Goal: Communication & Community: Answer question/provide support

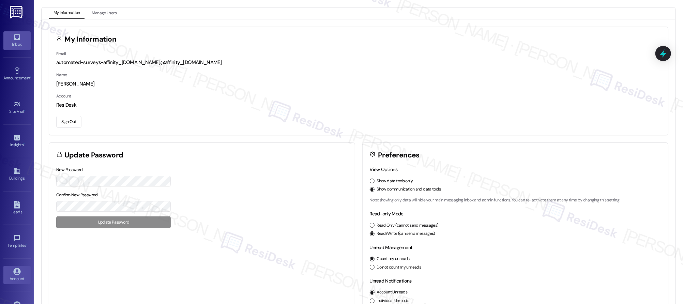
click at [21, 44] on div "Inbox" at bounding box center [17, 44] width 34 height 7
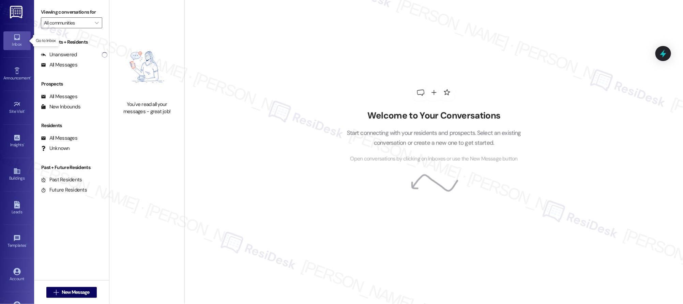
click at [22, 45] on div "Inbox" at bounding box center [17, 44] width 34 height 7
click at [21, 44] on div "Inbox" at bounding box center [17, 44] width 34 height 7
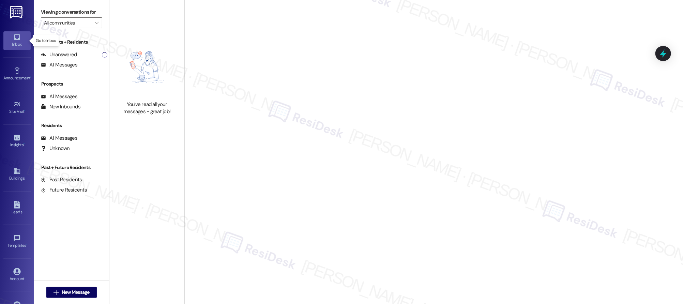
click at [21, 44] on div "Inbox" at bounding box center [17, 44] width 34 height 7
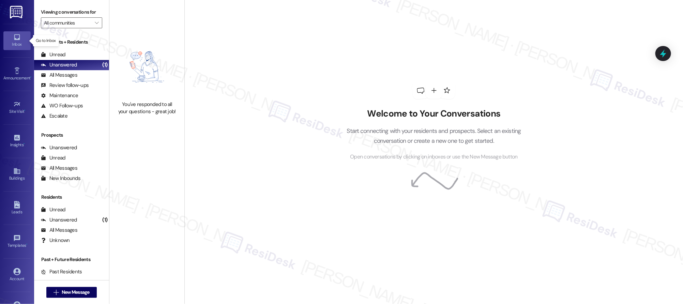
click at [21, 44] on div "Inbox" at bounding box center [17, 44] width 34 height 7
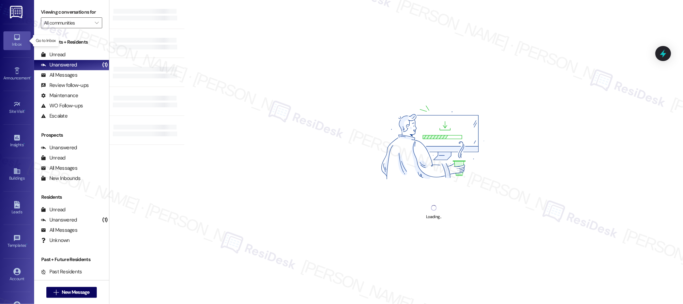
click at [21, 44] on div "Inbox" at bounding box center [17, 44] width 34 height 7
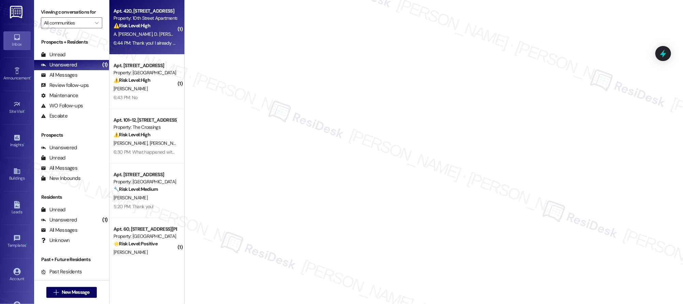
click at [162, 35] on span "D. Olea Moncivais" at bounding box center [173, 34] width 39 height 6
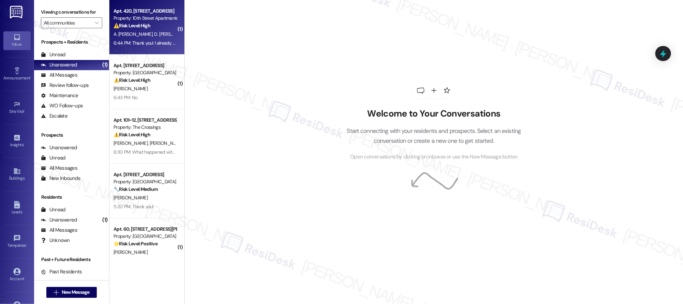
click at [161, 35] on span "D. Olea Moncivais" at bounding box center [173, 34] width 39 height 6
click at [161, 34] on span "D. Olea Moncivais" at bounding box center [173, 34] width 39 height 6
click at [160, 34] on span "D. Olea Moncivais" at bounding box center [173, 34] width 39 height 6
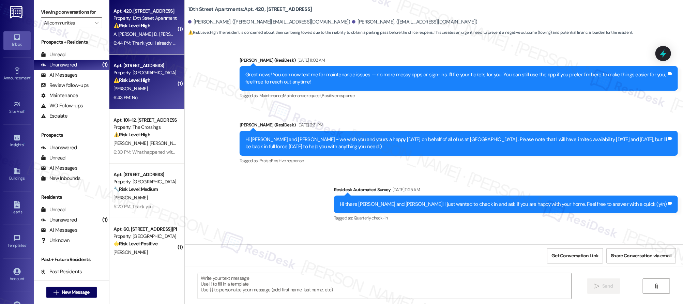
click at [139, 85] on div "[PERSON_NAME]" at bounding box center [145, 89] width 64 height 9
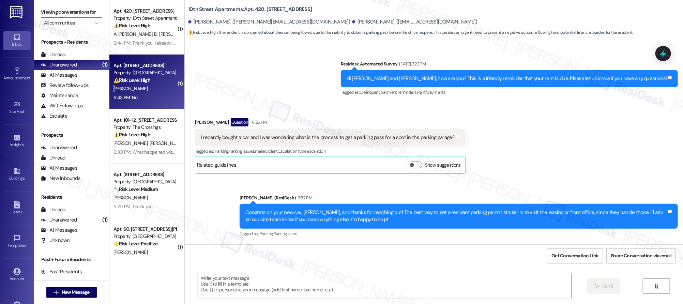
click at [140, 85] on div "[PERSON_NAME]" at bounding box center [145, 89] width 64 height 9
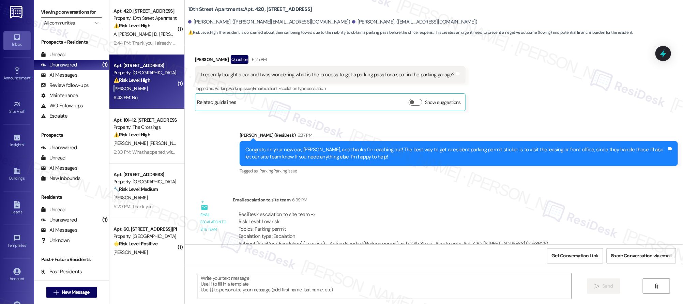
scroll to position [1665, 0]
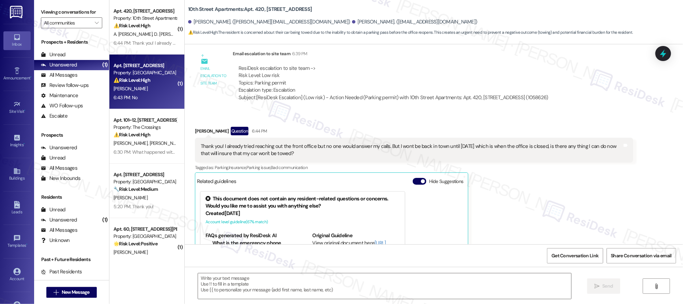
click at [140, 84] on div "Apt. 51, 13795 SW Electric St Property: Country Oaks ⚠️ Risk Level: High The re…" at bounding box center [146, 82] width 75 height 55
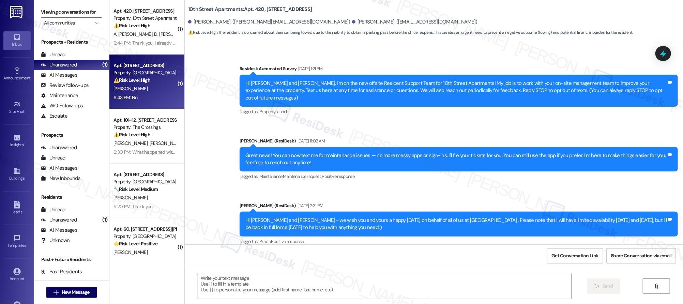
click at [140, 84] on div "Apt. 51, 13795 SW Electric St Property: Country Oaks ⚠️ Risk Level: High The re…" at bounding box center [145, 72] width 64 height 23
click at [140, 85] on div "[PERSON_NAME]" at bounding box center [145, 89] width 64 height 9
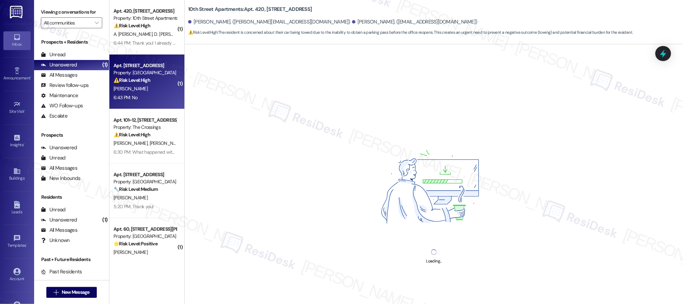
click at [140, 84] on div "Apt. 51, 13795 SW Electric St Property: Country Oaks ⚠️ Risk Level: High The re…" at bounding box center [146, 82] width 75 height 55
click at [140, 84] on div "⚠️ Risk Level: High The resident reports a malfunctioning dishwasher with an er…" at bounding box center [145, 80] width 63 height 7
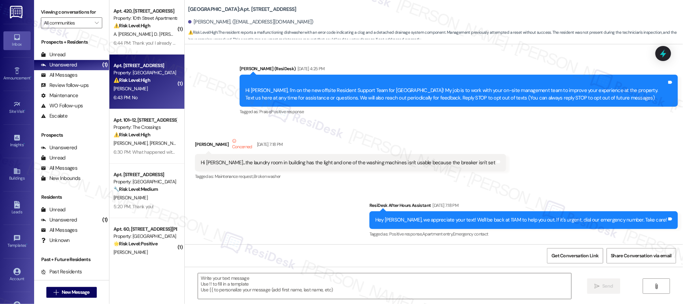
scroll to position [4418, 0]
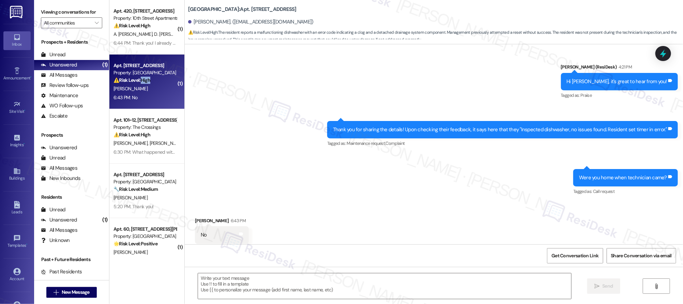
click at [141, 84] on div "⚠️ Risk Level: High The resident reports a malfunctioning dishwasher with an er…" at bounding box center [145, 80] width 63 height 7
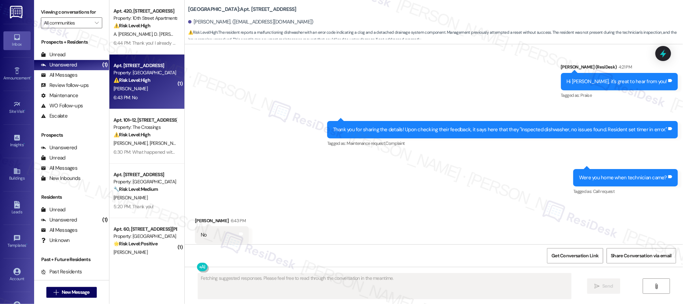
click at [340, 142] on div "Sent via SMS Sarah (ResiDesk) 4:21 PM Hi John, it's great to hear from you! Tag…" at bounding box center [434, 124] width 499 height 153
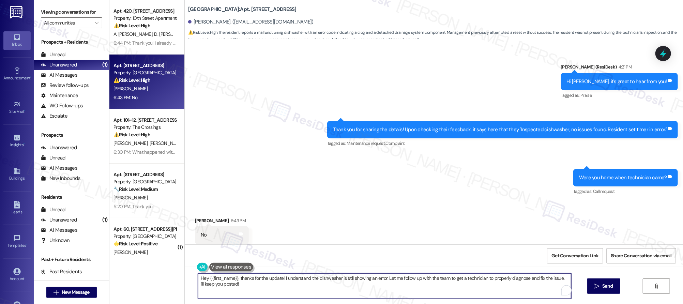
drag, startPoint x: 236, startPoint y: 276, endPoint x: 224, endPoint y: 283, distance: 13.9
click at [187, 267] on div "Hey {{first_name}}, thanks for the update! I understand the dishwasher is still…" at bounding box center [434, 292] width 499 height 51
click at [246, 288] on textarea "Hey {{first_name}}, thanks for the update! I understand the dishwasher is still…" at bounding box center [384, 286] width 373 height 26
drag, startPoint x: 248, startPoint y: 288, endPoint x: 164, endPoint y: 270, distance: 86.0
click at [164, 270] on div "Apt. 420, 707 SW 10th Street Property: 10th Street Apartments ⚠️ Risk Level: Hi…" at bounding box center [396, 152] width 574 height 304
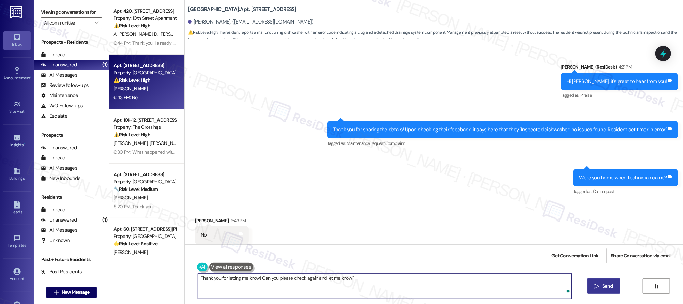
type textarea "Thank you for letting me know! Can you please check again and let me know?"
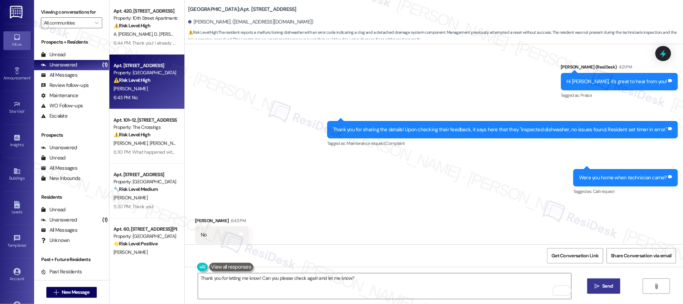
click at [610, 292] on button " Send" at bounding box center [604, 286] width 33 height 15
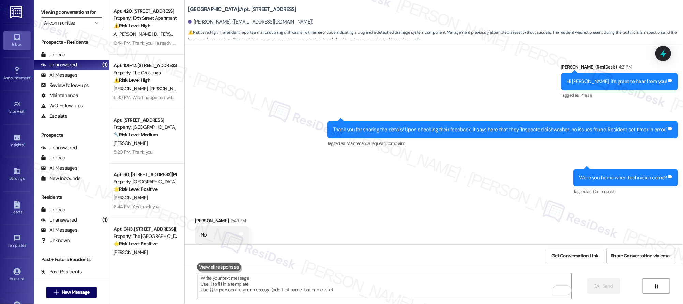
scroll to position [4466, 0]
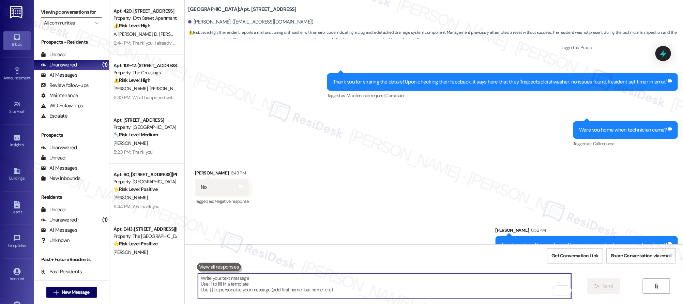
click at [452, 298] on textarea "To enrich screen reader interactions, please activate Accessibility in Grammarl…" at bounding box center [384, 286] width 373 height 26
drag, startPoint x: 455, startPoint y: 293, endPoint x: 538, endPoint y: 262, distance: 88.2
click at [456, 292] on textarea "To enrich screen reader interactions, please activate Accessibility in Grammarl…" at bounding box center [384, 286] width 373 height 26
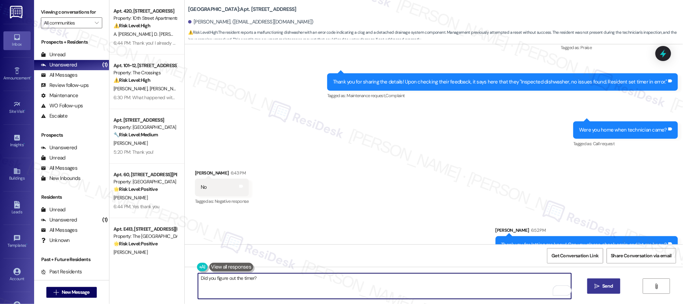
type textarea "Did you figure out the timer?"
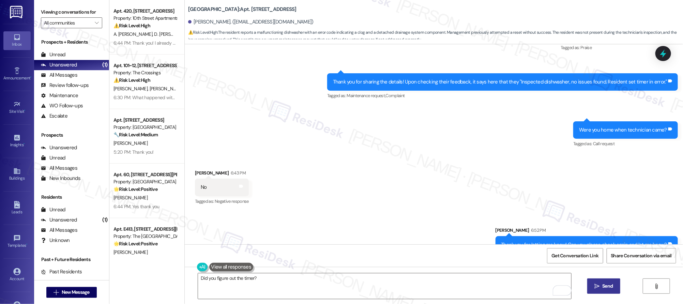
drag, startPoint x: 595, startPoint y: 288, endPoint x: 599, endPoint y: 292, distance: 5.3
click at [595, 288] on icon "" at bounding box center [597, 286] width 5 height 5
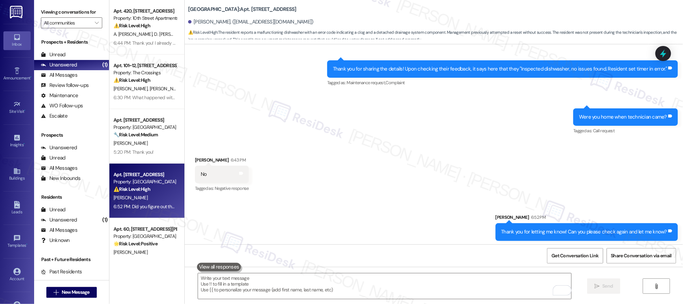
scroll to position [4513, 0]
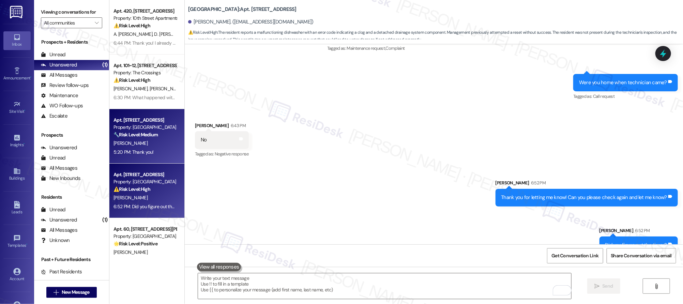
click at [143, 140] on div "E. Palmer" at bounding box center [145, 143] width 64 height 9
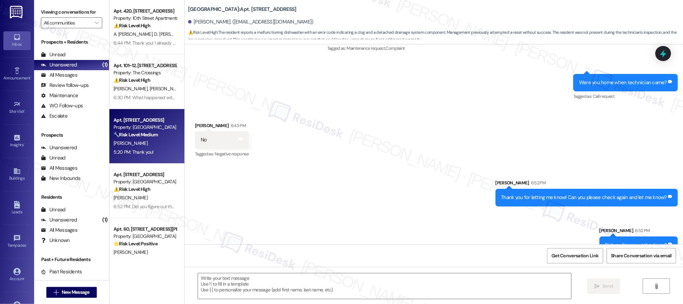
click at [143, 140] on div "E. Palmer" at bounding box center [145, 143] width 64 height 9
type textarea "Fetching suggested responses. Please feel free to read through the conversation…"
click at [143, 140] on div "E. Palmer" at bounding box center [145, 143] width 64 height 9
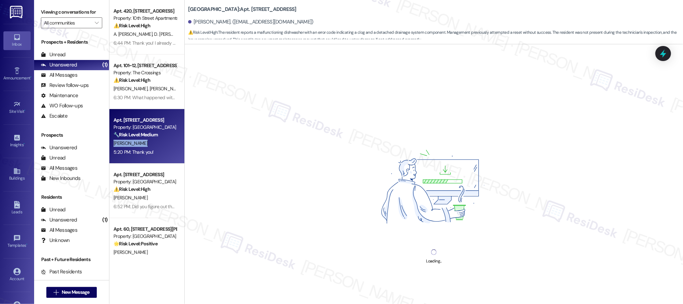
click at [143, 140] on div "E. Palmer" at bounding box center [145, 143] width 64 height 9
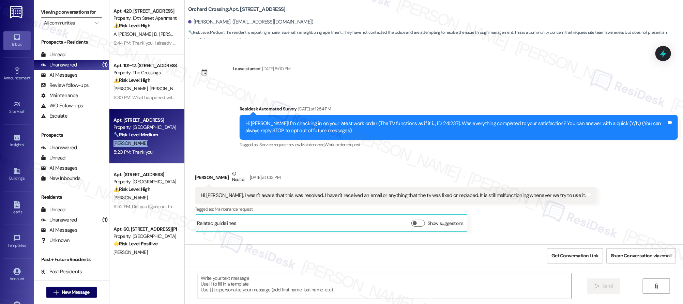
click at [144, 140] on div "E. Palmer" at bounding box center [145, 143] width 64 height 9
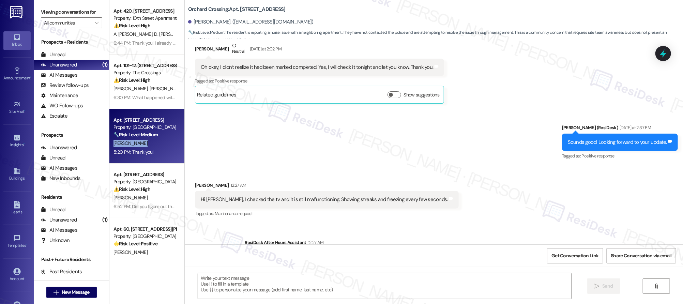
click at [144, 142] on div "E. Palmer" at bounding box center [145, 143] width 64 height 9
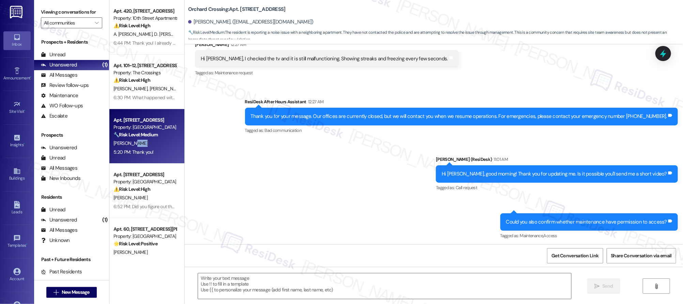
click at [144, 142] on div "E. Palmer" at bounding box center [145, 143] width 64 height 9
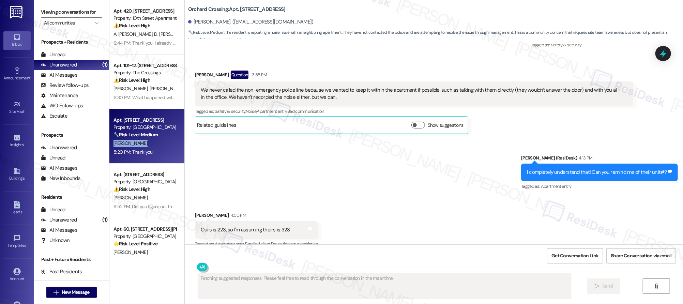
scroll to position [2447, 0]
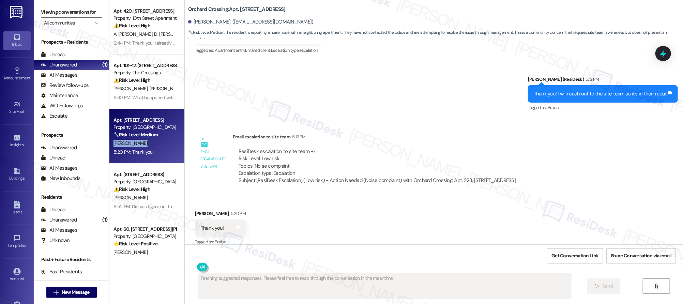
click at [144, 142] on div "E. Palmer" at bounding box center [145, 143] width 64 height 9
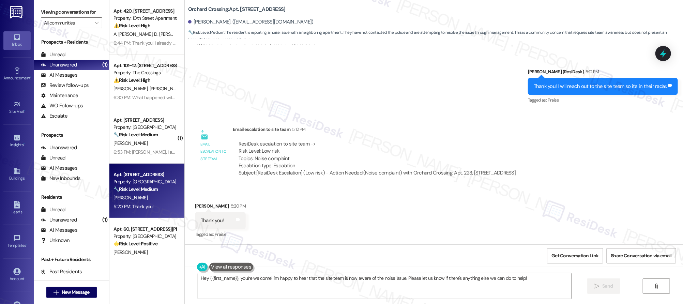
drag, startPoint x: 352, startPoint y: 187, endPoint x: 365, endPoint y: 199, distance: 17.9
click at [353, 187] on div "Received via SMS Eva Palmer 5:20 PM Thank you! Tags and notes Tagged as: Praise…" at bounding box center [434, 216] width 499 height 58
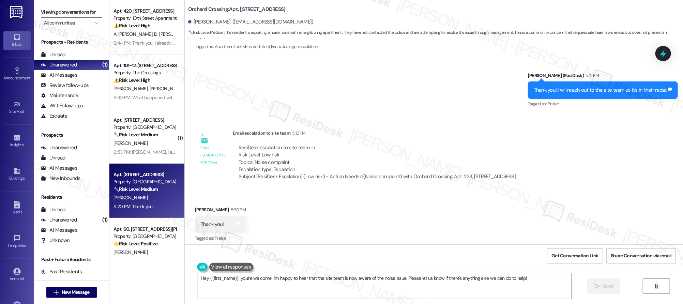
scroll to position [2448, 0]
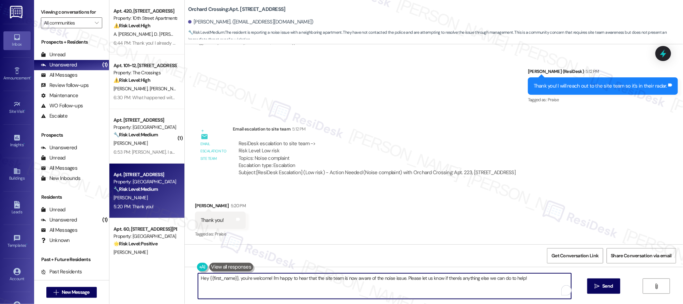
drag, startPoint x: 195, startPoint y: 279, endPoint x: 369, endPoint y: 313, distance: 177.9
click at [369, 304] on html "Inbox Go to Inbox Announcement • Send A Text Announcement Site Visit • Go to Si…" at bounding box center [341, 152] width 683 height 304
type textarea "My pleasure!"
click at [611, 287] on span "Send" at bounding box center [608, 286] width 11 height 7
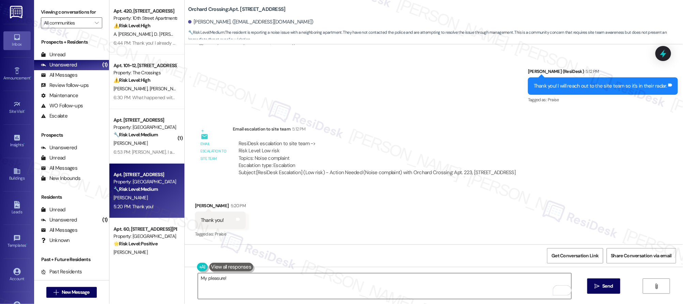
click at [253, 278] on textarea "My pleasure!" at bounding box center [384, 286] width 373 height 26
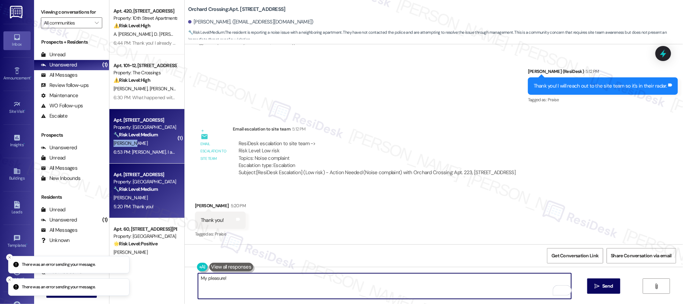
click at [143, 139] on div "[PERSON_NAME]" at bounding box center [145, 143] width 64 height 9
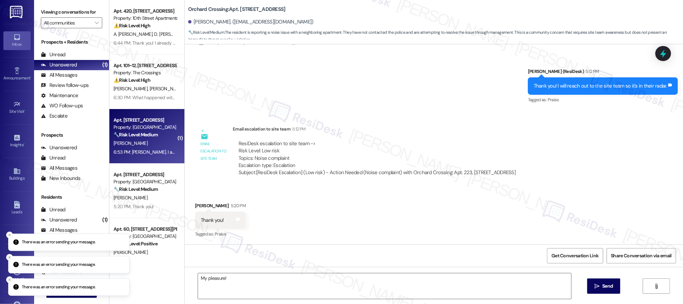
click at [143, 139] on div "[PERSON_NAME]" at bounding box center [145, 143] width 64 height 9
click at [144, 140] on div "[PERSON_NAME]" at bounding box center [145, 143] width 64 height 9
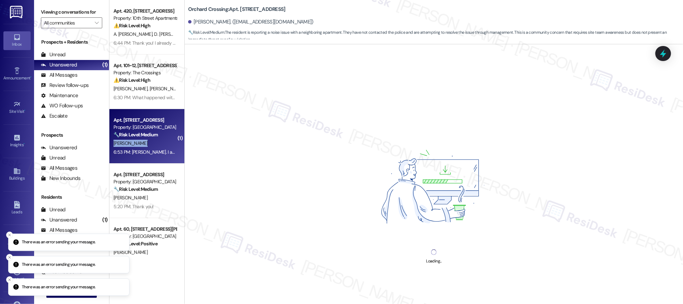
click at [144, 139] on div "[PERSON_NAME]" at bounding box center [145, 143] width 64 height 9
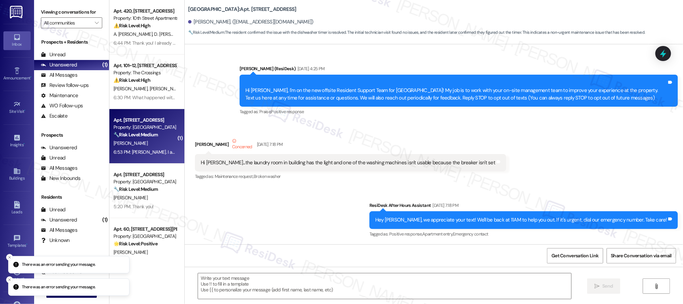
scroll to position [4581, 0]
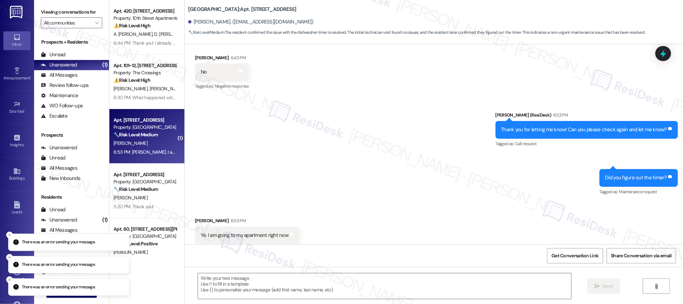
type textarea "Fetching suggested responses. Please feel free to read through the conversation…"
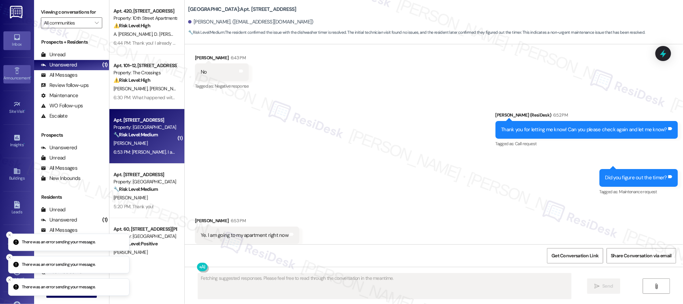
click at [13, 73] on icon at bounding box center [17, 71] width 8 height 8
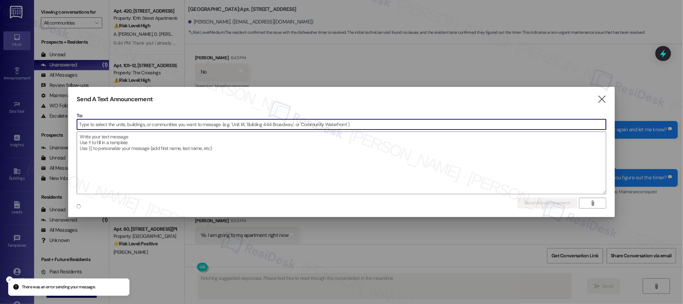
click at [12, 73] on div at bounding box center [341, 152] width 683 height 304
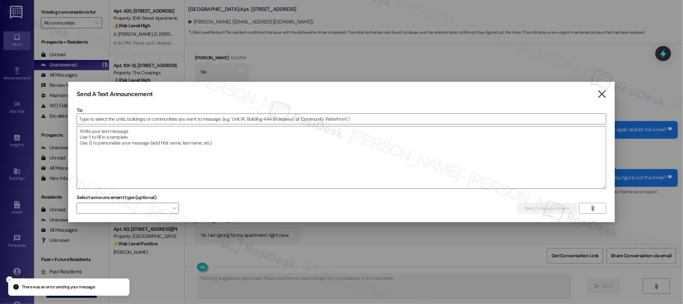
click at [604, 94] on icon "" at bounding box center [601, 94] width 9 height 7
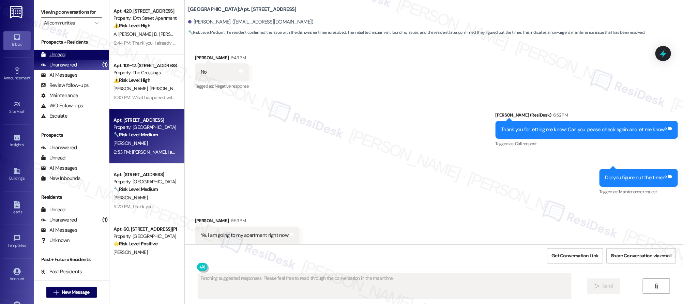
drag, startPoint x: 46, startPoint y: 46, endPoint x: 52, endPoint y: 51, distance: 7.5
click at [52, 51] on div "Prospects + Residents Unread (0) Unread: Any message you haven't read yet will …" at bounding box center [71, 80] width 75 height 83
click at [55, 53] on div "Unread" at bounding box center [53, 54] width 25 height 7
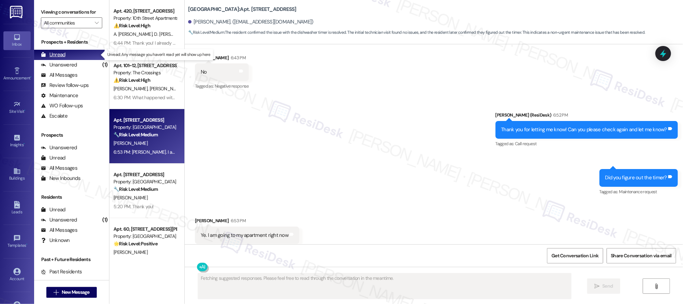
click at [60, 57] on div "Unread" at bounding box center [53, 54] width 25 height 7
click at [60, 58] on div "Unread" at bounding box center [53, 54] width 25 height 7
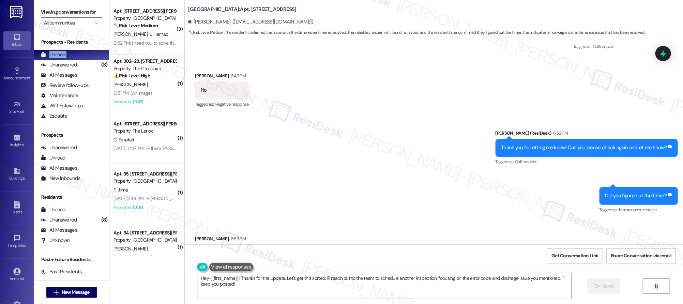
scroll to position [4582, 0]
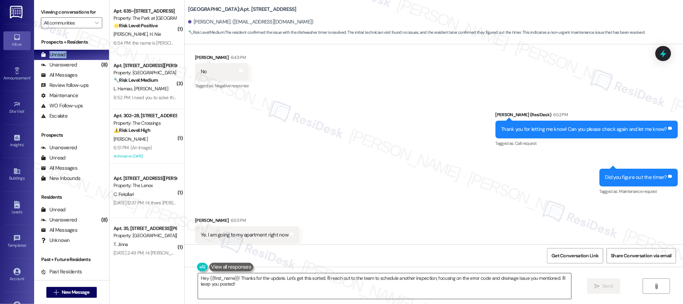
drag, startPoint x: 247, startPoint y: 278, endPoint x: 247, endPoint y: 283, distance: 4.8
click at [247, 278] on textarea "Hey {{first_name}}! Thanks for the update. Let's get this sorted. I'll reach ou…" at bounding box center [384, 286] width 373 height 26
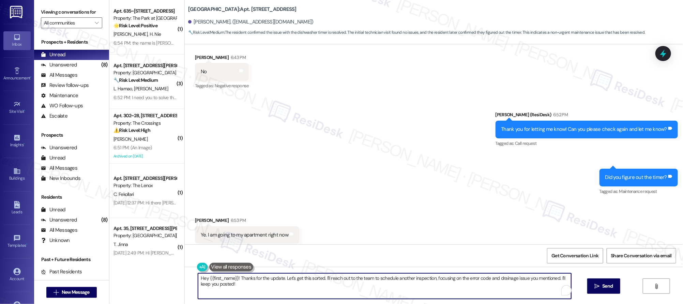
drag, startPoint x: 248, startPoint y: 283, endPoint x: 251, endPoint y: 286, distance: 5.1
click at [248, 283] on textarea "Hey {{first_name}}! Thanks for the update. Let's get this sorted. I'll reach ou…" at bounding box center [384, 286] width 373 height 26
click at [258, 290] on textarea "Hey {{first_name}}! Thanks for the update. Let's get this sorted. I'll reach ou…" at bounding box center [384, 286] width 373 height 26
drag, startPoint x: 258, startPoint y: 290, endPoint x: 386, endPoint y: 296, distance: 128.4
click at [185, 268] on div "Hey {{first_name}}! Thanks for the update. Let's get this sorted. I'll reach ou…" at bounding box center [434, 292] width 499 height 51
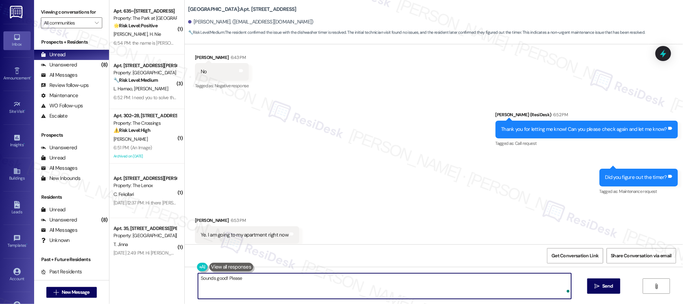
scroll to position [4581, 0]
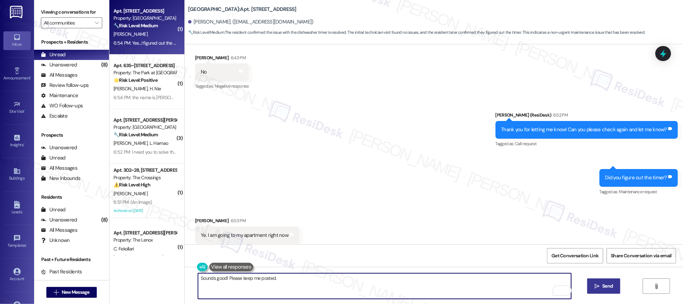
type textarea "Sounds good! Please keep me posted."
click at [613, 287] on span "Send" at bounding box center [607, 286] width 13 height 7
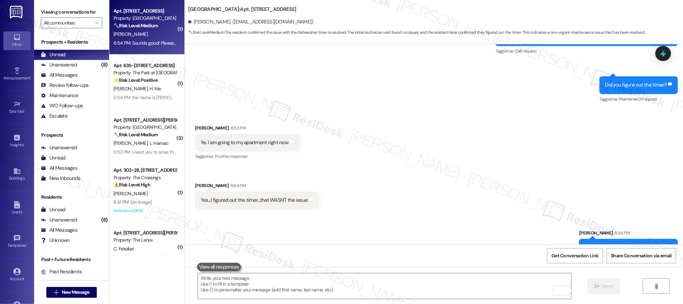
scroll to position [4677, 0]
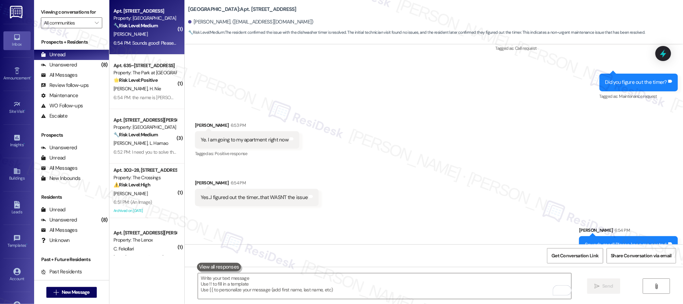
drag, startPoint x: 443, startPoint y: 198, endPoint x: 437, endPoint y: 201, distance: 7.2
click at [443, 211] on div "Sent via SMS Sarah 6:54 PM Sounds good! Please keep me posted. Tags and notes" at bounding box center [434, 234] width 499 height 47
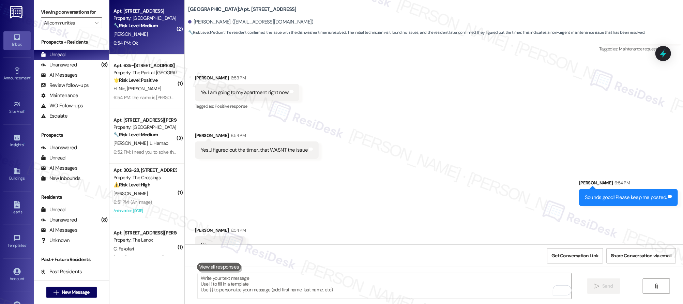
click at [289, 164] on div "Sent via SMS Sarah 6:54 PM Sounds good! Please keep me posted. Tags and notes" at bounding box center [434, 187] width 499 height 47
click at [387, 183] on div "Sent via SMS Sarah 6:54 PM Sounds good! Please keep me posted. Tags and notes" at bounding box center [434, 187] width 499 height 47
click at [275, 276] on textarea "To enrich screen reader interactions, please activate Accessibility in Grammarl…" at bounding box center [384, 286] width 373 height 26
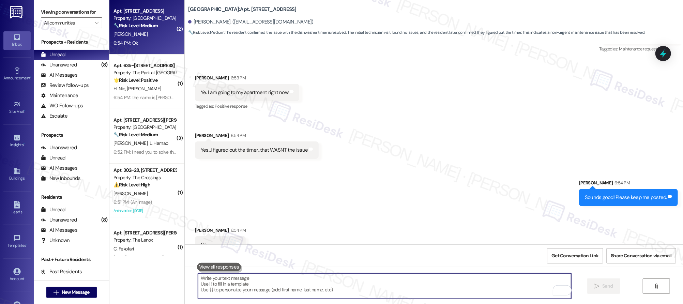
click at [276, 277] on textarea "To enrich screen reader interactions, please activate Accessibility in Grammarl…" at bounding box center [384, 286] width 373 height 26
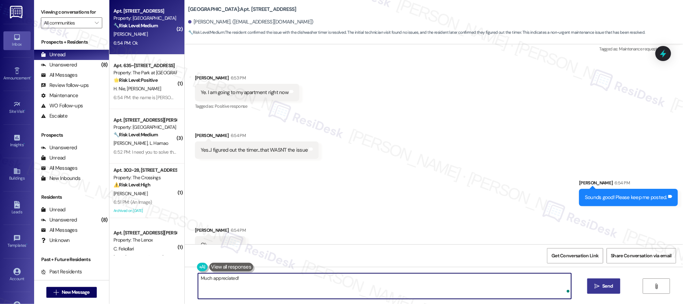
type textarea "Much appreciated!"
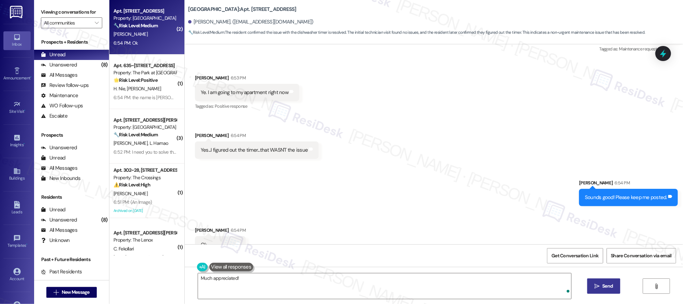
click at [614, 287] on span "Send" at bounding box center [607, 286] width 13 height 7
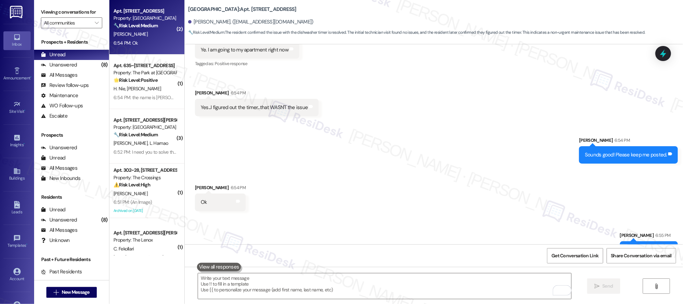
scroll to position [4771, 0]
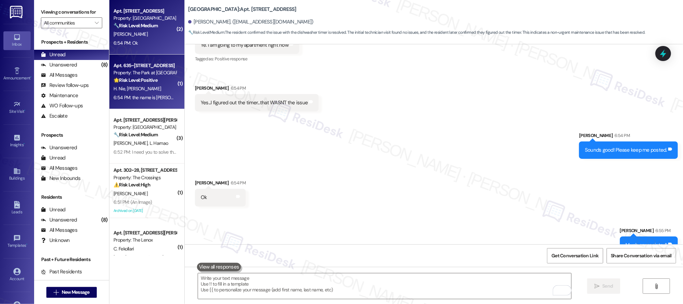
click at [137, 86] on div "H. Nie [PERSON_NAME]" at bounding box center [145, 89] width 64 height 9
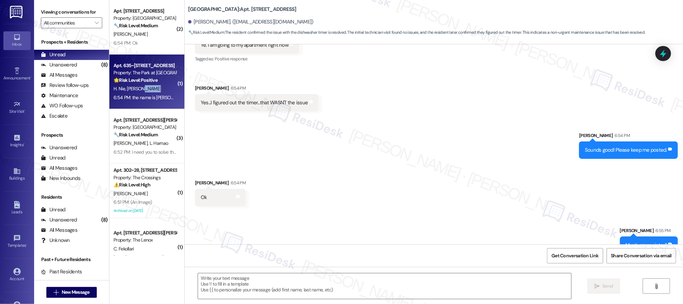
click at [136, 86] on div "H. Nie [PERSON_NAME]" at bounding box center [145, 89] width 64 height 9
type textarea "Fetching suggested responses. Please feel free to read through the conversation…"
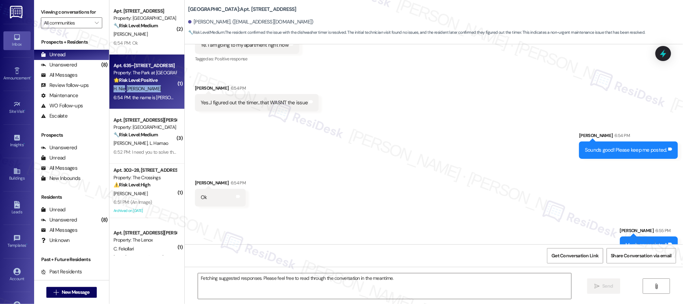
click at [136, 86] on div "H. Nie [PERSON_NAME]" at bounding box center [145, 89] width 64 height 9
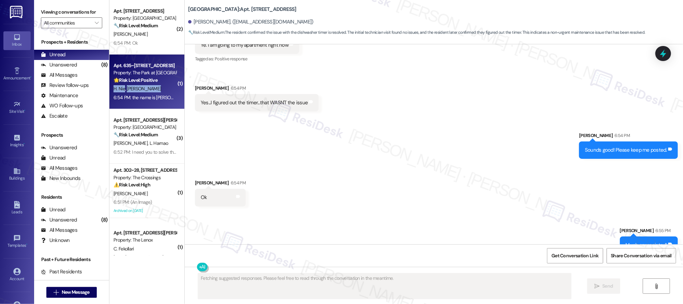
click at [136, 86] on div "H. Nie [PERSON_NAME]" at bounding box center [145, 89] width 64 height 9
click at [137, 86] on div "H. Nie [PERSON_NAME]" at bounding box center [145, 89] width 64 height 9
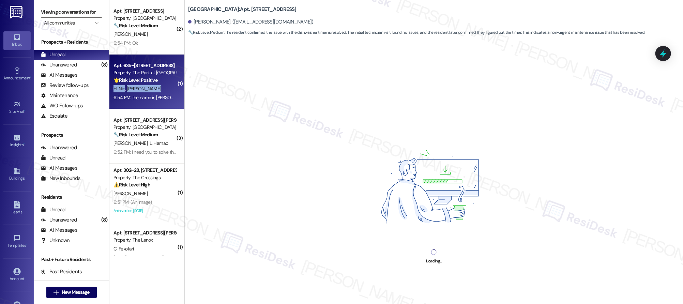
click at [136, 86] on div "H. Nie [PERSON_NAME]" at bounding box center [145, 89] width 64 height 9
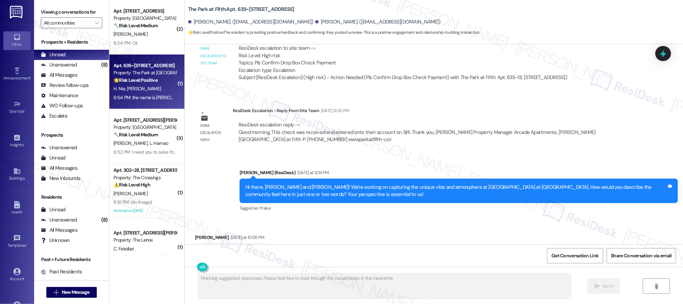
click at [136, 86] on div "H. Nie [PERSON_NAME]" at bounding box center [145, 89] width 64 height 9
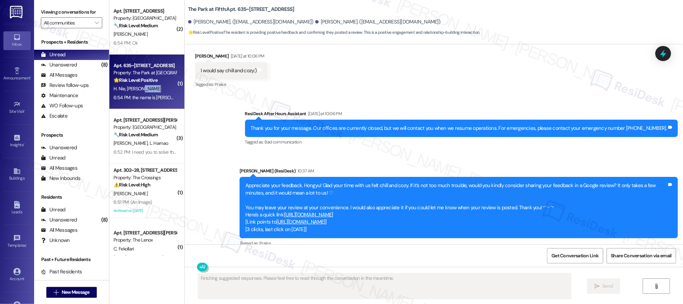
click at [136, 86] on div "H. Nie [PERSON_NAME]" at bounding box center [145, 89] width 64 height 9
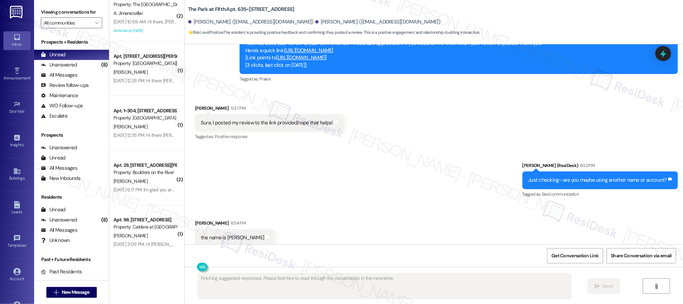
scroll to position [717, 0]
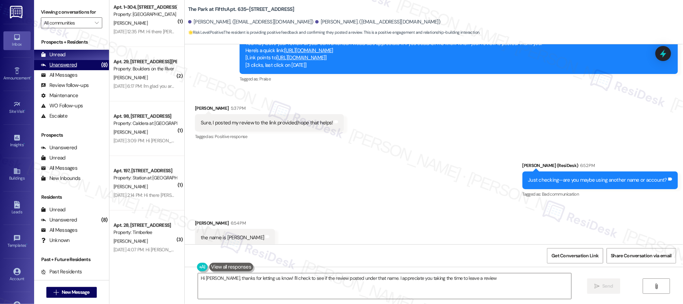
type textarea "Hi Alice, thanks for letting us know! I'll check to see if the review posted un…"
click at [83, 64] on div "Unanswered (8)" at bounding box center [71, 65] width 75 height 10
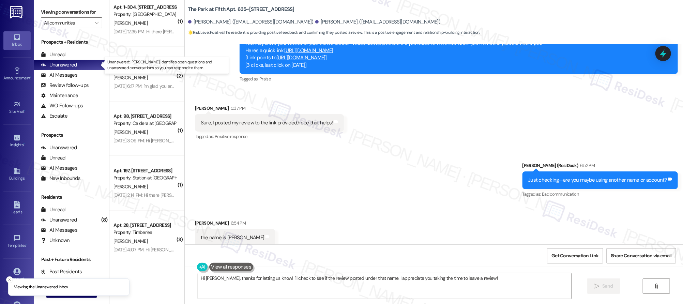
click at [83, 64] on div "Unanswered (8)" at bounding box center [71, 65] width 75 height 10
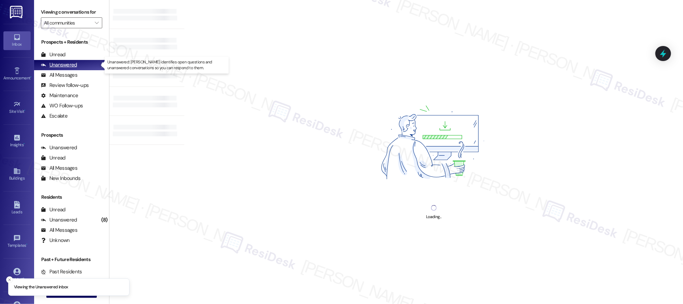
click at [83, 64] on div "Unanswered (8)" at bounding box center [71, 65] width 75 height 10
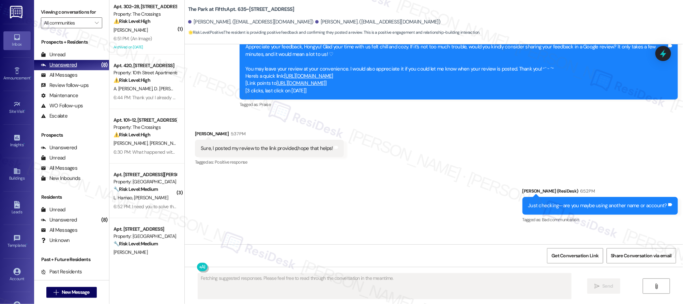
scroll to position [1207, 0]
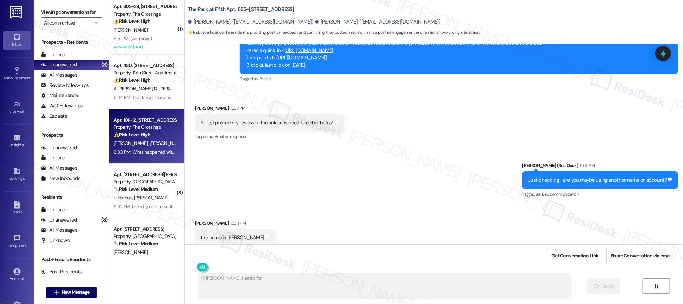
type textarea "Hi [PERSON_NAME], thanks for"
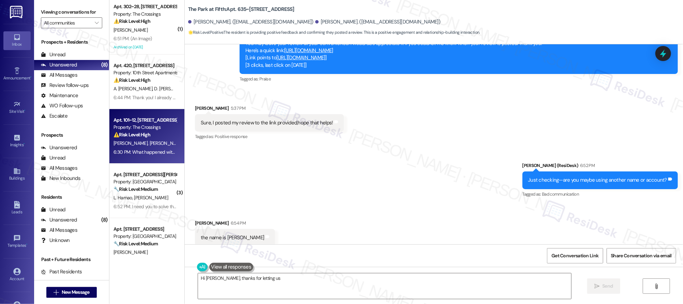
click at [134, 136] on strong "⚠️ Risk Level: High" at bounding box center [132, 135] width 37 height 6
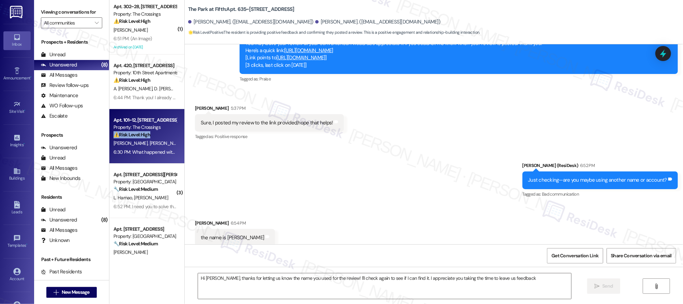
click at [134, 136] on strong "⚠️ Risk Level: High" at bounding box center [132, 135] width 37 height 6
type textarea "Hi Alice, thanks for letting us know the name you used for the review! I'll che…"
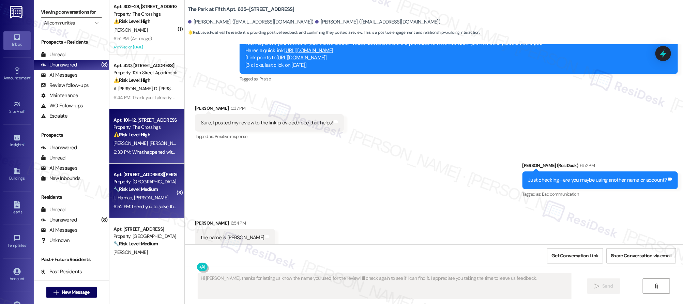
click at [139, 176] on div "Apt. 14, 4532 SE Roethe Road" at bounding box center [145, 174] width 63 height 7
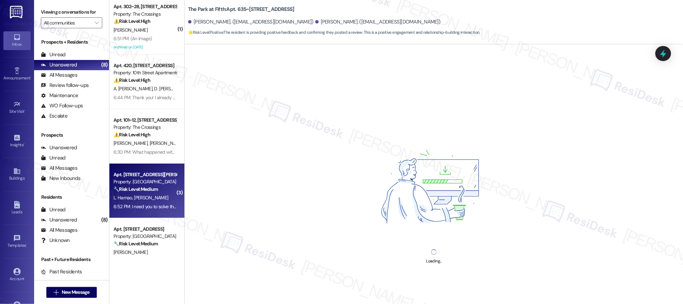
click at [138, 177] on div "Apt. 14, 4532 SE Roethe Road" at bounding box center [145, 174] width 63 height 7
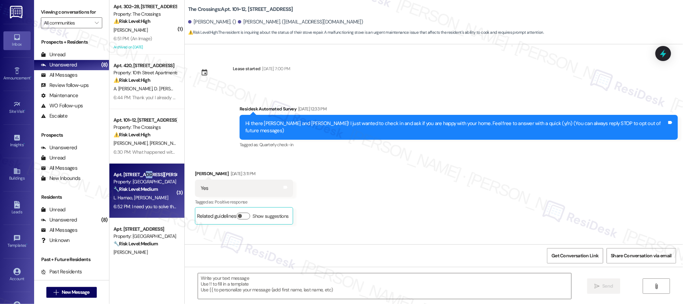
scroll to position [361, 0]
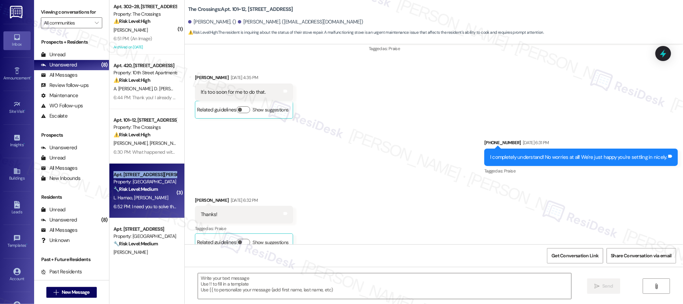
click at [139, 177] on div "Apt. 14, 4532 SE Roethe Road" at bounding box center [145, 174] width 63 height 7
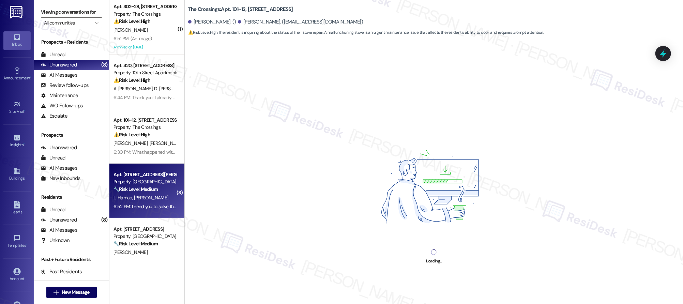
click at [139, 178] on div "Apt. 14, 4532 SE Roethe Road" at bounding box center [145, 174] width 63 height 7
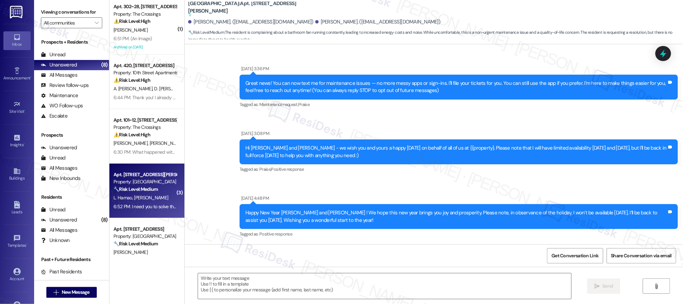
scroll to position [5303, 0]
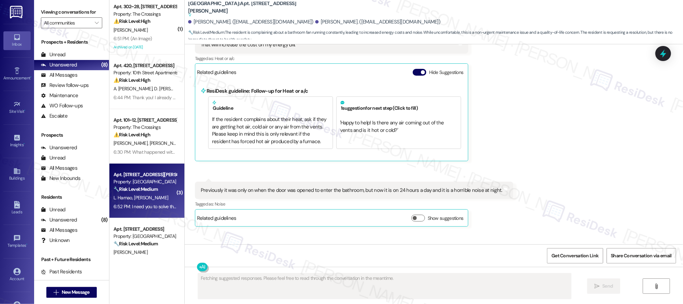
click at [139, 178] on div "Apt. 14, 4532 SE Roethe Road" at bounding box center [145, 174] width 63 height 7
click at [486, 182] on div "Monserrat Racz Neutral 6:52 PM Previously it was only on when the door was open…" at bounding box center [354, 204] width 319 height 45
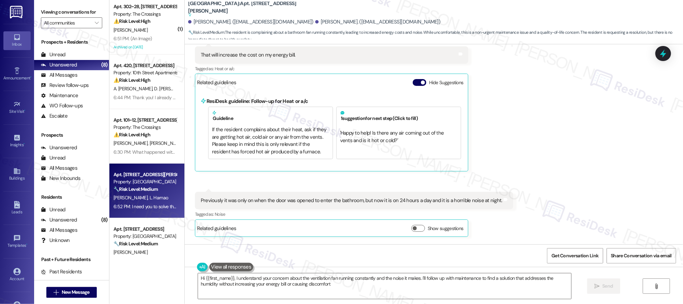
type textarea "Hi {{first_name}}, I understand your concern about the ventilation fan running …"
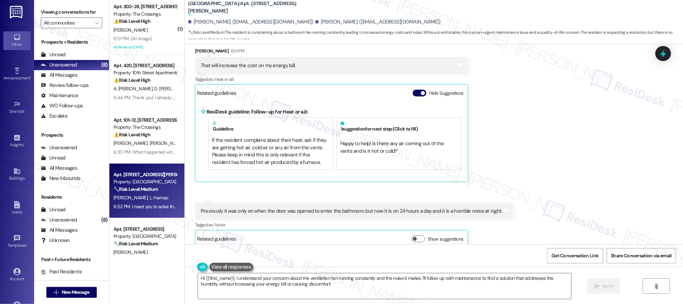
scroll to position [5293, 0]
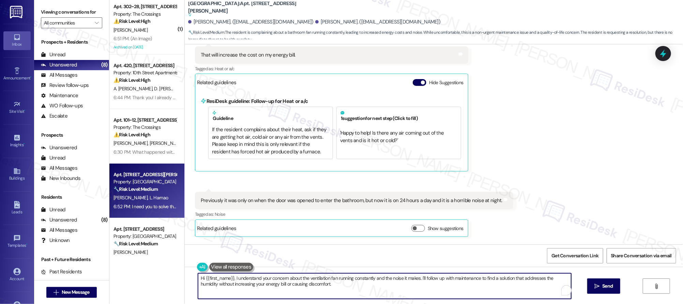
click at [319, 290] on textarea "Hi {{first_name}}, I understand your concern about the ventilation fan running …" at bounding box center [384, 286] width 373 height 26
drag, startPoint x: 281, startPoint y: 277, endPoint x: 220, endPoint y: 272, distance: 60.9
click at [220, 272] on div "Hi {{first_name}}, I understand your concern about the ventilation fan running …" at bounding box center [434, 292] width 499 height 51
click at [266, 286] on textarea "Hi {{first_name}}, I understand your concern about the ventilation fan running …" at bounding box center [384, 286] width 373 height 26
click at [316, 287] on textarea "Hi {{first_name}}, I understand your concern about the ventilation fan running …" at bounding box center [384, 286] width 373 height 26
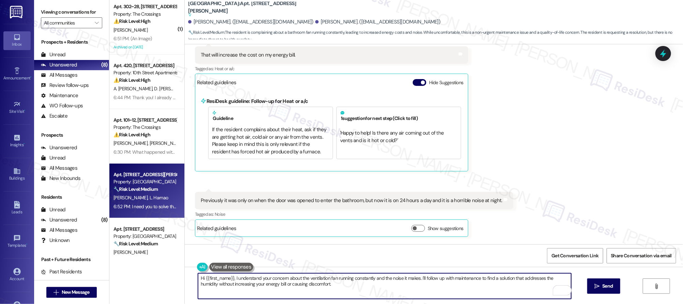
click at [395, 294] on textarea "Hi {{first_name}}, I understand your concern about the ventilation fan running …" at bounding box center [384, 286] width 373 height 26
click at [384, 294] on textarea "Hi {{first_name}}, I understand your concern about the ventilation fan running …" at bounding box center [384, 286] width 373 height 26
drag, startPoint x: 382, startPoint y: 291, endPoint x: 182, endPoint y: 273, distance: 200.9
click at [162, 269] on div "( 1 ) Apt. 302~28, 16500 SE 82nd Dr Property: The Crossings ⚠️ Risk Level: High…" at bounding box center [396, 152] width 574 height 304
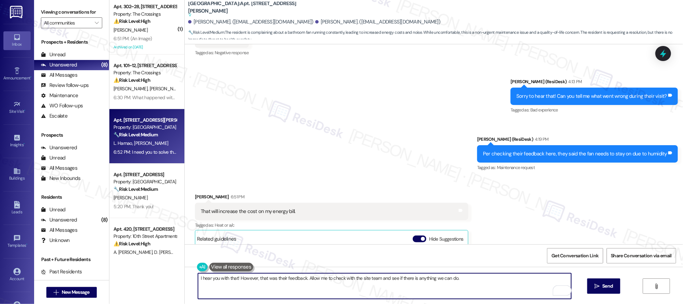
scroll to position [5303, 0]
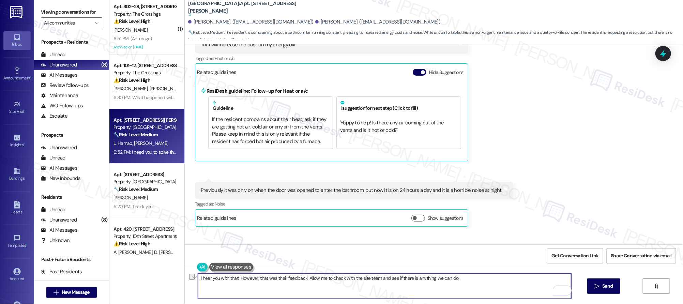
drag, startPoint x: 434, startPoint y: 281, endPoint x: 547, endPoint y: 303, distance: 114.7
click at [530, 300] on div "I hear you with that! However, that was their feedback. Allow me to check with …" at bounding box center [434, 292] width 499 height 51
type textarea "I hear you with that! However, that was their feedback. Allow me to check with …"
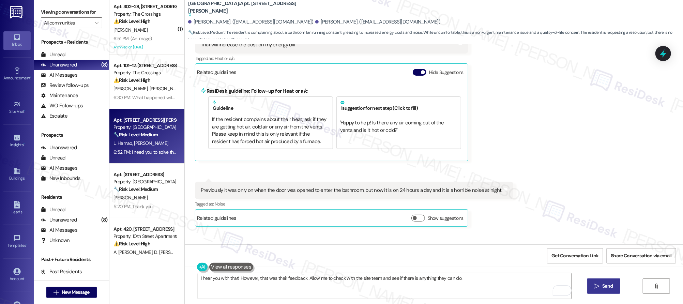
click at [611, 293] on button " Send" at bounding box center [604, 286] width 33 height 15
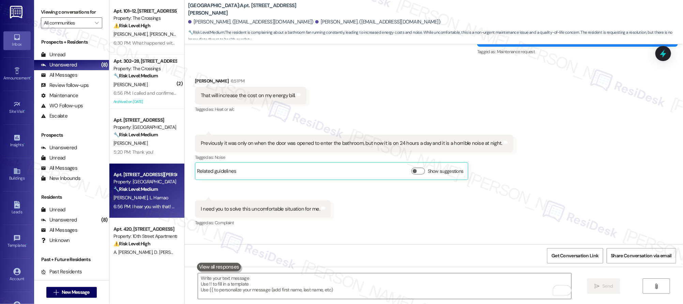
scroll to position [72, 0]
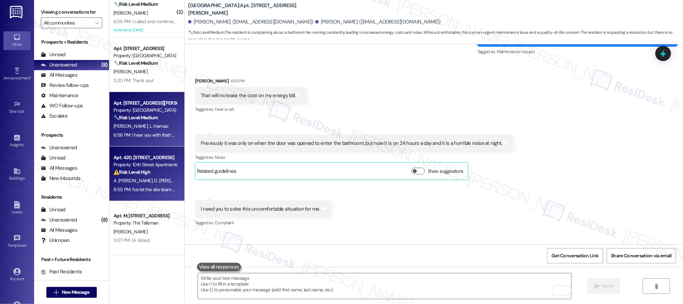
click at [158, 177] on div "A. Olea Moncivais D. Olea Moncivais" at bounding box center [145, 181] width 64 height 9
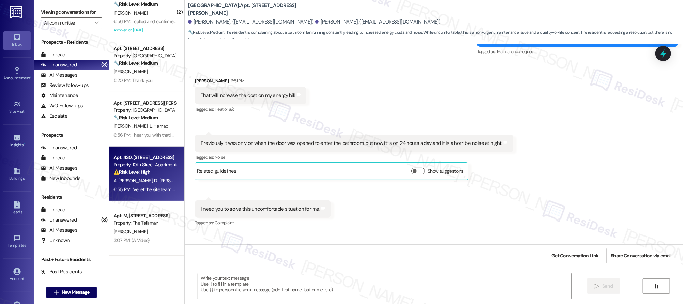
click at [158, 177] on div "A. Olea Moncivais D. Olea Moncivais" at bounding box center [145, 181] width 64 height 9
click at [158, 178] on span "D. [PERSON_NAME]" at bounding box center [173, 181] width 39 height 6
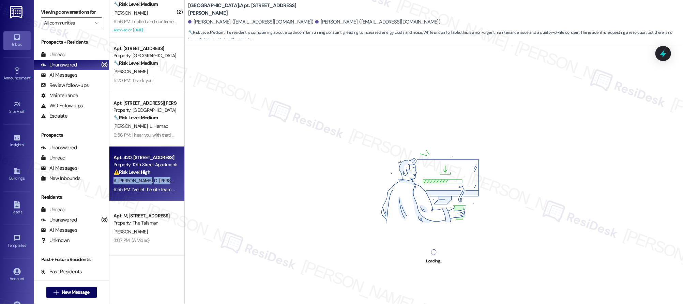
click at [158, 178] on span "D. [PERSON_NAME]" at bounding box center [173, 181] width 39 height 6
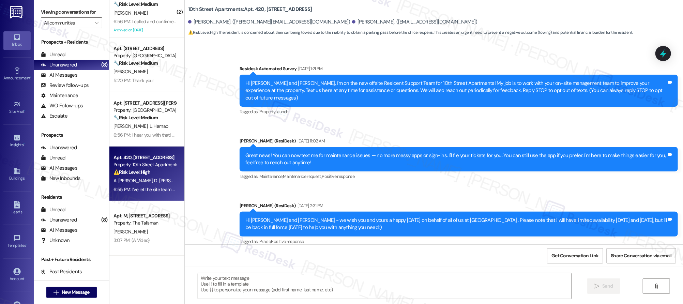
click at [158, 177] on div "A. Olea Moncivais D. Olea Moncivais" at bounding box center [145, 181] width 64 height 9
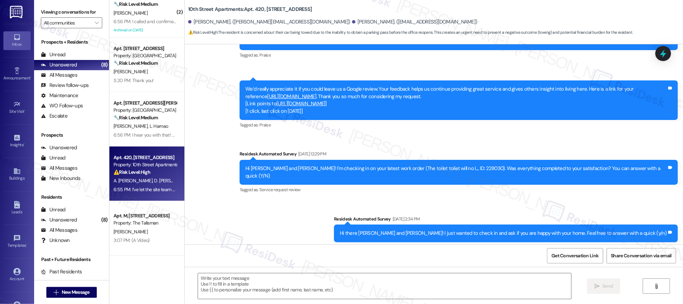
click at [158, 177] on div "A. Olea Moncivais D. Olea Moncivais" at bounding box center [145, 181] width 64 height 9
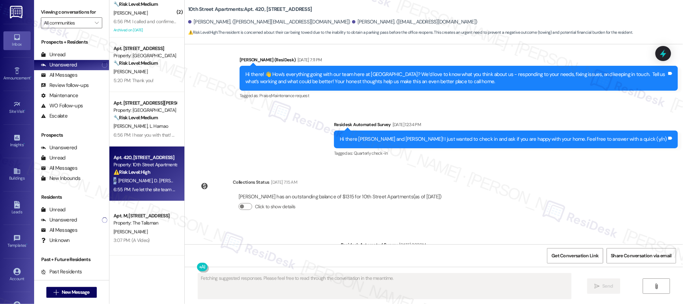
click at [158, 177] on div "A. Olea Moncivais D. Olea Moncivais" at bounding box center [145, 181] width 64 height 9
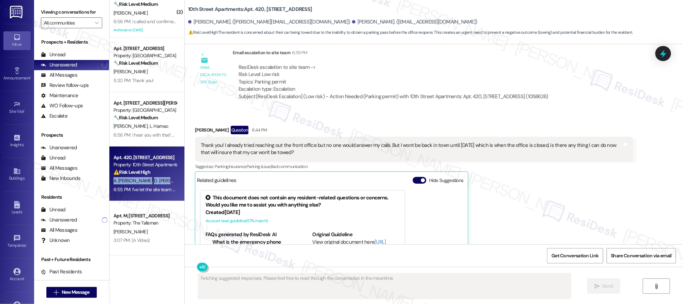
click at [158, 177] on div "A. Olea Moncivais D. Olea Moncivais" at bounding box center [145, 181] width 64 height 9
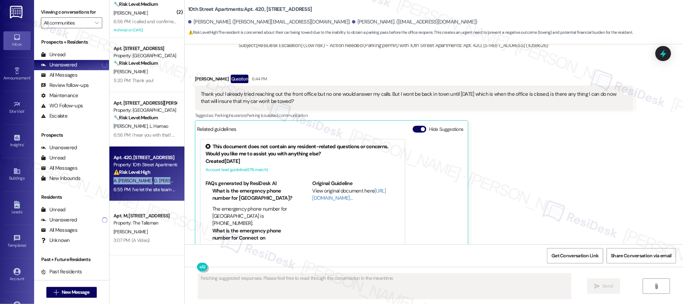
click at [158, 177] on div "A. Olea Moncivais D. Olea Moncivais" at bounding box center [145, 181] width 64 height 9
click at [541, 167] on div "Daisy Olea Moncivais Question 6:44 PM Thank you! I already tried reaching out t…" at bounding box center [414, 164] width 439 height 179
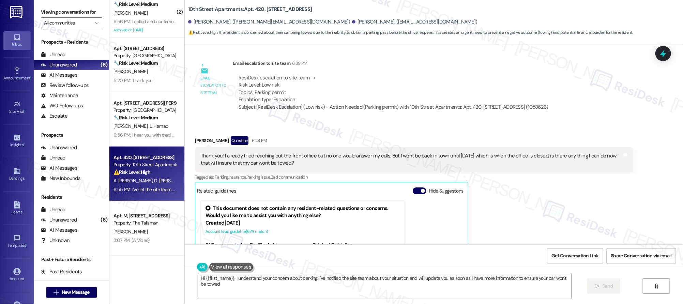
type textarea "Hi {{first_name}}, I understand your concern about parking. I've notified the s…"
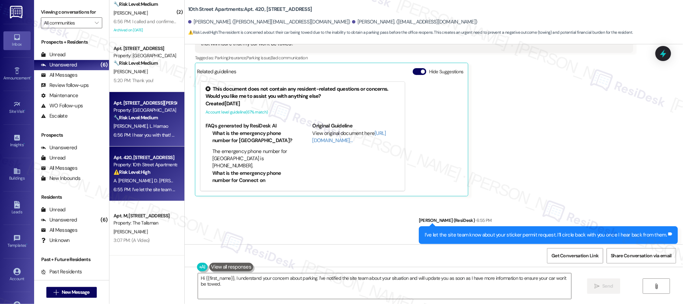
click at [145, 137] on div "6:56 PM: I hear you with that! However, that was their feedback. Allow me to ch…" at bounding box center [254, 135] width 280 height 6
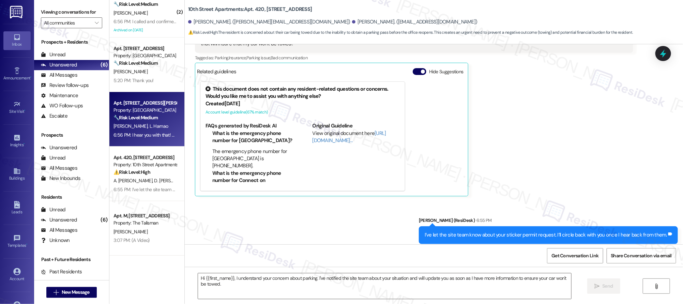
type textarea "Fetching suggested responses. Please feel free to read through the conversation…"
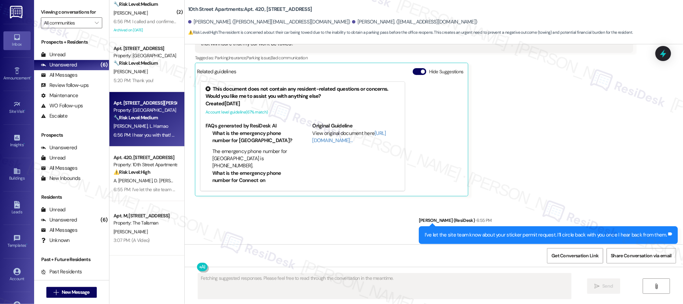
click at [147, 128] on div "M. Racz L. Harnao" at bounding box center [145, 126] width 64 height 9
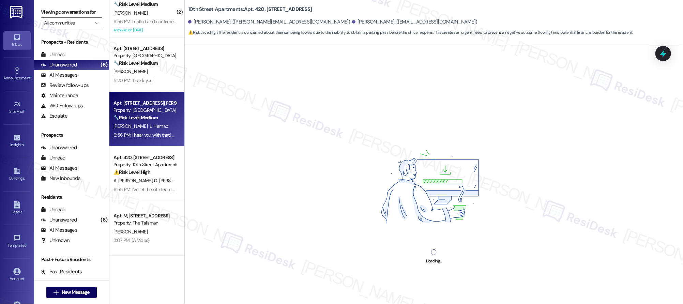
click at [147, 127] on div "M. Racz L. Harnao" at bounding box center [145, 126] width 64 height 9
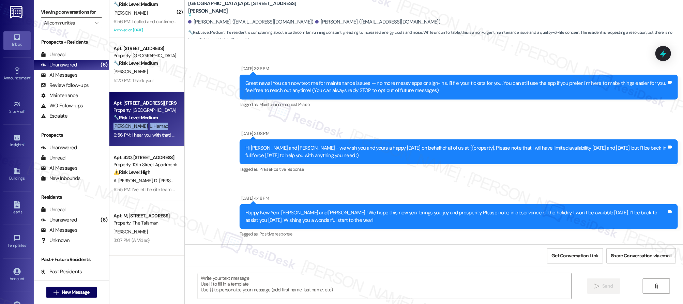
click at [147, 127] on div "M. Racz L. Harnao" at bounding box center [145, 126] width 64 height 9
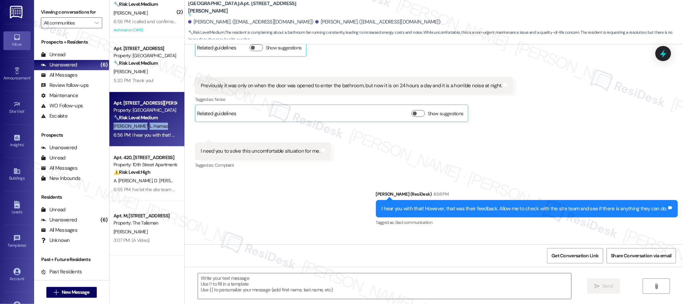
click at [147, 127] on div "M. Racz L. Harnao" at bounding box center [145, 126] width 64 height 9
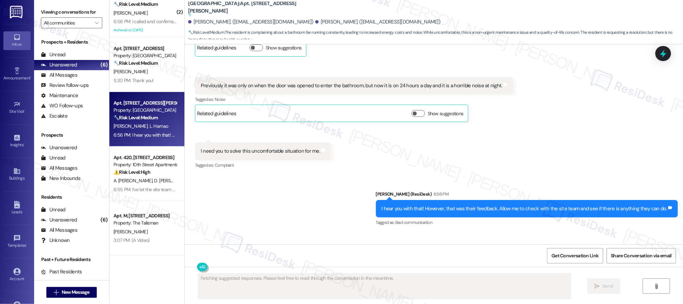
click at [147, 128] on div "M. Racz L. Harnao" at bounding box center [145, 126] width 64 height 9
click at [146, 127] on div "M. Racz L. Harnao" at bounding box center [145, 126] width 64 height 9
click at [146, 128] on div "M. Racz L. Harnao" at bounding box center [145, 126] width 64 height 9
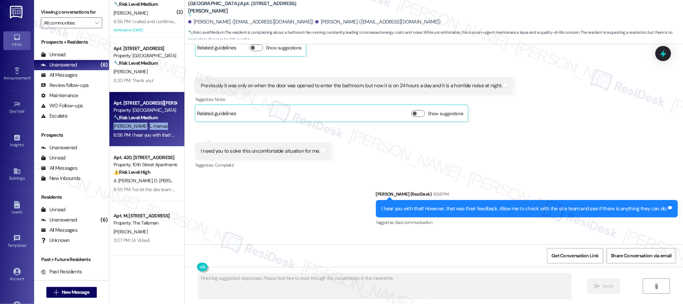
click at [146, 128] on div "M. Racz L. Harnao" at bounding box center [145, 126] width 64 height 9
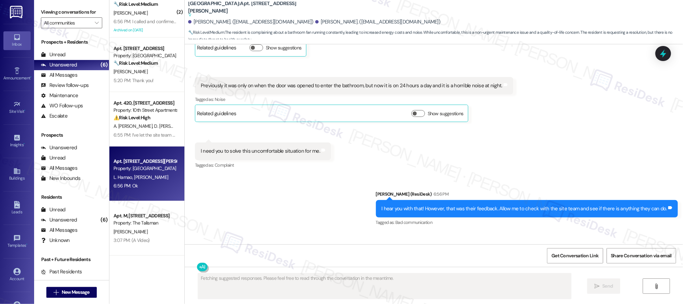
drag, startPoint x: 577, startPoint y: 222, endPoint x: 574, endPoint y: 219, distance: 4.6
click at [577, 233] on div "Received via SMS Monserrat Racz 6:56 PM Ok Tags and notes" at bounding box center [434, 256] width 499 height 47
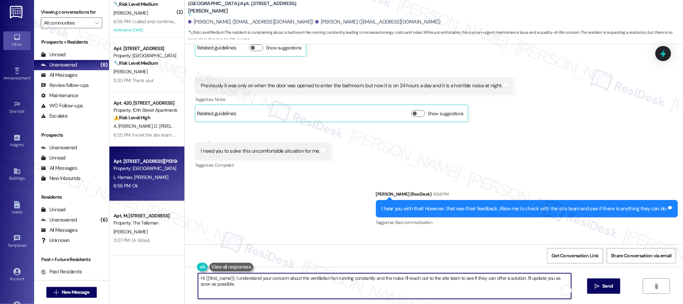
drag, startPoint x: 309, startPoint y: 294, endPoint x: 178, endPoint y: 275, distance: 131.7
click at [185, 278] on div "Hi {{first_name}}, I understand your concern about the ventilation fan running …" at bounding box center [434, 292] width 499 height 51
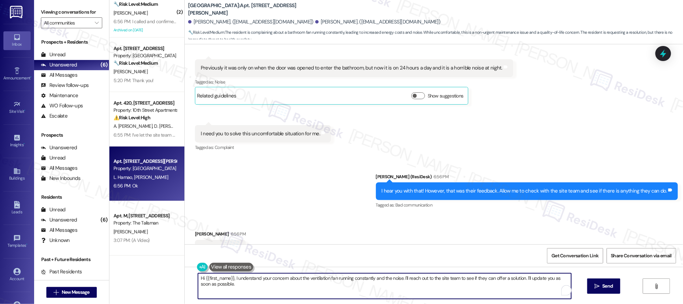
scroll to position [5311, 0]
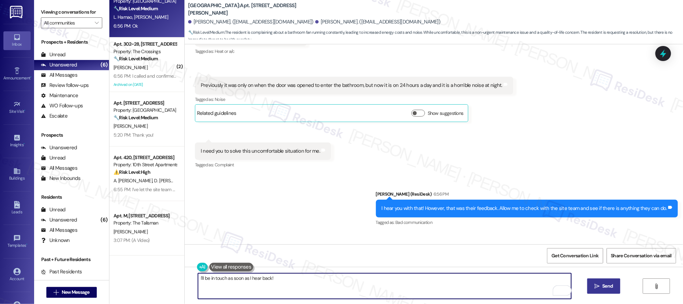
type textarea "I'll be in touch as soon as I hear back!"
click at [597, 287] on icon "" at bounding box center [597, 286] width 5 height 5
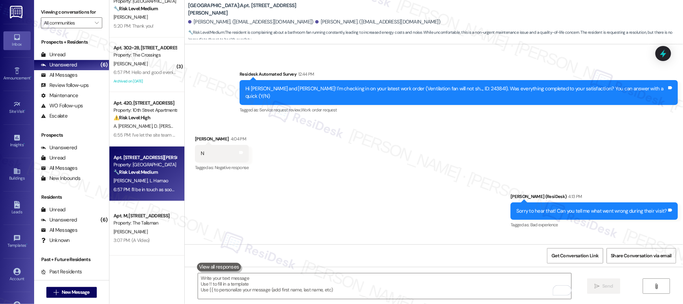
scroll to position [5032, 0]
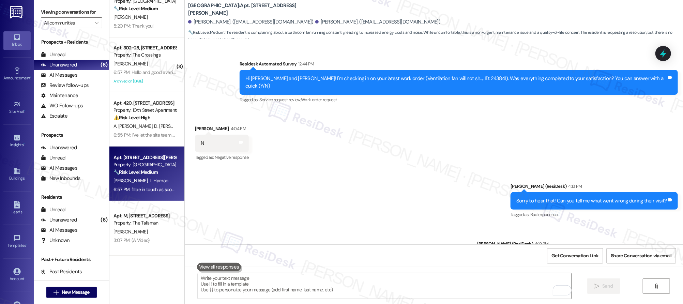
click at [249, 283] on textarea "To enrich screen reader interactions, please activate Accessibility in Grammarl…" at bounding box center [384, 286] width 373 height 26
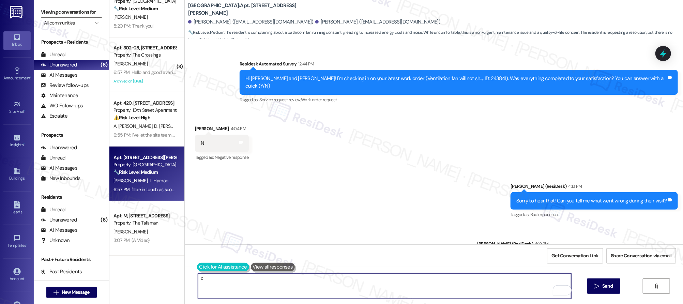
type textarea "c"
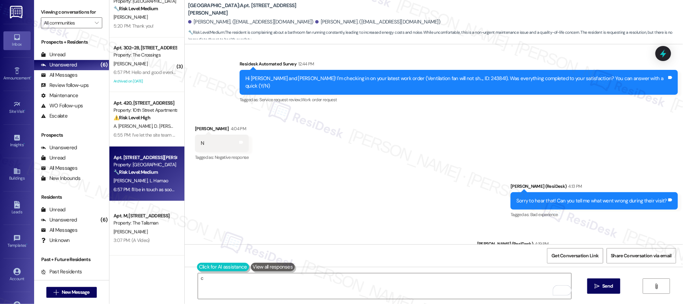
click at [197, 269] on button at bounding box center [223, 267] width 52 height 9
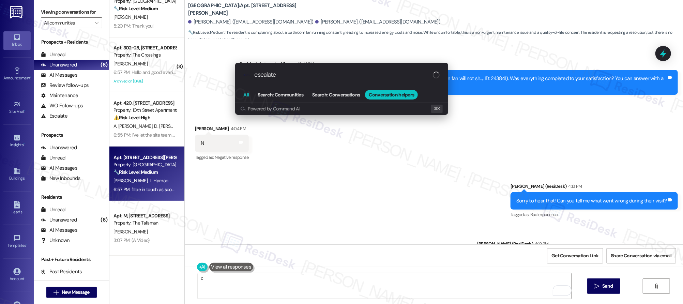
type input "escalate"
click at [247, 98] on button "All" at bounding box center [246, 95] width 13 height 10
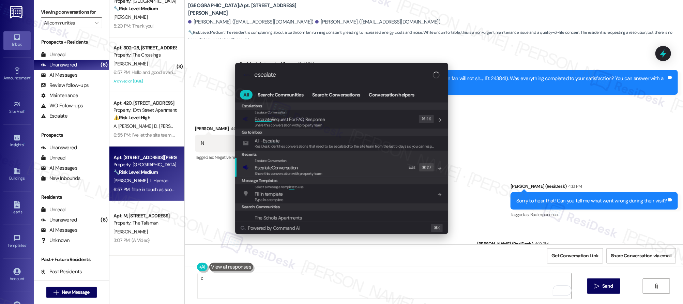
click at [284, 173] on span "Share this conversation with property team" at bounding box center [289, 173] width 68 height 5
click at [284, 173] on div "Escalations Escalations Escalate Conversation Escalate Request For FAQ Response…" at bounding box center [341, 161] width 213 height 119
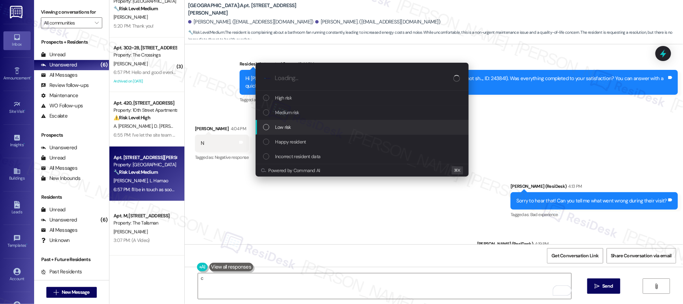
click at [301, 121] on div "Low risk" at bounding box center [362, 127] width 213 height 15
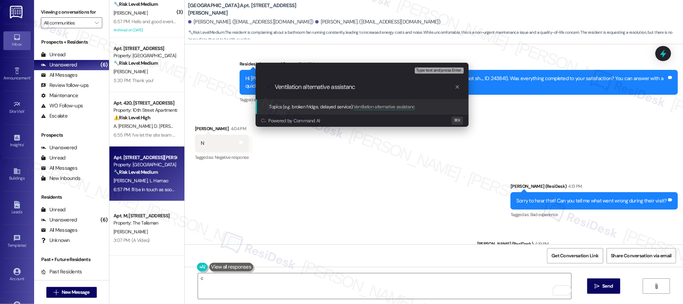
type input "Ventilation alternative assistance"
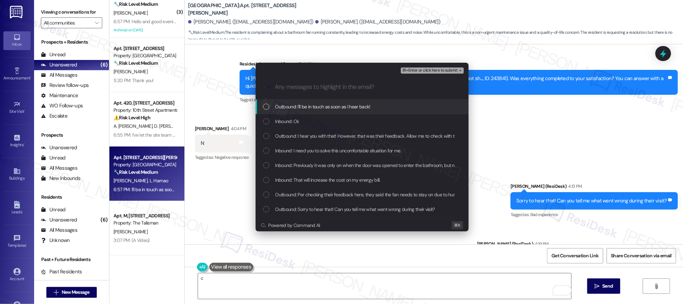
click at [429, 75] on div ".cls-1{fill:#0a055f;}.cls-2{fill:#0cc4c4;} resideskLogoBlueOrange" at bounding box center [362, 87] width 213 height 24
click at [431, 72] on span "⌘+Enter or click here to submit" at bounding box center [429, 70] width 55 height 5
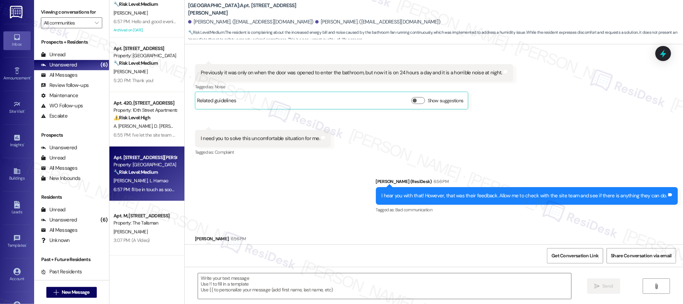
scroll to position [5320, 0]
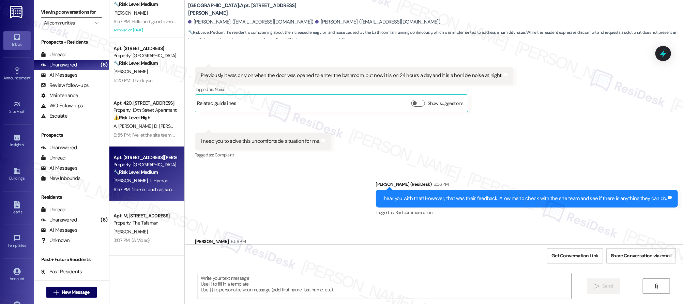
type textarea "Fetching suggested responses. Please feel free to read through the conversation…"
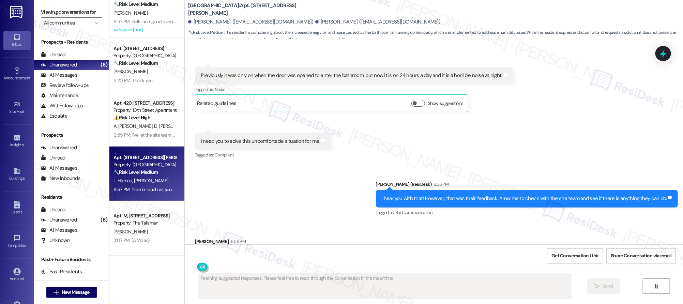
scroll to position [5378, 0]
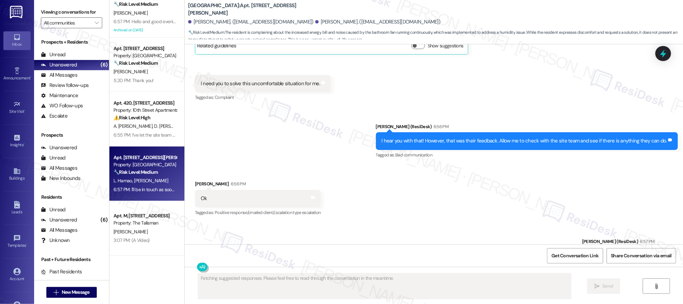
drag, startPoint x: 517, startPoint y: 194, endPoint x: 508, endPoint y: 192, distance: 9.1
click at [517, 223] on div "Sent via SMS Sarah (ResiDesk) 6:57 PM I'll be in touch as soon as I hear back! …" at bounding box center [434, 252] width 499 height 58
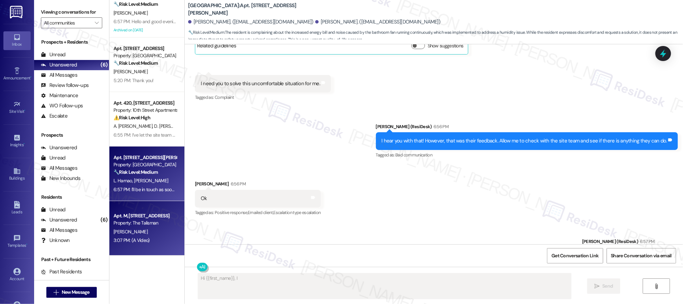
click at [149, 215] on div "Apt. M, [STREET_ADDRESS]" at bounding box center [145, 215] width 63 height 7
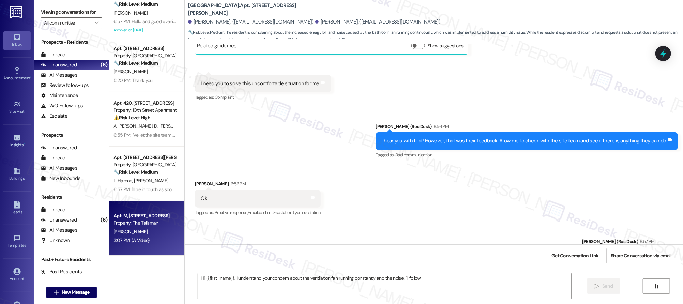
click at [149, 215] on div "Apt. M, [STREET_ADDRESS]" at bounding box center [145, 215] width 63 height 7
type textarea "Hi {{first_name}}, I understand your concern about the ventilation fan running …"
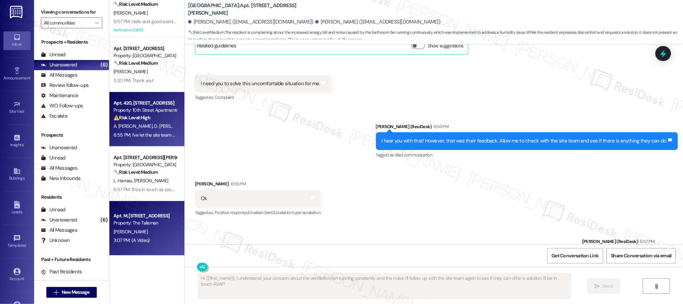
click at [136, 125] on span "A. [PERSON_NAME]" at bounding box center [134, 126] width 41 height 6
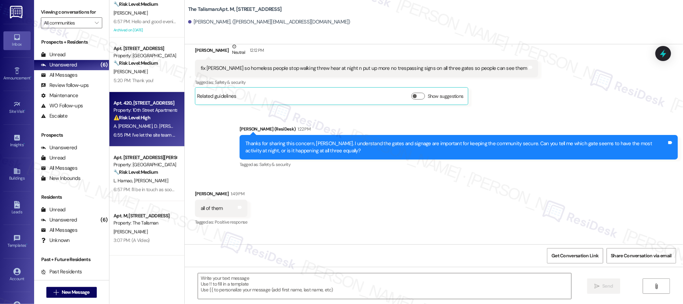
click at [136, 125] on span "A. [PERSON_NAME]" at bounding box center [134, 126] width 41 height 6
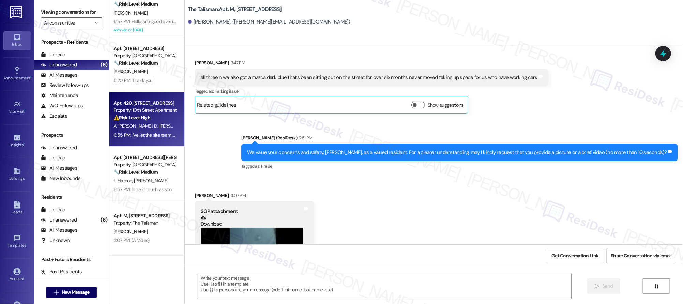
click at [138, 124] on span "A. [PERSON_NAME]" at bounding box center [134, 126] width 41 height 6
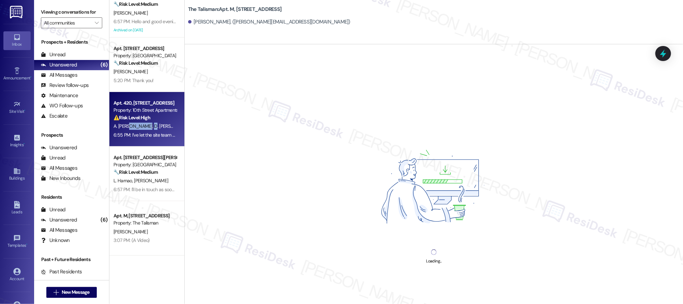
click at [138, 124] on span "A. [PERSON_NAME]" at bounding box center [134, 126] width 41 height 6
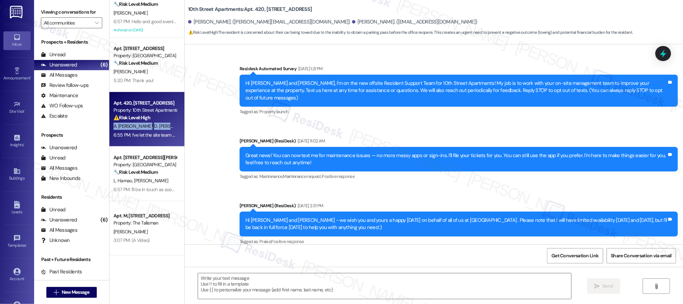
click at [138, 124] on span "A. [PERSON_NAME]" at bounding box center [134, 126] width 41 height 6
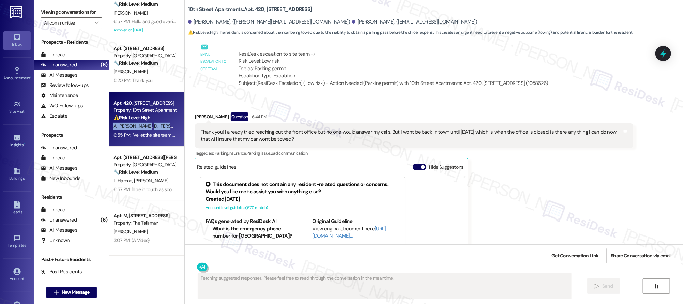
scroll to position [1717, 0]
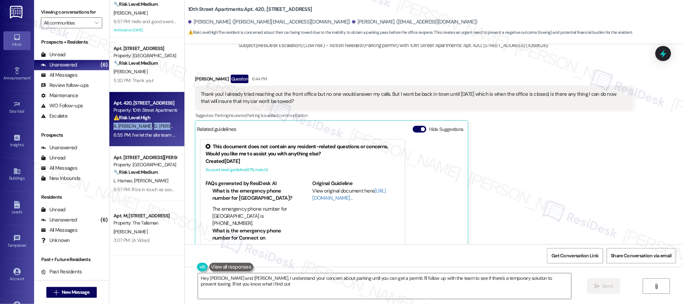
type textarea "Hey Daisy and Angelina, I understand your concern about parking until you can g…"
click at [121, 101] on div "Apt. 420, [STREET_ADDRESS]" at bounding box center [145, 103] width 63 height 7
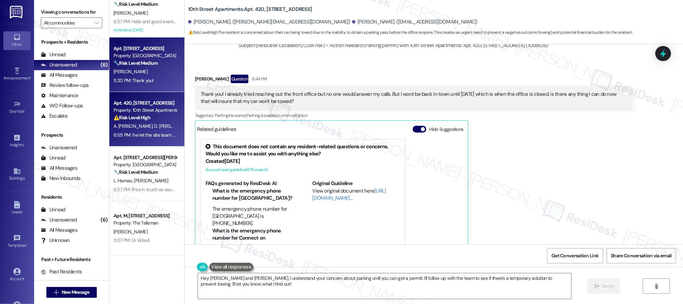
click at [138, 75] on div "E. Palmer" at bounding box center [145, 72] width 64 height 9
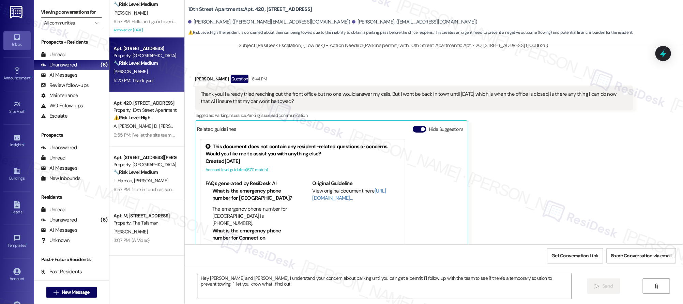
click at [138, 75] on div "E. Palmer" at bounding box center [145, 72] width 64 height 9
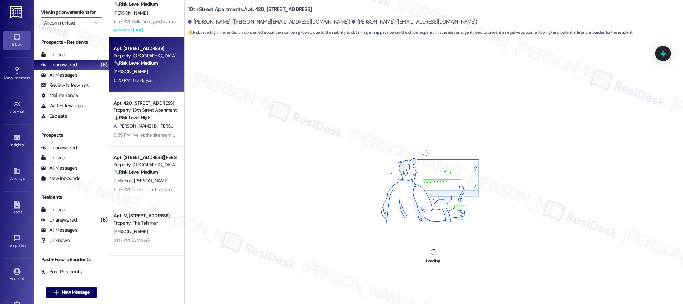
click at [144, 85] on div "Apt. 223, 1965 E 15th Ave Property: Orchard Crossing 🔧 Risk Level: Medium The r…" at bounding box center [146, 65] width 75 height 55
click at [145, 84] on div "Apt. 223, 1965 E 15th Ave Property: Orchard Crossing 🔧 Risk Level: Medium The r…" at bounding box center [146, 65] width 75 height 55
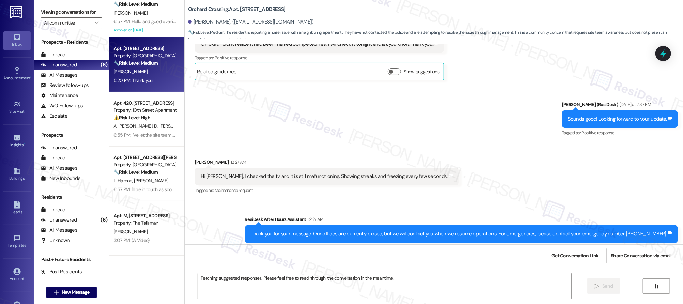
click at [146, 85] on div "Apt. 223, 1965 E 15th Ave Property: Orchard Crossing 🔧 Risk Level: Medium The r…" at bounding box center [146, 65] width 75 height 55
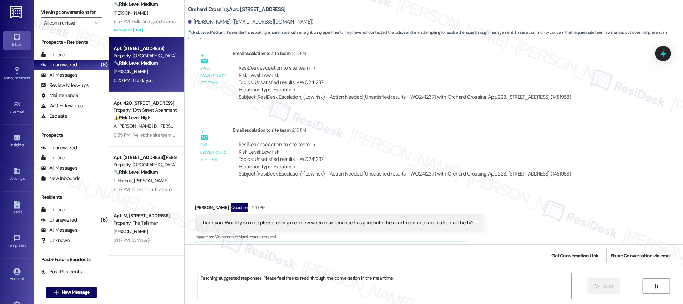
click at [146, 85] on div "Apt. 223, 1965 E 15th Ave Property: Orchard Crossing 🔧 Risk Level: Medium The r…" at bounding box center [146, 65] width 75 height 55
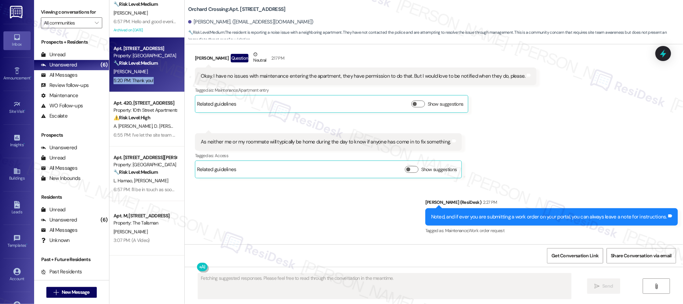
click at [146, 85] on div "Apt. 223, 1965 E 15th Ave Property: Orchard Crossing 🔧 Risk Level: Medium The r…" at bounding box center [146, 65] width 75 height 55
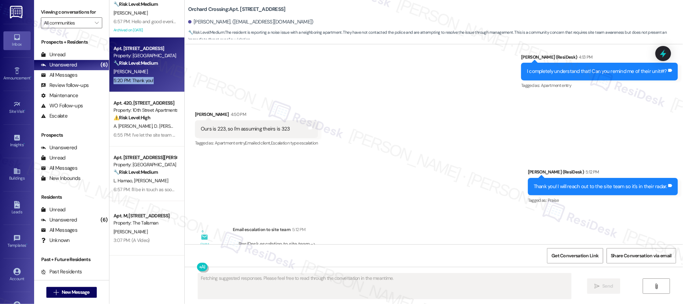
click at [146, 85] on div "Apt. 223, 1965 E 15th Ave Property: Orchard Crossing 🔧 Risk Level: Medium The r…" at bounding box center [146, 65] width 75 height 55
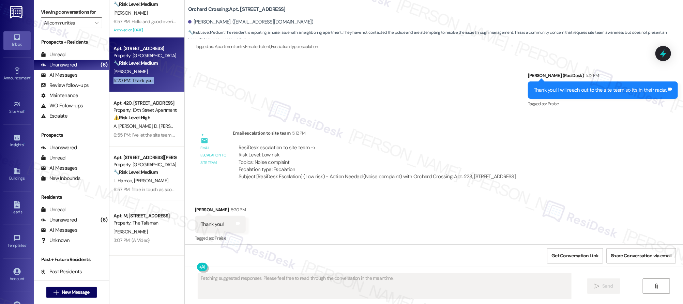
scroll to position [2447, 0]
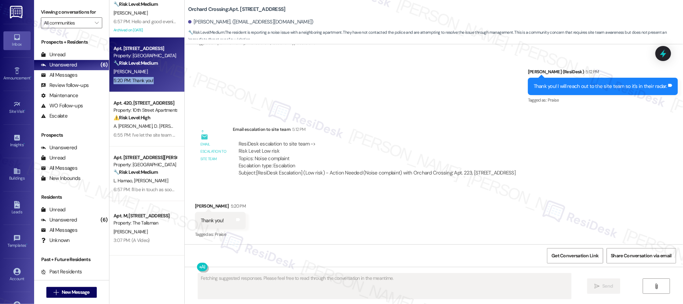
click at [146, 86] on div "Apt. 223, 1965 E 15th Ave Property: Orchard Crossing 🔧 Risk Level: Medium The r…" at bounding box center [146, 65] width 75 height 55
click at [147, 86] on div "Apt. 223, 1965 E 15th Ave Property: Orchard Crossing 🔧 Risk Level: Medium The r…" at bounding box center [146, 65] width 75 height 55
click at [147, 87] on div "Apt. 223, 1965 E 15th Ave Property: Orchard Crossing 🔧 Risk Level: Medium The r…" at bounding box center [146, 65] width 75 height 55
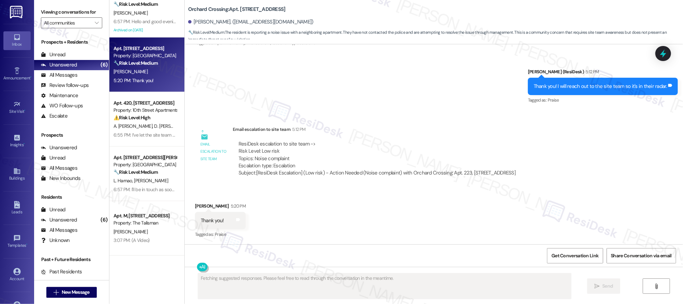
click at [419, 179] on div "ResiDesk escalation to site team -> Risk Level: Low risk Topics: Noise complain…" at bounding box center [377, 158] width 289 height 47
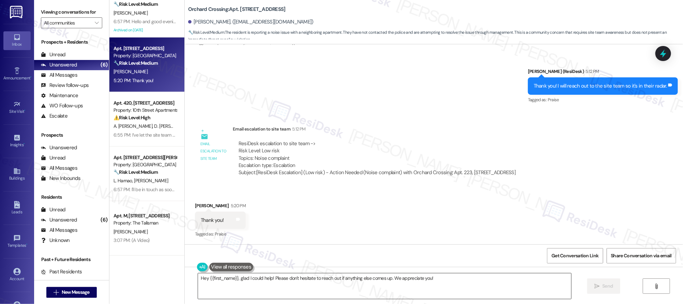
drag, startPoint x: 240, startPoint y: 291, endPoint x: 201, endPoint y: 286, distance: 38.8
click at [213, 288] on textarea "Hey {{first_name}}, glad I could help! Please don't hesitate to reach out if an…" at bounding box center [384, 286] width 373 height 26
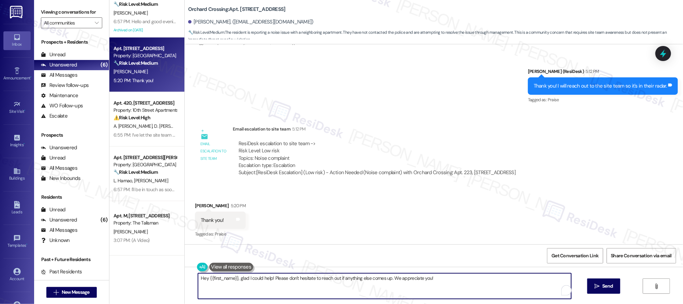
drag, startPoint x: 195, startPoint y: 276, endPoint x: 357, endPoint y: 322, distance: 167.7
click at [357, 304] on html "Inbox Go to Inbox Announcement • Send A Text Announcement Site Visit • Go to Si…" at bounding box center [341, 152] width 683 height 304
type textarea "My pleasure!"
click at [599, 286] on span " Send" at bounding box center [603, 286] width 21 height 7
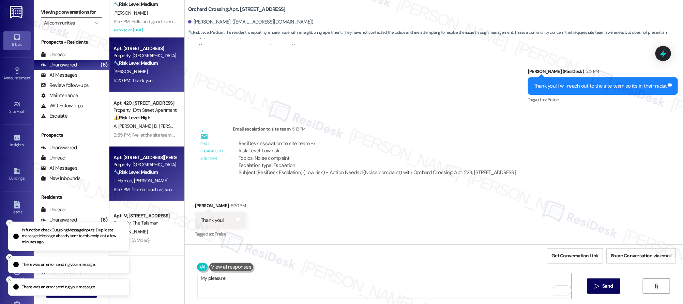
click at [156, 153] on div "Apt. 14, 4532 SE Roethe Road Property: Oak Grove 🔧 Risk Level: Medium The resid…" at bounding box center [146, 174] width 75 height 55
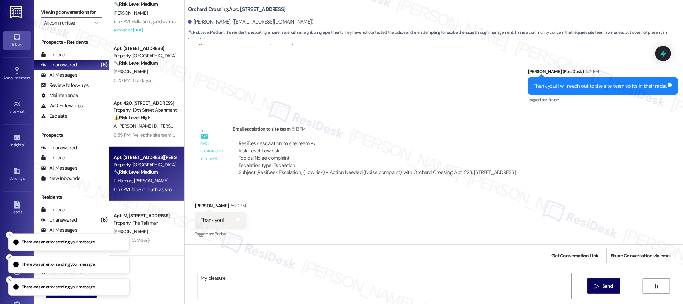
click at [153, 163] on div "Property: [GEOGRAPHIC_DATA]" at bounding box center [145, 164] width 63 height 7
click at [153, 161] on div "Apt. 14, 4532 SE Roethe Road Property: Oak Grove 🔧 Risk Level: Medium The resid…" at bounding box center [145, 164] width 64 height 23
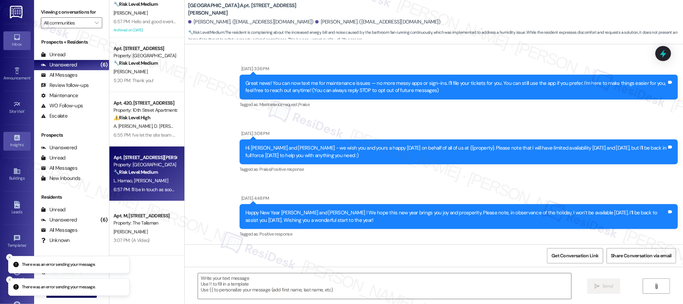
scroll to position [5608, 0]
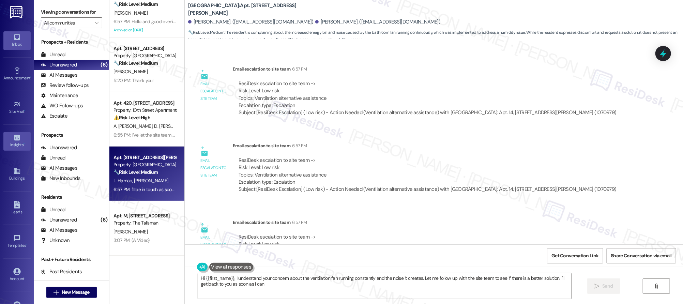
type textarea "Hi {{first_name}}, I understand your concern about the ventilation fan running …"
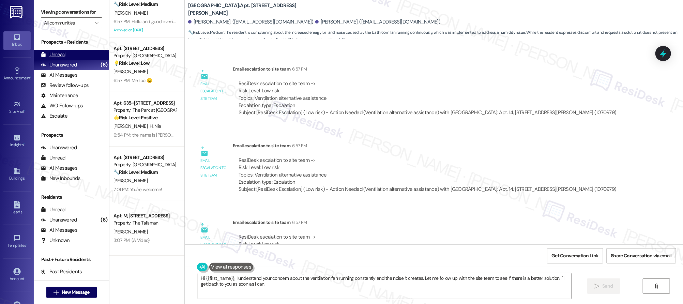
click at [50, 58] on div "Unread (0)" at bounding box center [71, 55] width 75 height 10
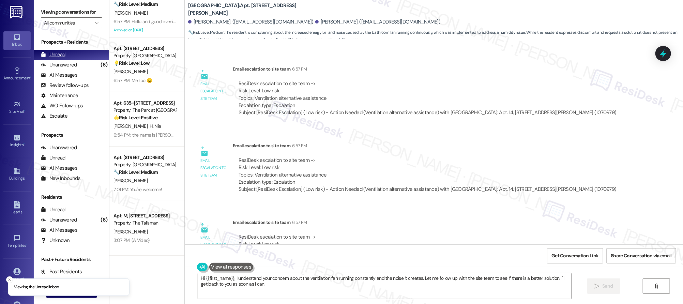
click at [51, 58] on div "Unread" at bounding box center [53, 54] width 25 height 7
click at [50, 58] on div "Unread" at bounding box center [53, 54] width 25 height 7
click at [50, 58] on div "Unread (0)" at bounding box center [71, 55] width 75 height 10
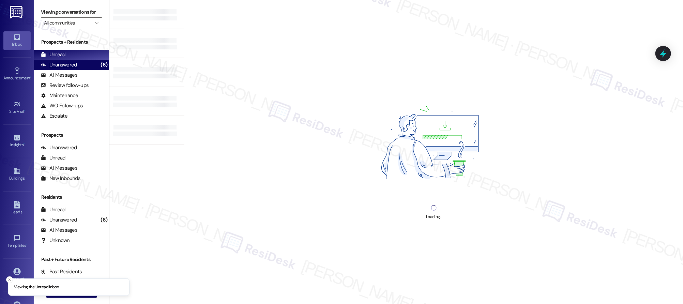
click at [52, 63] on div "Unanswered" at bounding box center [59, 64] width 36 height 7
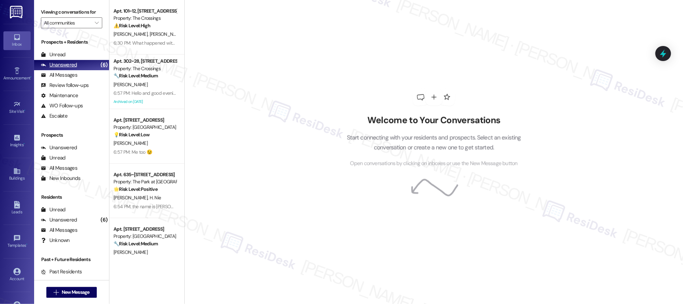
click at [53, 63] on div "Unanswered" at bounding box center [59, 64] width 36 height 7
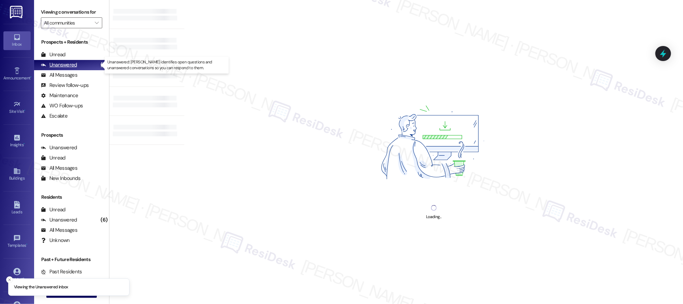
click at [53, 63] on div "Unanswered" at bounding box center [59, 64] width 36 height 7
drag, startPoint x: 53, startPoint y: 63, endPoint x: 55, endPoint y: 59, distance: 4.3
click at [54, 63] on div "Unanswered" at bounding box center [59, 64] width 36 height 7
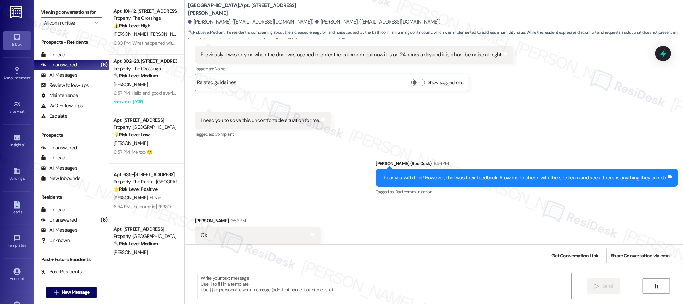
scroll to position [5320, 0]
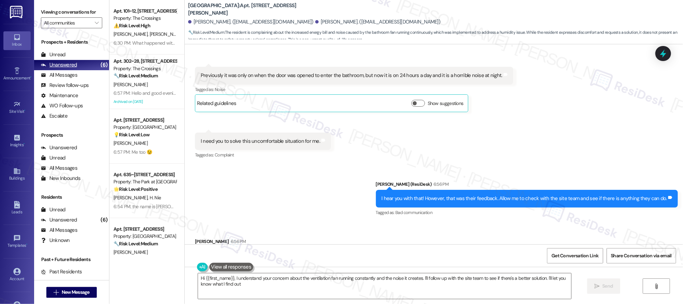
type textarea "Hi {{first_name}}, I understand your concern about the ventilation fan running …"
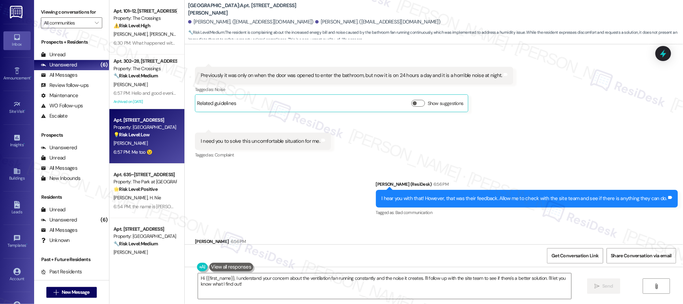
click at [152, 125] on div "Property: [GEOGRAPHIC_DATA]" at bounding box center [145, 127] width 63 height 7
click at [152, 126] on div "Property: [GEOGRAPHIC_DATA]" at bounding box center [145, 127] width 63 height 7
drag, startPoint x: 152, startPoint y: 125, endPoint x: 153, endPoint y: 119, distance: 6.2
click at [152, 125] on div "Property: [GEOGRAPHIC_DATA]" at bounding box center [145, 127] width 63 height 7
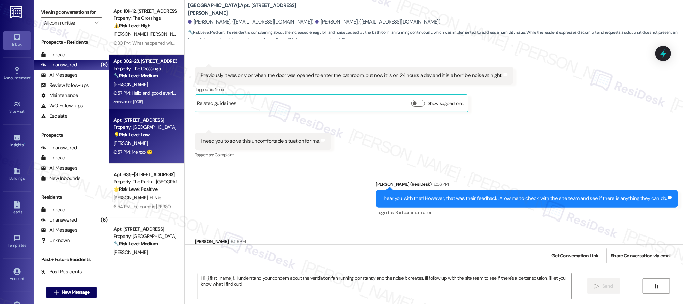
type textarea "Fetching suggested responses. Please feel free to read through the conversation…"
click at [152, 87] on div "[PERSON_NAME]" at bounding box center [145, 84] width 64 height 9
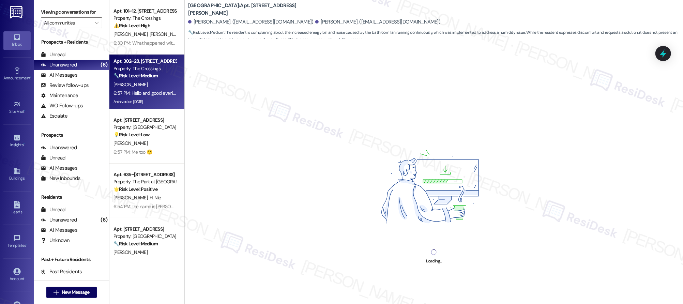
click at [152, 87] on div "[PERSON_NAME]" at bounding box center [145, 84] width 64 height 9
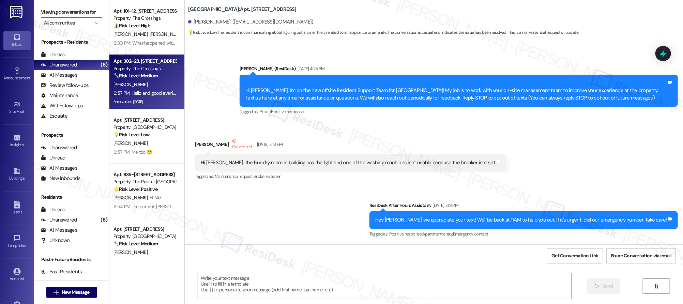
click at [152, 87] on div "[PERSON_NAME]" at bounding box center [145, 84] width 64 height 9
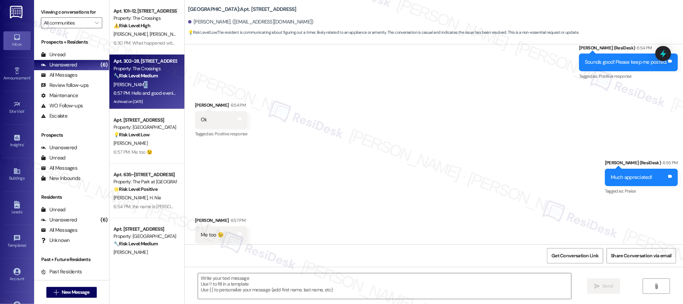
click at [152, 87] on div "[PERSON_NAME]" at bounding box center [145, 84] width 64 height 9
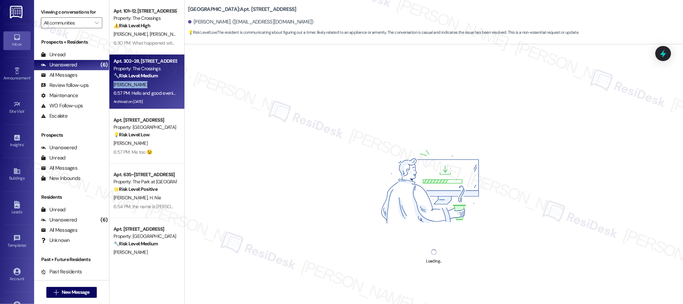
click at [152, 87] on div "[PERSON_NAME]" at bounding box center [145, 84] width 64 height 9
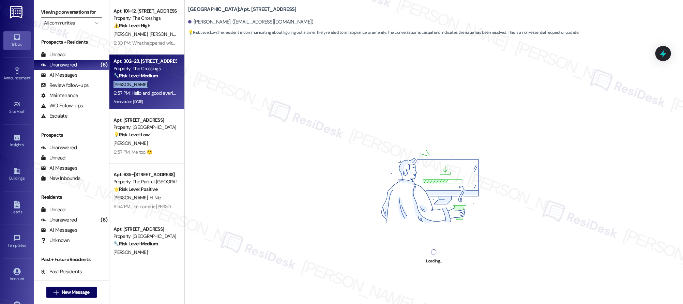
click at [152, 87] on div "[PERSON_NAME]" at bounding box center [145, 84] width 64 height 9
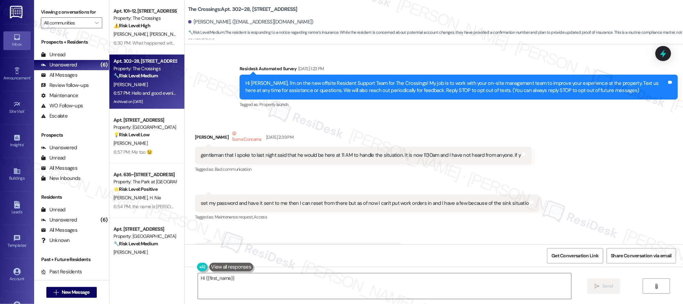
scroll to position [39524, 0]
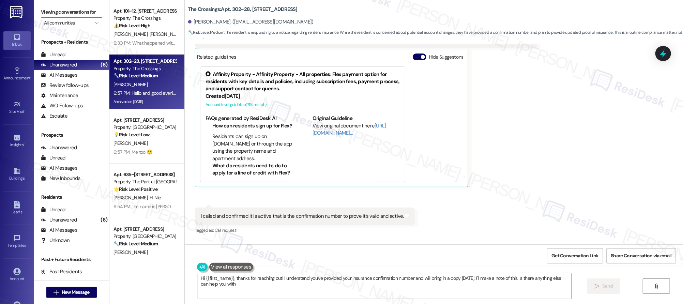
type textarea "Hi {{first_name}}, thanks for reaching out! I understand you've provided your i…"
click at [230, 225] on div "Tagged as: Call request Click to highlight conversations about Call request" at bounding box center [305, 230] width 220 height 10
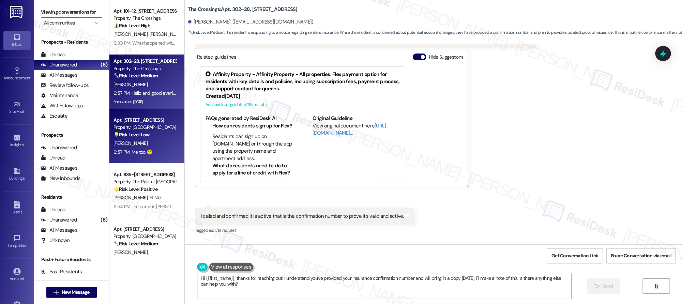
click at [163, 129] on div "Property: [GEOGRAPHIC_DATA]" at bounding box center [145, 127] width 63 height 7
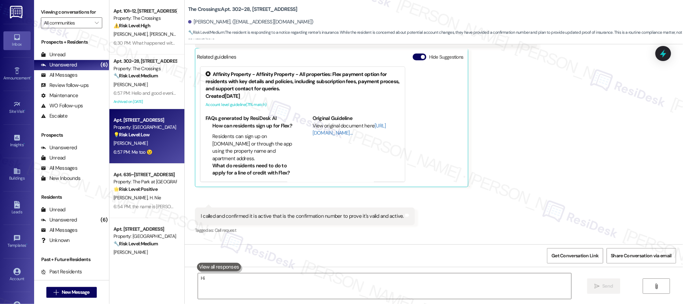
click at [163, 129] on div "Property: [GEOGRAPHIC_DATA]" at bounding box center [145, 127] width 63 height 7
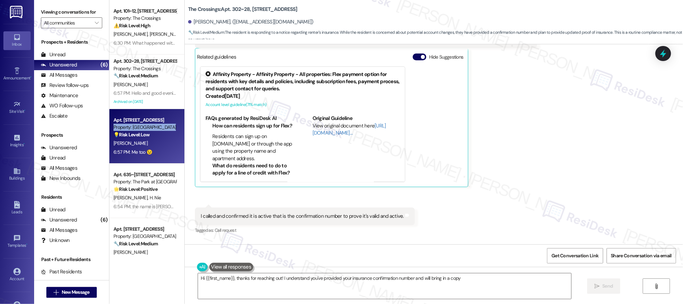
type textarea "Hi {{first_name}}, thanks for reaching out! I understand you've provided your i…"
click at [163, 129] on div "Property: [GEOGRAPHIC_DATA]" at bounding box center [145, 127] width 63 height 7
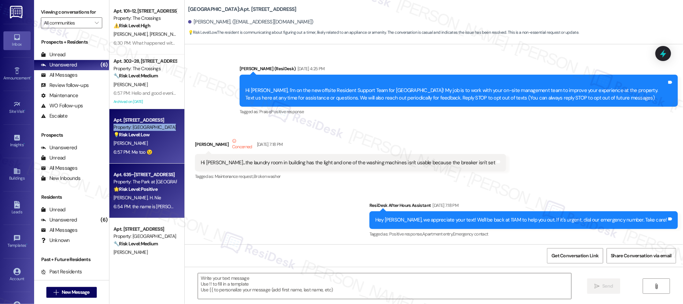
scroll to position [4860, 0]
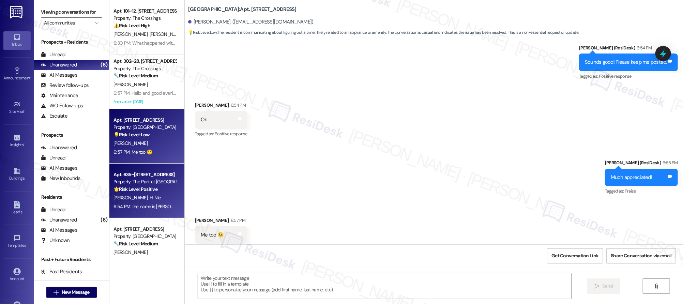
type textarea "Fetching suggested responses. Please feel free to read through the conversation…"
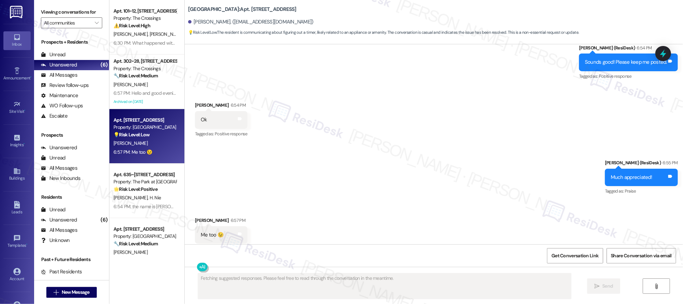
click at [149, 180] on div "Apt. 101~12, 16500 SE 82nd Dr Property: The Crossings ⚠️ Risk Level: High The r…" at bounding box center [146, 128] width 75 height 256
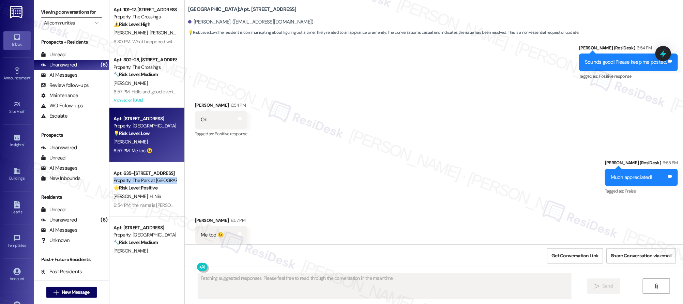
click at [149, 180] on div "Property: The Park at [GEOGRAPHIC_DATA]" at bounding box center [145, 180] width 63 height 7
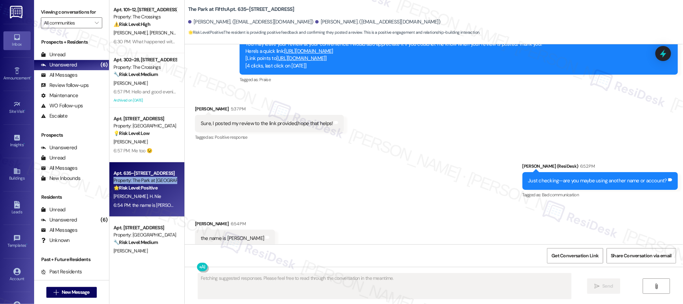
scroll to position [1207, 0]
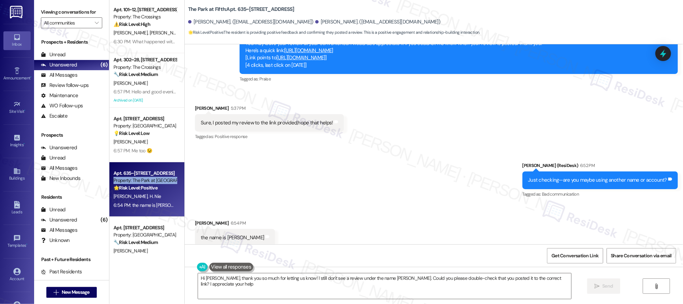
type textarea "Hi Alice, thank you so much for letting us know! I still don't see a review und…"
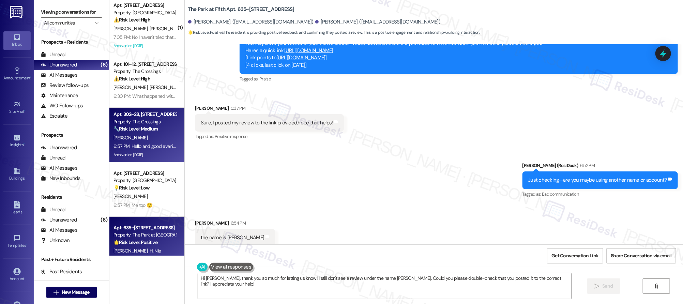
click at [158, 138] on div "[PERSON_NAME]" at bounding box center [145, 138] width 64 height 9
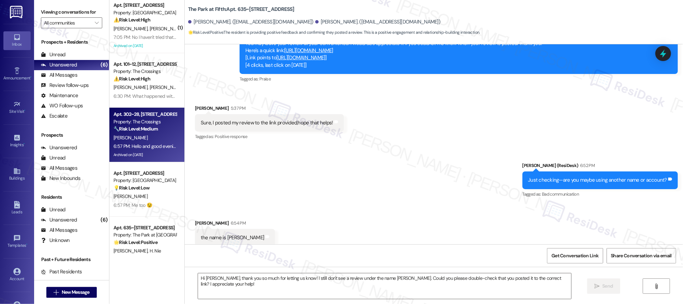
click at [158, 138] on div "[PERSON_NAME]" at bounding box center [145, 138] width 64 height 9
click at [157, 138] on div "[PERSON_NAME]" at bounding box center [145, 138] width 64 height 9
type textarea "Fetching suggested responses. Please feel free to read through the conversation…"
click at [157, 138] on div "[PERSON_NAME]" at bounding box center [145, 138] width 64 height 9
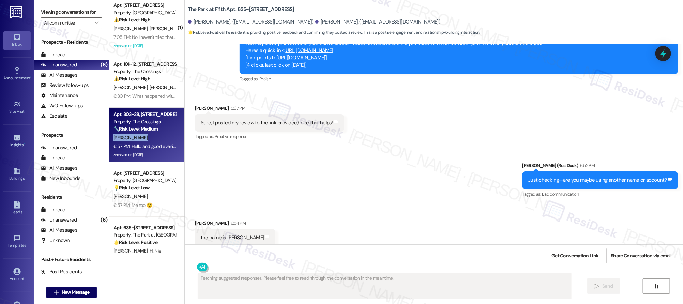
click at [157, 139] on div "[PERSON_NAME]" at bounding box center [145, 138] width 64 height 9
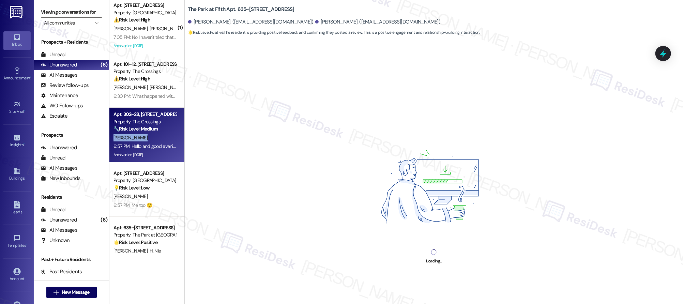
click at [157, 139] on div "[PERSON_NAME]" at bounding box center [145, 138] width 64 height 9
click at [149, 153] on div "Archived on [DATE]" at bounding box center [145, 155] width 64 height 9
click at [149, 151] on div "Archived on [DATE]" at bounding box center [145, 155] width 64 height 9
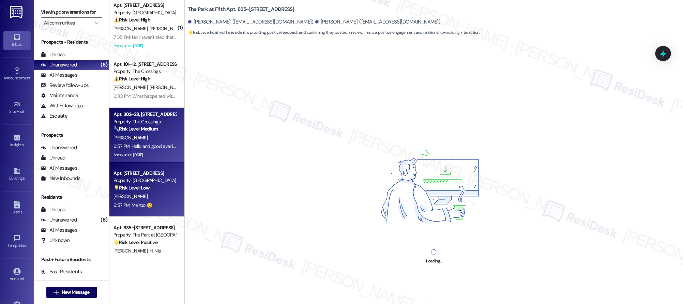
click at [150, 151] on div "Archived on [DATE]" at bounding box center [145, 155] width 64 height 9
click at [142, 202] on div "6:57 PM: Me too 😉 6:57 PM: Me too 😉" at bounding box center [133, 205] width 39 height 6
click at [142, 202] on div "( 1 ) Apt. 72, 2800 Applewood Ln Property: Applewood ⚠️ Risk Level: High The re…" at bounding box center [146, 162] width 75 height 327
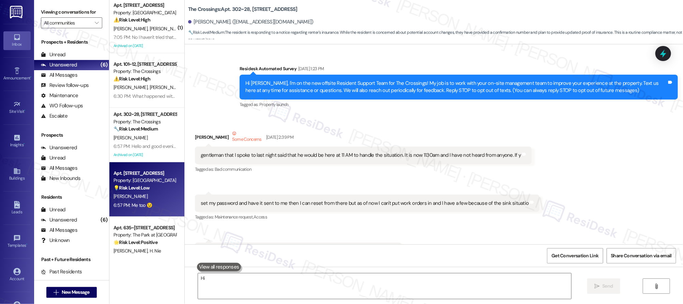
click at [142, 202] on div "( 1 ) Apt. 72, 2800 Applewood Ln Property: Applewood ⚠️ Risk Level: High The re…" at bounding box center [146, 128] width 75 height 256
click at [142, 201] on div "( 1 ) Apt. 72, 2800 Applewood Ln Property: Applewood ⚠️ Risk Level: High The re…" at bounding box center [146, 128] width 75 height 256
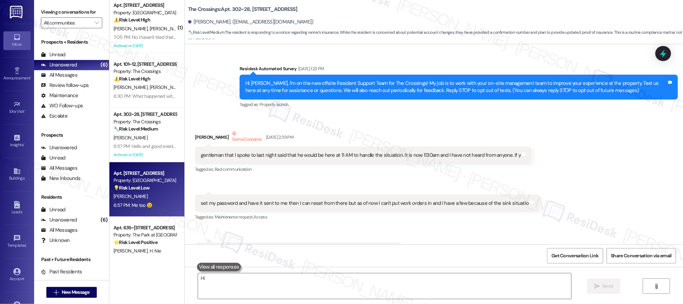
click at [142, 201] on div "( 1 ) Apt. 72, 2800 Applewood Ln Property: Applewood ⚠️ Risk Level: High The re…" at bounding box center [146, 128] width 75 height 256
click at [142, 239] on strong "🌟 Risk Level: Positive" at bounding box center [136, 242] width 44 height 6
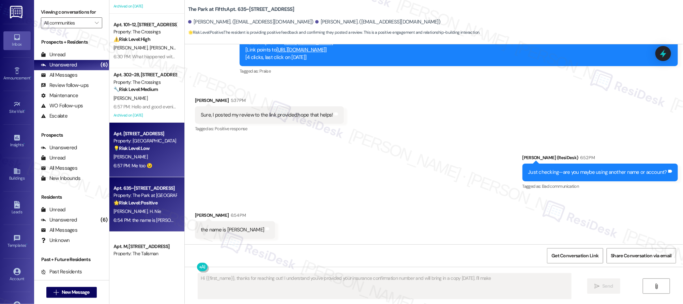
scroll to position [1208, 0]
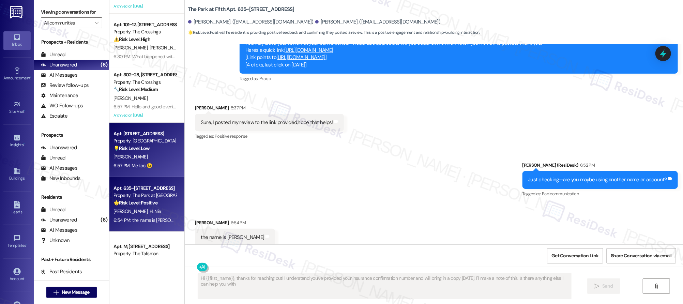
type textarea "Hi {{first_name}}, thanks for reaching out! I understand you've provided your i…"
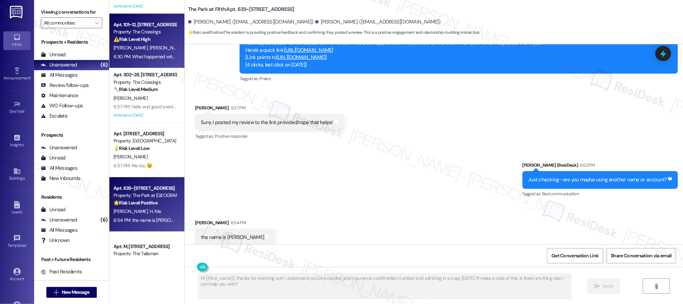
click at [144, 51] on div "[PERSON_NAME][GEOGRAPHIC_DATA][PERSON_NAME]" at bounding box center [145, 48] width 64 height 9
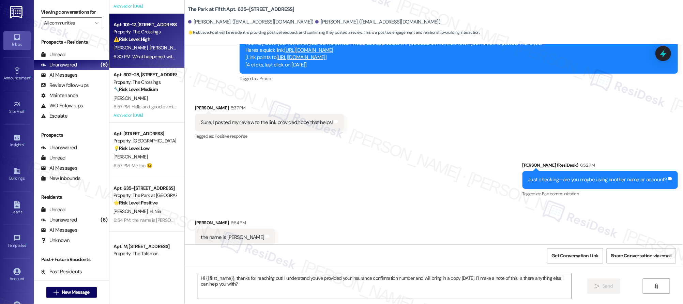
click at [144, 51] on div "[PERSON_NAME][GEOGRAPHIC_DATA][PERSON_NAME]" at bounding box center [145, 48] width 64 height 9
type textarea "Fetching suggested responses. Please feel free to read through the conversation…"
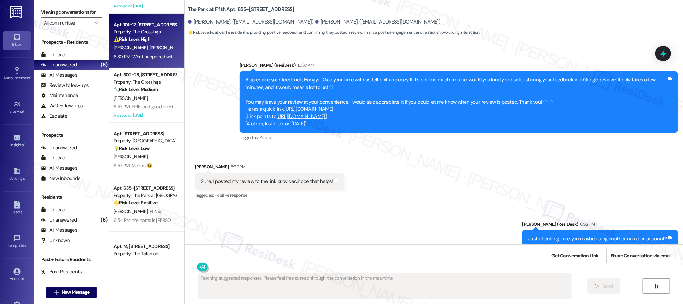
click at [145, 55] on div "6:30 PM: What happened with my stove being fixed? 6:30 PM: What happened with m…" at bounding box center [167, 57] width 106 height 6
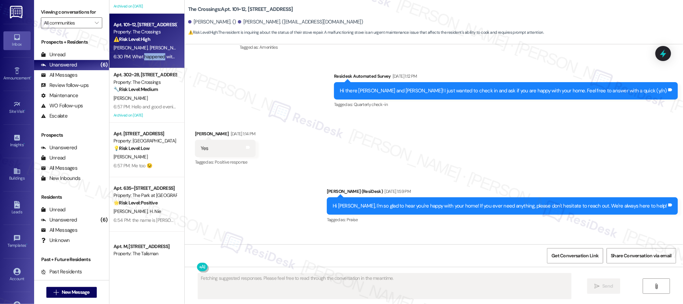
click at [145, 55] on div "6:30 PM: What happened with my stove being fixed? 6:30 PM: What happened with m…" at bounding box center [167, 57] width 106 height 6
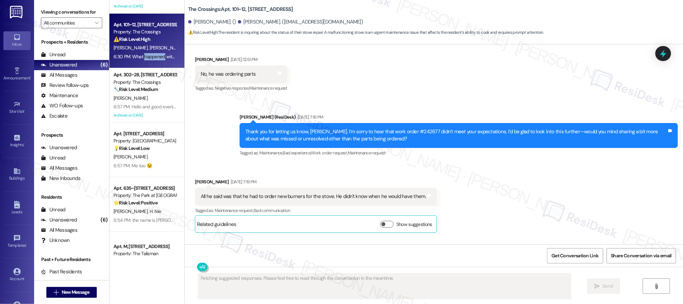
click at [145, 56] on div "6:30 PM: What happened with my stove being fixed? 6:30 PM: What happened with m…" at bounding box center [167, 57] width 106 height 6
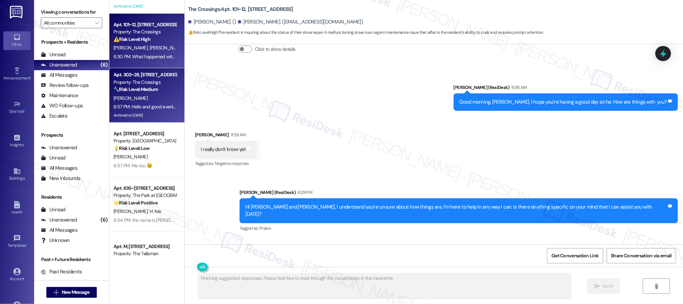
click at [131, 93] on div "🔧 Risk Level: Medium The resident is responding to a notice regarding renter's …" at bounding box center [145, 89] width 63 height 7
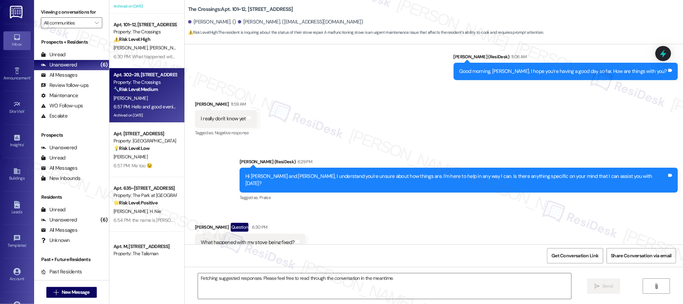
click at [131, 93] on div "🔧 Risk Level: Medium The resident is responding to a notice regarding renter's …" at bounding box center [145, 89] width 63 height 7
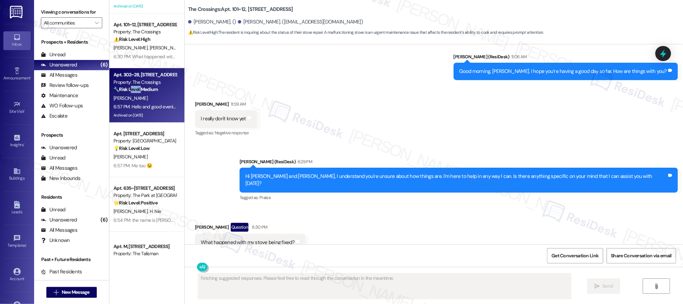
click at [131, 93] on div "🔧 Risk Level: Medium The resident is responding to a notice regarding renter's …" at bounding box center [145, 89] width 63 height 7
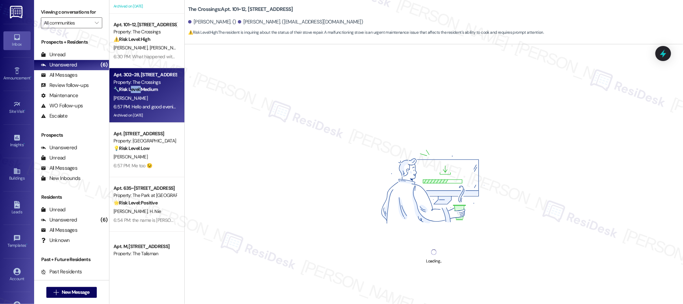
click at [131, 93] on div "🔧 Risk Level: Medium The resident is responding to a notice regarding renter's …" at bounding box center [145, 89] width 63 height 7
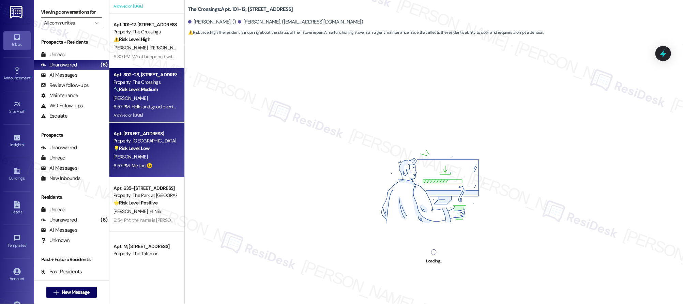
click at [143, 171] on div "Apt. 51, 13795 SW Electric St Property: Country Oaks 💡 Risk Level: Low The resi…" at bounding box center [146, 150] width 75 height 55
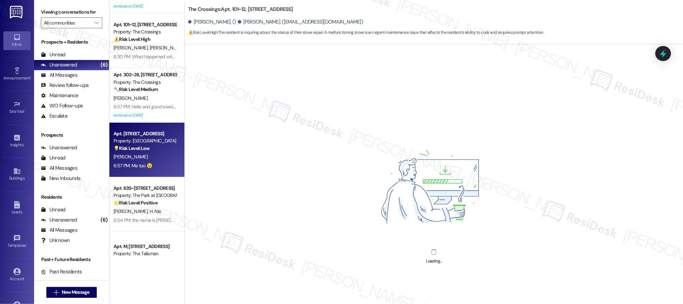
click at [143, 171] on div "Apt. 51, 13795 SW Electric St Property: Country Oaks 💡 Risk Level: Low The resi…" at bounding box center [146, 150] width 75 height 55
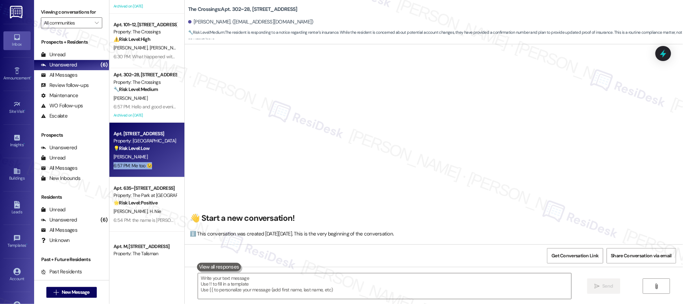
click at [143, 171] on div "Apt. 51, 13795 SW Electric St Property: Country Oaks 💡 Risk Level: Low The resi…" at bounding box center [146, 150] width 75 height 55
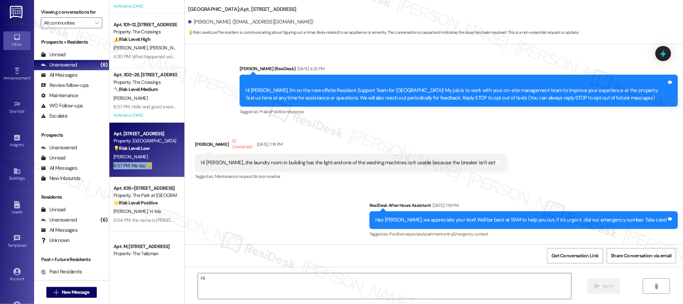
scroll to position [4860, 0]
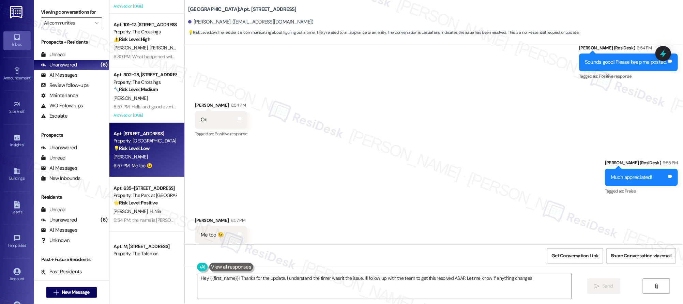
type textarea "Hey {{first_name}}! Thanks for the update. I understand the timer wasn't the is…"
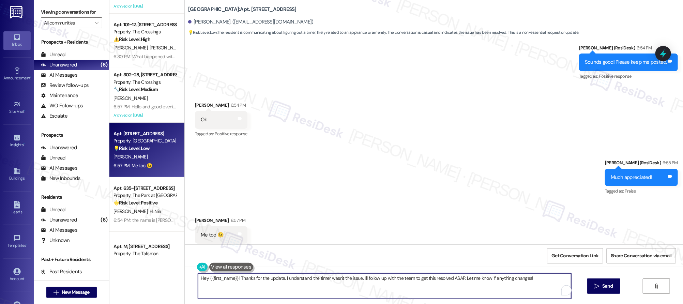
drag, startPoint x: 196, startPoint y: 281, endPoint x: 202, endPoint y: 285, distance: 7.3
click at [202, 285] on textarea "Hey {{first_name}}! Thanks for the update. I understand the timer wasn't the is…" at bounding box center [384, 286] width 373 height 26
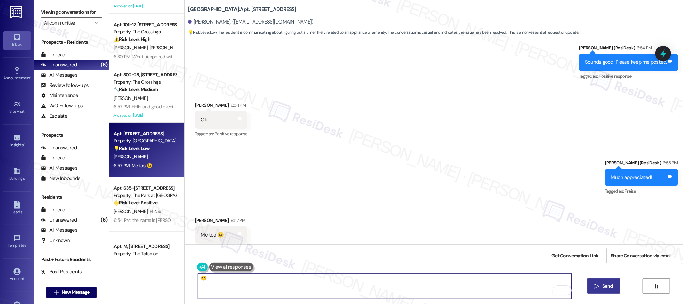
type textarea "😊"
click at [599, 290] on button " Send" at bounding box center [604, 286] width 33 height 15
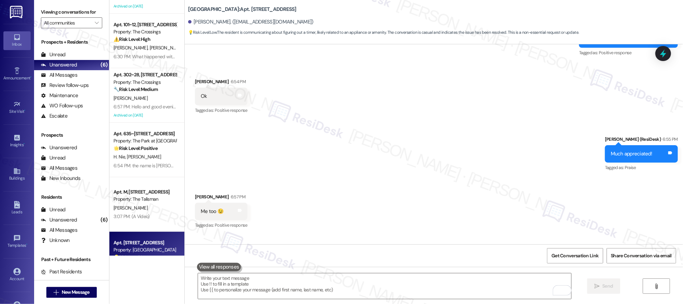
scroll to position [4908, 0]
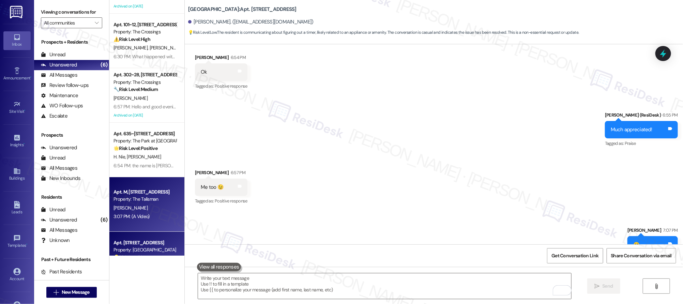
drag, startPoint x: 180, startPoint y: 187, endPoint x: 175, endPoint y: 193, distance: 7.3
click at [185, 187] on div "Received via SMS John Stimac 6:57 PM Me too 😉 Tags and notes Tagged as: Positiv…" at bounding box center [434, 183] width 499 height 58
click at [163, 201] on div "Property: The Talisman" at bounding box center [145, 199] width 63 height 7
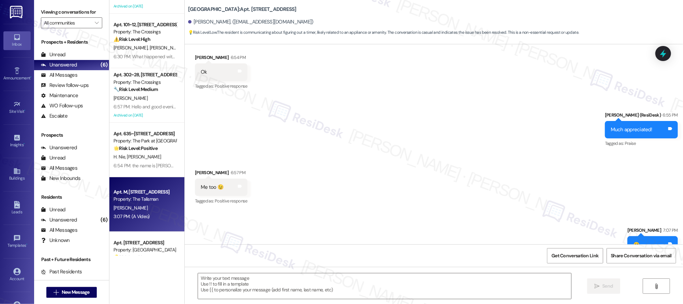
click at [163, 201] on div "Property: The Talisman" at bounding box center [145, 199] width 63 height 7
type textarea "Fetching suggested responses. Please feel free to read through the conversation…"
click at [162, 199] on div "Property: The Talisman" at bounding box center [145, 199] width 63 height 7
click at [160, 200] on div "Property: The Talisman" at bounding box center [145, 199] width 63 height 7
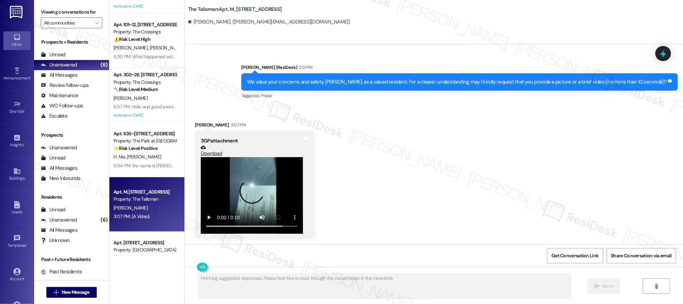
scroll to position [394, 0]
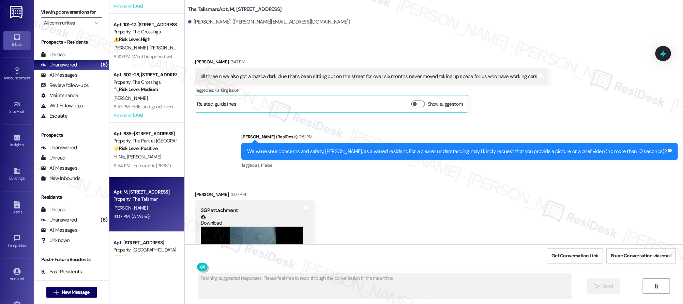
click at [160, 199] on div "Property: The Talisman" at bounding box center [145, 199] width 63 height 7
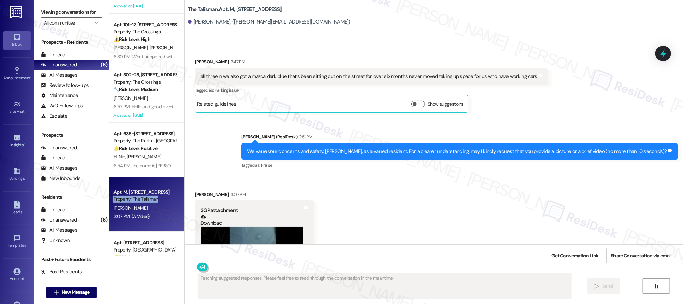
click at [160, 199] on div "Property: The Talisman" at bounding box center [145, 199] width 63 height 7
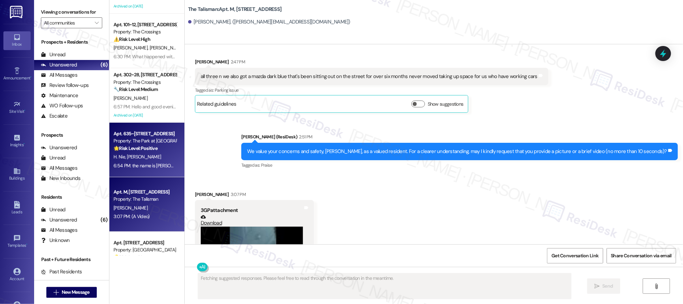
click at [127, 159] on span "[PERSON_NAME]" at bounding box center [144, 157] width 34 height 6
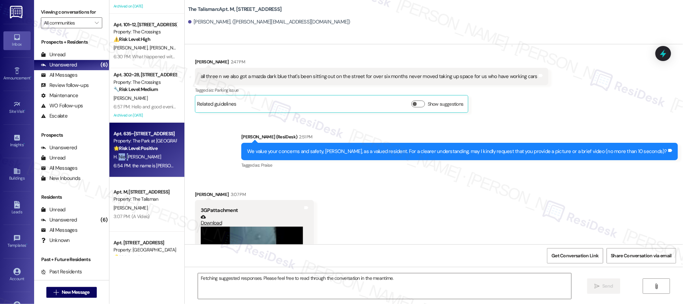
click at [121, 160] on div "H. Nie [PERSON_NAME]" at bounding box center [145, 157] width 64 height 9
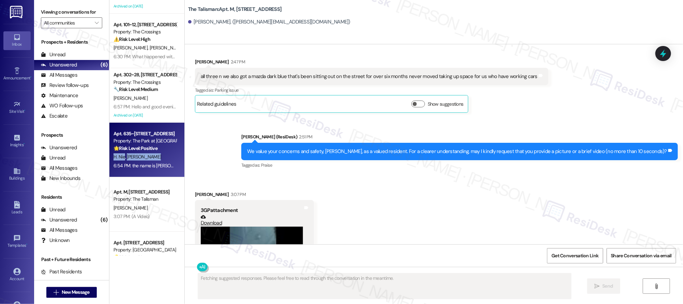
click at [121, 160] on div "H. Nie [PERSON_NAME]" at bounding box center [145, 157] width 64 height 9
click at [122, 161] on div "H. Nie [PERSON_NAME]" at bounding box center [145, 157] width 64 height 9
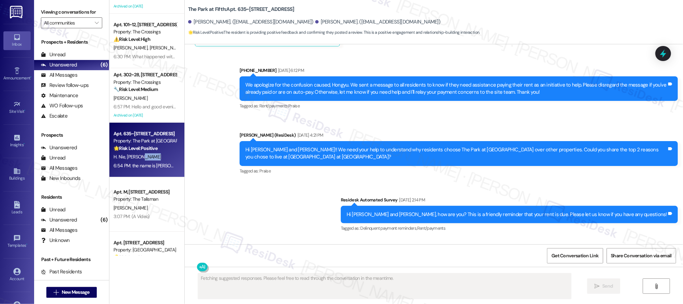
click at [122, 161] on div "H. Nie [PERSON_NAME]" at bounding box center [145, 157] width 64 height 9
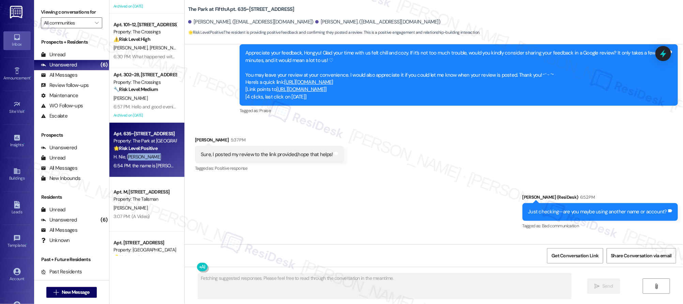
scroll to position [1207, 0]
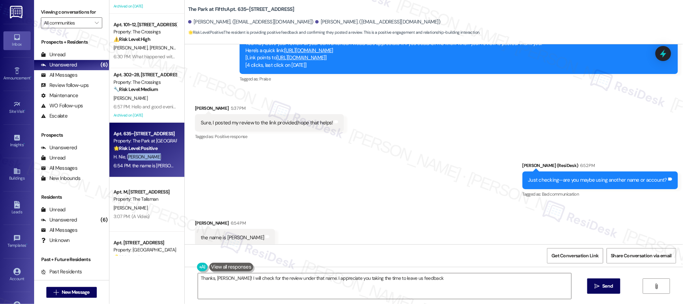
type textarea "Thanks, Alice! I will check for the review under that name. I appreciate you ta…"
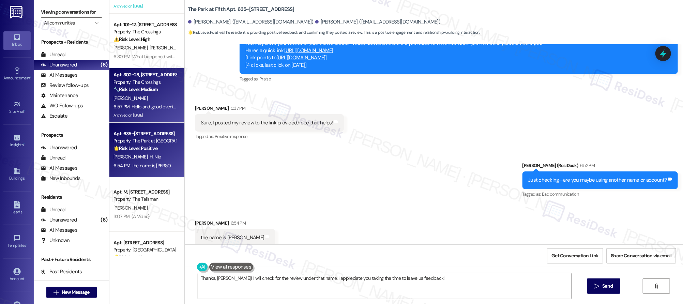
click at [133, 106] on div "6:57 PM: Hello and good evening, I received this letter on my door. I am sendin…" at bounding box center [589, 107] width 950 height 6
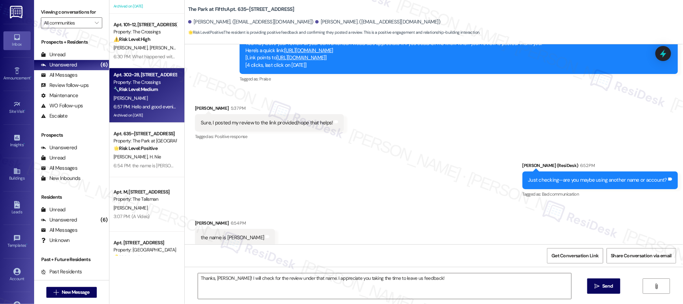
click at [134, 107] on div "6:57 PM: Hello and good evening, I received this letter on my door. I am sendin…" at bounding box center [589, 107] width 950 height 6
type textarea "Fetching suggested responses. Please feel free to read through the conversation…"
click at [135, 107] on div "6:57 PM: Hello and good evening, I received this letter on my door. I am sendin…" at bounding box center [589, 107] width 950 height 6
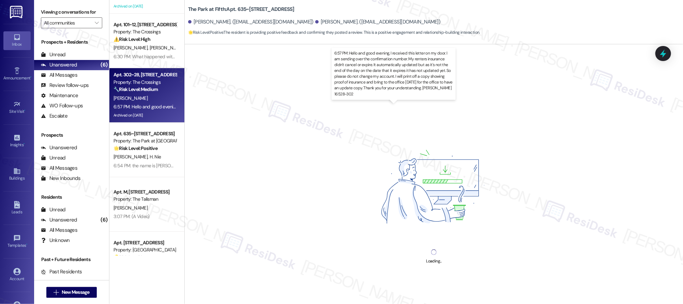
click at [135, 107] on div "6:57 PM: Hello and good evening, I received this letter on my door. I am sendin…" at bounding box center [589, 107] width 950 height 6
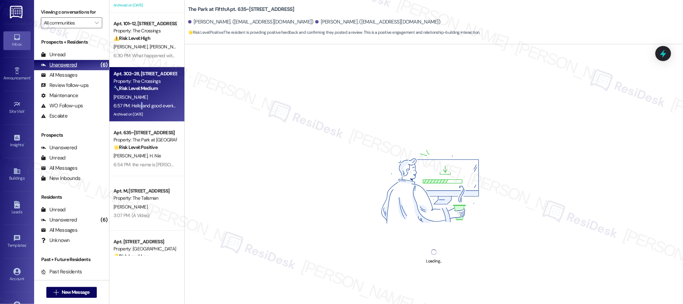
scroll to position [42, 0]
drag, startPoint x: 36, startPoint y: 55, endPoint x: 49, endPoint y: 59, distance: 13.9
click at [36, 55] on div "Unread (0)" at bounding box center [71, 55] width 75 height 10
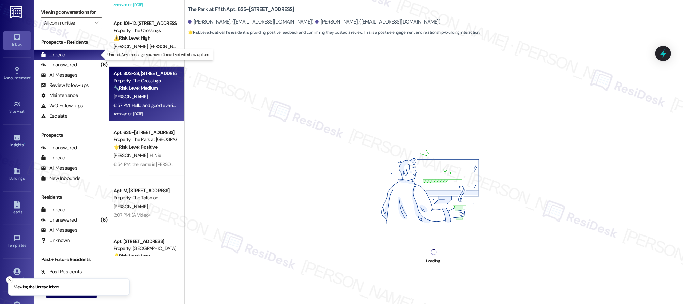
click at [60, 55] on div "Unread" at bounding box center [53, 54] width 25 height 7
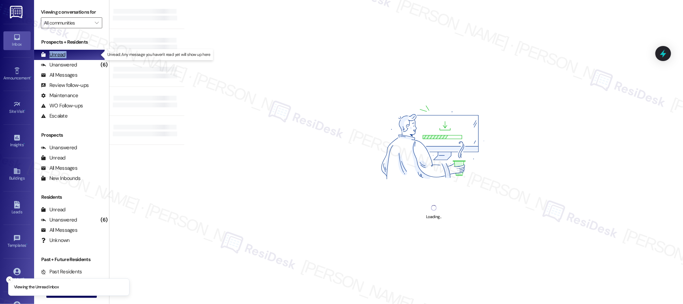
click at [60, 55] on div "Unread" at bounding box center [53, 54] width 25 height 7
click at [60, 56] on div "Unread" at bounding box center [53, 54] width 25 height 7
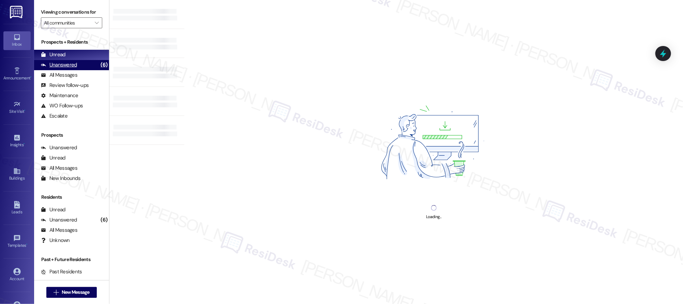
click at [83, 65] on div "Unanswered (6)" at bounding box center [71, 65] width 75 height 10
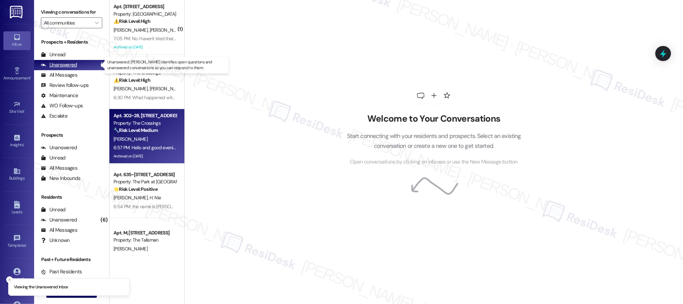
click at [83, 65] on div "Unanswered (6)" at bounding box center [71, 65] width 75 height 10
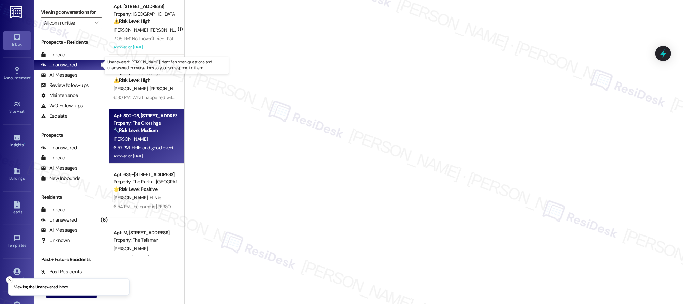
click at [83, 65] on div "Unanswered (6)" at bounding box center [71, 65] width 75 height 10
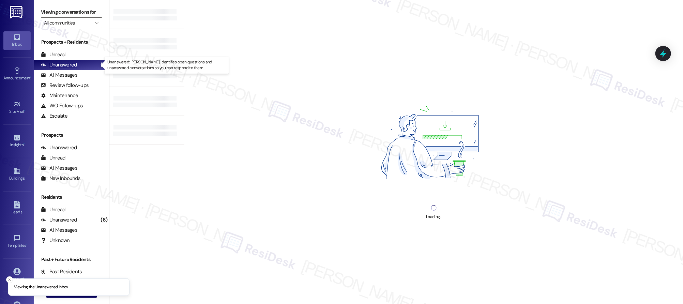
click at [83, 65] on div "Unanswered (6)" at bounding box center [71, 65] width 75 height 10
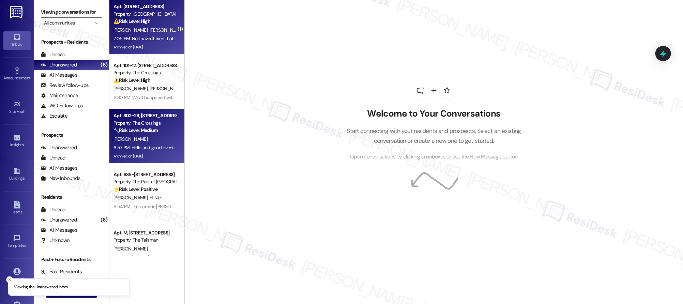
click at [149, 31] on div "B. Baum S. Camarda" at bounding box center [145, 30] width 64 height 9
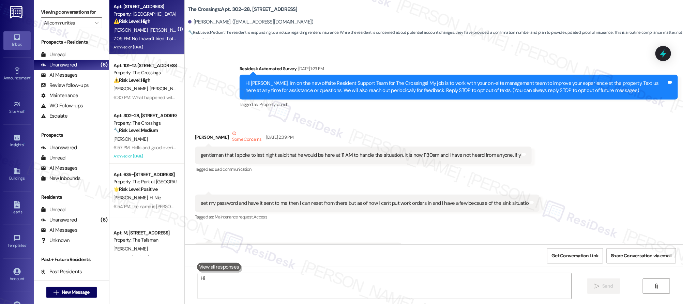
click at [149, 31] on div "B. Baum S. Camarda" at bounding box center [145, 30] width 64 height 9
click at [149, 32] on div "B. Baum S. Camarda" at bounding box center [145, 30] width 64 height 9
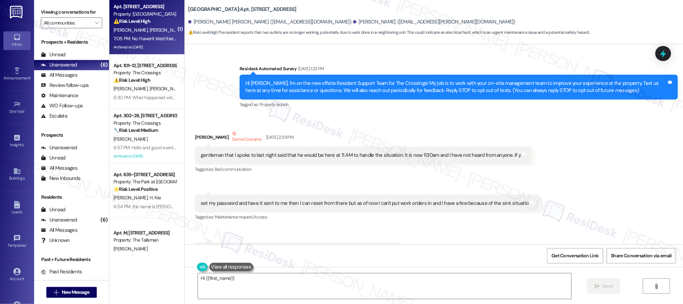
click at [149, 32] on div "B. Baum S. Camarda" at bounding box center [145, 30] width 64 height 9
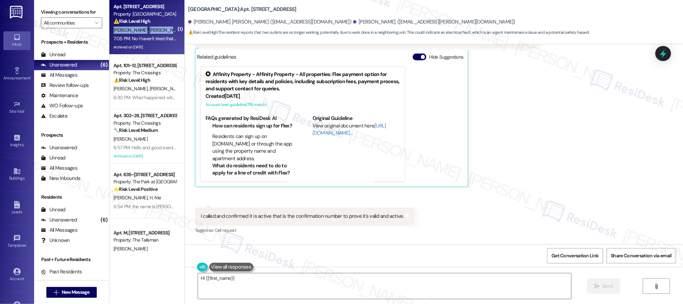
click at [149, 32] on div "B. Baum S. Camarda" at bounding box center [145, 30] width 64 height 9
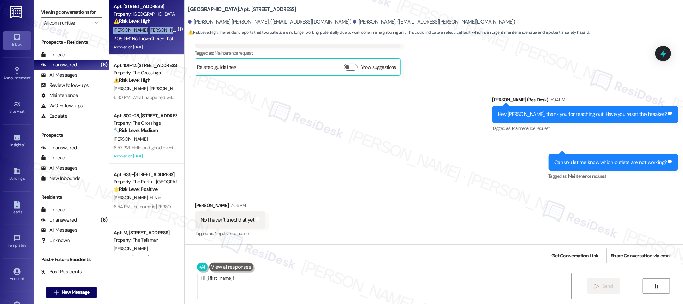
type textarea "Hi {{first_name}},"
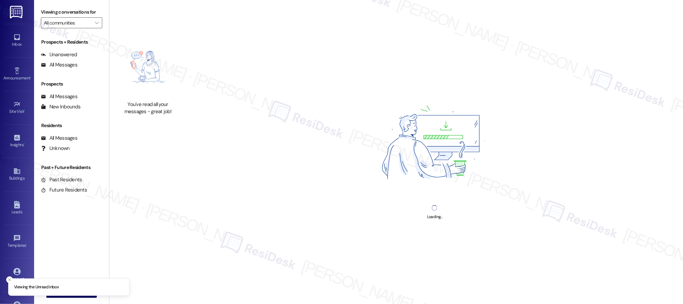
type input "[GEOGRAPHIC_DATA]"
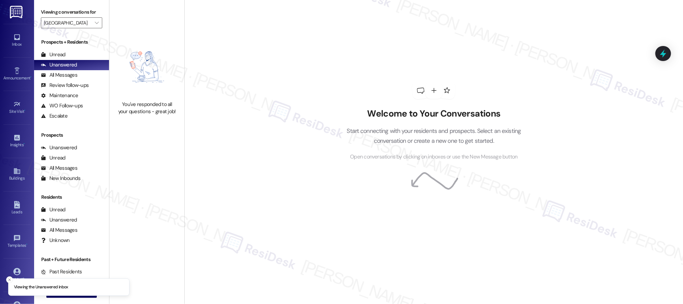
click at [436, 69] on div "Welcome to Your Conversations Start connecting with your residents and prospect…" at bounding box center [434, 121] width 205 height 243
click at [439, 69] on div "Welcome to Your Conversations Start connecting with your residents and prospect…" at bounding box center [434, 121] width 205 height 243
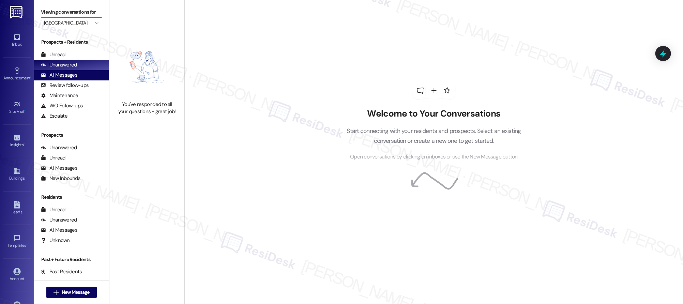
click at [72, 71] on div "All Messages (undefined)" at bounding box center [71, 75] width 75 height 10
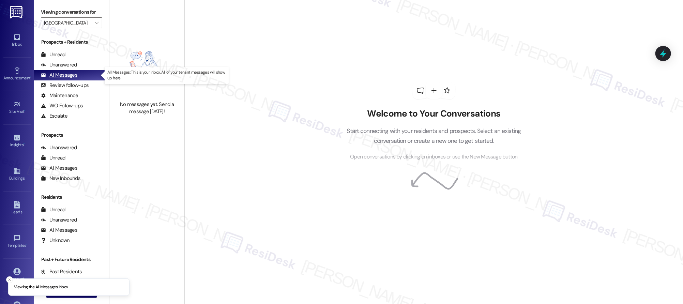
click at [72, 72] on div "All Messages" at bounding box center [59, 75] width 36 height 7
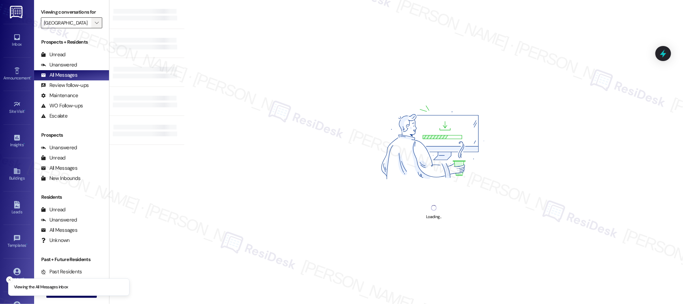
click at [95, 24] on icon "" at bounding box center [97, 22] width 4 height 5
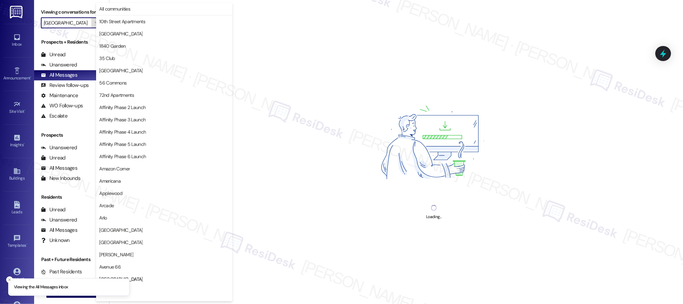
scroll to position [234, 0]
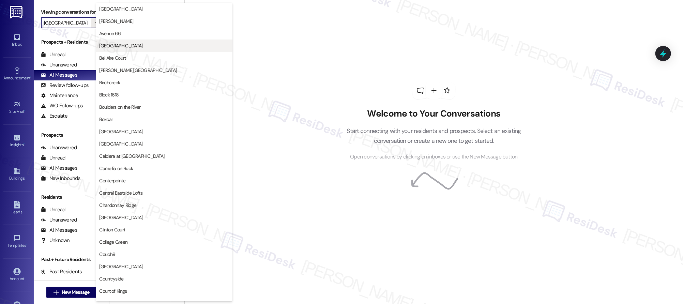
click at [170, 40] on button "Battle Creek South" at bounding box center [164, 46] width 136 height 12
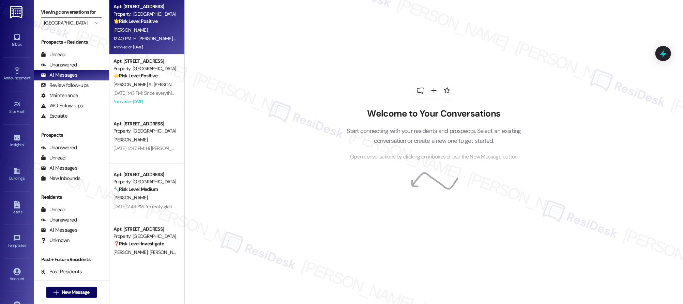
click at [157, 28] on div "S. Barber" at bounding box center [145, 30] width 64 height 9
click at [142, 24] on strong "🌟 Risk Level: Positive" at bounding box center [136, 21] width 44 height 6
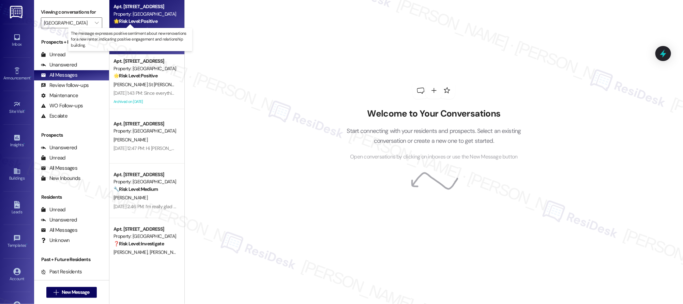
click at [142, 24] on strong "🌟 Risk Level: Positive" at bounding box center [136, 21] width 44 height 6
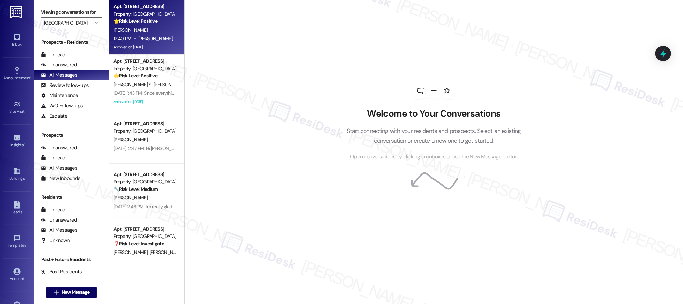
click at [143, 25] on div "🌟 Risk Level: Positive The message expresses positive sentiment about new renov…" at bounding box center [145, 21] width 63 height 7
click at [145, 27] on div "S. Barber" at bounding box center [145, 30] width 64 height 9
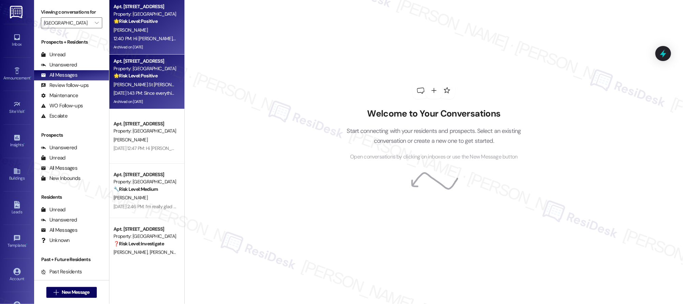
click at [127, 65] on div "Property: Battle Creek South" at bounding box center [145, 68] width 63 height 7
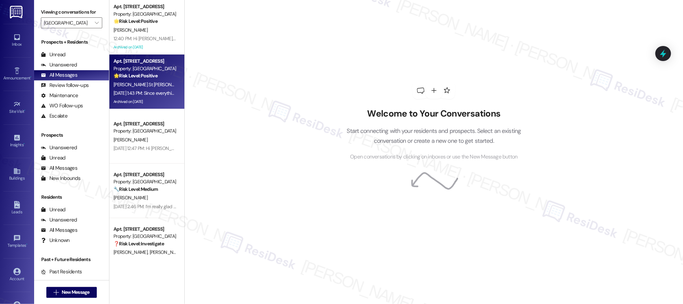
click at [138, 78] on strong "🌟 Risk Level: Positive" at bounding box center [136, 76] width 44 height 6
click at [137, 77] on strong "🌟 Risk Level: Positive" at bounding box center [136, 76] width 44 height 6
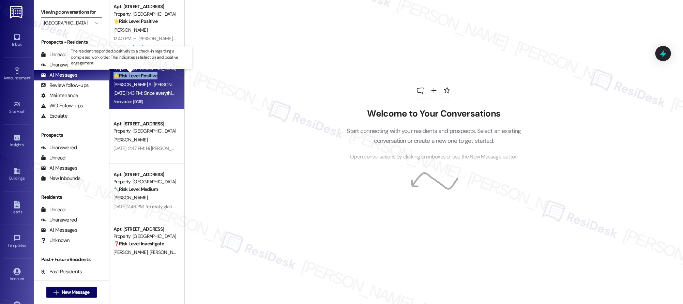
click at [137, 77] on strong "🌟 Risk Level: Positive" at bounding box center [136, 76] width 44 height 6
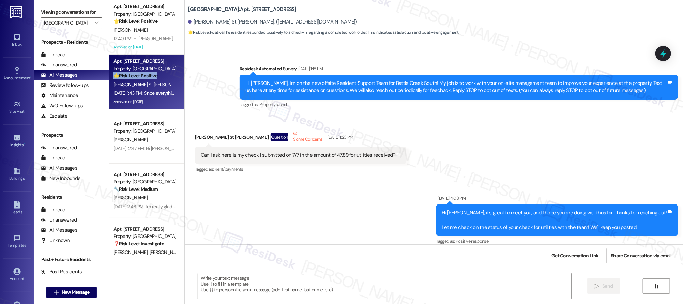
scroll to position [4132, 0]
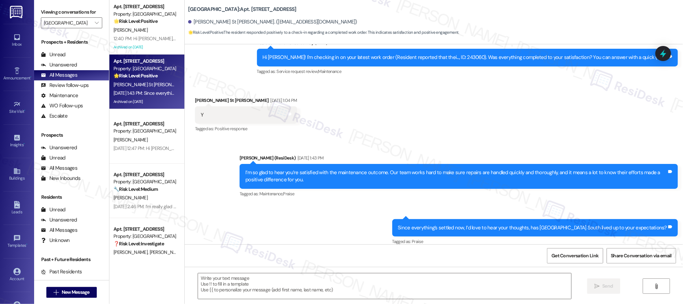
type textarea "Fetching suggested responses. Please feel free to read through the conversation…"
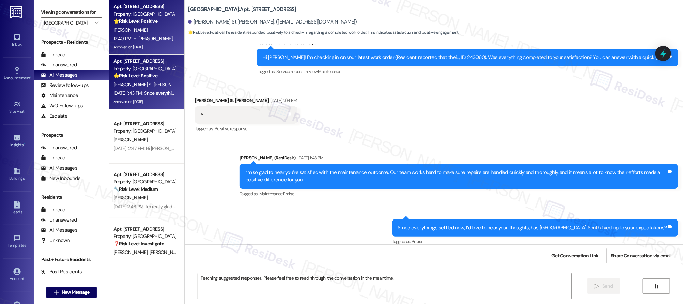
click at [146, 52] on div "Apt. 5966C, 5952 Park Court SE Property: Battle Creek South 🌟 Risk Level: Posit…" at bounding box center [146, 27] width 75 height 55
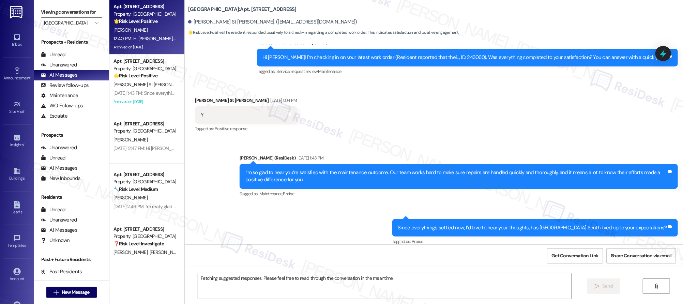
click at [146, 52] on div "Apt. 5966C, 5952 Park Court SE Property: Battle Creek South 🌟 Risk Level: Posit…" at bounding box center [146, 27] width 75 height 55
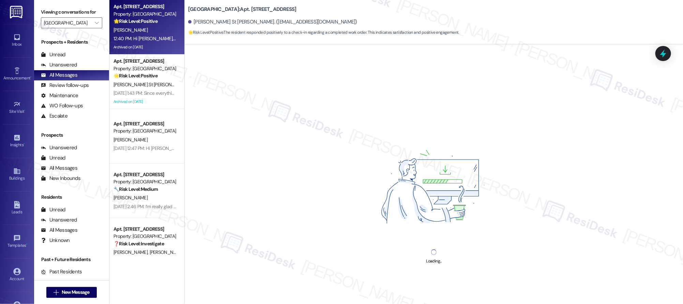
click at [153, 33] on div "S. Barber" at bounding box center [145, 30] width 64 height 9
click at [152, 33] on div "S. Barber" at bounding box center [145, 30] width 64 height 9
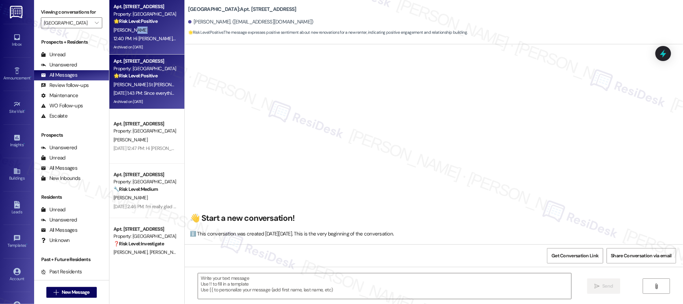
click at [139, 70] on div "Property: Battle Creek South" at bounding box center [145, 68] width 63 height 7
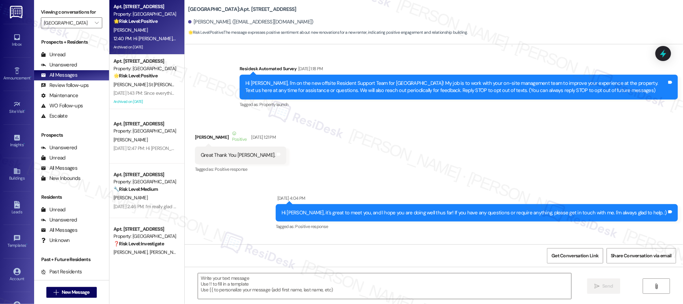
click at [240, 21] on div "Scott Barber. (scooterb888@gmail.com)" at bounding box center [250, 21] width 125 height 7
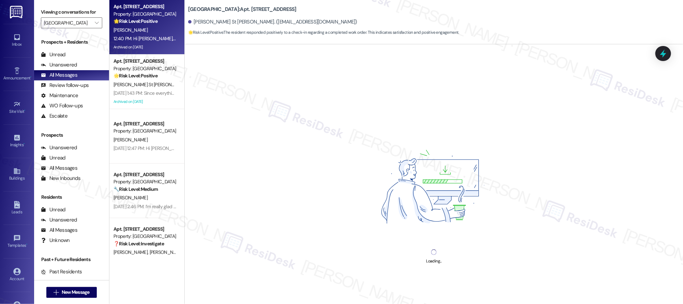
click at [240, 21] on div "Jeanine St George. (j9stgeorge@gmail.com)" at bounding box center [272, 21] width 169 height 7
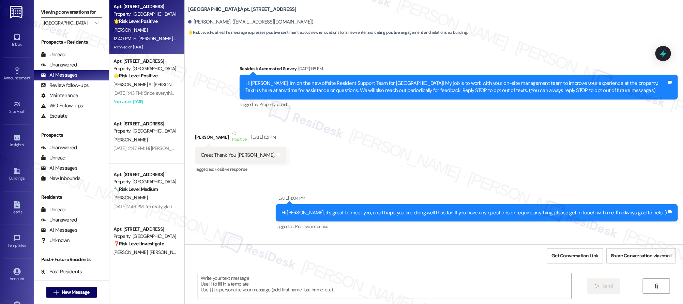
click at [260, 23] on div "Scott Barber. (scooterb888@gmail.com)" at bounding box center [250, 21] width 125 height 7
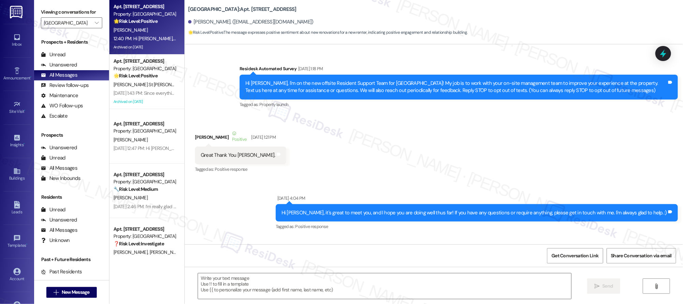
click at [260, 23] on div "Scott Barber. (scooterb888@gmail.com)" at bounding box center [250, 21] width 125 height 7
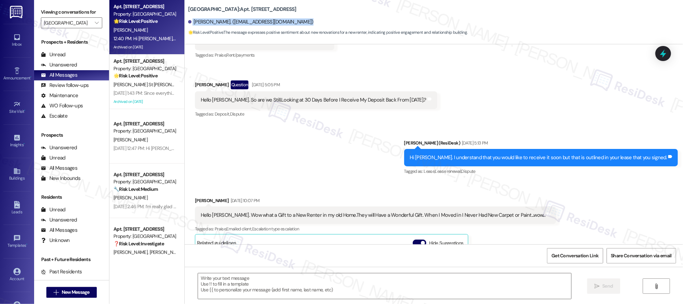
click at [255, 22] on div "Scott Barber. (scooterb888@gmail.com)" at bounding box center [250, 21] width 125 height 7
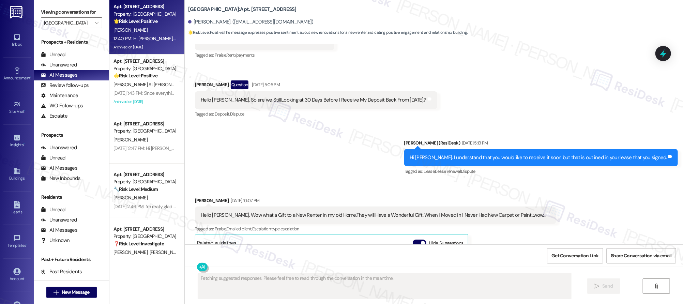
click at [255, 22] on div "Scott Barber. (scooterb888@gmail.com)" at bounding box center [250, 21] width 125 height 7
click at [255, 23] on div "Scott Barber. (scooterb888@gmail.com)" at bounding box center [250, 21] width 125 height 7
drag, startPoint x: 217, startPoint y: 21, endPoint x: 273, endPoint y: 25, distance: 56.0
click at [273, 25] on div "Scott Barber. (scooterb888@gmail.com)" at bounding box center [250, 21] width 125 height 7
copy div "scooterb888@gmail.com"
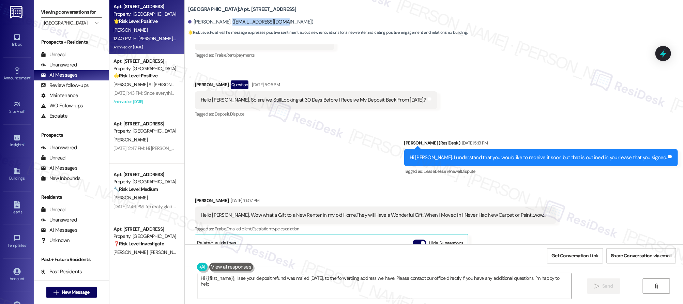
type textarea "Hi {{first_name}}, I see your deposit refund was mailed yesterday, 09/17, to th…"
click at [1, 184] on div "Inbox Go to Inbox Announcement • Send A Text Announcement Site Visit • Go to Si…" at bounding box center [17, 152] width 34 height 304
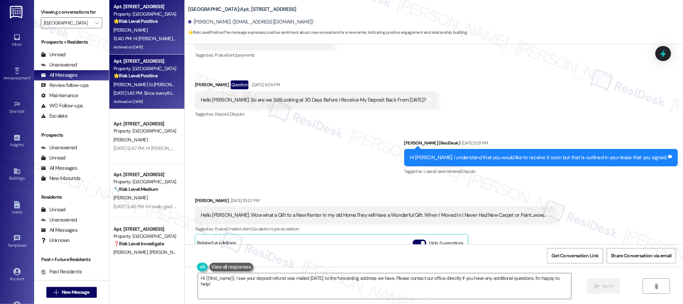
click at [131, 81] on div "J. St George" at bounding box center [145, 84] width 64 height 9
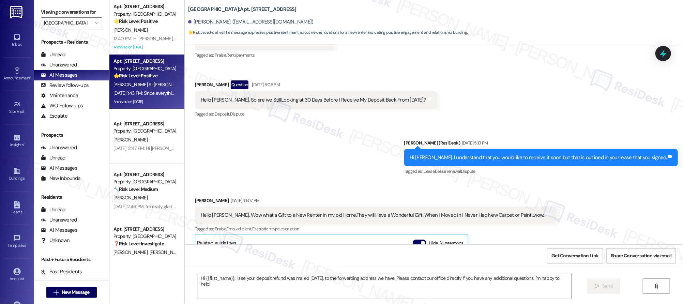
click at [144, 84] on div "J. St George" at bounding box center [145, 84] width 64 height 9
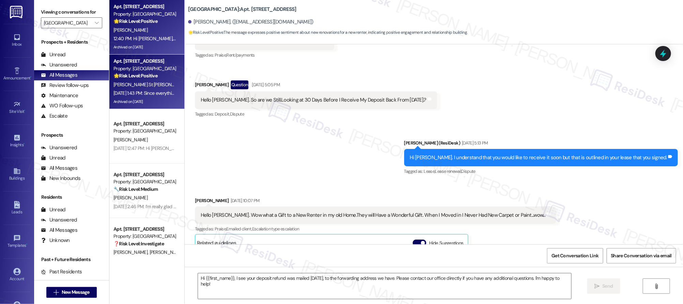
click at [161, 51] on div "Apt. 5966C, 5952 Park Court SE Property: Battle Creek South 🌟 Risk Level: Posit…" at bounding box center [146, 27] width 75 height 55
type textarea "Hi {{first_name}}, I understand your frustration. I'm happy to hear your deposi…"
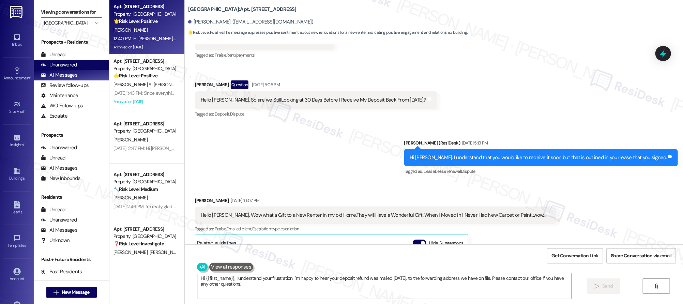
click at [56, 66] on div "Unanswered" at bounding box center [59, 64] width 36 height 7
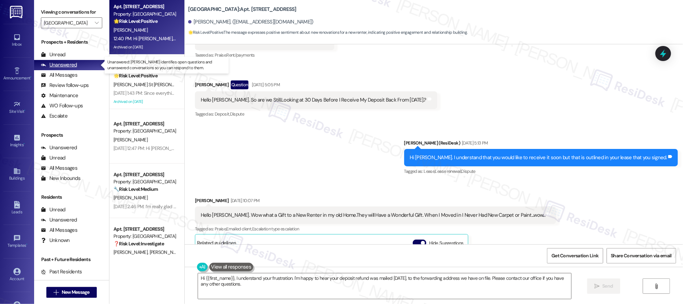
click at [56, 66] on div "Unanswered" at bounding box center [59, 64] width 36 height 7
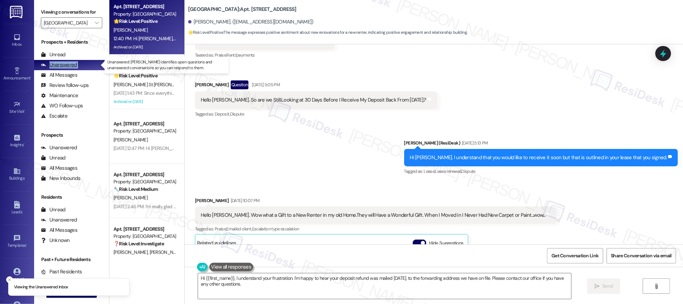
click at [56, 66] on div "Unanswered" at bounding box center [59, 64] width 36 height 7
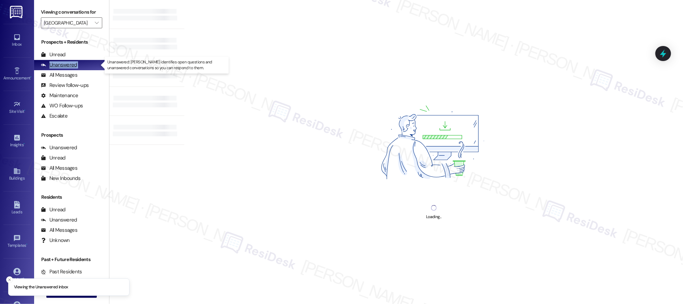
click at [56, 66] on div "Unanswered" at bounding box center [59, 64] width 36 height 7
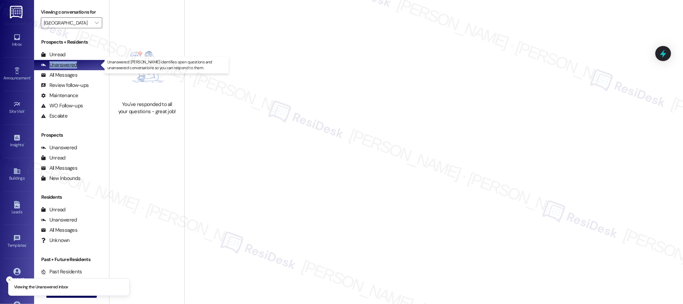
click at [56, 66] on div "Unanswered" at bounding box center [59, 64] width 36 height 7
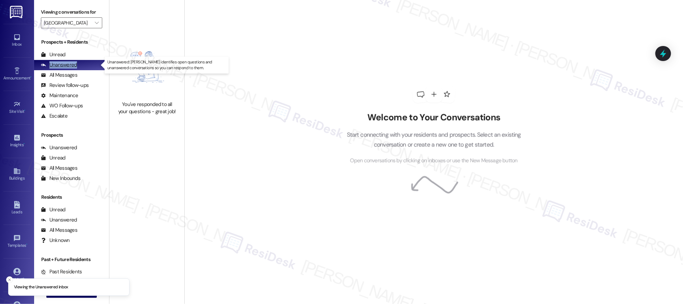
click at [56, 66] on div "Unanswered" at bounding box center [59, 64] width 36 height 7
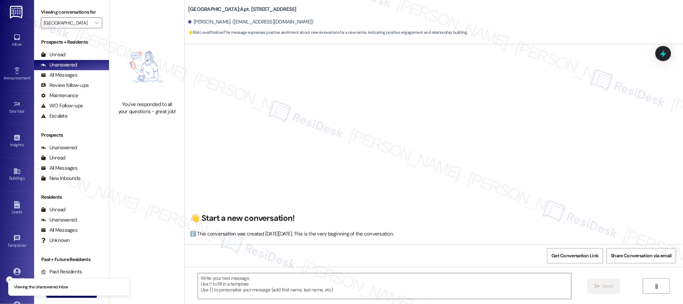
click at [62, 54] on div "Unread" at bounding box center [53, 54] width 25 height 7
click at [59, 54] on div "Unread" at bounding box center [53, 54] width 25 height 7
click at [59, 55] on div "Unread" at bounding box center [53, 54] width 25 height 7
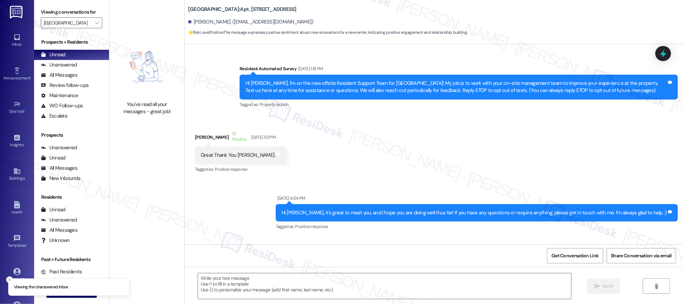
type textarea "Fetching suggested responses. Please feel free to read through the conversation…"
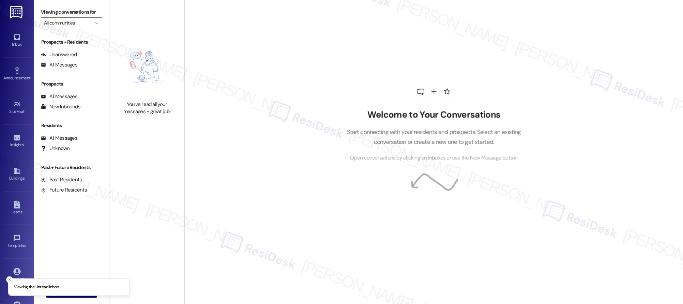
type input "[GEOGRAPHIC_DATA]"
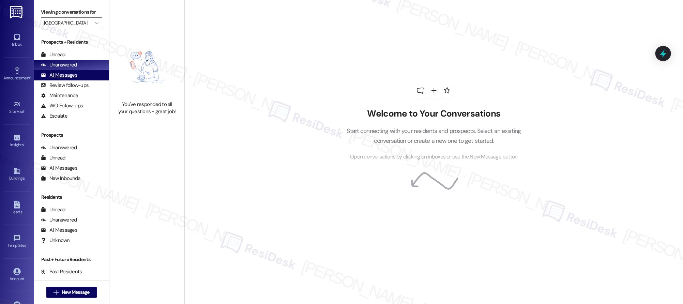
click at [62, 74] on div "All Messages" at bounding box center [59, 75] width 36 height 7
click at [62, 72] on div "All Messages" at bounding box center [59, 75] width 36 height 7
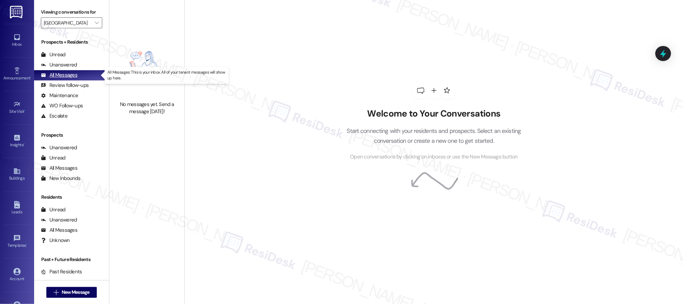
click at [62, 72] on div "All Messages" at bounding box center [59, 75] width 36 height 7
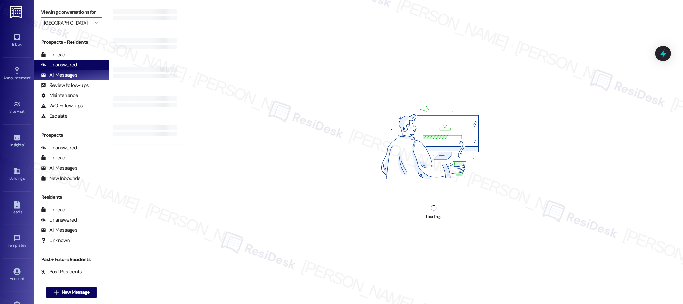
click at [61, 66] on div "Unanswered" at bounding box center [59, 64] width 36 height 7
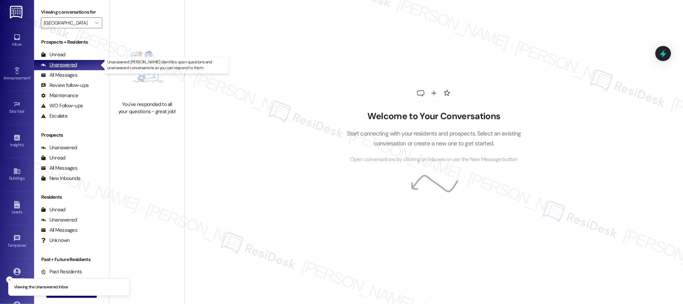
click at [62, 66] on div "Unanswered" at bounding box center [59, 64] width 36 height 7
click at [61, 66] on div "Unanswered" at bounding box center [59, 64] width 36 height 7
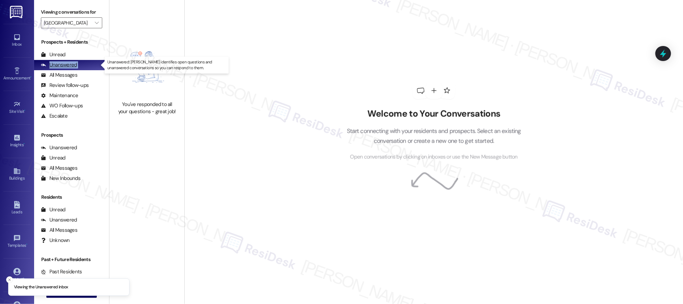
click at [61, 66] on div "Unanswered" at bounding box center [59, 64] width 36 height 7
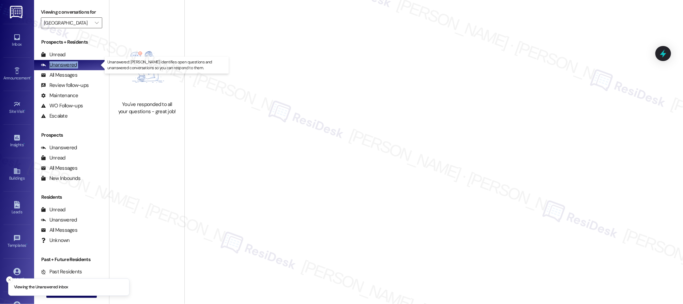
click at [61, 66] on div "Unanswered" at bounding box center [59, 64] width 36 height 7
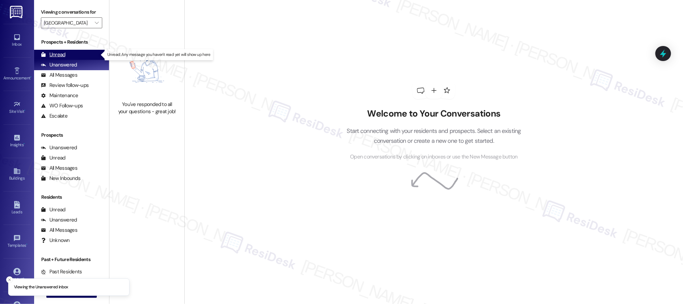
click at [61, 56] on div "Unread" at bounding box center [53, 54] width 25 height 7
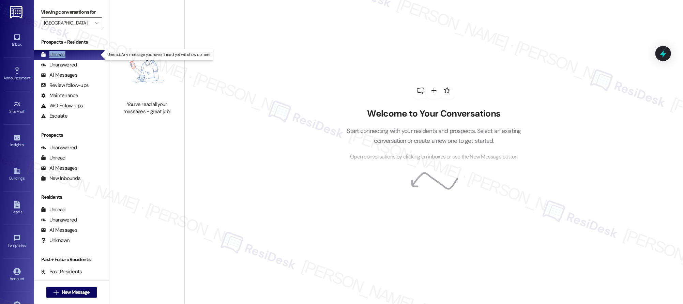
click at [61, 56] on div "Unread" at bounding box center [53, 54] width 25 height 7
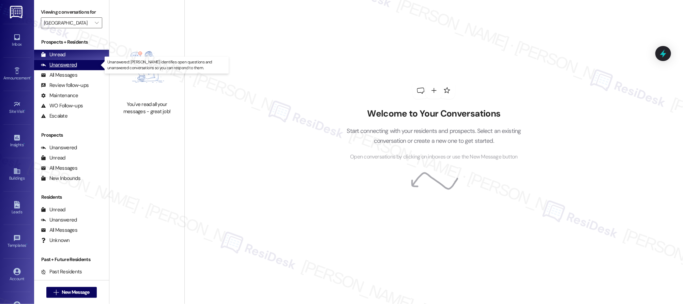
click at [63, 69] on div "Unanswered (0)" at bounding box center [71, 65] width 75 height 10
click at [64, 68] on div "Unanswered" at bounding box center [59, 64] width 36 height 7
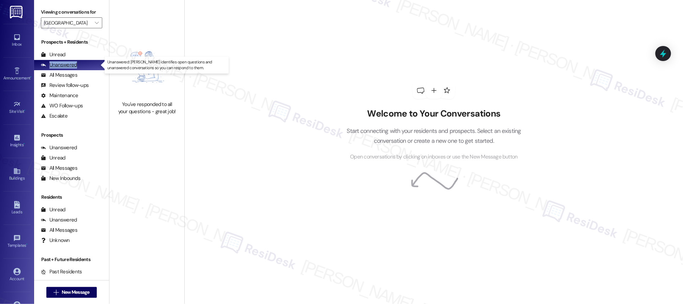
click at [64, 68] on div "Unanswered" at bounding box center [59, 64] width 36 height 7
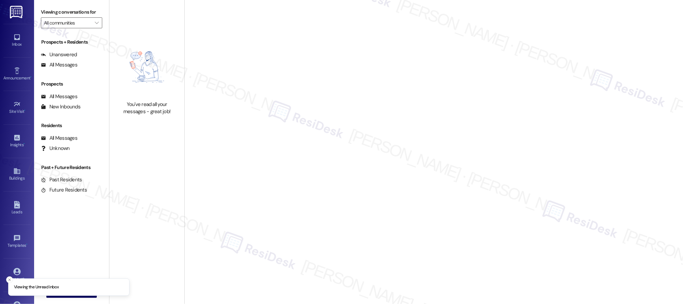
type input "[GEOGRAPHIC_DATA]"
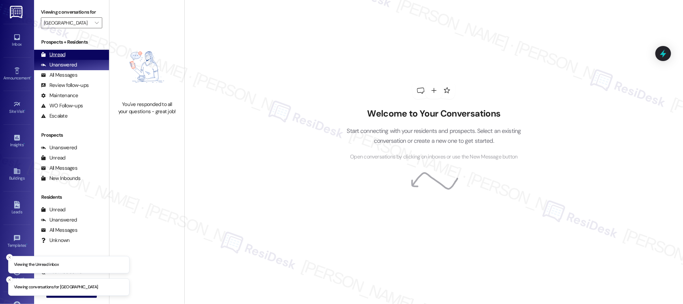
click at [59, 53] on div "Unread" at bounding box center [53, 54] width 25 height 7
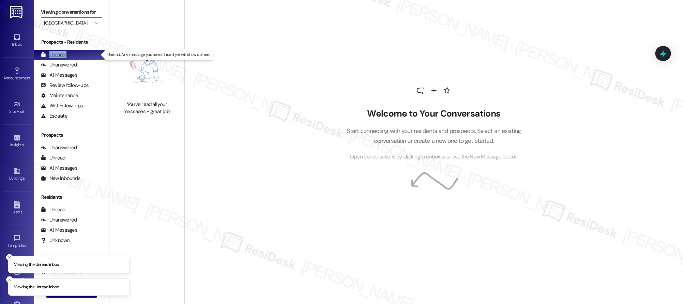
click at [59, 53] on div "Unread" at bounding box center [53, 54] width 25 height 7
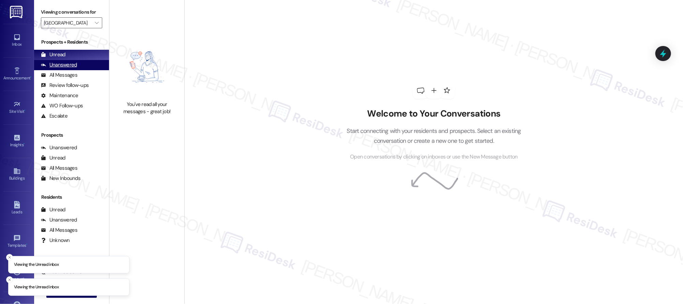
click at [68, 66] on div "Unanswered" at bounding box center [59, 64] width 36 height 7
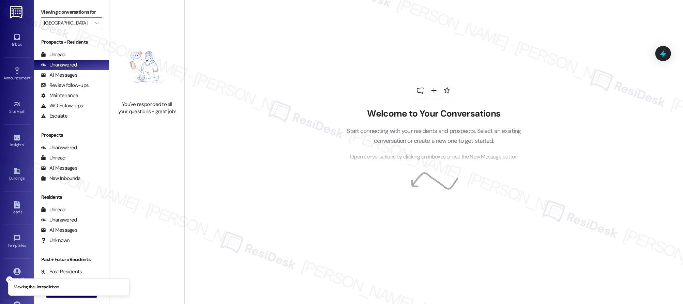
click at [68, 66] on div "Unanswered" at bounding box center [59, 64] width 36 height 7
click at [69, 66] on div "Unanswered" at bounding box center [59, 64] width 36 height 7
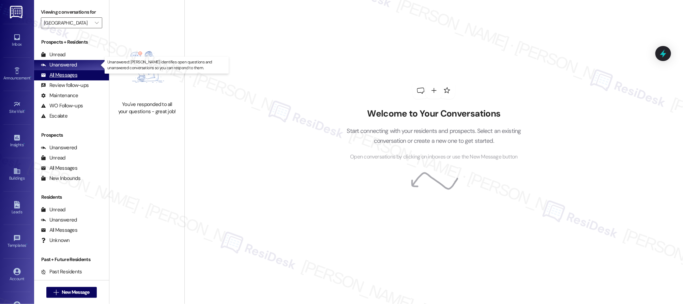
click at [66, 74] on div "All Messages" at bounding box center [59, 75] width 36 height 7
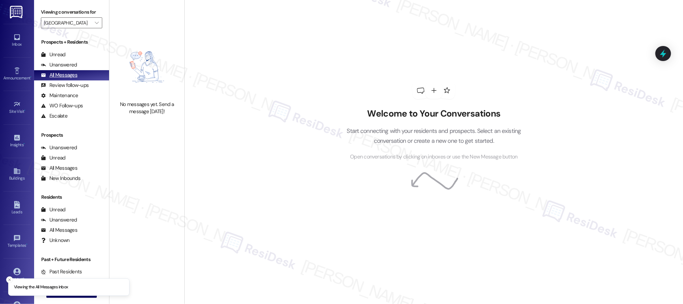
click at [66, 74] on div "All Messages" at bounding box center [59, 75] width 36 height 7
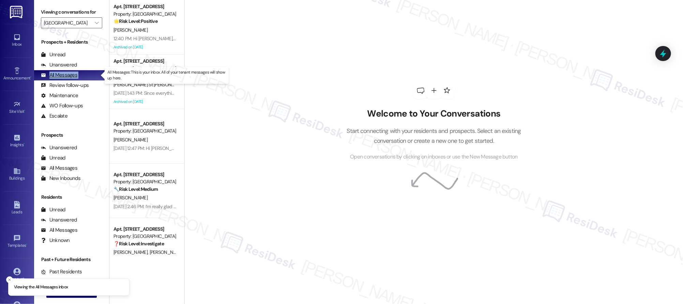
click at [66, 74] on div "All Messages" at bounding box center [59, 75] width 36 height 7
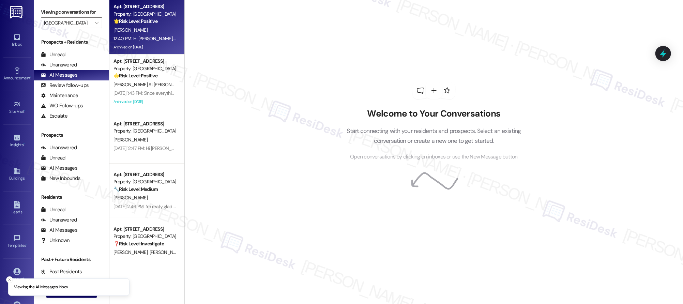
click at [131, 39] on div "12:40 PM: Hi Scott, good morning! We appreciate you reaching out. Your deposit …" at bounding box center [358, 38] width 489 height 6
click at [132, 39] on div "12:40 PM: Hi Scott, good morning! We appreciate you reaching out. Your deposit …" at bounding box center [358, 38] width 489 height 6
click at [132, 40] on div "12:40 PM: Hi Scott, good morning! We appreciate you reaching out. Your deposit …" at bounding box center [358, 38] width 489 height 6
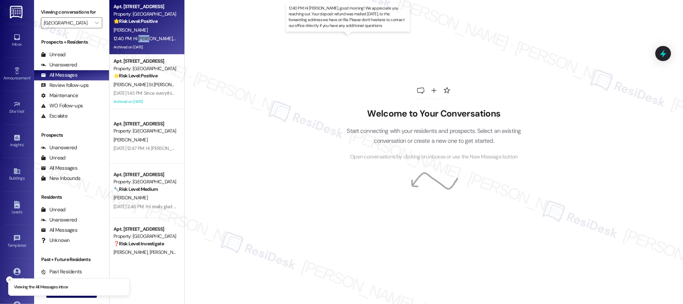
click at [132, 40] on div "12:40 PM: Hi Scott, good morning! We appreciate you reaching out. Your deposit …" at bounding box center [358, 38] width 489 height 6
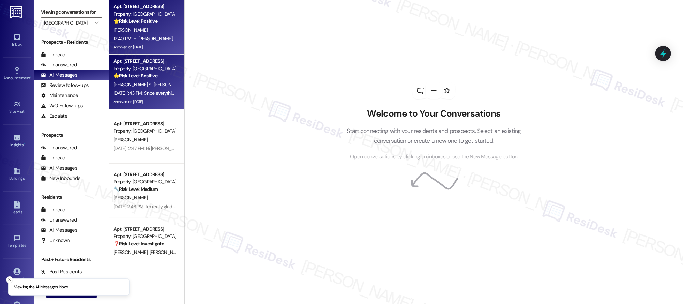
click at [147, 93] on div "Sep 15, 2025 at 1:43 PM: Since everything’s settled now, I’d love to hear your …" at bounding box center [251, 93] width 275 height 6
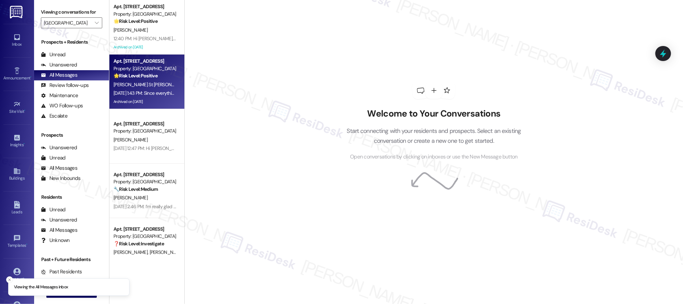
click at [147, 93] on div "Sep 15, 2025 at 1:43 PM: Since everything’s settled now, I’d love to hear your …" at bounding box center [251, 93] width 275 height 6
click at [147, 92] on div "Sep 15, 2025 at 1:43 PM: Since everything’s settled now, I’d love to hear your …" at bounding box center [251, 93] width 275 height 6
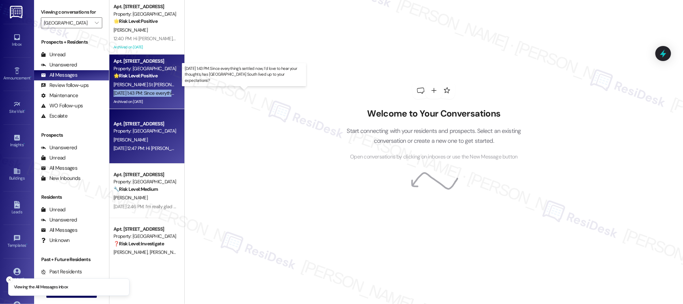
click at [146, 138] on div "K. Gilmore" at bounding box center [145, 140] width 64 height 9
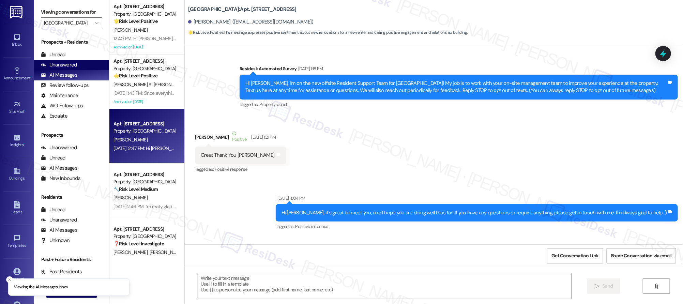
click at [61, 69] on div "Unanswered (0)" at bounding box center [71, 65] width 75 height 10
click at [62, 68] on div "Unanswered" at bounding box center [59, 64] width 36 height 7
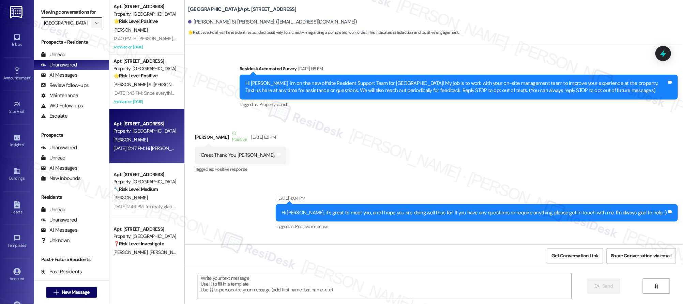
click at [95, 23] on icon "" at bounding box center [97, 22] width 4 height 5
click at [95, 22] on icon "" at bounding box center [97, 22] width 4 height 5
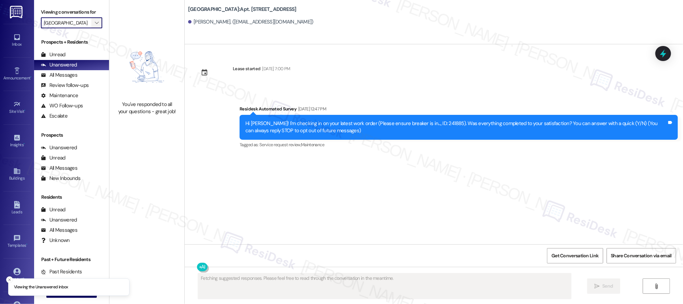
type textarea "Fetching suggested responses. Please feel free to read through the conversation…"
click at [95, 22] on icon "" at bounding box center [97, 22] width 4 height 5
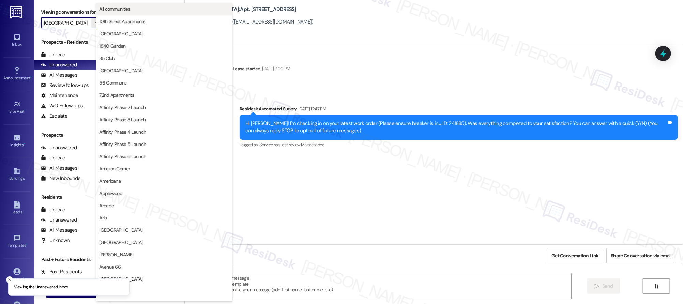
click at [143, 9] on span "All communities" at bounding box center [164, 8] width 130 height 7
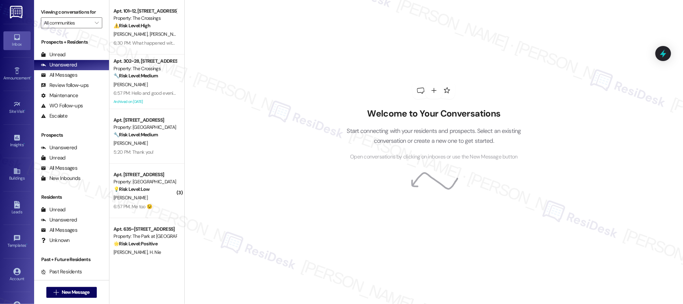
scroll to position [1, 0]
click at [142, 204] on div "Apt. 101~12, 16500 SE 82nd Dr Property: The Crossings ⚠️ Risk Level: High The r…" at bounding box center [146, 128] width 75 height 256
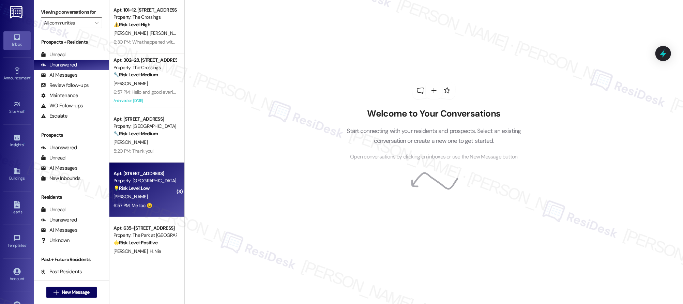
click at [143, 202] on div "6:57 PM: Me too 😉 6:57 PM: Me too 😉" at bounding box center [145, 206] width 64 height 9
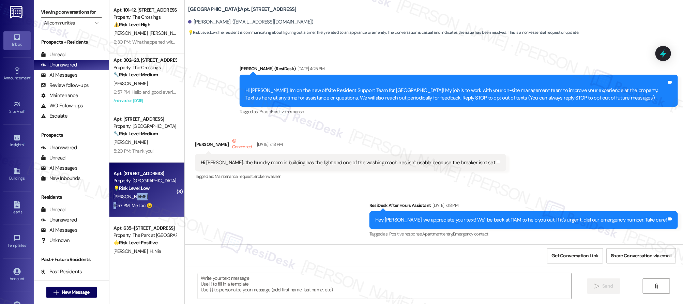
scroll to position [4860, 0]
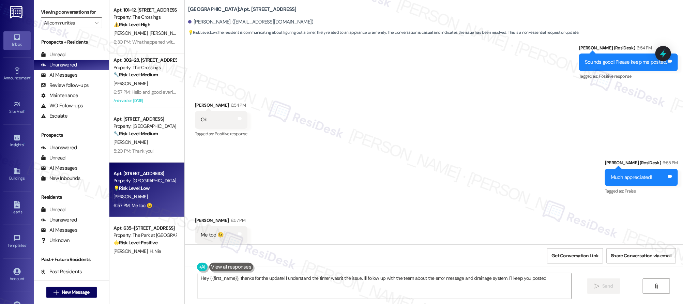
type textarea "Hey {{first_name}}, thanks for the update! I understand the timer wasn't the is…"
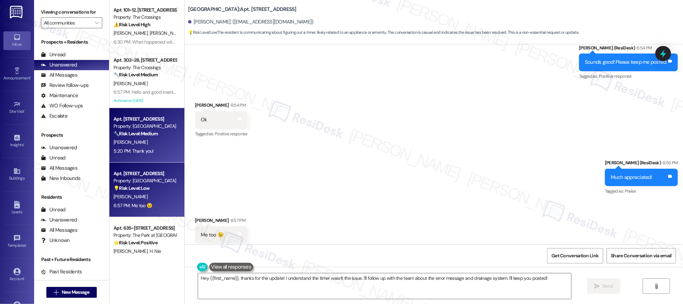
click at [157, 138] on div "E. Palmer" at bounding box center [145, 142] width 64 height 9
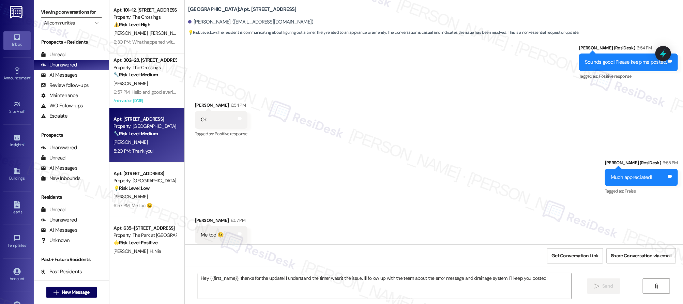
click at [157, 138] on div "E. Palmer" at bounding box center [145, 142] width 64 height 9
click at [156, 136] on div "Apt. 223, 1965 E 15th Ave Property: Orchard Crossing 🔧 Risk Level: Medium The r…" at bounding box center [146, 135] width 75 height 55
click at [155, 135] on div "🔧 Risk Level: Medium The resident is reporting a noise issue with a neighboring…" at bounding box center [145, 133] width 63 height 7
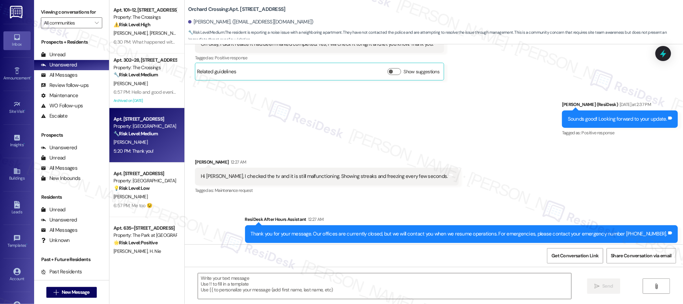
type textarea "Fetching suggested responses. Please feel free to read through the conversation…"
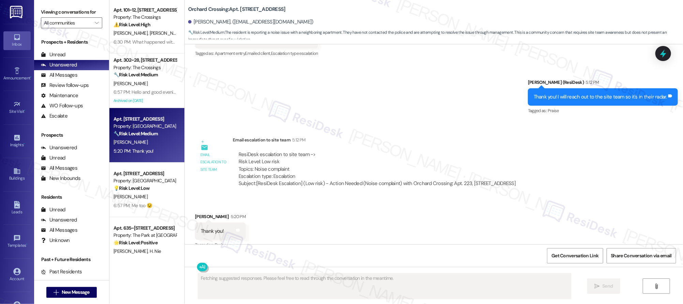
scroll to position [2447, 0]
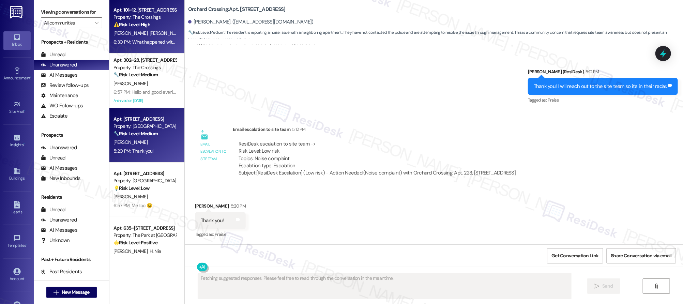
click at [133, 29] on div "D. Hall D. Hall" at bounding box center [145, 33] width 64 height 9
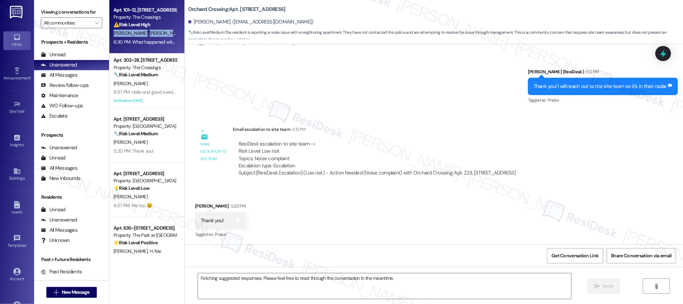
click at [133, 29] on div "D. Hall D. Hall" at bounding box center [145, 33] width 64 height 9
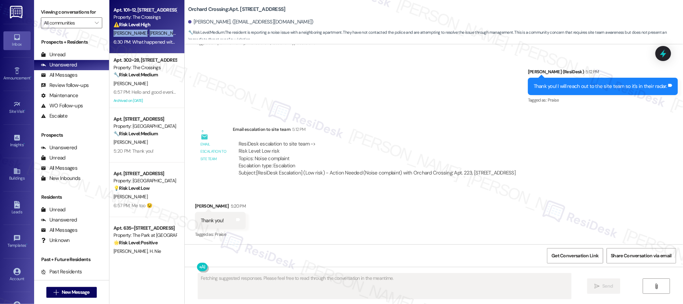
click at [133, 29] on div "D. Hall D. Hall" at bounding box center [145, 33] width 64 height 9
click at [133, 30] on div "D. Hall D. Hall" at bounding box center [145, 33] width 64 height 9
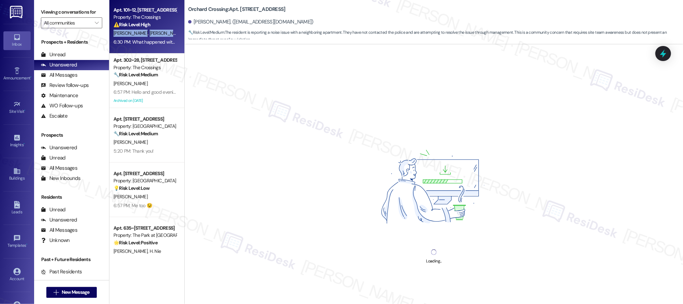
click at [133, 29] on div "D. Hall D. Hall" at bounding box center [145, 33] width 64 height 9
click at [133, 30] on div "D. Hall D. Hall" at bounding box center [145, 33] width 64 height 9
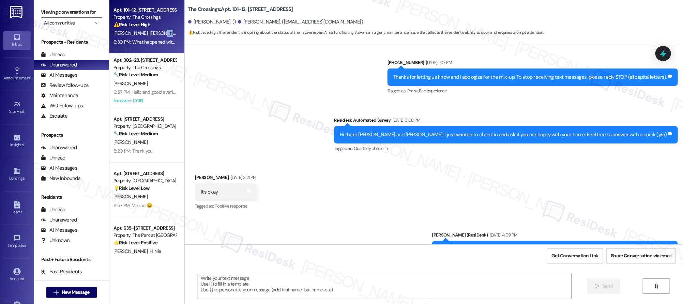
click at [133, 32] on div "D. Hall D. Hall" at bounding box center [145, 33] width 64 height 9
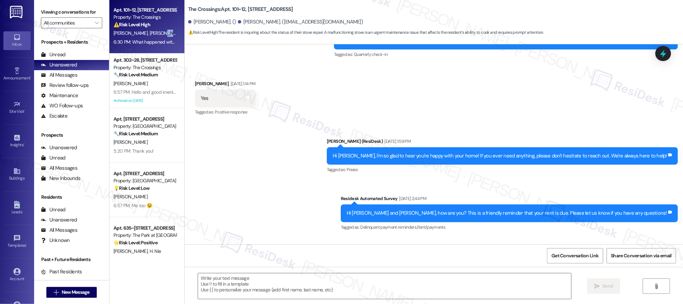
type textarea "Fetching suggested responses. Please feel free to read through the conversation…"
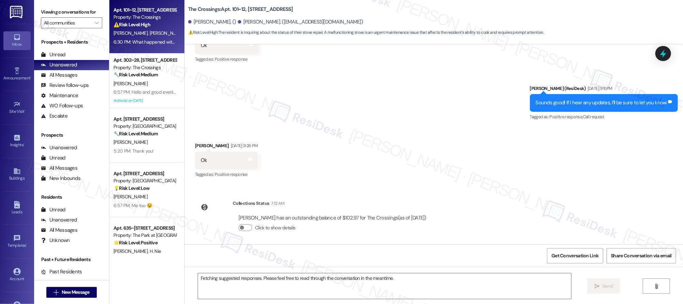
click at [133, 31] on div "D. Hall D. Hall" at bounding box center [145, 33] width 64 height 9
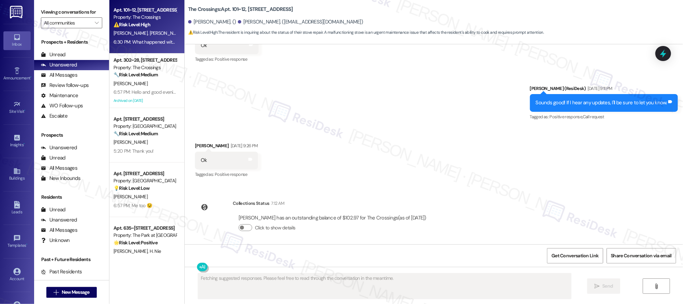
scroll to position [2133, 0]
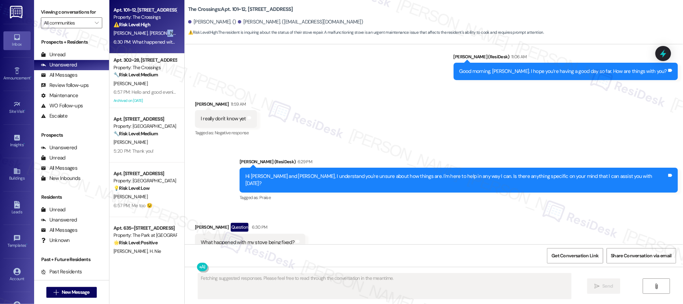
click at [133, 31] on div "D. Hall D. Hall" at bounding box center [145, 33] width 64 height 9
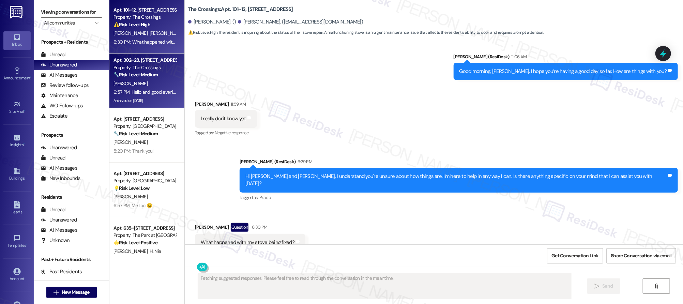
click at [119, 89] on div "6:57 PM: Hello and good evening, I received this letter on my door. I am sendin…" at bounding box center [589, 92] width 950 height 6
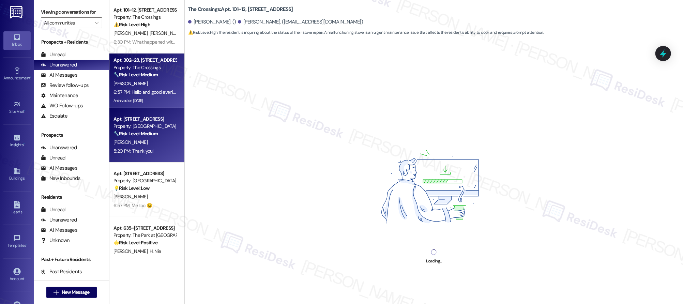
click at [145, 123] on div "Property: Orchard Crossing" at bounding box center [145, 126] width 63 height 7
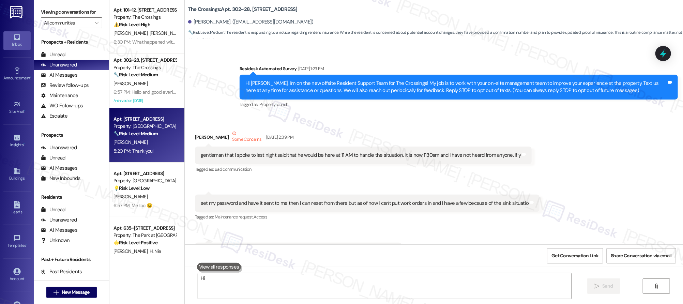
click at [143, 126] on div "Property: Orchard Crossing" at bounding box center [145, 126] width 63 height 7
click at [141, 146] on div "E. Palmer" at bounding box center [145, 142] width 64 height 9
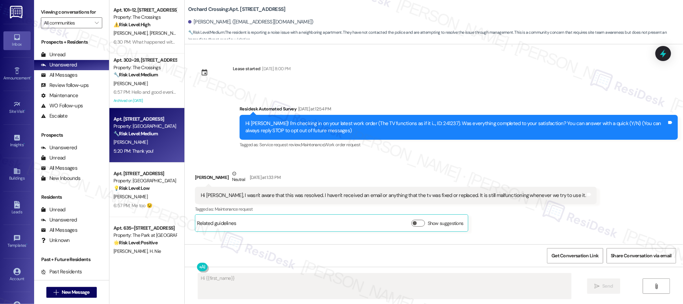
scroll to position [2448, 0]
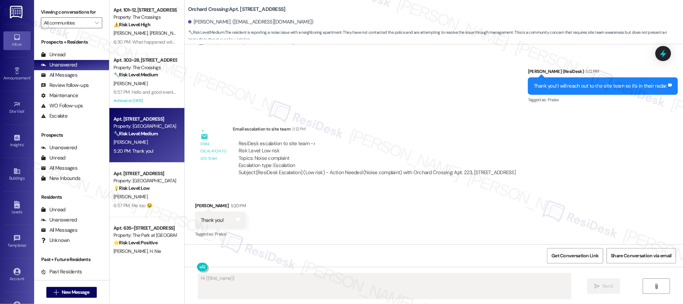
click at [141, 146] on div "E. Palmer" at bounding box center [145, 142] width 64 height 9
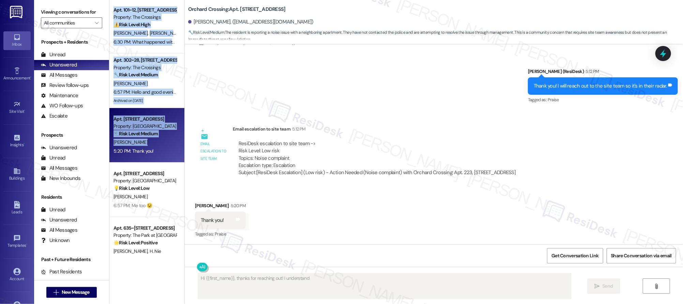
click at [142, 146] on div "E. Palmer" at bounding box center [145, 142] width 64 height 9
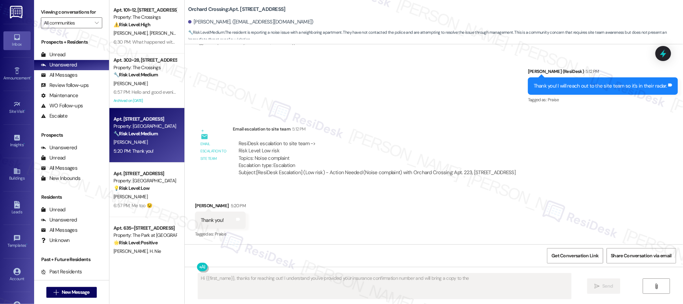
click at [142, 146] on div "E. Palmer" at bounding box center [145, 142] width 64 height 9
click at [141, 146] on div "E. Palmer" at bounding box center [145, 142] width 64 height 9
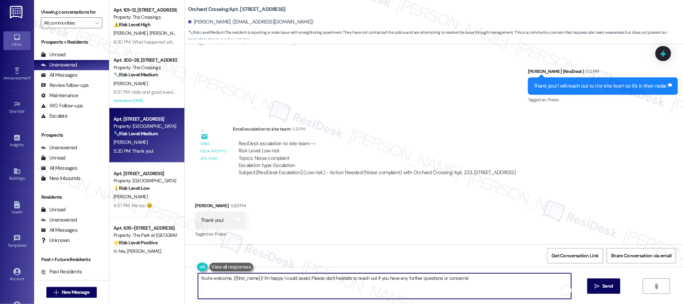
drag, startPoint x: 235, startPoint y: 290, endPoint x: 239, endPoint y: 298, distance: 9.5
click at [239, 298] on textarea "You're welcome, {{first_name}}! I'm happy I could assist. Please don't hesitate…" at bounding box center [384, 286] width 373 height 26
drag, startPoint x: 227, startPoint y: 277, endPoint x: 243, endPoint y: 299, distance: 26.9
click at [243, 299] on textarea "You're welcome, {{first_name}}! I'm happy I could assist. Please don't hesitate…" at bounding box center [384, 286] width 373 height 26
type textarea "You're welcome!"
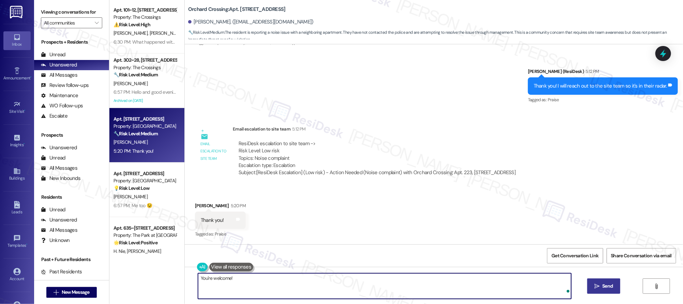
click at [603, 285] on span "Send" at bounding box center [608, 286] width 11 height 7
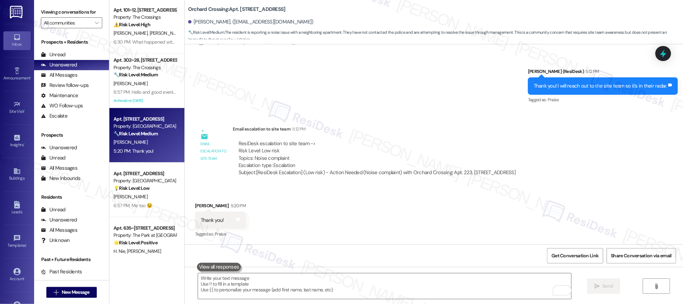
scroll to position [2495, 0]
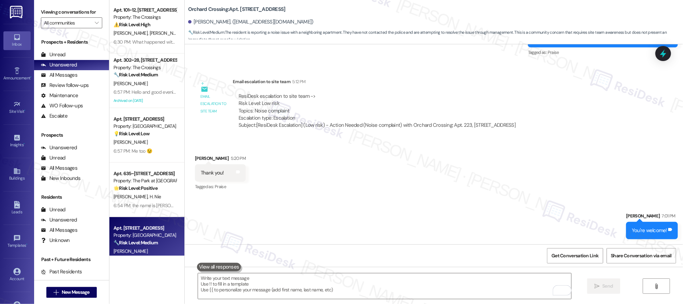
click at [455, 170] on div "Received via SMS Eva Palmer 5:20 PM Thank you! Tags and notes Tagged as: Praise…" at bounding box center [434, 168] width 499 height 58
click at [457, 171] on div "Received via SMS Eva Palmer 5:20 PM Thank you! Tags and notes Tagged as: Praise…" at bounding box center [434, 168] width 499 height 58
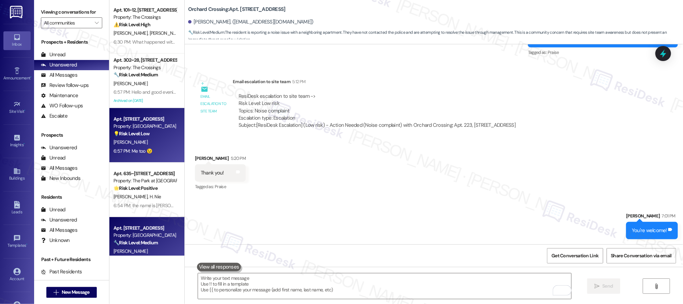
click at [138, 131] on strong "💡 Risk Level: Low" at bounding box center [132, 134] width 36 height 6
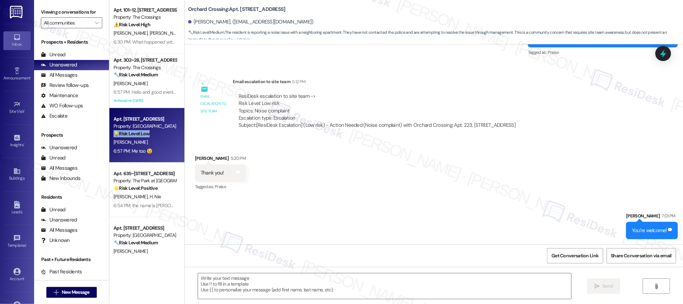
click at [138, 131] on strong "💡 Risk Level: Low" at bounding box center [132, 134] width 36 height 6
click at [138, 130] on div "Apt. 51, 13795 SW Electric St Property: Country Oaks 💡 Risk Level: Low The resi…" at bounding box center [145, 126] width 64 height 23
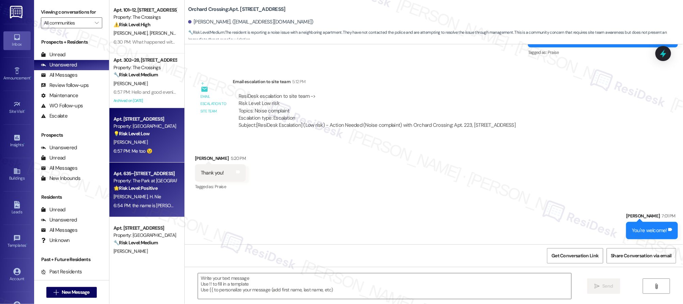
click at [137, 200] on div "L. Feng H. Nie" at bounding box center [145, 197] width 64 height 9
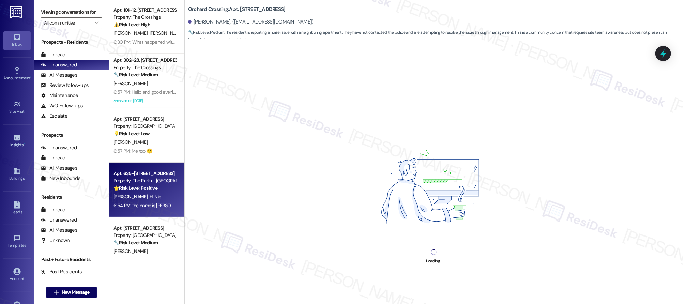
click at [137, 199] on div "L. Feng H. Nie" at bounding box center [145, 197] width 64 height 9
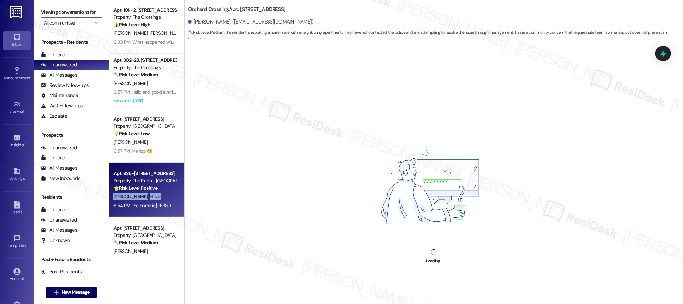
click at [137, 199] on div "L. Feng H. Nie" at bounding box center [145, 197] width 64 height 9
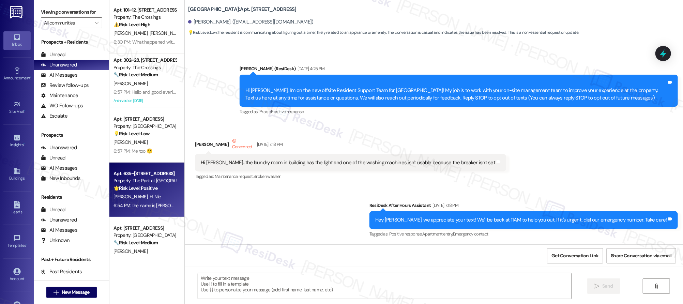
click at [137, 199] on div "L. Feng H. Nie" at bounding box center [145, 197] width 64 height 9
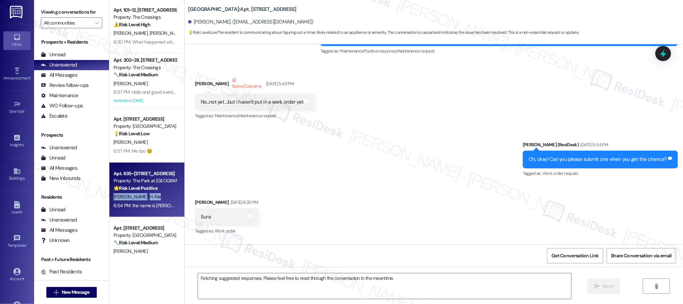
click at [137, 199] on div "L. Feng H. Nie" at bounding box center [145, 197] width 64 height 9
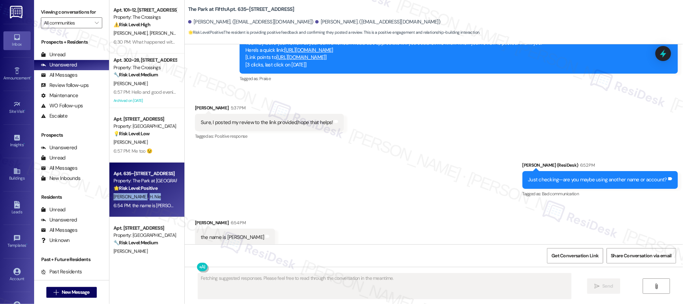
click at [137, 199] on div "L. Feng H. Nie" at bounding box center [145, 197] width 64 height 9
click at [341, 168] on div "Sent via SMS Sarah (ResiDesk) 6:52 PM Just checking—are you maybe using another…" at bounding box center [434, 175] width 499 height 58
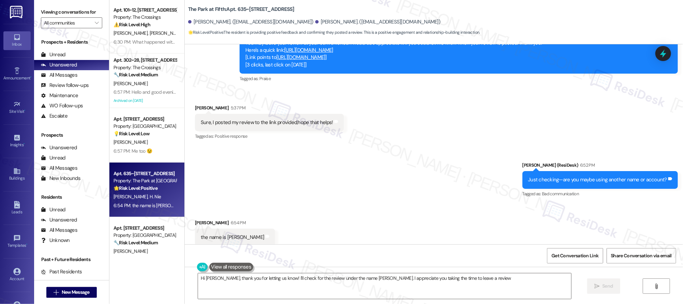
type textarea "Hi Alice, thank you for letting us know! I'll check for the review under the na…"
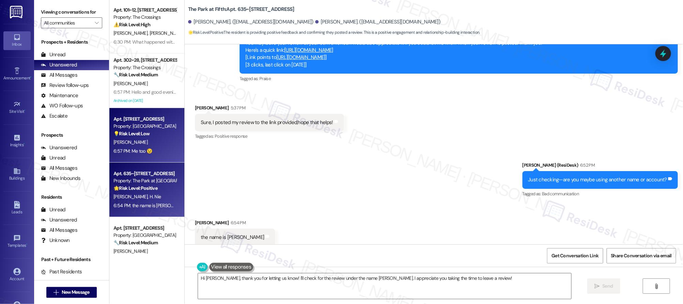
click at [149, 138] on div "[PERSON_NAME]" at bounding box center [145, 142] width 64 height 9
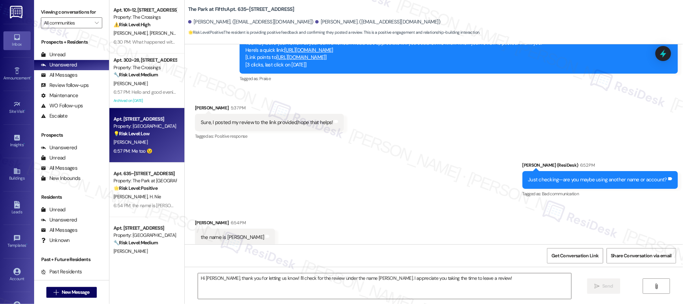
click at [149, 138] on div "[PERSON_NAME]" at bounding box center [145, 142] width 64 height 9
click at [149, 137] on div "Apt. 51, 13795 SW Electric St Property: Country Oaks 💡 Risk Level: Low The resi…" at bounding box center [146, 135] width 75 height 55
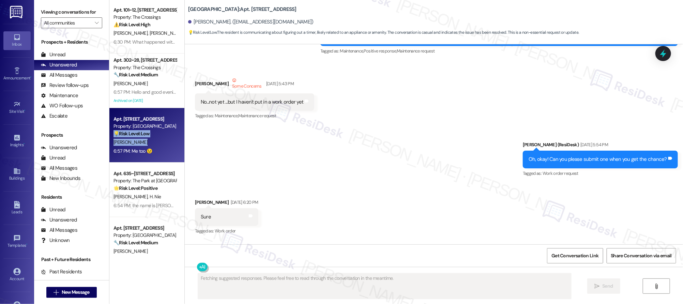
scroll to position [4860, 0]
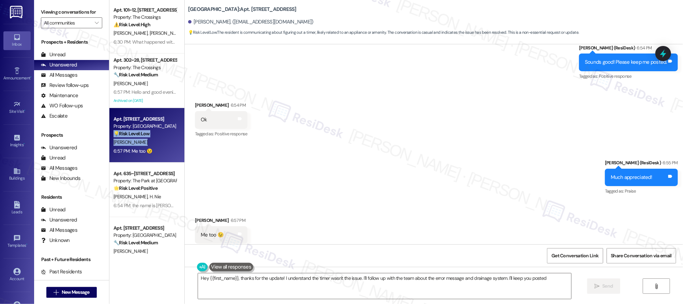
type textarea "Hey {{first_name}}, thanks for the update! I understand the timer wasn't the is…"
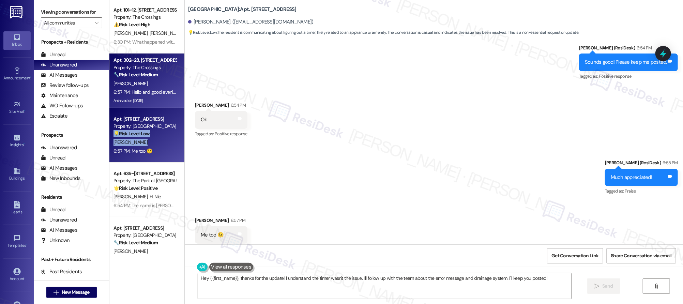
scroll to position [1, 0]
click at [114, 69] on div "Property: The Crossings" at bounding box center [145, 67] width 63 height 7
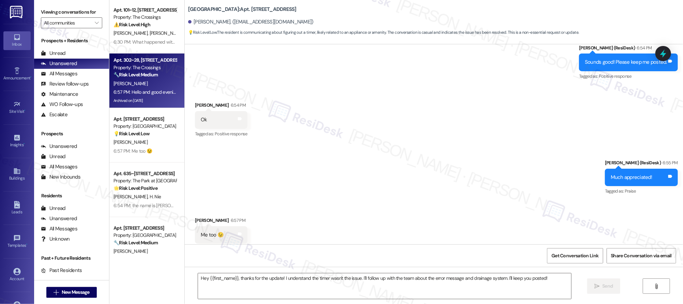
click at [126, 77] on strong "🔧 Risk Level: Medium" at bounding box center [136, 75] width 44 height 6
click at [129, 79] on div "[PERSON_NAME]" at bounding box center [145, 83] width 64 height 9
type textarea "Fetching suggested responses. Please feel free to read through the conversation…"
drag, startPoint x: 129, startPoint y: 78, endPoint x: 124, endPoint y: 77, distance: 5.1
click at [129, 78] on div "Apt. 302~28, 16500 SE 82nd Dr Property: The Crossings 🔧 Risk Level: Medium The …" at bounding box center [146, 81] width 75 height 55
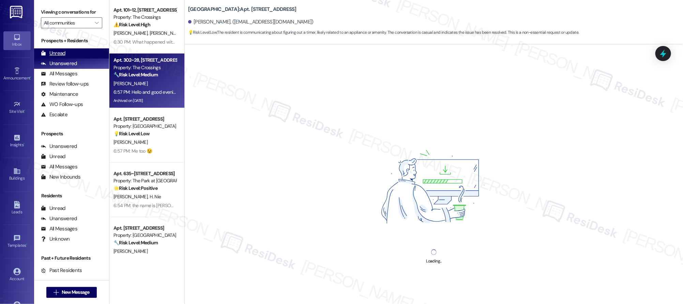
drag, startPoint x: 76, startPoint y: 60, endPoint x: 63, endPoint y: 53, distance: 14.4
click at [76, 60] on div "Unanswered" at bounding box center [59, 63] width 36 height 7
click at [63, 53] on div "Unread" at bounding box center [53, 53] width 25 height 7
click at [64, 53] on div "Unread" at bounding box center [53, 53] width 25 height 7
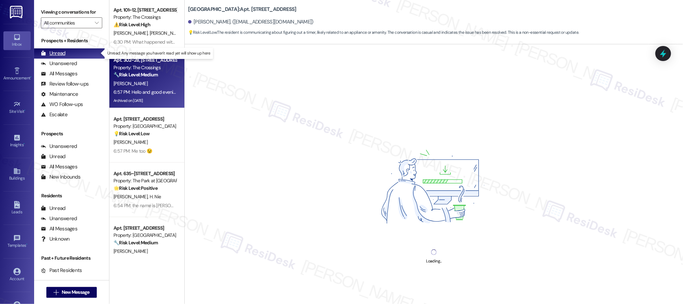
click at [64, 54] on div "Unread" at bounding box center [53, 53] width 25 height 7
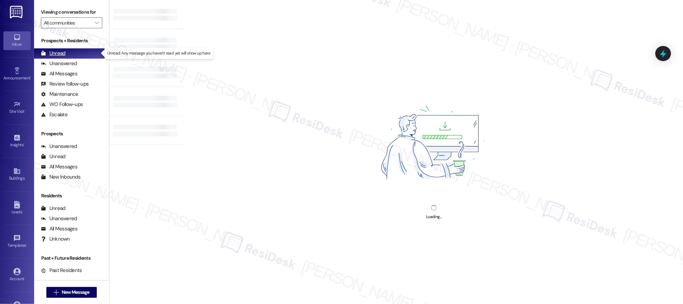
click at [65, 54] on div "Unread (0)" at bounding box center [71, 53] width 75 height 10
click at [66, 54] on div "Unread (0)" at bounding box center [71, 53] width 75 height 10
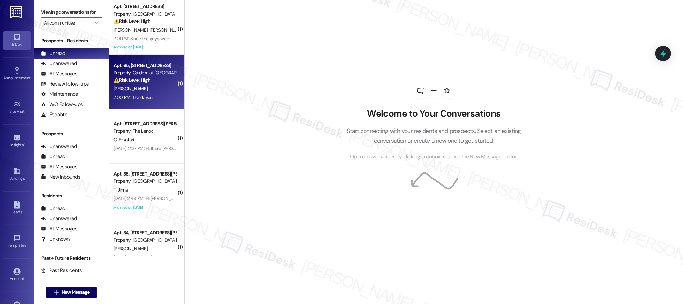
click at [144, 94] on div "7:00 PM: Thank you. 7:00 PM: Thank you." at bounding box center [145, 97] width 64 height 9
click at [144, 94] on div "7:00 PM: Thank you. 7:00 PM: Thank you." at bounding box center [134, 97] width 40 height 6
click at [144, 95] on div "7:00 PM: Thank you. 7:00 PM: Thank you." at bounding box center [134, 97] width 40 height 6
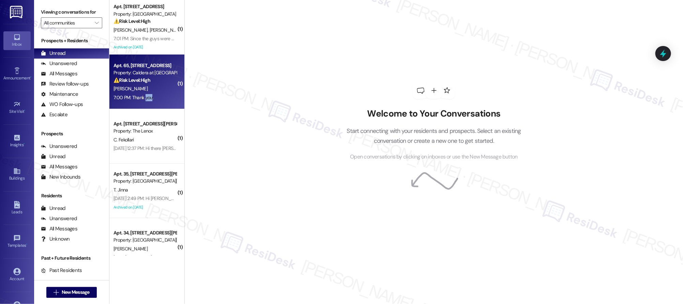
click at [144, 95] on div "7:00 PM: Thank you. 7:00 PM: Thank you." at bounding box center [134, 97] width 40 height 6
click at [144, 96] on div "7:00 PM: Thank you. 7:00 PM: Thank you." at bounding box center [134, 97] width 40 height 6
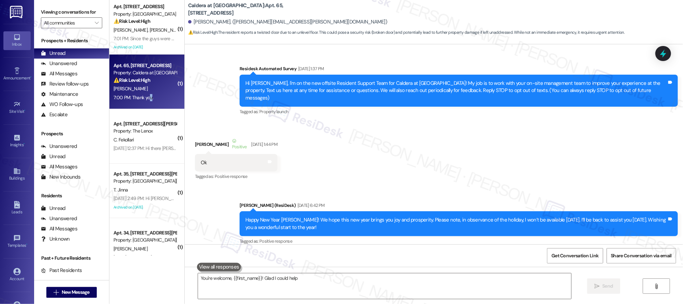
scroll to position [4486, 0]
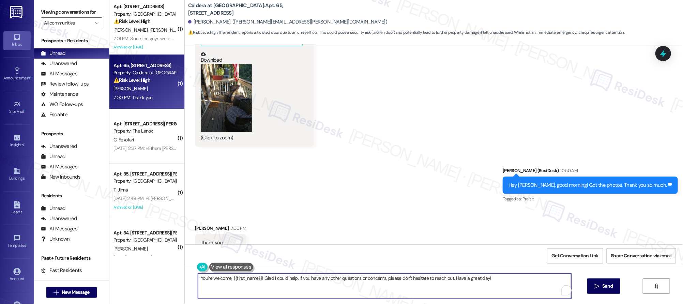
click at [529, 285] on textarea "You're welcome, {{first_name}}! Glad I could help. If you have any other questi…" at bounding box center [384, 286] width 373 height 26
drag, startPoint x: 529, startPoint y: 285, endPoint x: 311, endPoint y: 302, distance: 218.6
click at [173, 256] on div "( 1 ) Apt. 72, 2800 Applewood Ln Property: Applewood ⚠️ Risk Level: High The re…" at bounding box center [396, 152] width 574 height 304
type textarea "N"
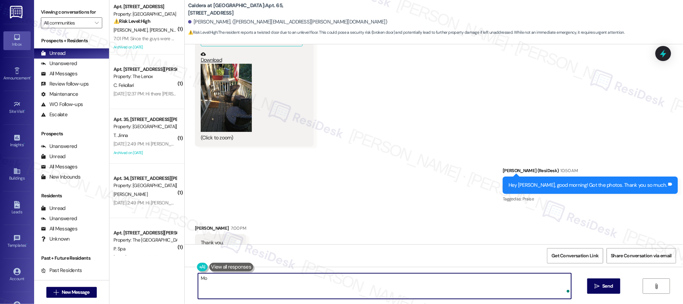
type textarea "M"
type textarea "You are more than welcome!"
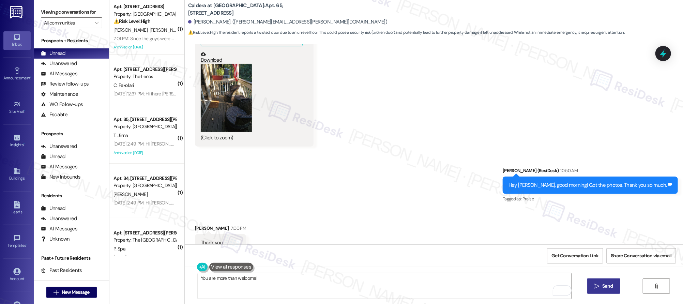
drag, startPoint x: 598, startPoint y: 279, endPoint x: 602, endPoint y: 286, distance: 7.2
click at [601, 284] on div "You are more than welcome!  Send " at bounding box center [434, 292] width 499 height 51
click at [603, 286] on span "Send" at bounding box center [608, 286] width 11 height 7
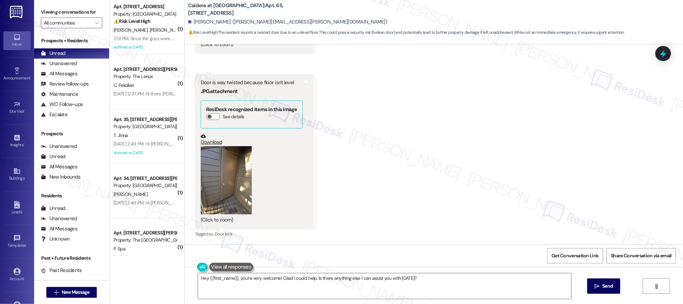
scroll to position [4534, 0]
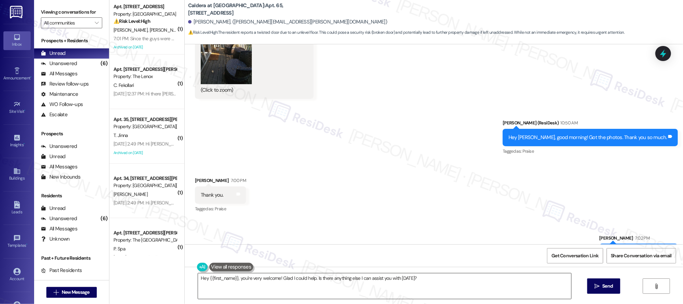
click at [462, 291] on textarea "Hey {{first_name}}, you're very welcome! Glad I could help. Is there anything e…" at bounding box center [384, 286] width 373 height 26
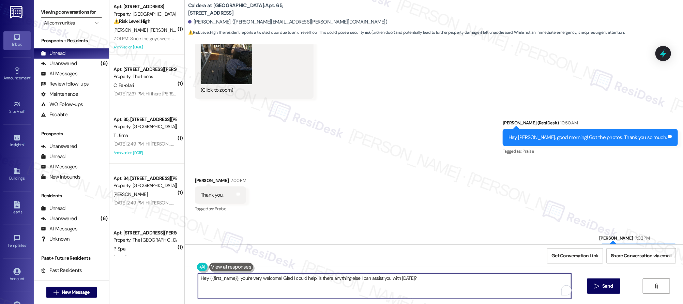
drag, startPoint x: 455, startPoint y: 283, endPoint x: 442, endPoint y: 299, distance: 21.1
click at [159, 271] on div "( 1 ) Apt. 72, 2800 Applewood Ln Property: Applewood ⚠️ Risk Level: High The re…" at bounding box center [396, 152] width 574 height 304
type textarea "Keep me posted on h"
click at [374, 275] on textarea "Keep me posted on h" at bounding box center [384, 286] width 373 height 26
click at [373, 279] on textarea "Keep me posted on h" at bounding box center [384, 286] width 373 height 26
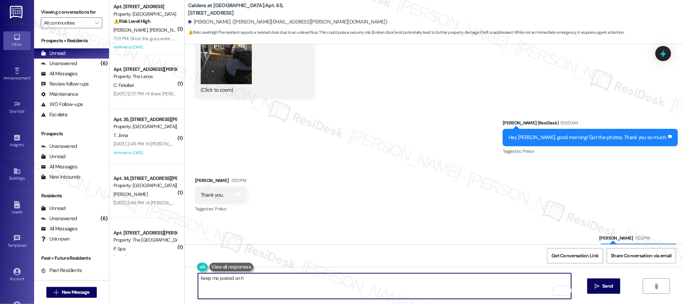
click at [373, 279] on textarea "Keep me posted on h" at bounding box center [384, 286] width 373 height 26
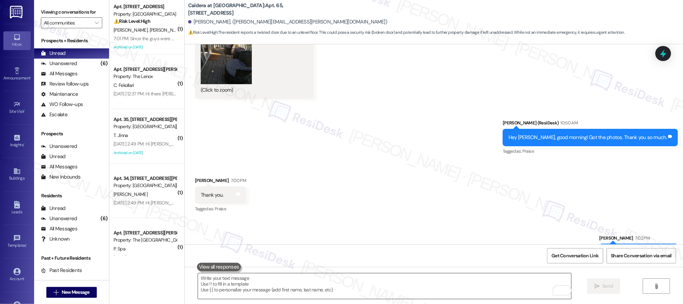
click at [258, 291] on textarea "To enrich screen reader interactions, please activate Accessibility in Grammarl…" at bounding box center [384, 286] width 373 height 26
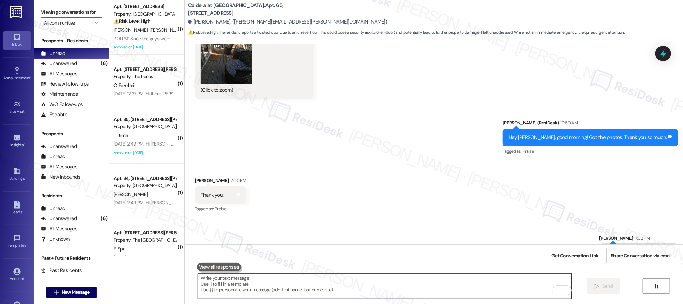
click at [258, 291] on textarea "To enrich screen reader interactions, please activate Accessibility in Grammarl…" at bounding box center [384, 286] width 373 height 26
paste textarea "I’ll be around if you require any further help."
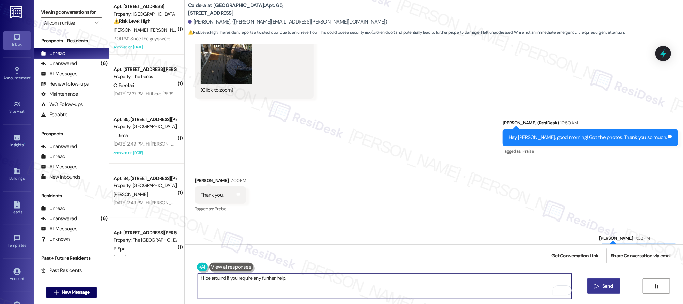
type textarea "I’ll be around if you require any further help."
click at [606, 286] on span "Send" at bounding box center [608, 286] width 11 height 7
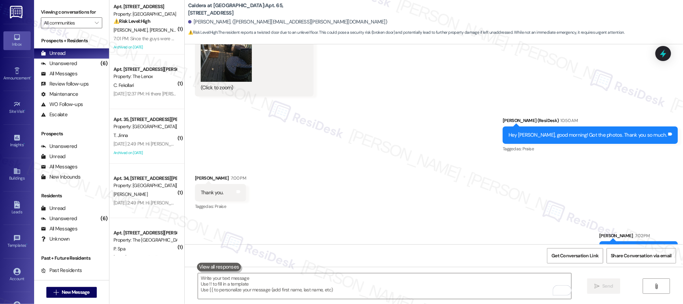
scroll to position [4581, 0]
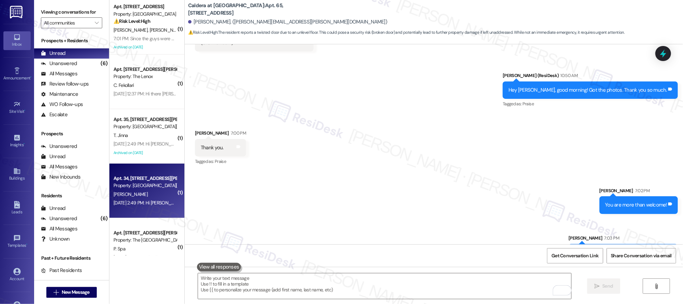
click at [146, 187] on div "( 1 ) Apt. 72, 2800 Applewood Ln Property: Applewood ⚠️ Risk Level: High The re…" at bounding box center [396, 152] width 574 height 304
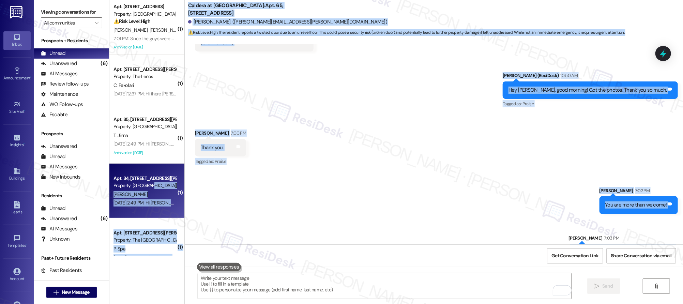
click at [146, 187] on div "Property: St James" at bounding box center [145, 185] width 63 height 7
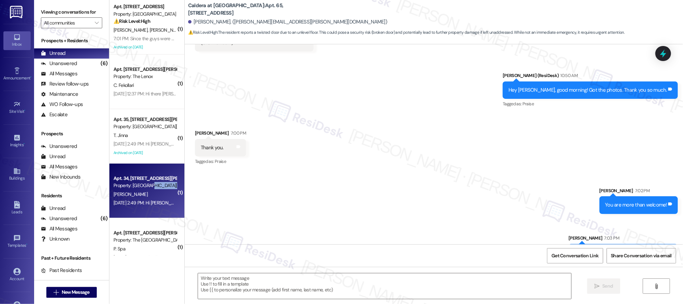
click at [146, 187] on div "Property: St James" at bounding box center [145, 185] width 63 height 7
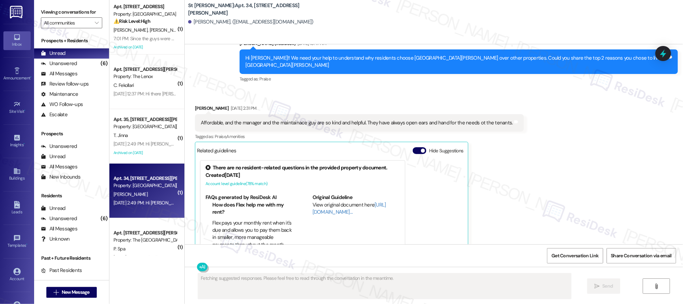
scroll to position [1248, 0]
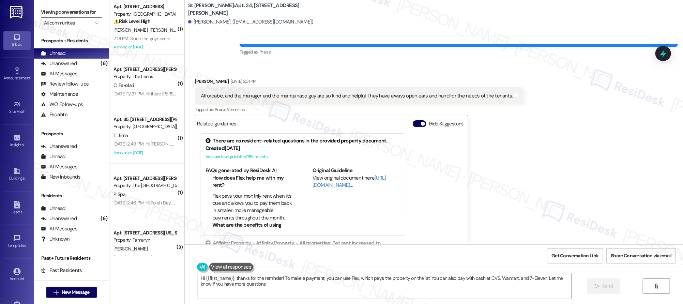
type textarea "Hi {{first_name}}, thanks for the reminder! To make a payment, you can use Flex…"
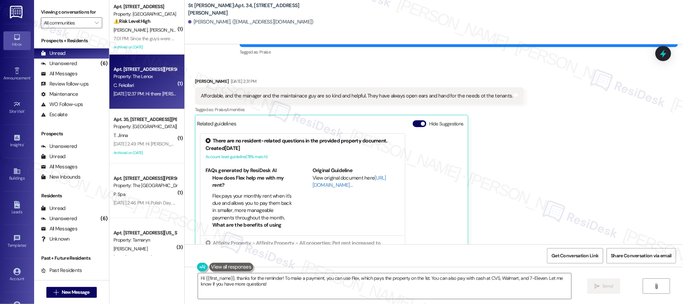
click at [152, 68] on div "Apt. 211, 5151 SE Holgate Boulevard" at bounding box center [145, 69] width 63 height 7
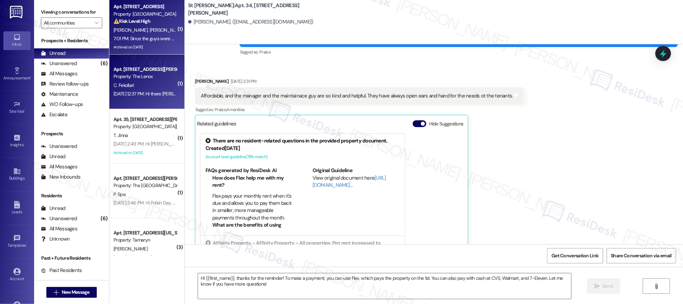
click at [144, 42] on div "7:01 PM: Since the guys were doing work on the unit next door two of our outlet…" at bounding box center [145, 38] width 64 height 9
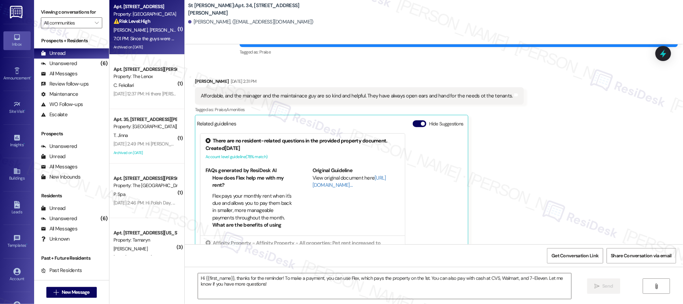
click at [145, 41] on div "7:01 PM: Since the guys were doing work on the unit next door two of our outlet…" at bounding box center [145, 38] width 64 height 9
click at [145, 41] on div "7:01 PM: Since the guys were doing work on the unit next door two of our outlet…" at bounding box center [208, 38] width 189 height 6
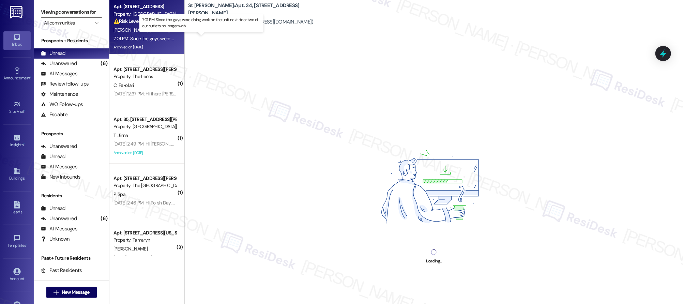
click at [144, 42] on div "7:01 PM: Since the guys were doing work on the unit next door two of our outlet…" at bounding box center [145, 38] width 64 height 9
click at [144, 43] on div "Archived on [DATE]" at bounding box center [145, 47] width 64 height 9
click at [144, 44] on div "Archived on [DATE]" at bounding box center [145, 47] width 64 height 9
click at [144, 45] on div "Archived on [DATE]" at bounding box center [145, 47] width 64 height 9
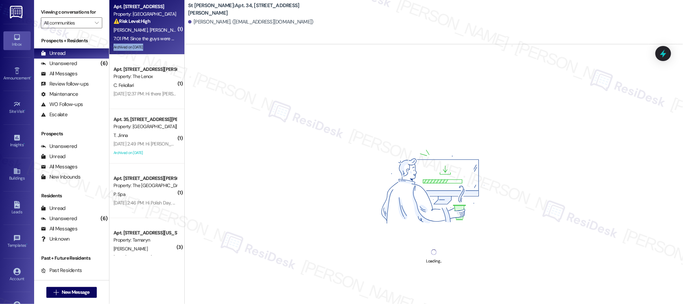
click at [144, 45] on div "Archived on [DATE]" at bounding box center [145, 47] width 64 height 9
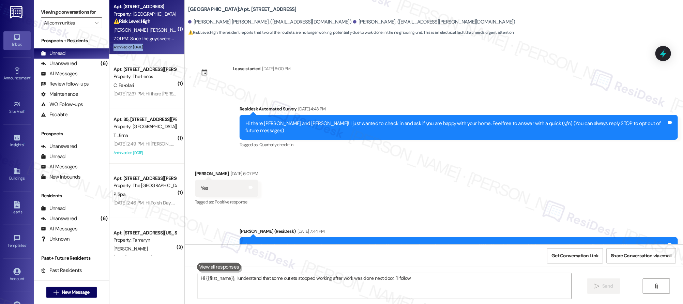
click at [144, 45] on div "Archived on [DATE]" at bounding box center [145, 47] width 64 height 9
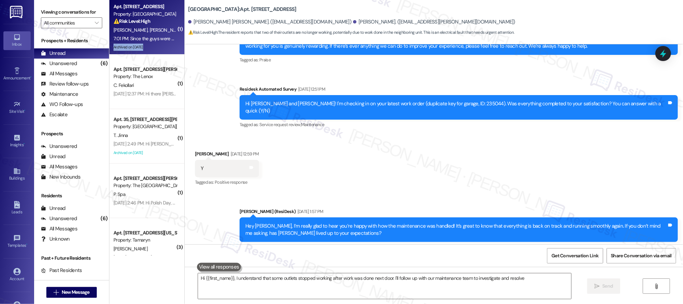
click at [144, 46] on div "Archived on [DATE]" at bounding box center [145, 47] width 64 height 9
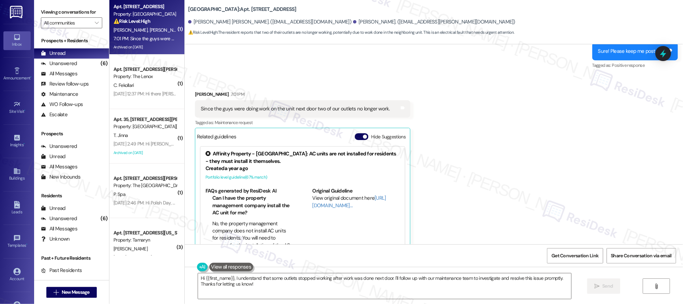
click at [405, 161] on div "Received via SMS Brynerin Baum 7:01 PM Since the guys were doing work on the un…" at bounding box center [303, 176] width 226 height 181
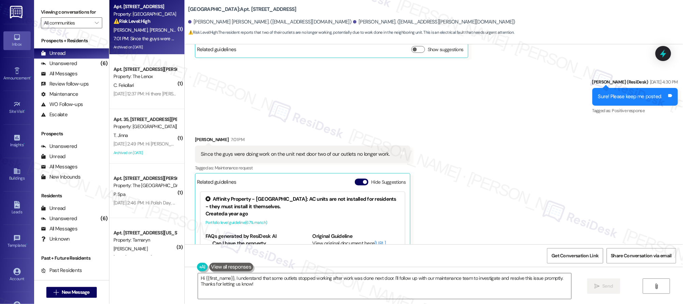
scroll to position [973, 0]
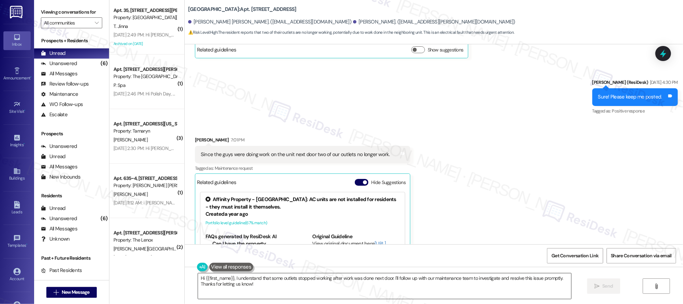
click at [257, 286] on textarea "Hi {{first_name}}, I understand that some outlets stopped working after work wa…" at bounding box center [384, 286] width 373 height 26
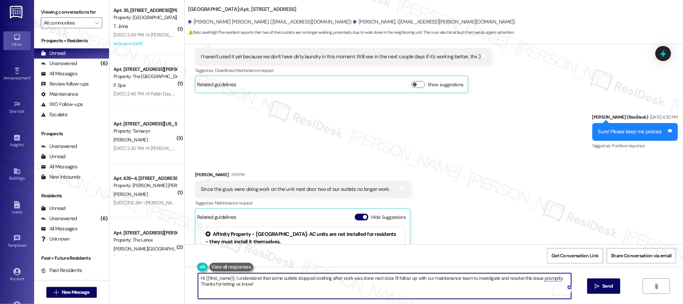
scroll to position [939, 0]
click at [238, 287] on textarea "Hi {{first_name}}, I understand that some outlets stopped working after work wa…" at bounding box center [384, 286] width 373 height 26
drag, startPoint x: 267, startPoint y: 291, endPoint x: 176, endPoint y: 268, distance: 93.9
click at [176, 268] on div "( 1 ) Apt. 35, 11155 SW Hall Boulevard Property: St James T. Jinna Sep 03, 2025…" at bounding box center [396, 152] width 574 height 304
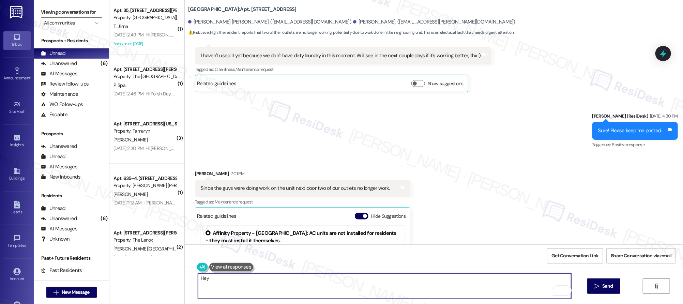
click at [195, 170] on div "Brynerin Baum 7:01 PM" at bounding box center [303, 175] width 216 height 10
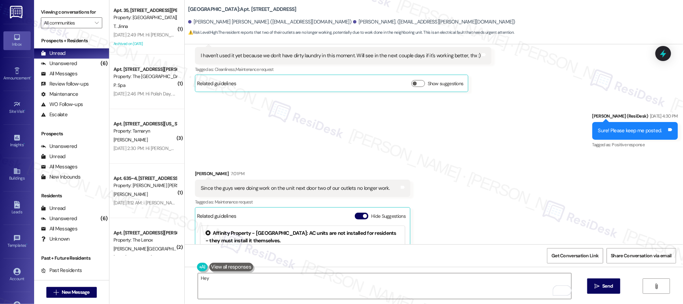
click at [195, 170] on div "Brynerin Baum 7:01 PM" at bounding box center [303, 175] width 216 height 10
copy div "Brynerin"
click at [237, 283] on textarea "Hey" at bounding box center [384, 286] width 373 height 26
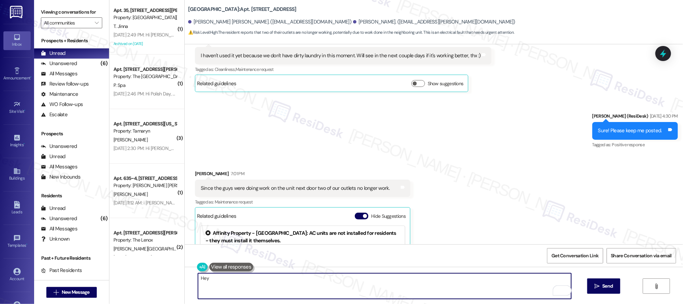
paste textarea "Brynerin"
type textarea "Hey [PERSON_NAME], thank you for reaching out! Have you reset the breaker?"
click at [607, 283] on span "Send" at bounding box center [608, 286] width 11 height 7
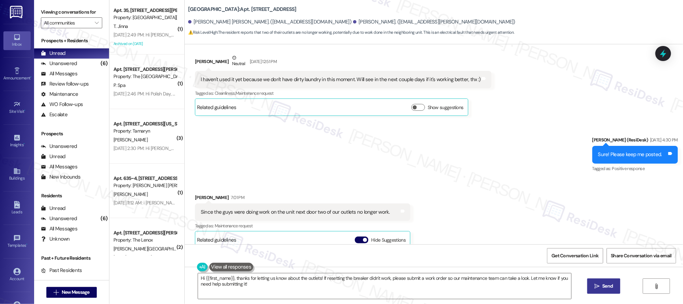
scroll to position [915, 0]
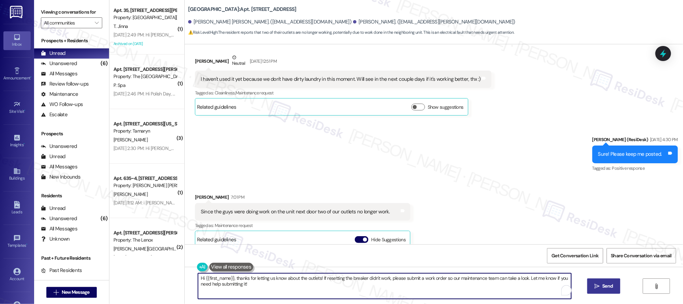
drag, startPoint x: 286, startPoint y: 286, endPoint x: 183, endPoint y: 271, distance: 104.4
click at [185, 271] on div "Hi {{first_name}}, thanks for letting us know about the outlets! If resetting t…" at bounding box center [434, 292] width 499 height 51
type textarea "Can you let me know which outlets are not working?"
click at [596, 282] on button " Send" at bounding box center [604, 286] width 33 height 15
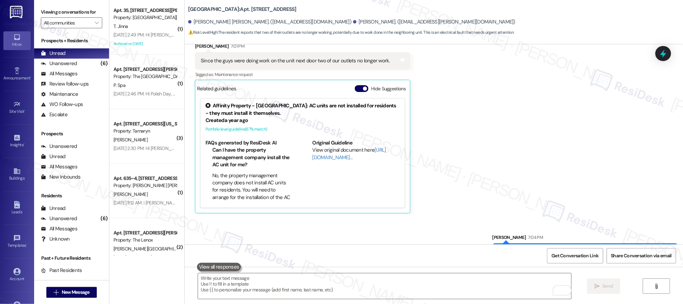
scroll to position [1113, 0]
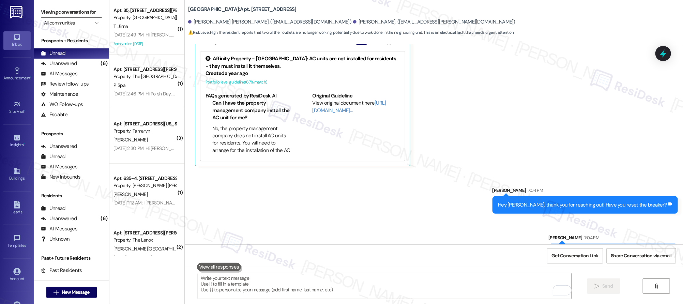
click at [570, 202] on div "Hey [PERSON_NAME], thank you for reaching out! Have you reset the breaker?" at bounding box center [583, 205] width 169 height 7
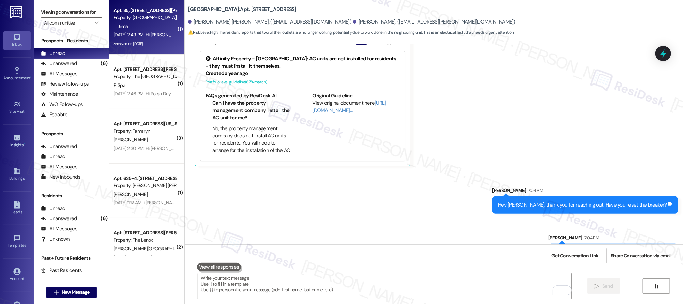
click at [165, 41] on div "Archived on 01/07/2025" at bounding box center [145, 44] width 64 height 9
type textarea "Fetching suggested responses. Please feel free to read through the conversation…"
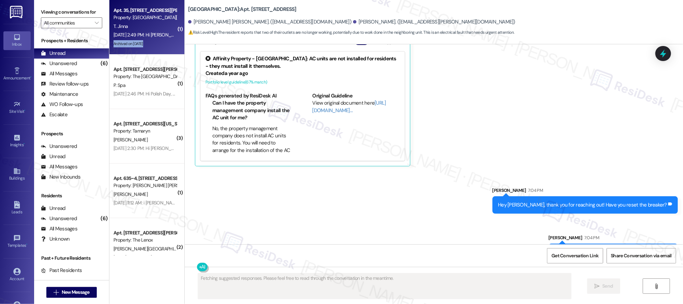
click at [166, 41] on div "Archived on 01/07/2025" at bounding box center [145, 44] width 64 height 9
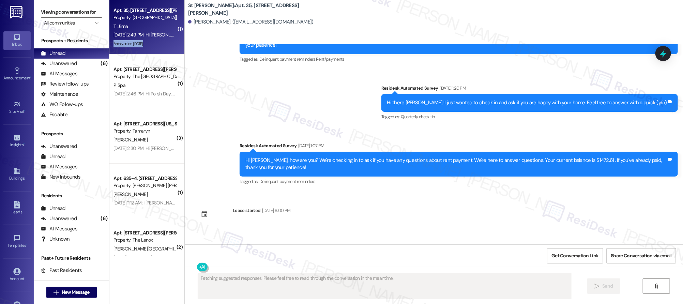
click at [166, 41] on div "Archived on 01/07/2025" at bounding box center [145, 44] width 64 height 9
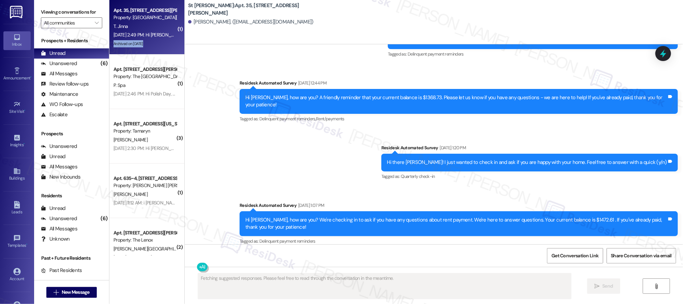
click at [166, 41] on div "Archived on 01/07/2025" at bounding box center [145, 44] width 64 height 9
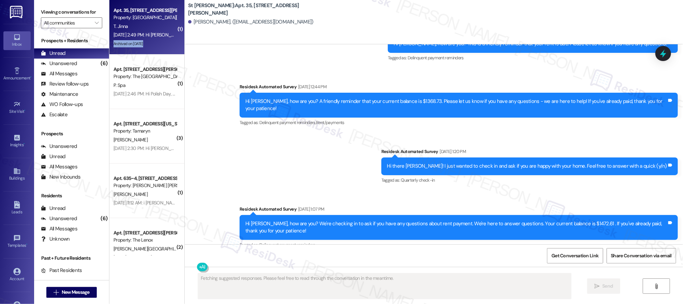
click at [165, 41] on div "Archived on 01/07/2025" at bounding box center [145, 44] width 64 height 9
click at [164, 41] on div "Archived on 01/07/2025" at bounding box center [145, 44] width 64 height 9
click at [164, 42] on div "Archived on 01/07/2025" at bounding box center [145, 44] width 64 height 9
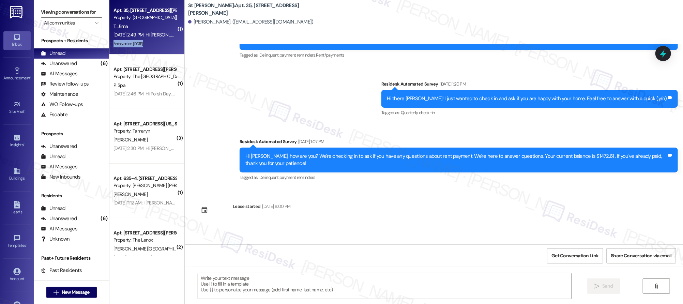
scroll to position [1109, 0]
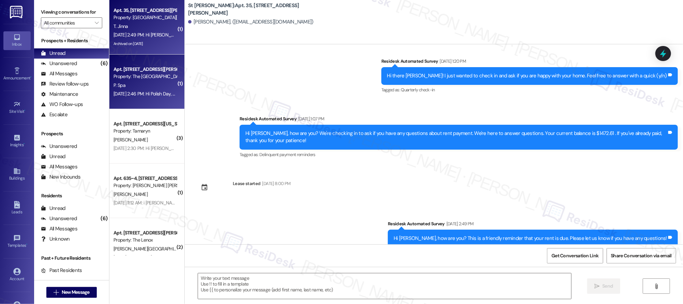
click at [146, 75] on div "Property: The Pearl Studios" at bounding box center [145, 76] width 63 height 7
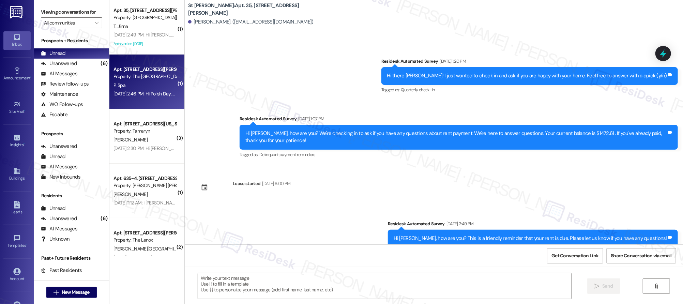
click at [146, 75] on div "Property: The Pearl Studios" at bounding box center [145, 76] width 63 height 7
type textarea "Fetching suggested responses. Please feel free to read through the conversation…"
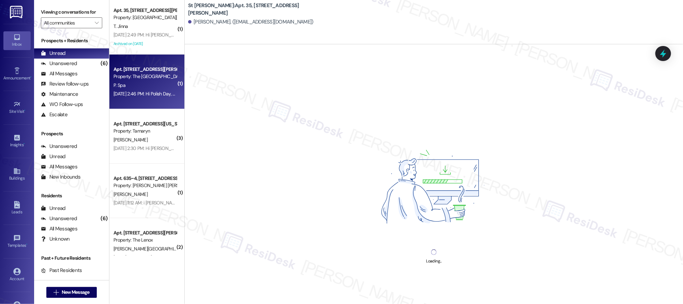
click at [147, 75] on div "Property: The Pearl Studios" at bounding box center [145, 76] width 63 height 7
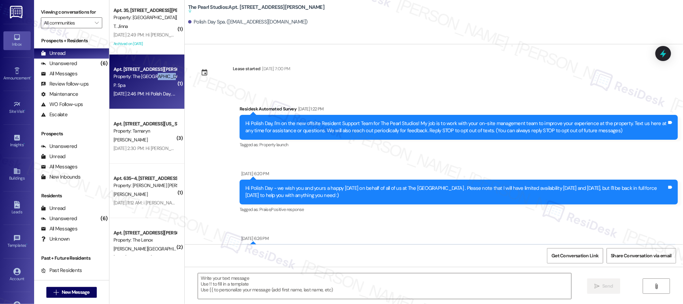
click at [147, 75] on div "Property: The Pearl Studios" at bounding box center [145, 76] width 63 height 7
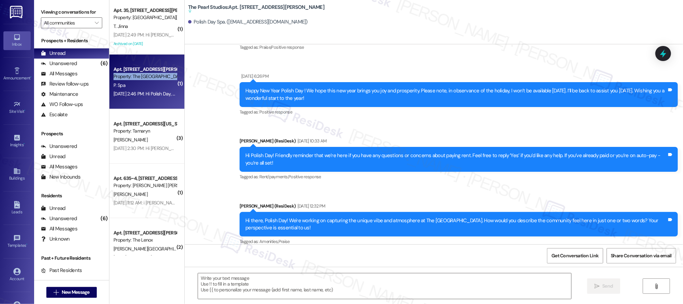
click at [147, 75] on div "Property: The Pearl Studios" at bounding box center [145, 76] width 63 height 7
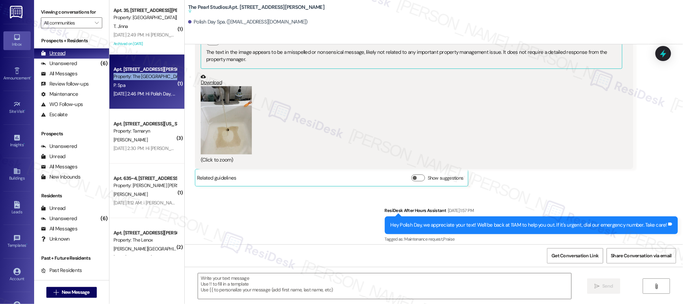
type textarea "Fetching suggested responses. Please feel free to read through the conversation…"
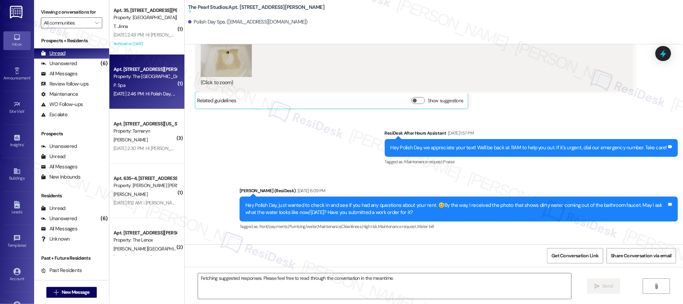
scroll to position [1674, 0]
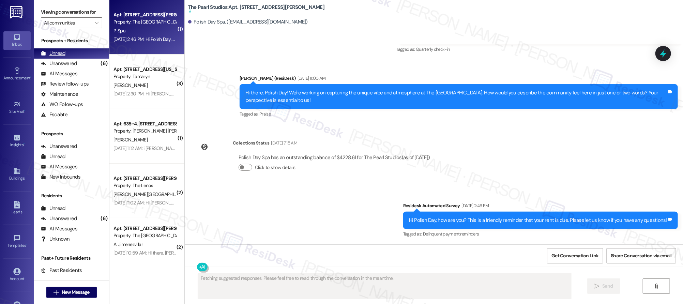
click at [69, 56] on div "Unread (0)" at bounding box center [71, 53] width 75 height 10
click at [73, 63] on div "Unanswered" at bounding box center [59, 63] width 36 height 7
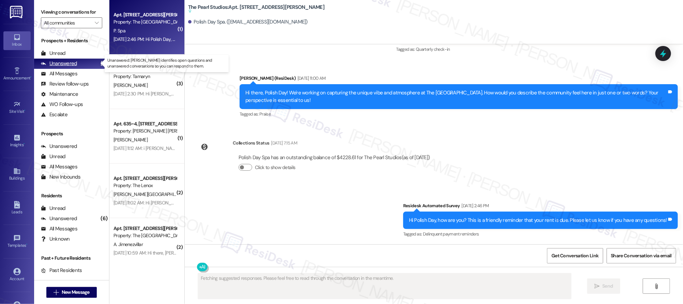
click at [73, 63] on div "Unanswered" at bounding box center [59, 63] width 36 height 7
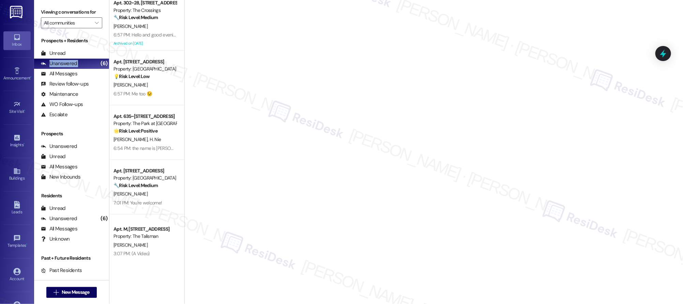
scroll to position [72, 0]
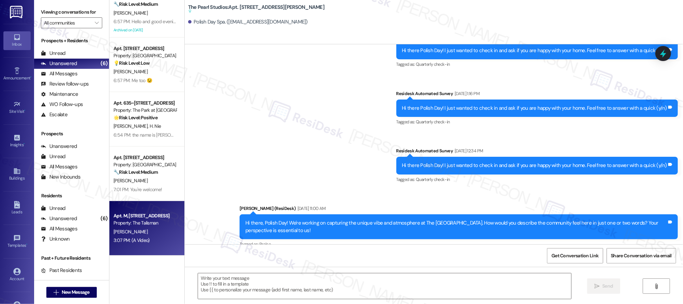
click at [154, 232] on div "[PERSON_NAME]" at bounding box center [145, 232] width 64 height 9
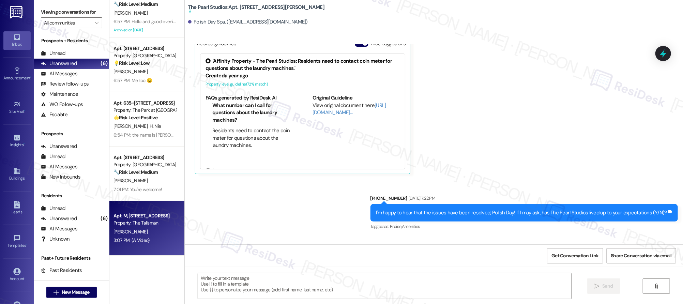
click at [154, 231] on div "[PERSON_NAME]" at bounding box center [145, 232] width 64 height 9
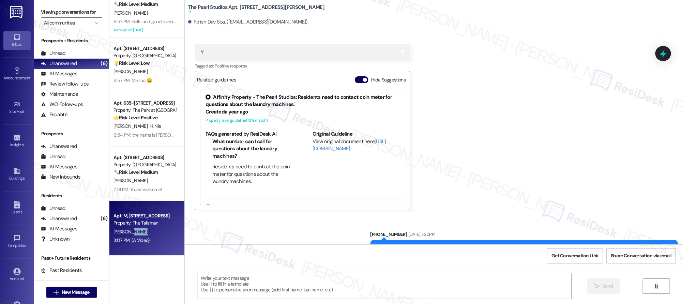
click at [154, 231] on div "[PERSON_NAME]" at bounding box center [145, 232] width 64 height 9
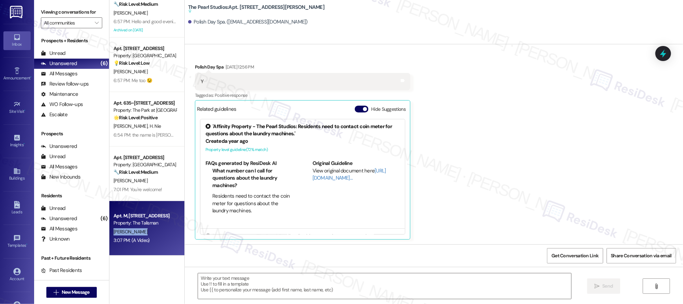
click at [154, 231] on div "[PERSON_NAME]" at bounding box center [145, 232] width 64 height 9
type textarea "Fetching suggested responses. Please feel free to read through the conversation…"
click at [154, 231] on div "[PERSON_NAME]" at bounding box center [145, 232] width 64 height 9
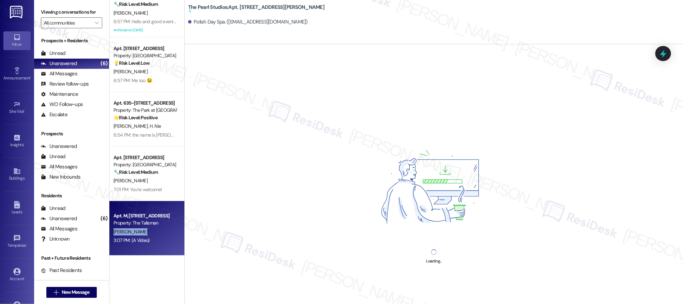
click at [154, 231] on div "[PERSON_NAME]" at bounding box center [145, 232] width 64 height 9
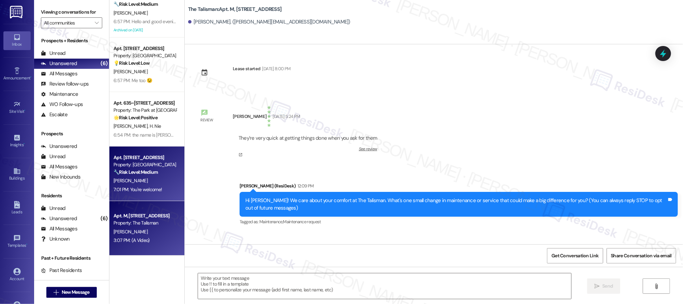
click at [148, 189] on div "7:01 PM: You're welcome! 7:01 PM: You're welcome!" at bounding box center [138, 190] width 48 height 6
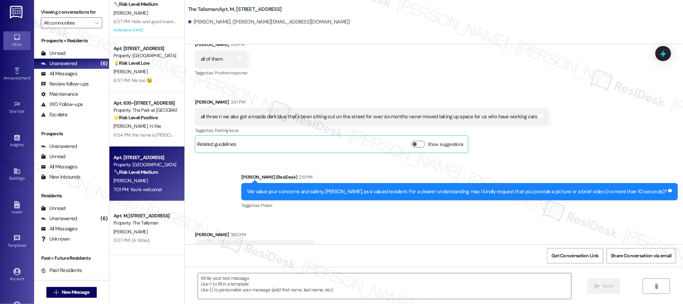
click at [148, 189] on div "7:01 PM: You're welcome! 7:01 PM: You're welcome!" at bounding box center [138, 190] width 48 height 6
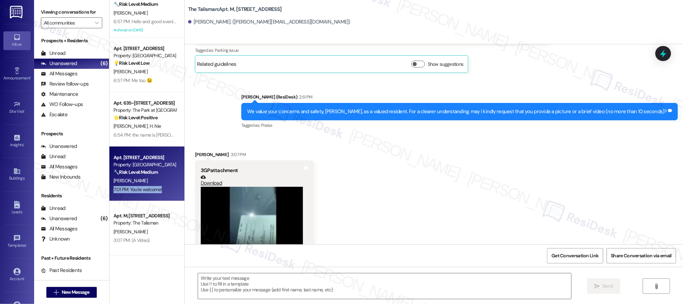
click at [148, 189] on div "7:01 PM: You're welcome! 7:01 PM: You're welcome!" at bounding box center [138, 190] width 48 height 6
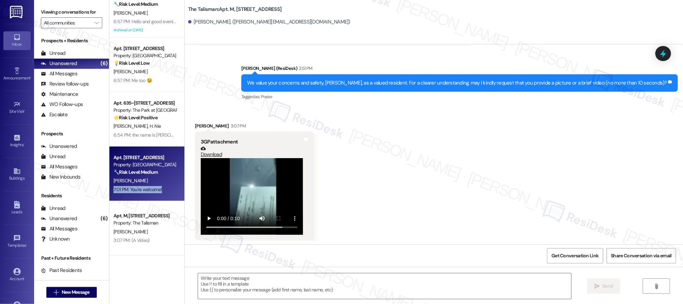
type textarea "Fetching suggested responses. Please feel free to read through the conversation…"
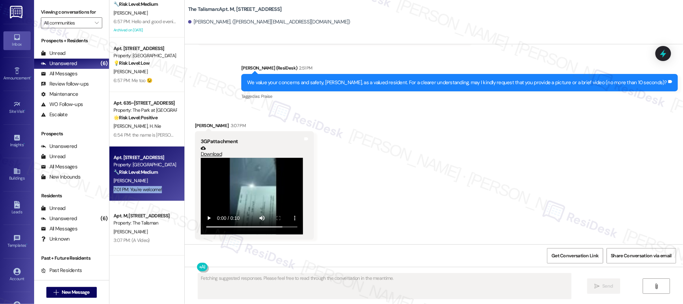
click at [148, 188] on div "7:01 PM: You're welcome! 7:01 PM: You're welcome!" at bounding box center [138, 190] width 48 height 6
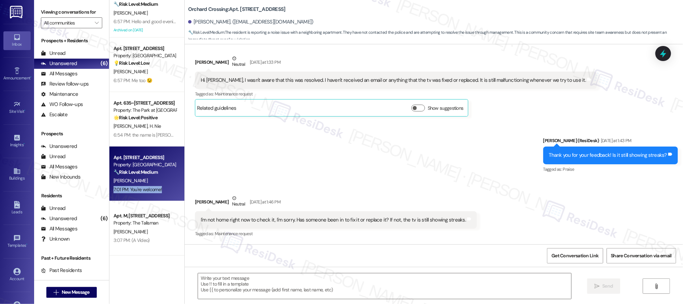
click at [148, 188] on div "7:01 PM: You're welcome! 7:01 PM: You're welcome!" at bounding box center [138, 190] width 48 height 6
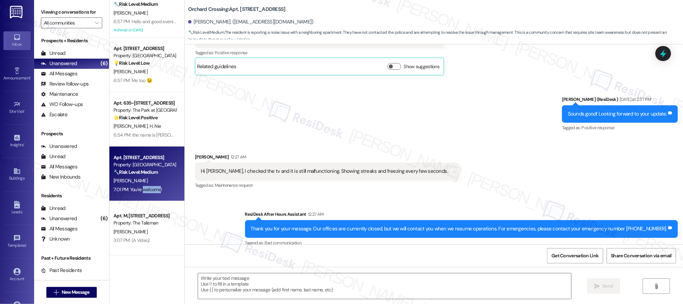
click at [148, 188] on div "7:01 PM: You're welcome! 7:01 PM: You're welcome!" at bounding box center [138, 190] width 48 height 6
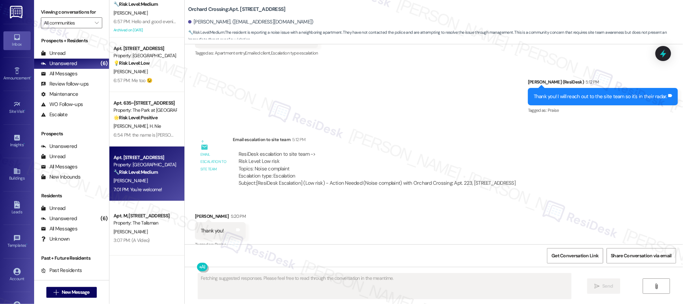
scroll to position [2447, 0]
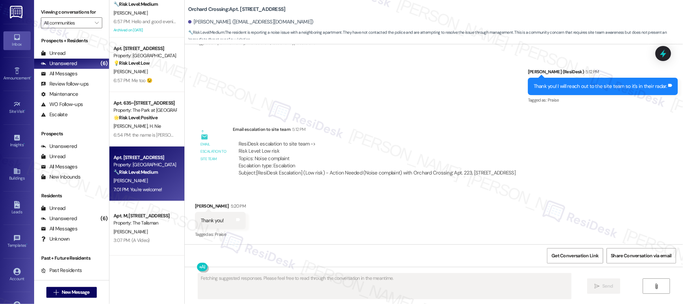
click at [430, 208] on div "Received via SMS Eva Palmer 5:20 PM Thank you! Tags and notes Tagged as: Praise…" at bounding box center [434, 216] width 499 height 58
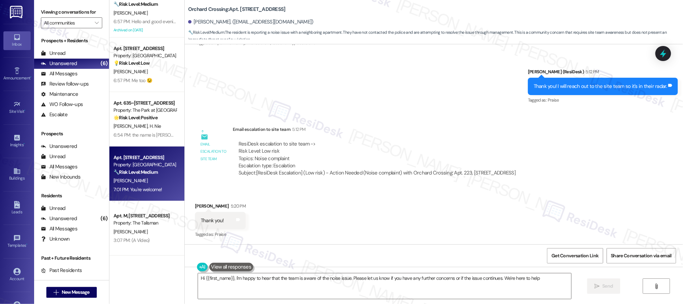
type textarea "Hi {{first_name}}, I'm happy to hear that the team is aware of the noise issue.…"
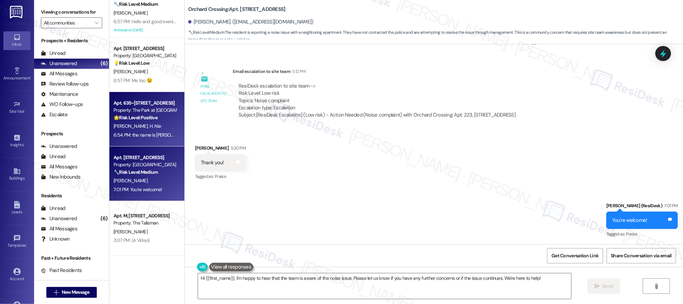
click at [149, 131] on div "6:54 PM: the name is Alice 6:54 PM: the name is Alice" at bounding box center [145, 135] width 64 height 9
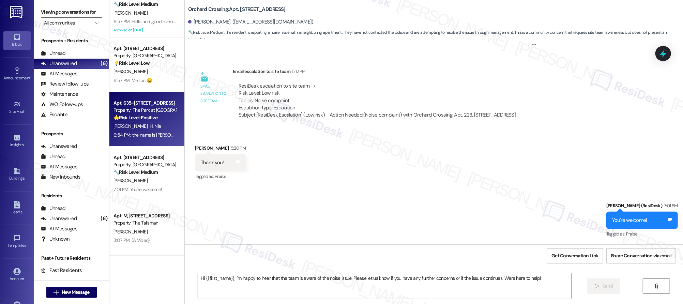
click at [149, 132] on div "6:54 PM: the name is Alice 6:54 PM: the name is Alice" at bounding box center [152, 135] width 77 height 6
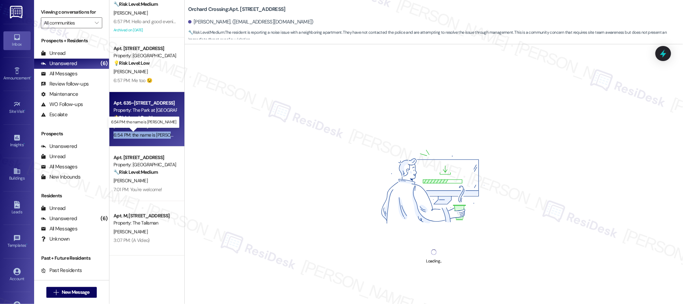
click at [149, 132] on div "6:54 PM: the name is Alice 6:54 PM: the name is Alice" at bounding box center [152, 135] width 77 height 6
click at [149, 131] on div "6:54 PM: the name is Alice 6:54 PM: the name is Alice" at bounding box center [145, 135] width 64 height 9
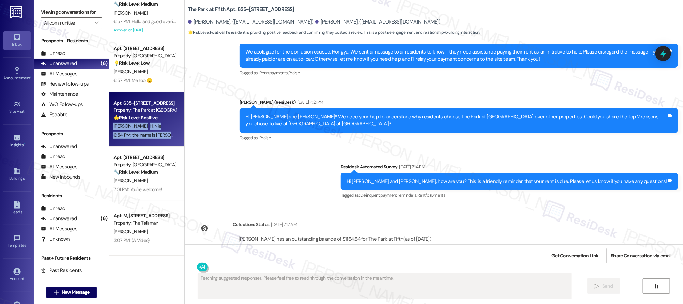
click at [149, 131] on div "6:54 PM: the name is Alice 6:54 PM: the name is Alice" at bounding box center [145, 135] width 64 height 9
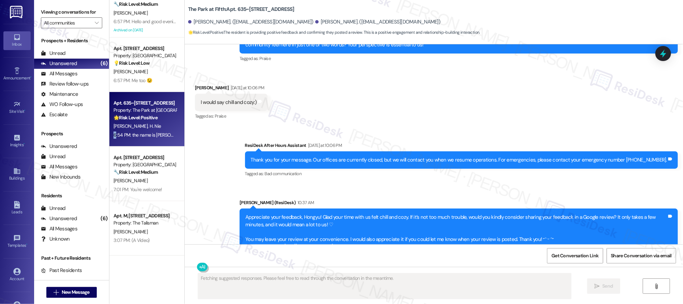
click at [149, 131] on div "6:54 PM: the name is Alice 6:54 PM: the name is Alice" at bounding box center [145, 135] width 64 height 9
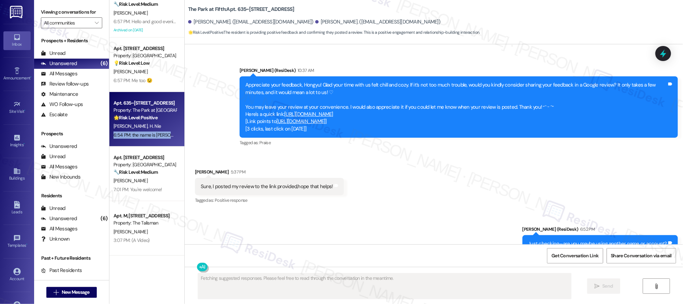
click at [149, 131] on div "6:54 PM: the name is Alice 6:54 PM: the name is Alice" at bounding box center [145, 135] width 64 height 9
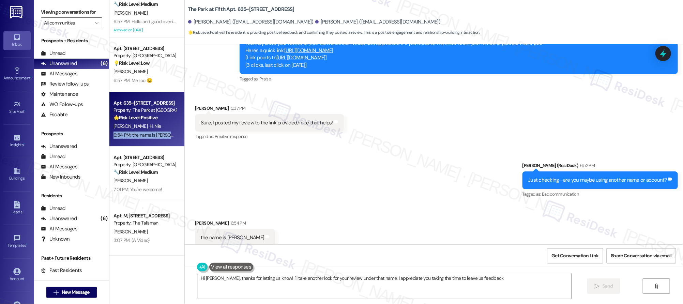
type textarea "Hi Alice, thanks for letting us know! I'll take another look for your review un…"
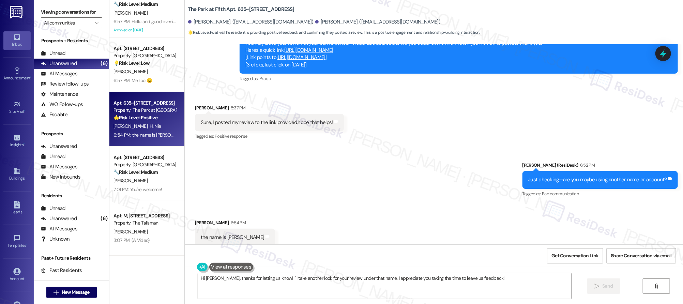
click at [638, 217] on div "Received via SMS Hongyu Nie 6:54 PM the name is Alice Tags and notes" at bounding box center [434, 227] width 499 height 47
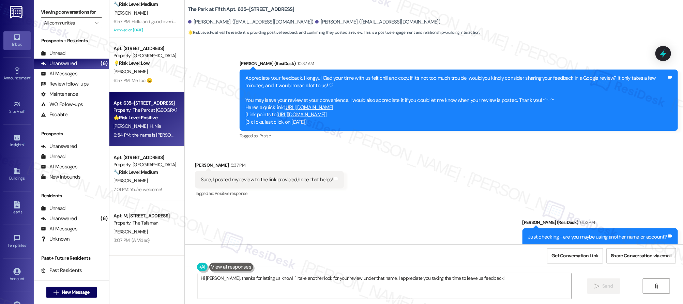
scroll to position [1116, 0]
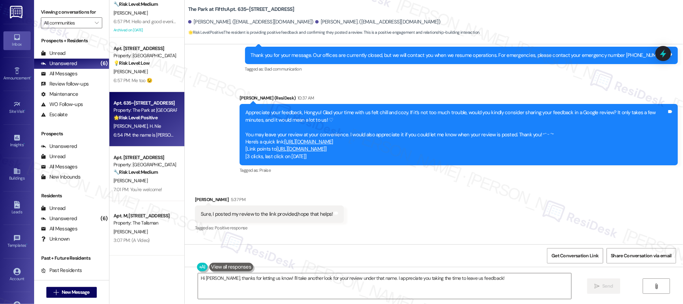
click at [334, 138] on link "[URL][DOMAIN_NAME]" at bounding box center [308, 141] width 49 height 7
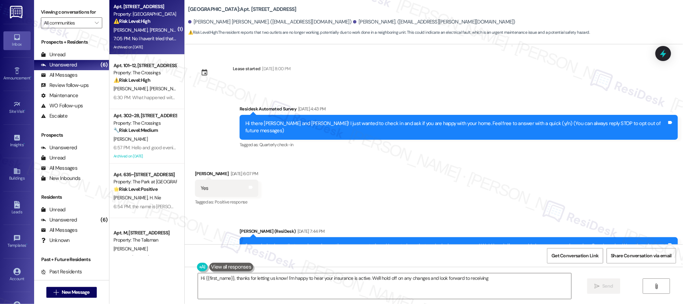
scroll to position [1065, 0]
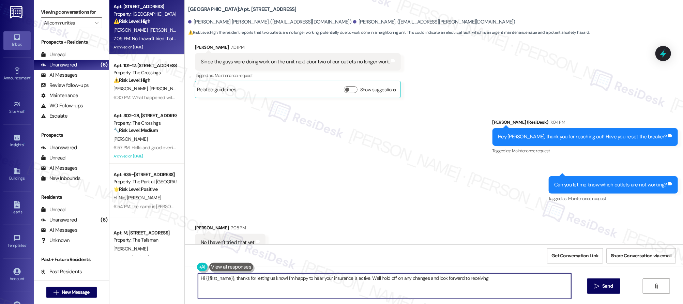
drag, startPoint x: 268, startPoint y: 278, endPoint x: 272, endPoint y: 286, distance: 9.0
click at [268, 279] on textarea "Hi {{first_name}}, thanks for letting us know! I'm happy to hear your insurance…" at bounding box center [384, 286] width 373 height 26
click at [269, 279] on textarea "Hi {{first_name}}, thanks for letting us know! I'm happy to hear your insurance…" at bounding box center [384, 286] width 373 height 26
click at [272, 286] on textarea "Hi {{first_name}}, thanks for letting us know! I'm happy to hear your insurance…" at bounding box center [384, 286] width 373 height 26
drag, startPoint x: 271, startPoint y: 286, endPoint x: 180, endPoint y: 272, distance: 91.4
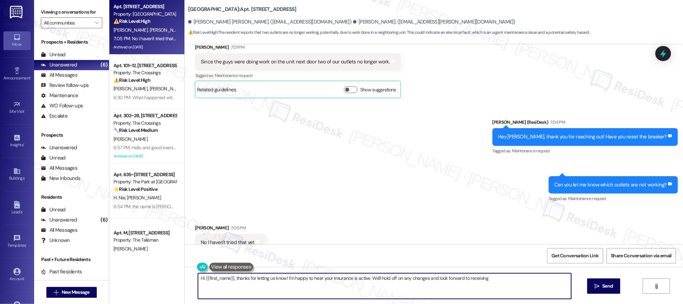
click at [185, 272] on div "Hi {{first_name}}, thanks for letting us know! I'm happy to hear your insurance…" at bounding box center [434, 292] width 499 height 51
type textarea "Can you please try that and let me know? Sometimes, they tripped."
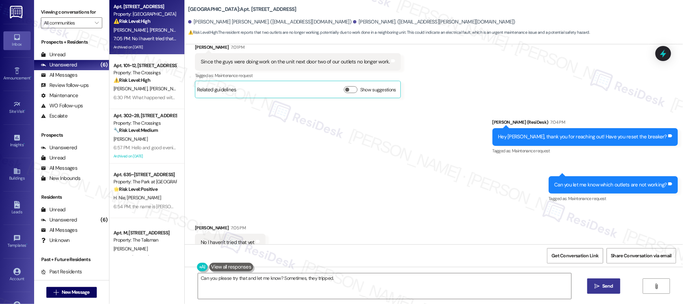
click at [602, 291] on div "Can you please try that and let me know? Sometimes, they tripped.  Send " at bounding box center [434, 292] width 499 height 51
click at [602, 291] on button " Send" at bounding box center [604, 286] width 33 height 15
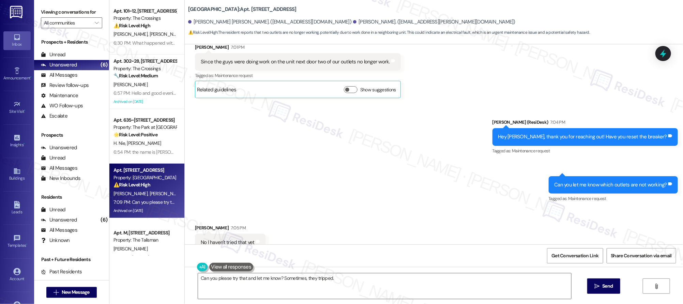
click at [448, 213] on div "Received via SMS Brynerin Baum 7:05 PM No I haven't tried that yet Tags and not…" at bounding box center [434, 238] width 499 height 58
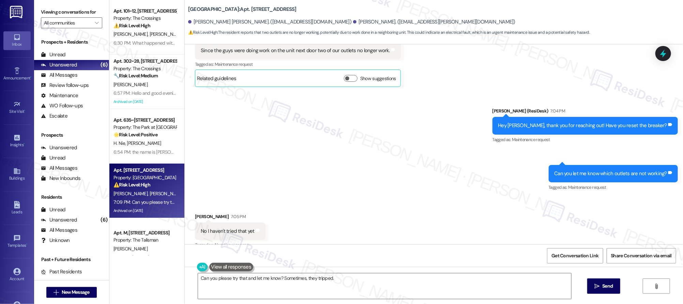
scroll to position [1113, 0]
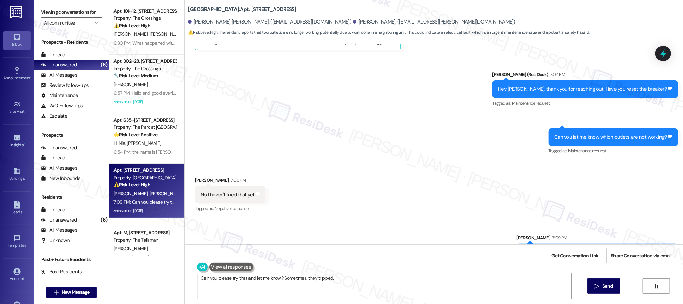
drag, startPoint x: 449, startPoint y: 187, endPoint x: 449, endPoint y: 183, distance: 4.4
click at [449, 183] on div "Received via SMS Brynerin Baum 7:05 PM No I haven't tried that yet Tags and not…" at bounding box center [434, 190] width 499 height 58
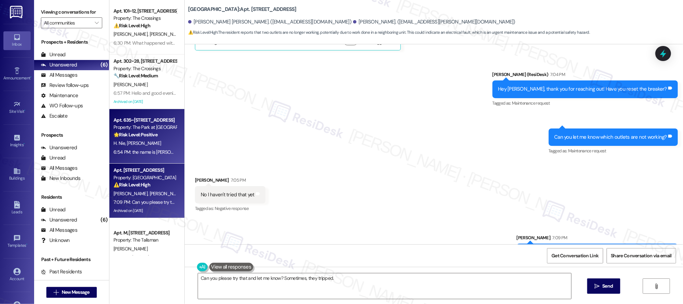
click at [122, 139] on div "Apt. 635~13, 625 NW 5th Ave Property: The Park at Fifth 🌟 Risk Level: Positive …" at bounding box center [146, 136] width 75 height 55
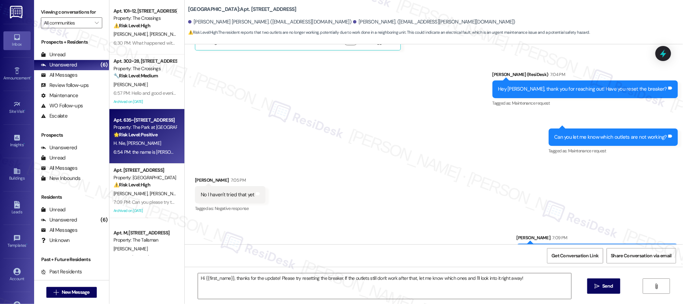
click at [123, 139] on div "H. Nie [PERSON_NAME]" at bounding box center [145, 143] width 64 height 9
type textarea "Fetching suggested responses. Please feel free to read through the conversation…"
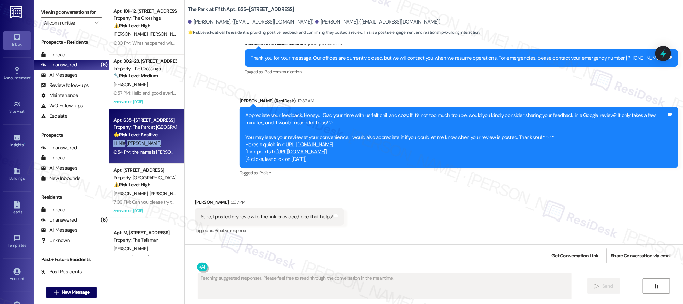
scroll to position [1207, 0]
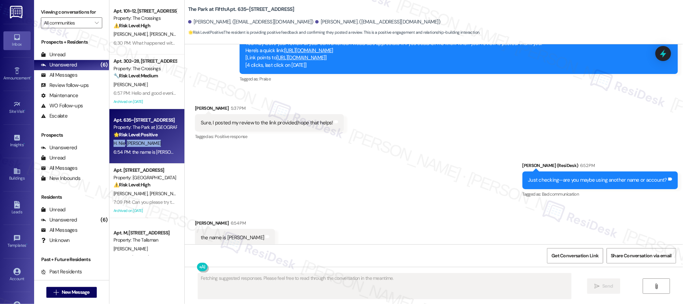
click at [123, 139] on div "H. Nie [PERSON_NAME]" at bounding box center [145, 143] width 64 height 9
click at [127, 140] on span "[PERSON_NAME]" at bounding box center [144, 143] width 34 height 6
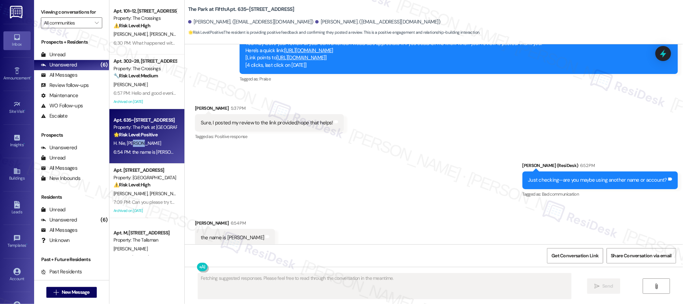
click at [127, 140] on span "[PERSON_NAME]" at bounding box center [144, 143] width 34 height 6
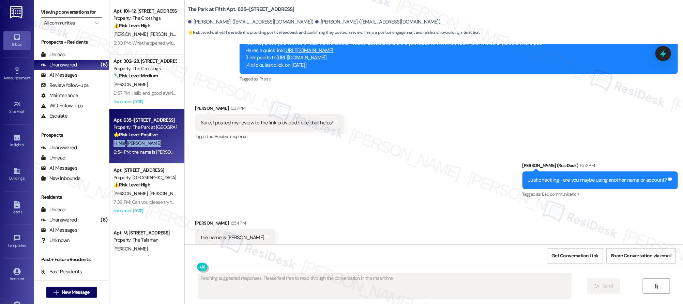
click at [127, 140] on span "[PERSON_NAME]" at bounding box center [144, 143] width 34 height 6
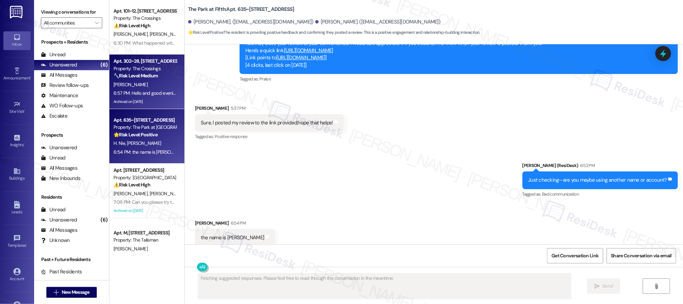
click at [140, 88] on div "[PERSON_NAME]" at bounding box center [145, 84] width 64 height 9
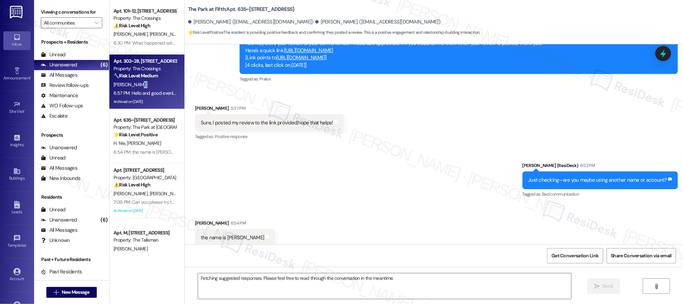
click at [140, 88] on div "[PERSON_NAME]" at bounding box center [145, 84] width 64 height 9
click at [139, 89] on div "6:57 PM: Hello and good evening, I received this letter on my door. I am sendin…" at bounding box center [145, 93] width 64 height 9
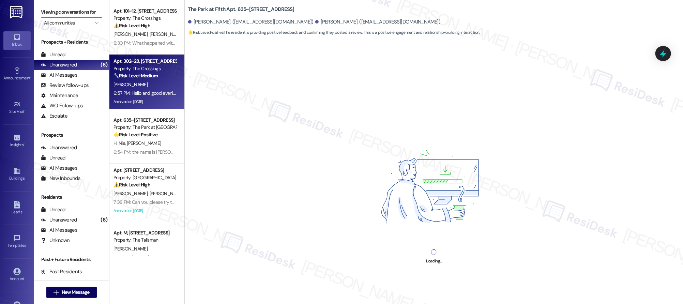
click at [137, 92] on div "6:57 PM: Hello and good evening, I received this letter on my door. I am sendin…" at bounding box center [589, 93] width 950 height 6
click at [148, 89] on div "6:57 PM: Hello and good evening, I received this letter on my door. I am sendin…" at bounding box center [145, 93] width 64 height 9
click at [148, 90] on div "6:57 PM: Hello and good evening, I received this letter on my door. I am sendin…" at bounding box center [589, 93] width 950 height 6
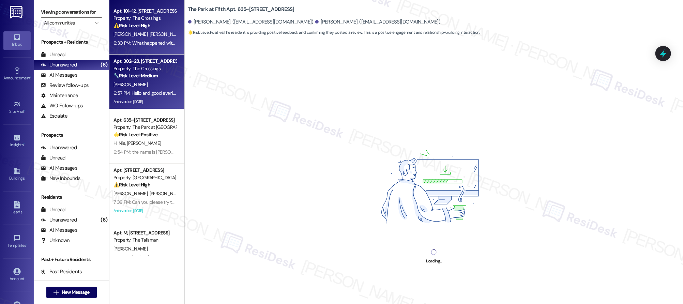
click at [140, 27] on strong "⚠️ Risk Level: High" at bounding box center [132, 26] width 37 height 6
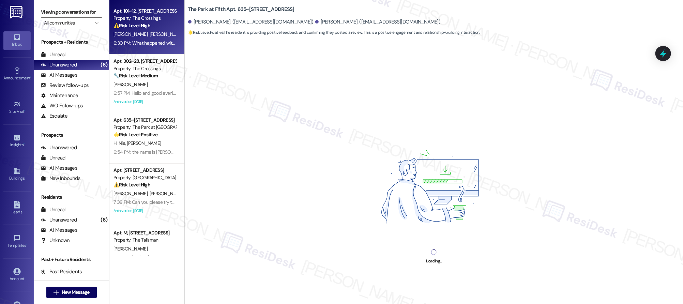
click at [141, 26] on strong "⚠️ Risk Level: High" at bounding box center [132, 26] width 37 height 6
click at [141, 25] on strong "⚠️ Risk Level: High" at bounding box center [132, 26] width 37 height 6
click at [142, 26] on strong "⚠️ Risk Level: High" at bounding box center [132, 26] width 37 height 6
click at [143, 27] on strong "⚠️ Risk Level: High" at bounding box center [132, 26] width 37 height 6
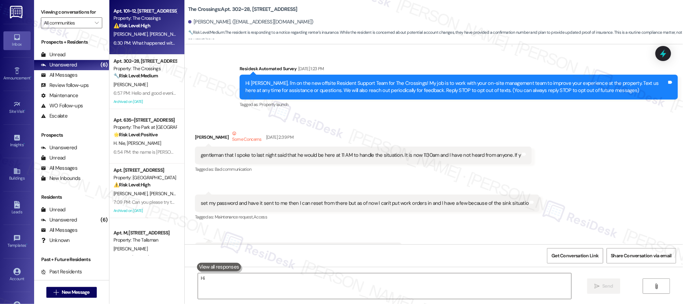
click at [144, 24] on strong "⚠️ Risk Level: High" at bounding box center [132, 26] width 37 height 6
click at [144, 25] on strong "⚠️ Risk Level: High" at bounding box center [132, 26] width 37 height 6
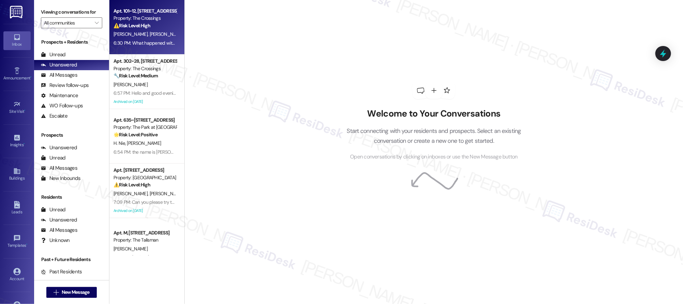
click at [125, 48] on div "Apt. 101~12, [STREET_ADDRESS] Property: The Crossings ⚠️ Risk Level: High The r…" at bounding box center [146, 27] width 75 height 55
click at [136, 38] on div "[PERSON_NAME][GEOGRAPHIC_DATA][PERSON_NAME]" at bounding box center [145, 34] width 64 height 9
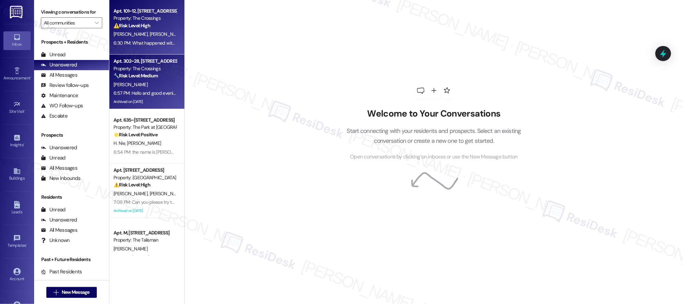
click at [144, 84] on div "[PERSON_NAME]" at bounding box center [145, 84] width 64 height 9
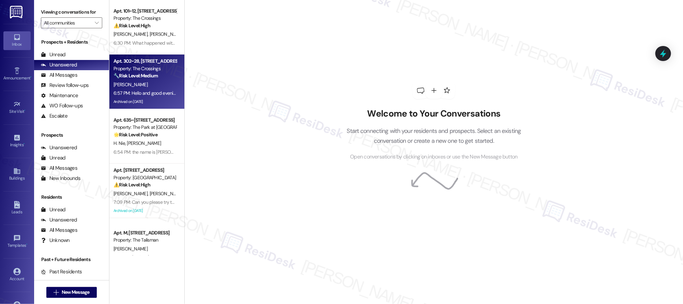
click at [144, 84] on div "[PERSON_NAME]" at bounding box center [145, 84] width 64 height 9
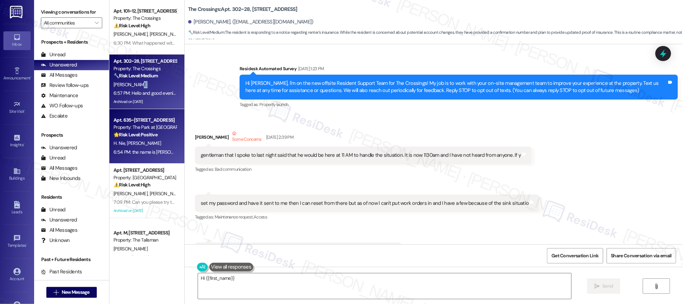
scroll to position [39524, 0]
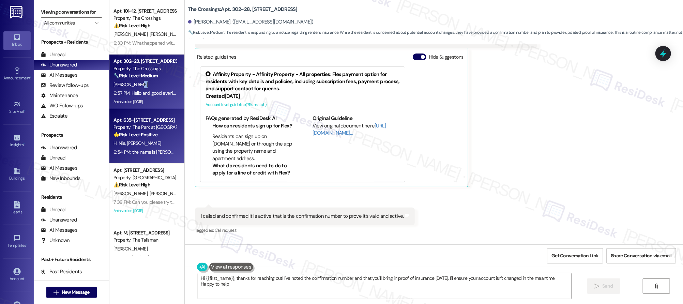
type textarea "Hi {{first_name}}, thanks for reaching out! I've noted the confirmation number …"
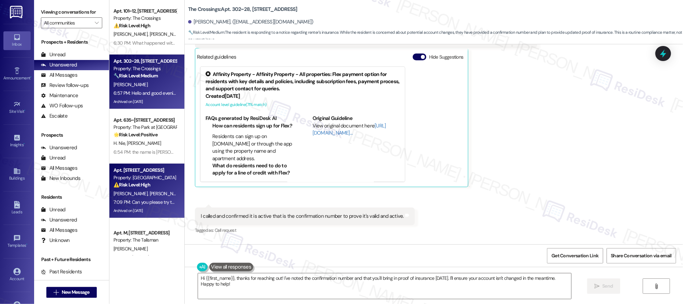
click at [149, 171] on div "Apt. [STREET_ADDRESS]" at bounding box center [145, 170] width 63 height 7
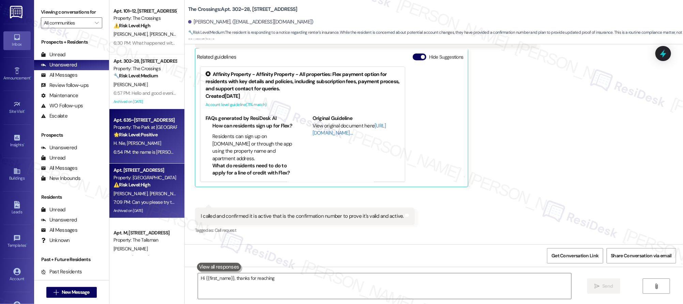
type textarea "Hi {{first_name}}, thanks for reaching"
click at [145, 144] on div "H. Nie [PERSON_NAME]" at bounding box center [145, 143] width 64 height 9
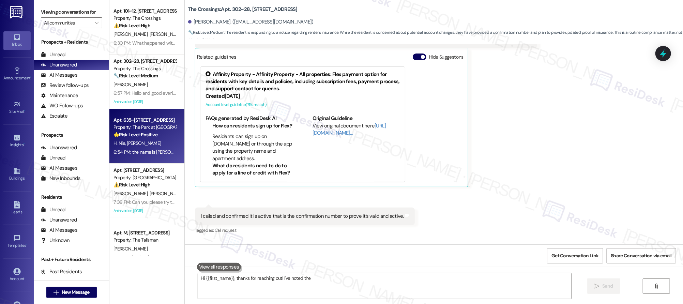
click at [145, 143] on div "H. Nie [PERSON_NAME]" at bounding box center [145, 143] width 64 height 9
type textarea "Hi {{first_name}}, thanks for reaching out! I've noted the confirmation number …"
click at [145, 143] on div "H. Nie [PERSON_NAME]" at bounding box center [145, 143] width 64 height 9
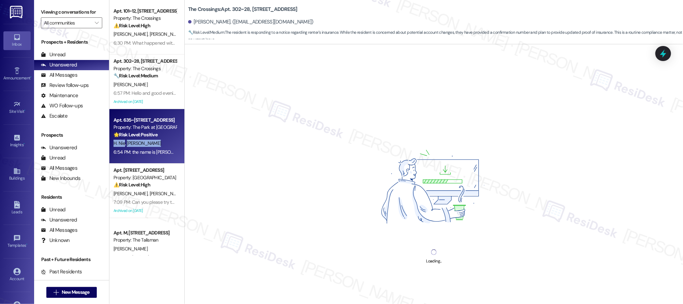
click at [145, 143] on div "H. Nie [PERSON_NAME]" at bounding box center [145, 143] width 64 height 9
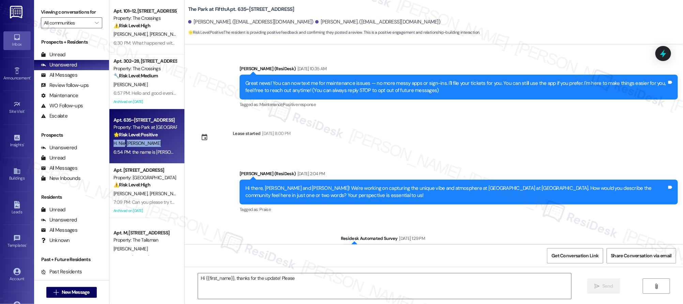
click at [145, 143] on div "H. Nie [PERSON_NAME]" at bounding box center [145, 143] width 64 height 9
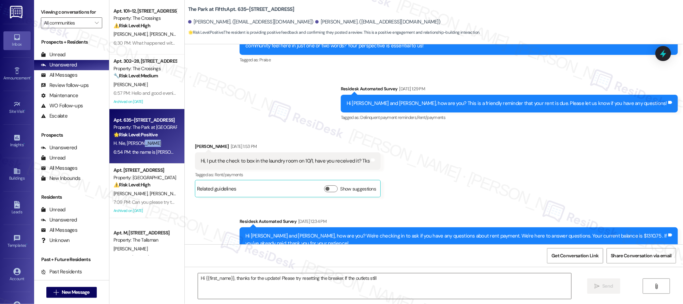
click at [145, 143] on div "H. Nie [PERSON_NAME]" at bounding box center [145, 143] width 64 height 9
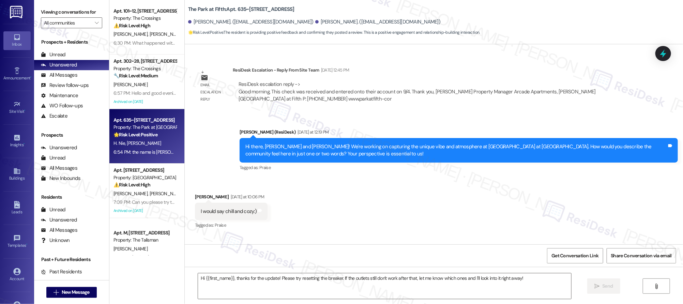
type textarea "Fetching suggested responses. Please feel free to read through the conversation…"
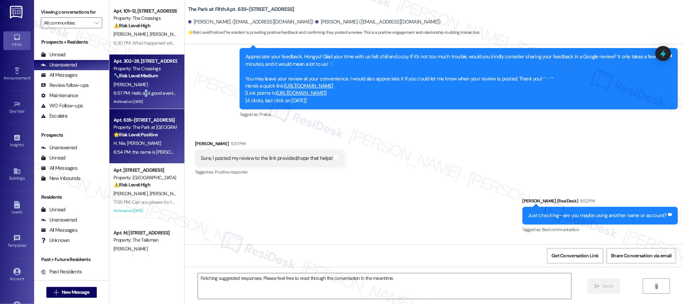
drag, startPoint x: 150, startPoint y: 134, endPoint x: 139, endPoint y: 93, distance: 42.7
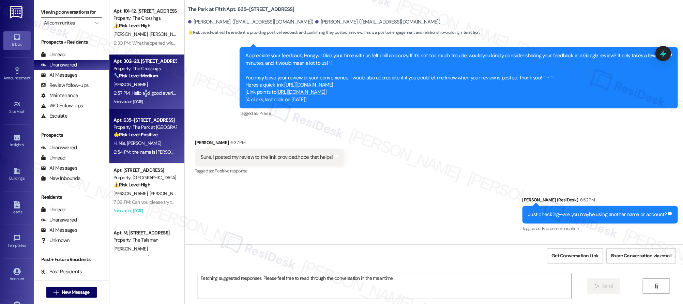
click at [139, 93] on div "6:57 PM: Hello and good evening, I received this letter on my door. I am sendin…" at bounding box center [589, 93] width 950 height 6
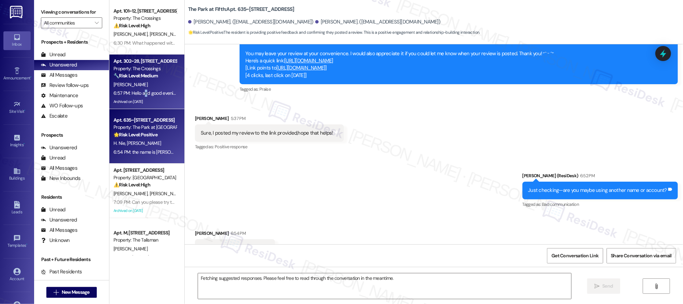
scroll to position [1207, 0]
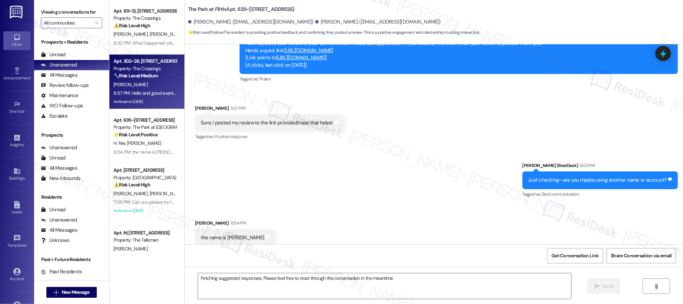
click at [139, 93] on div "6:57 PM: Hello and good evening, I received this letter on my door. I am sendin…" at bounding box center [589, 93] width 950 height 6
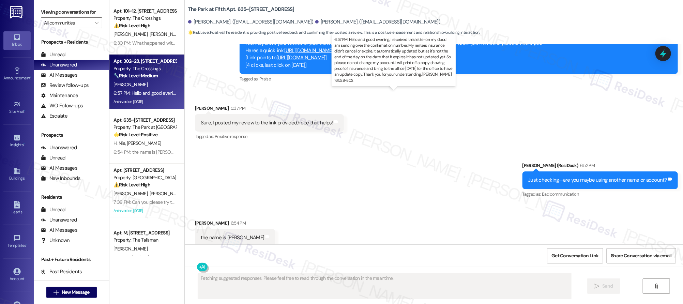
click at [139, 93] on div "6:57 PM: Hello and good evening, I received this letter on my door. I am sendin…" at bounding box center [589, 93] width 950 height 6
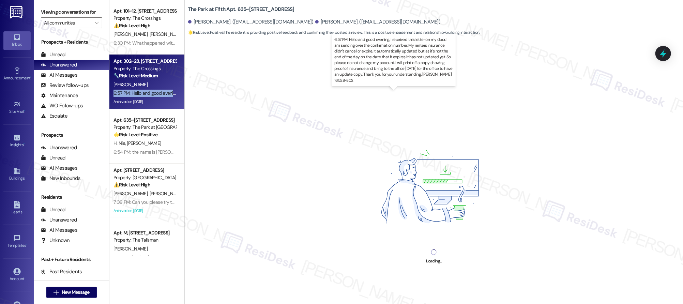
click at [139, 93] on div "6:57 PM: Hello and good evening, I received this letter on my door. I am sendin…" at bounding box center [589, 93] width 950 height 6
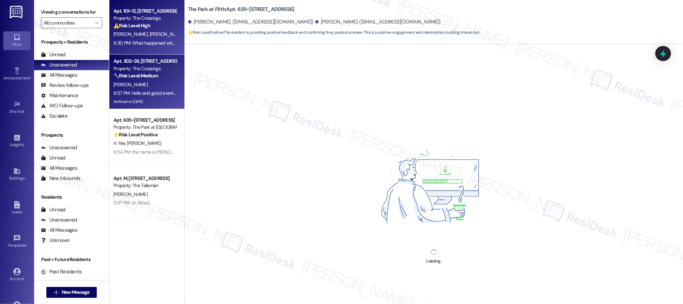
click at [149, 35] on div "[PERSON_NAME][GEOGRAPHIC_DATA][PERSON_NAME]" at bounding box center [145, 34] width 64 height 9
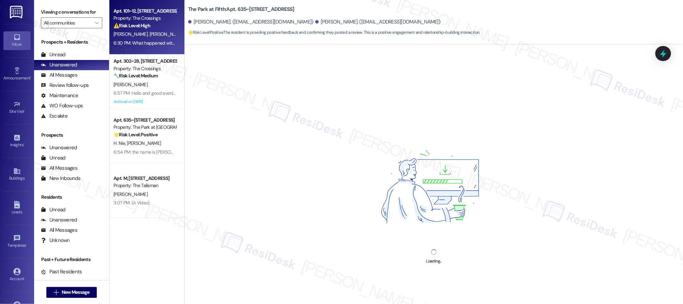
click at [149, 35] on div "[PERSON_NAME][GEOGRAPHIC_DATA][PERSON_NAME]" at bounding box center [145, 34] width 64 height 9
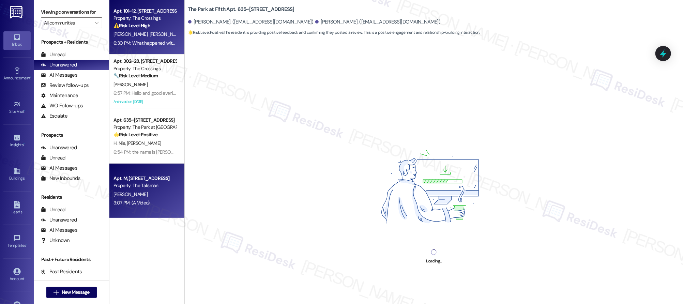
click at [147, 172] on div "Apt. M, [STREET_ADDRESS] Property: The Talisman [PERSON_NAME] 3:07 PM: (A Video…" at bounding box center [146, 191] width 75 height 55
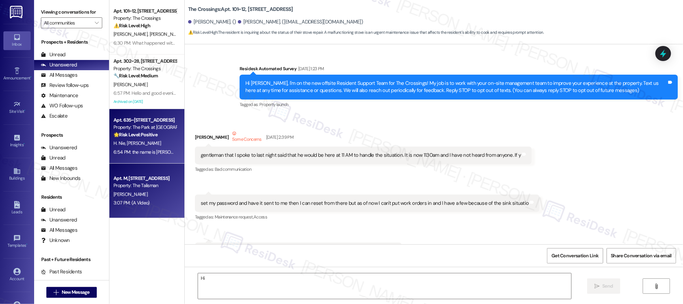
click at [145, 140] on div "H. Nie [PERSON_NAME]" at bounding box center [145, 143] width 64 height 9
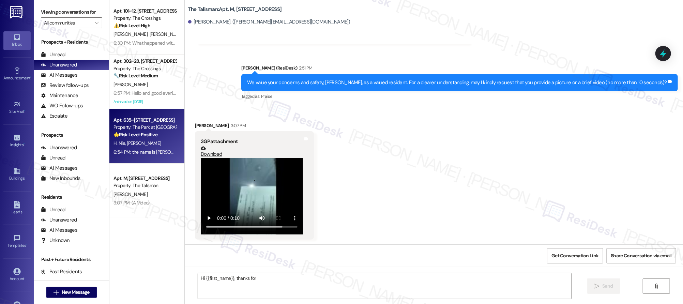
click at [145, 142] on div "H. Nie [PERSON_NAME]" at bounding box center [145, 143] width 64 height 9
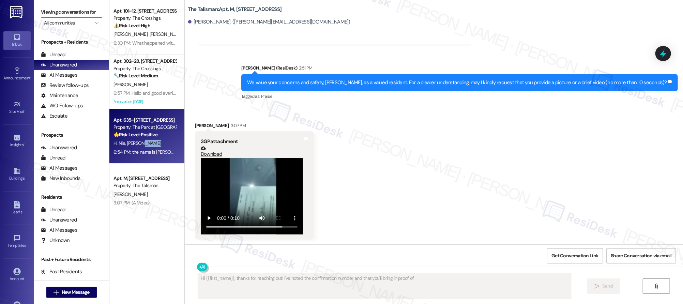
click at [145, 142] on div "H. Nie [PERSON_NAME]" at bounding box center [145, 143] width 64 height 9
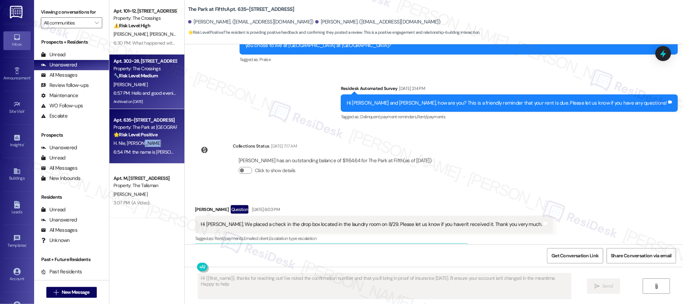
type textarea "Hi {{first_name}}, thanks for reaching out! I've noted the confirmation number …"
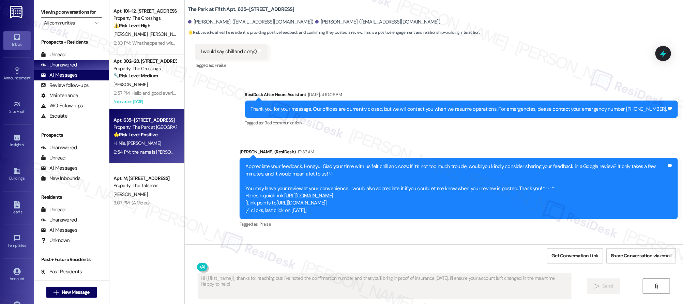
click at [80, 78] on div "All Messages (undefined)" at bounding box center [71, 75] width 75 height 10
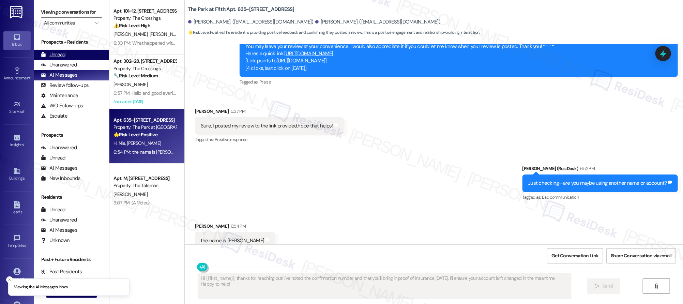
click at [74, 59] on div "Unread (0)" at bounding box center [71, 55] width 75 height 10
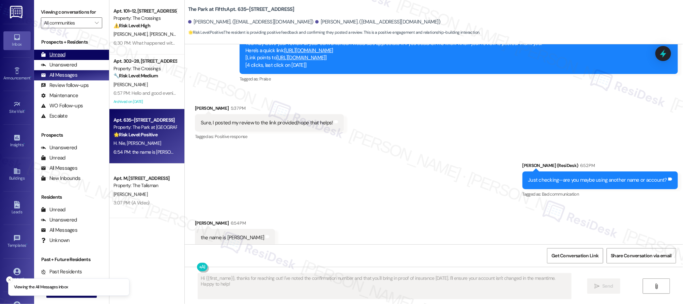
click at [72, 58] on div "Unread (0)" at bounding box center [71, 55] width 75 height 10
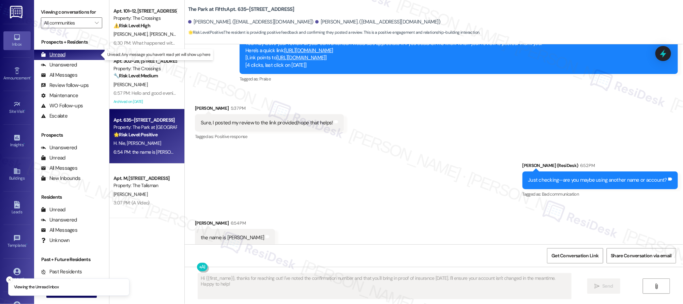
click at [72, 59] on div "Unread (0)" at bounding box center [71, 55] width 75 height 10
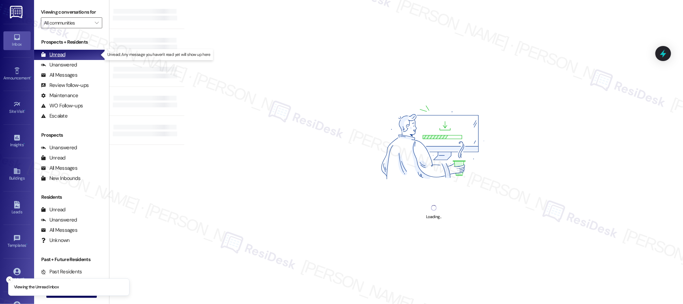
click at [73, 59] on div "Unread (0)" at bounding box center [71, 55] width 75 height 10
click at [72, 58] on div "Unread (0)" at bounding box center [71, 55] width 75 height 10
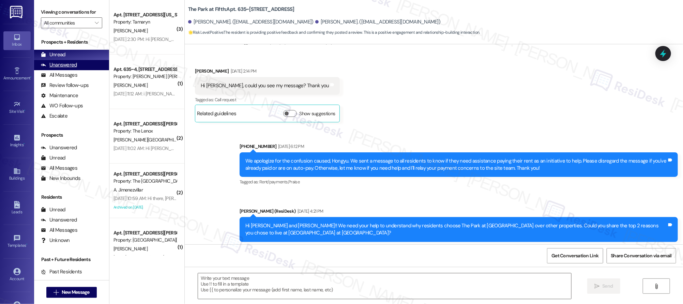
type textarea "Fetching suggested responses. Please feel free to read through the conversation…"
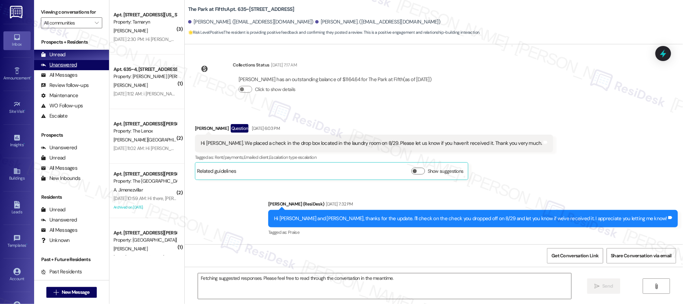
click at [74, 62] on div "Unanswered" at bounding box center [59, 64] width 36 height 7
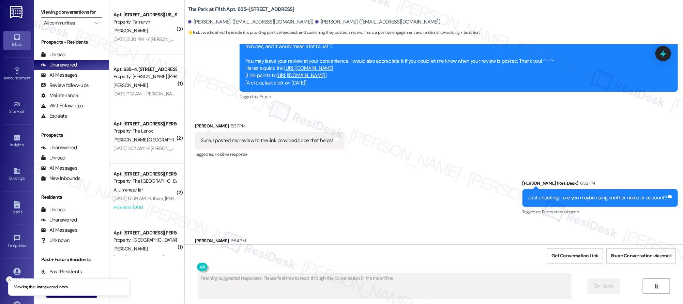
click at [74, 62] on div "Unanswered" at bounding box center [59, 64] width 36 height 7
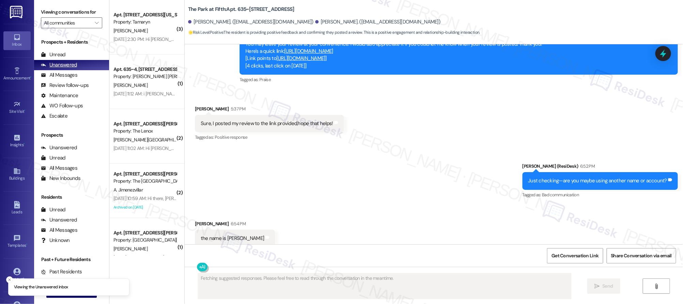
click at [74, 62] on div "Unanswered" at bounding box center [59, 64] width 36 height 7
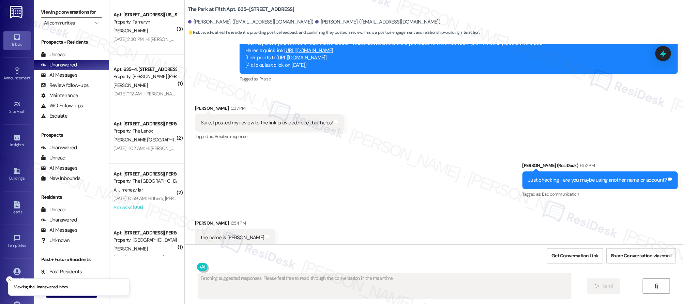
click at [75, 64] on div "Unanswered" at bounding box center [59, 64] width 36 height 7
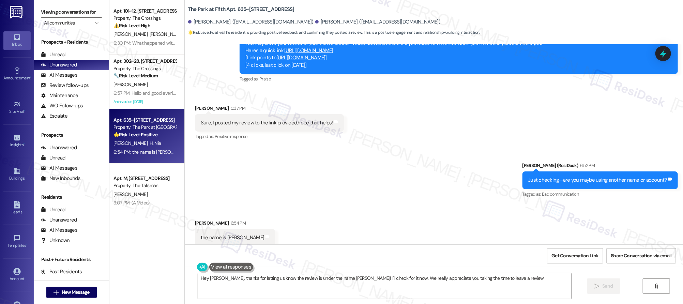
type textarea "Hey [PERSON_NAME], thanks for letting us know the review is under the name [PER…"
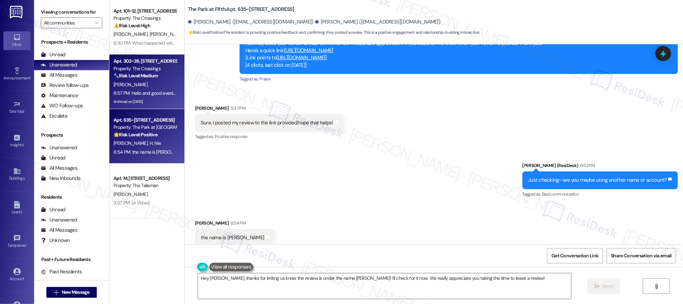
click at [146, 88] on div "[PERSON_NAME]" at bounding box center [145, 84] width 64 height 9
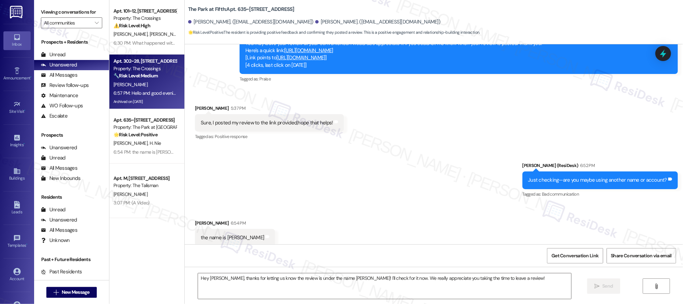
click at [150, 91] on div "6:57 PM: Hello and good evening, I received this letter on my door. I am sendin…" at bounding box center [589, 93] width 950 height 6
type textarea "Fetching suggested responses. Please feel free to read through the conversation…"
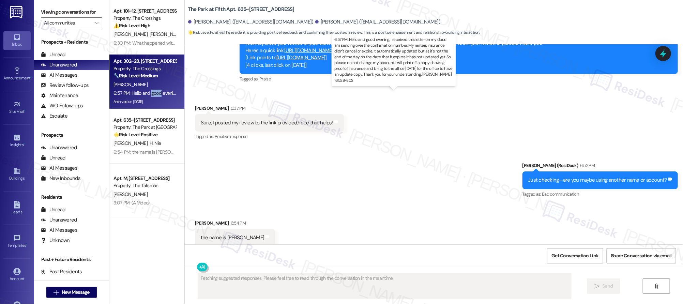
click at [150, 90] on div "6:57 PM: Hello and good evening, I received this letter on my door. I am sendin…" at bounding box center [589, 93] width 950 height 6
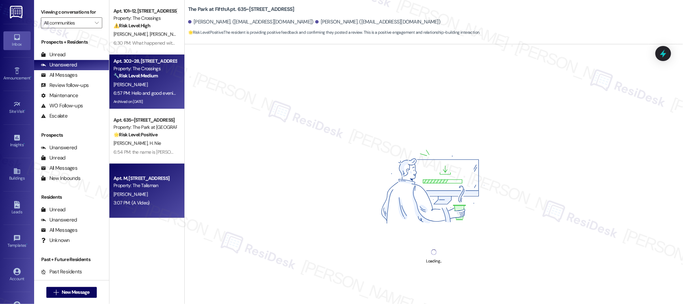
click at [148, 176] on div "Apt. M, [STREET_ADDRESS]" at bounding box center [145, 178] width 63 height 7
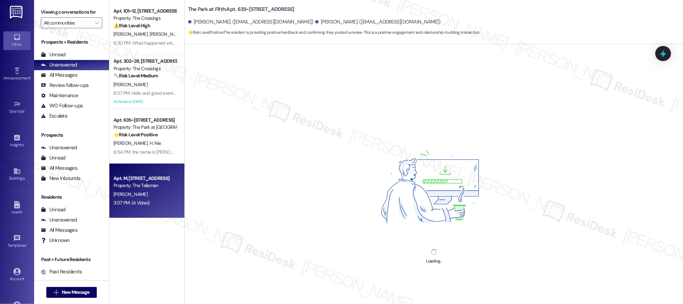
click at [149, 177] on div "Apt. M, [STREET_ADDRESS]" at bounding box center [145, 178] width 63 height 7
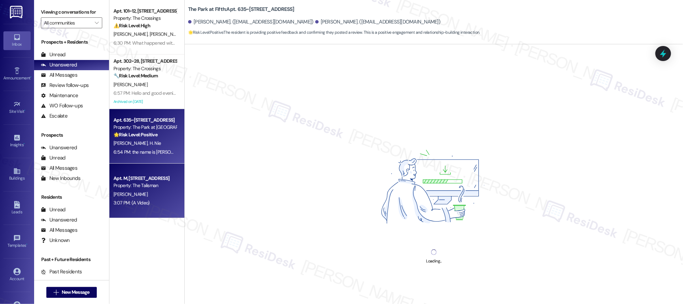
click at [152, 126] on div "Property: The Park at [GEOGRAPHIC_DATA]" at bounding box center [145, 127] width 63 height 7
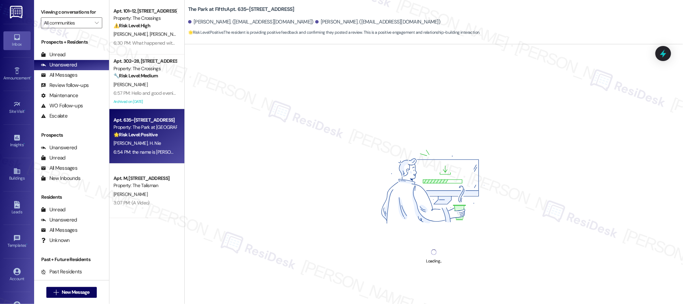
click at [152, 126] on div "Property: The Park at [GEOGRAPHIC_DATA]" at bounding box center [145, 127] width 63 height 7
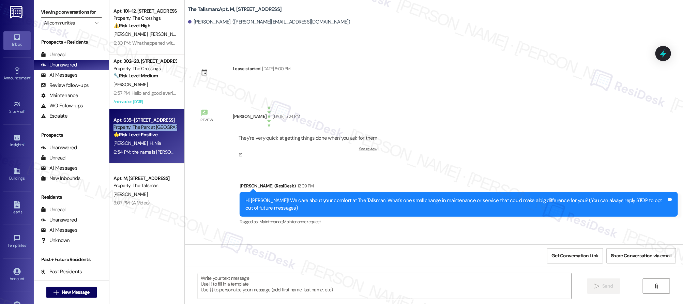
click at [152, 126] on div "Property: The Park at [GEOGRAPHIC_DATA]" at bounding box center [145, 127] width 63 height 7
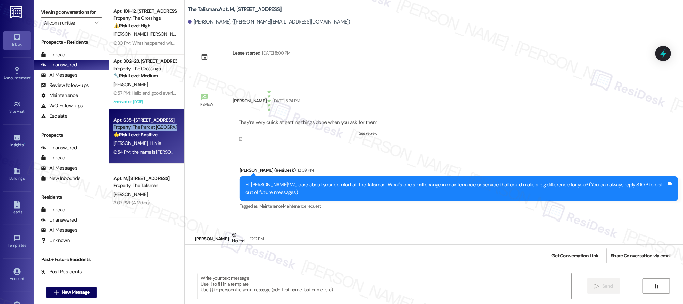
click at [152, 126] on div "Property: The Park at [GEOGRAPHIC_DATA]" at bounding box center [145, 127] width 63 height 7
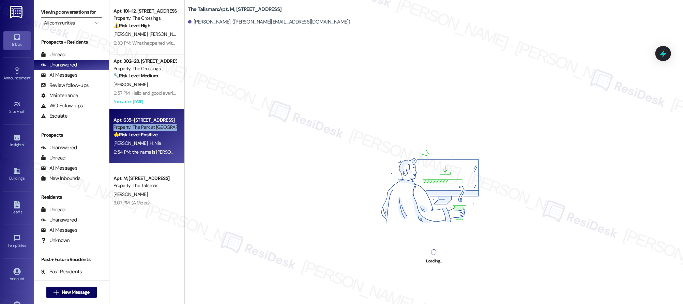
click at [152, 126] on div "Property: The Park at [GEOGRAPHIC_DATA]" at bounding box center [145, 127] width 63 height 7
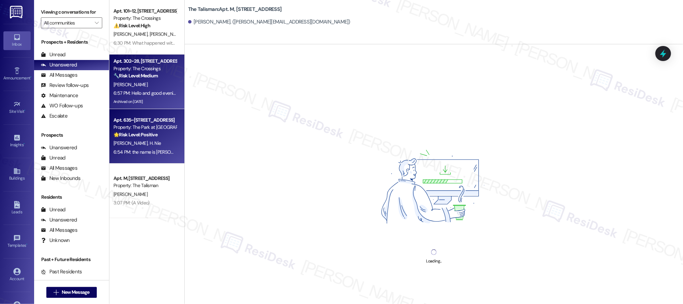
click at [141, 84] on div "[PERSON_NAME]" at bounding box center [145, 84] width 64 height 9
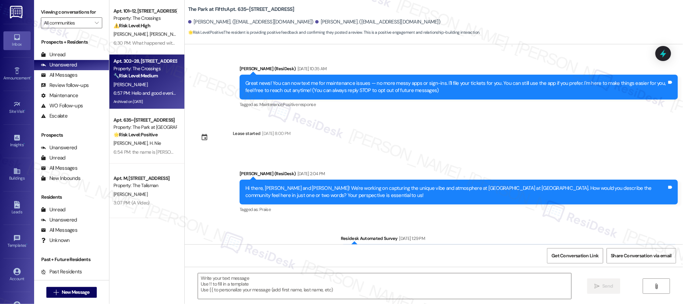
scroll to position [153, 0]
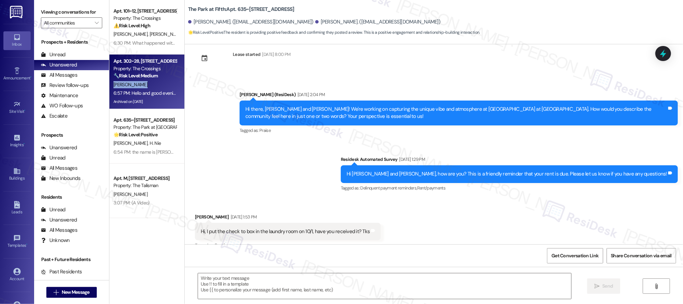
click at [141, 84] on div "[PERSON_NAME]" at bounding box center [145, 84] width 64 height 9
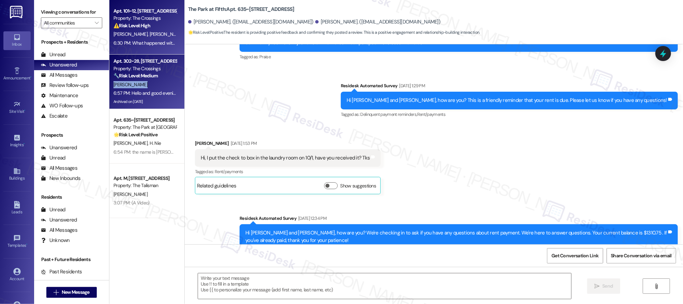
scroll to position [0, 0]
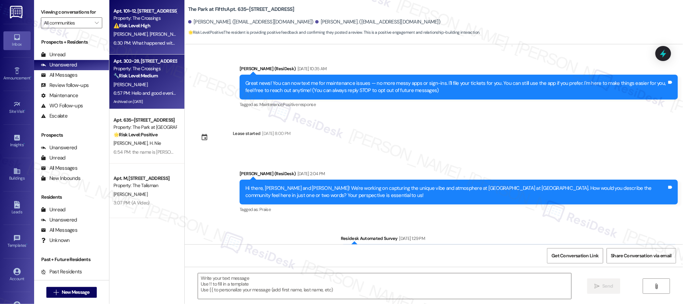
click at [147, 40] on div "6:30 PM: What happened with my stove being fixed? 6:30 PM: What happened with m…" at bounding box center [167, 43] width 106 height 6
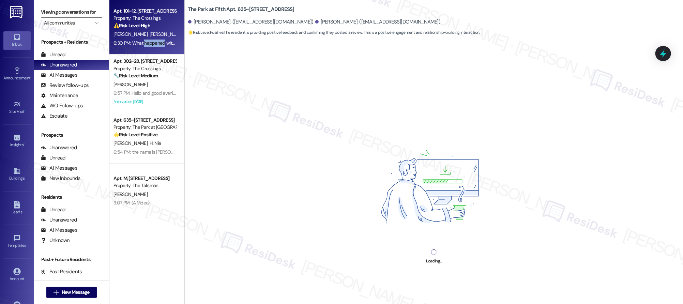
click at [147, 40] on div "6:30 PM: What happened with my stove being fixed? 6:30 PM: What happened with m…" at bounding box center [167, 43] width 106 height 6
click at [147, 41] on div "6:30 PM: What happened with my stove being fixed? 6:30 PM: What happened with m…" at bounding box center [167, 43] width 106 height 6
click at [147, 43] on div "6:30 PM: What happened with my stove being fixed? 6:30 PM: What happened with m…" at bounding box center [167, 43] width 106 height 6
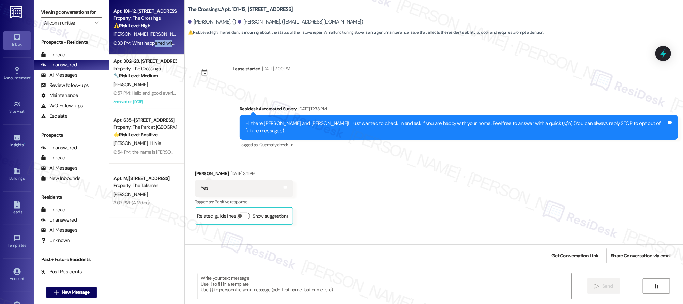
scroll to position [192, 0]
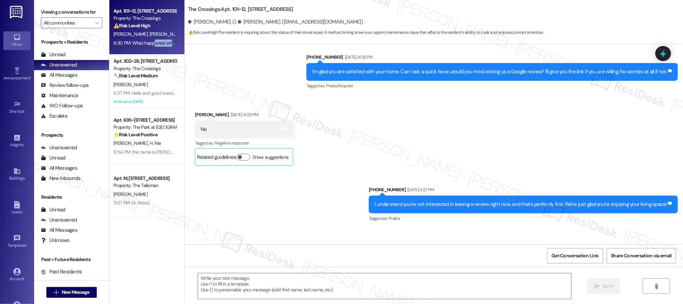
click at [148, 44] on div "6:30 PM: What happened with my stove being fixed? 6:30 PM: What happened with m…" at bounding box center [167, 43] width 106 height 6
click at [147, 45] on div "6:30 PM: What happened with my stove being fixed? 6:30 PM: What happened with m…" at bounding box center [167, 43] width 106 height 6
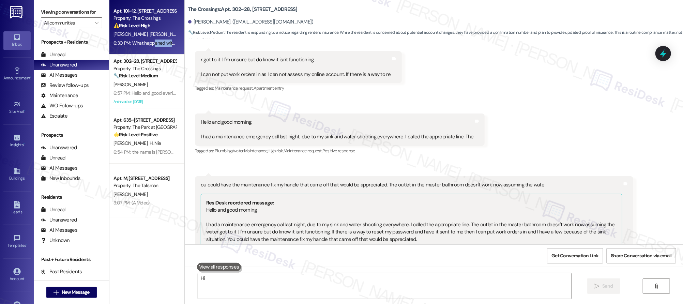
click at [147, 45] on div "6:30 PM: What happened with my stove being fixed? 6:30 PM: What happened with m…" at bounding box center [167, 43] width 106 height 6
drag, startPoint x: 147, startPoint y: 46, endPoint x: 95, endPoint y: 69, distance: 57.5
click at [147, 45] on div "6:30 PM: What happened with my stove being fixed? 6:30 PM: What happened with m…" at bounding box center [167, 43] width 106 height 6
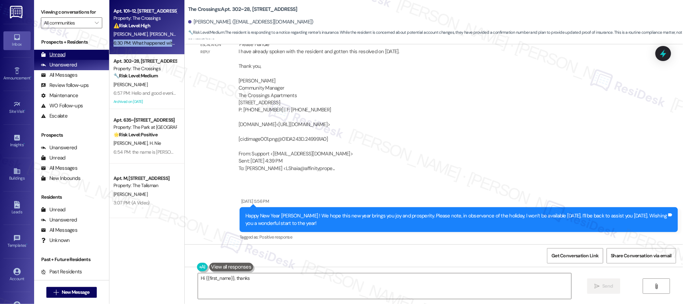
scroll to position [39524, 0]
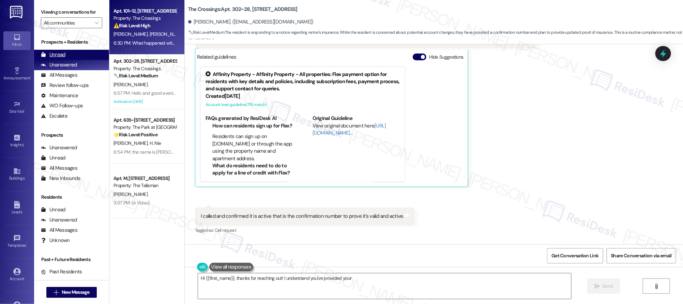
click at [53, 57] on div "Unread" at bounding box center [53, 54] width 25 height 7
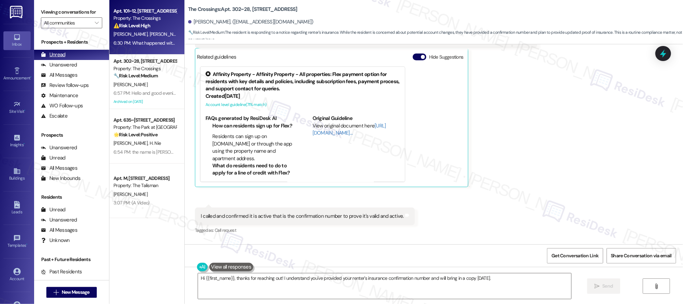
click at [53, 56] on div "Unread" at bounding box center [53, 54] width 25 height 7
type textarea "Hi {{first_name}}, thanks for reaching out! I understand you've provided your r…"
click at [53, 56] on div "Unread" at bounding box center [53, 54] width 25 height 7
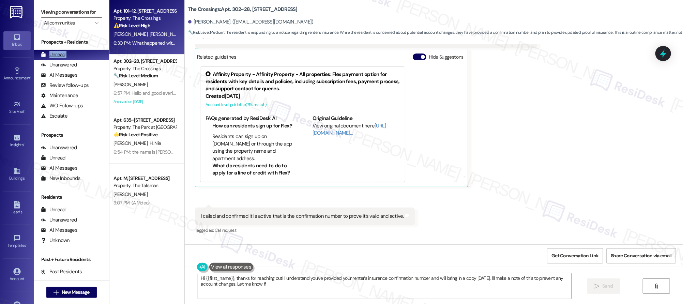
click at [53, 56] on div "Unread" at bounding box center [53, 54] width 25 height 7
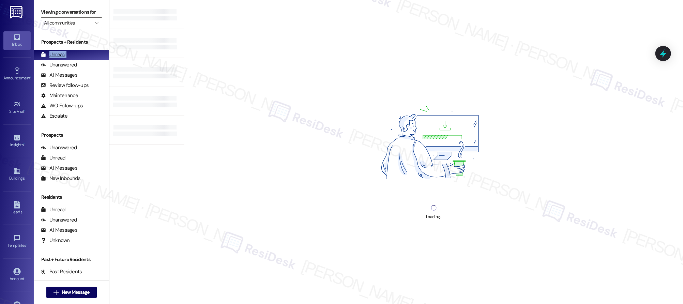
click at [53, 56] on div "Unread" at bounding box center [53, 54] width 25 height 7
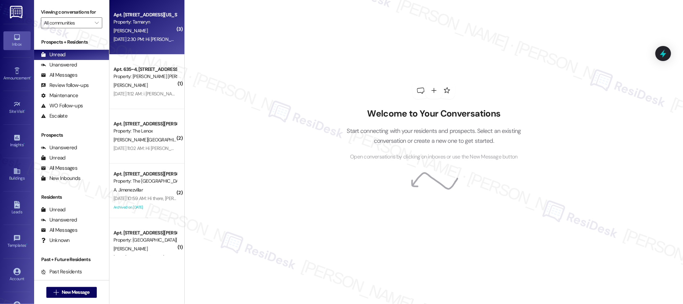
click at [150, 43] on div "[DATE] 2:30 PM: Hi [PERSON_NAME], how are you? This is a friendly reminder that…" at bounding box center [145, 39] width 64 height 9
click at [151, 42] on div "[DATE] 2:30 PM: Hi [PERSON_NAME], how are you? This is a friendly reminder that…" at bounding box center [145, 39] width 64 height 9
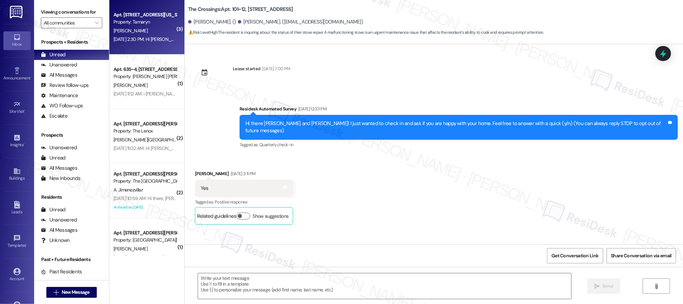
scroll to position [0, 0]
click at [151, 42] on div "[DATE] 2:30 PM: Hi [PERSON_NAME], how are you? This is a friendly reminder that…" at bounding box center [255, 39] width 283 height 6
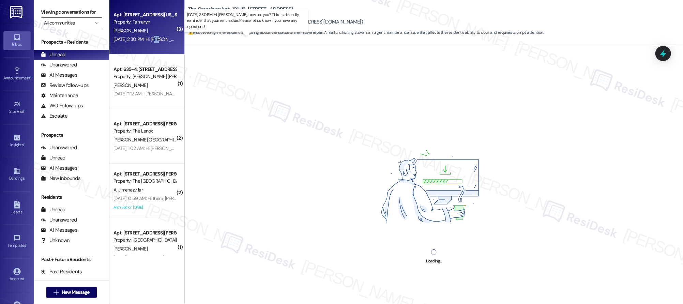
click at [151, 42] on div "[DATE] 2:30 PM: Hi [PERSON_NAME], how are you? This is a friendly reminder that…" at bounding box center [255, 39] width 283 height 6
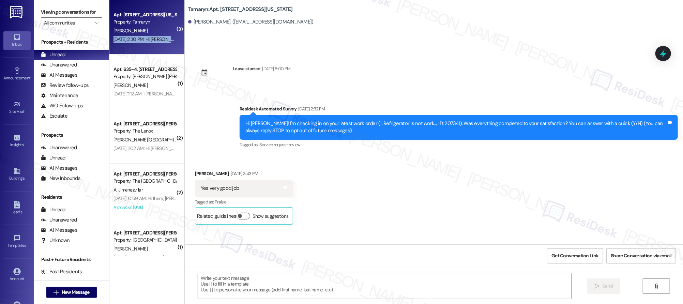
click at [151, 42] on div "[DATE] 2:30 PM: Hi [PERSON_NAME], how are you? This is a friendly reminder that…" at bounding box center [255, 39] width 283 height 6
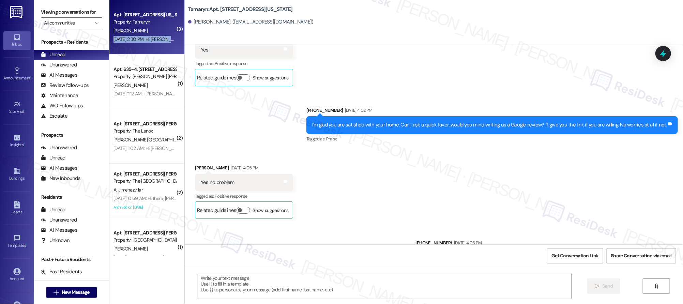
type textarea "Fetching suggested responses. Please feel free to read through the conversation…"
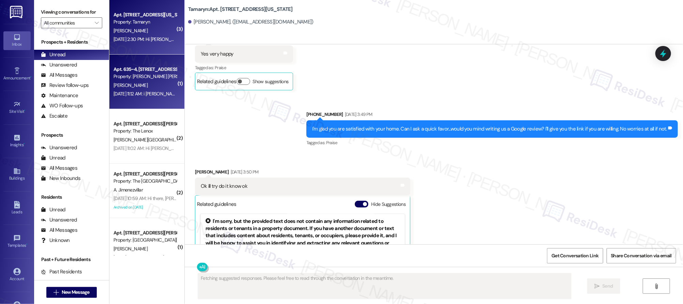
click at [148, 59] on div "Apt. 635~4, [STREET_ADDRESS] Property: [PERSON_NAME] [PERSON_NAME] Apartments […" at bounding box center [146, 82] width 75 height 55
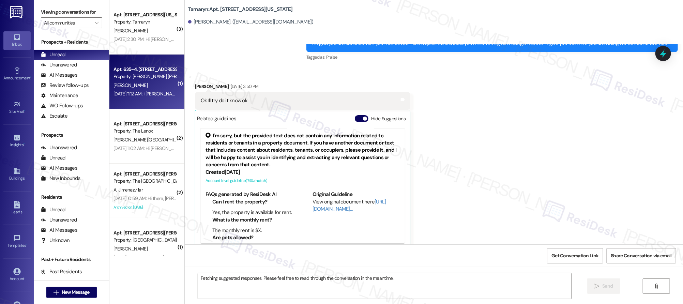
scroll to position [700, 0]
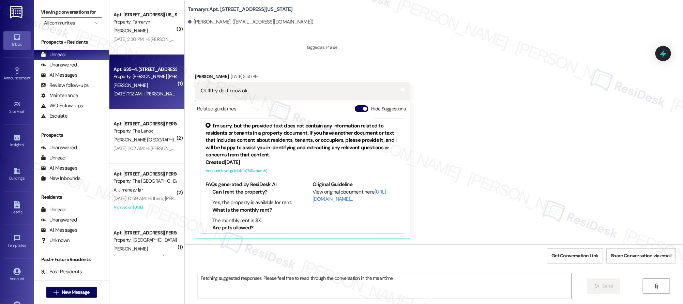
drag, startPoint x: 148, startPoint y: 59, endPoint x: 149, endPoint y: 63, distance: 3.9
click at [149, 63] on div "Apt. 635~4, [STREET_ADDRESS] Property: [PERSON_NAME] [PERSON_NAME] Apartments […" at bounding box center [146, 82] width 75 height 55
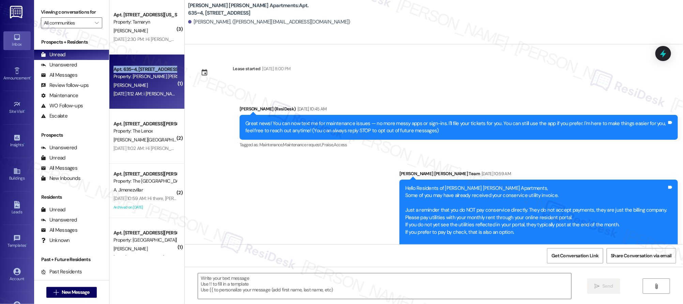
click at [149, 63] on div "Apt. 635~4, [STREET_ADDRESS] Property: [PERSON_NAME] [PERSON_NAME] Apartments […" at bounding box center [146, 82] width 75 height 55
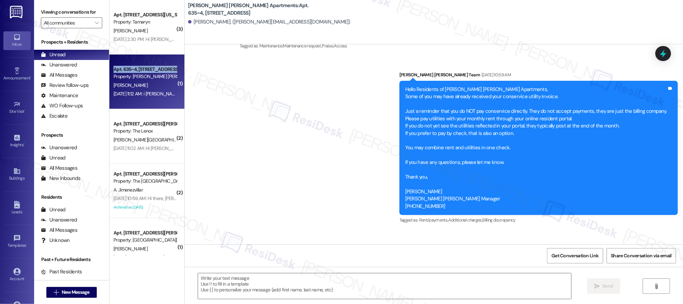
click at [149, 63] on div "Apt. 635~4, [STREET_ADDRESS] Property: [PERSON_NAME] [PERSON_NAME] Apartments […" at bounding box center [146, 82] width 75 height 55
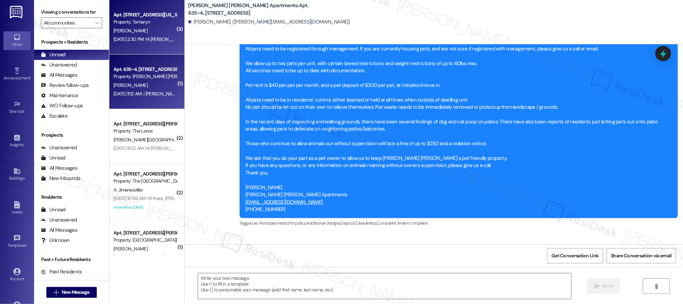
type textarea "Fetching suggested responses. Please feel free to read through the conversation…"
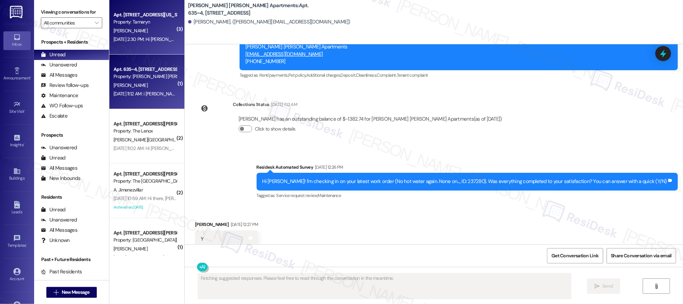
scroll to position [517, 0]
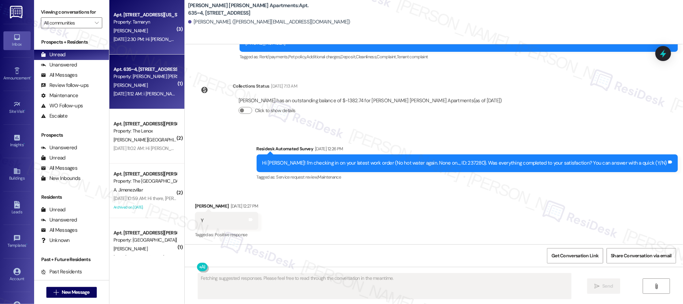
click at [154, 29] on div "[PERSON_NAME]" at bounding box center [145, 31] width 64 height 9
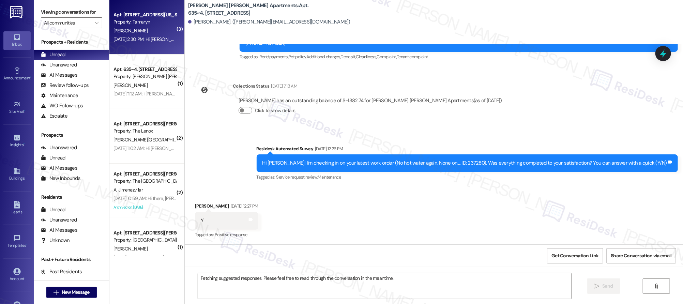
click at [155, 29] on div "[PERSON_NAME]" at bounding box center [145, 31] width 64 height 9
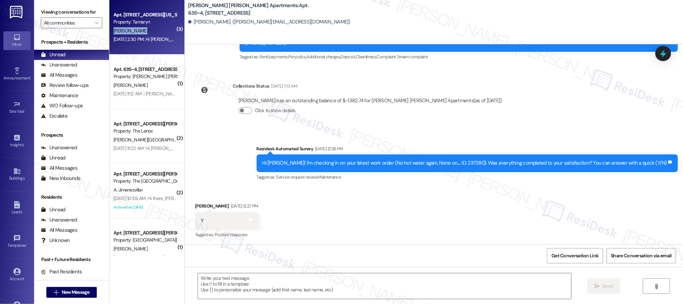
click at [155, 29] on div "[PERSON_NAME]" at bounding box center [145, 31] width 64 height 9
type textarea "Fetching suggested responses. Please feel free to read through the conversation…"
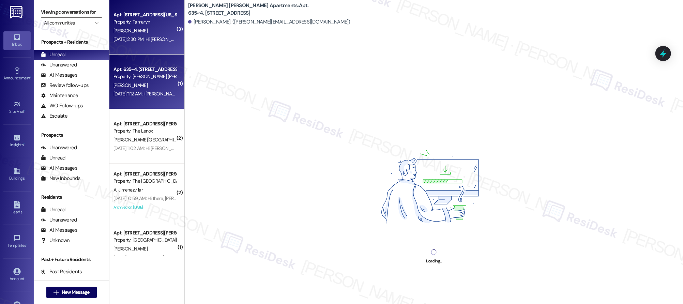
click at [151, 81] on div "[PERSON_NAME]" at bounding box center [145, 85] width 64 height 9
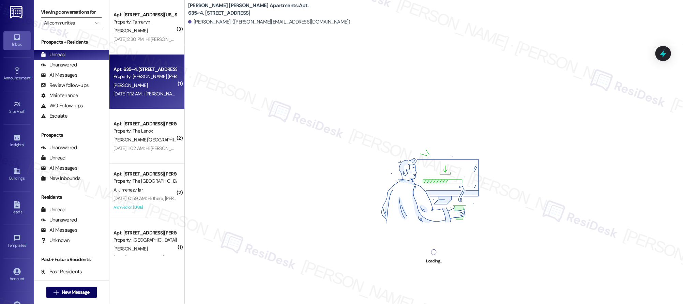
click at [151, 81] on div "[PERSON_NAME]" at bounding box center [145, 85] width 64 height 9
click at [152, 82] on div "[PERSON_NAME]" at bounding box center [145, 85] width 64 height 9
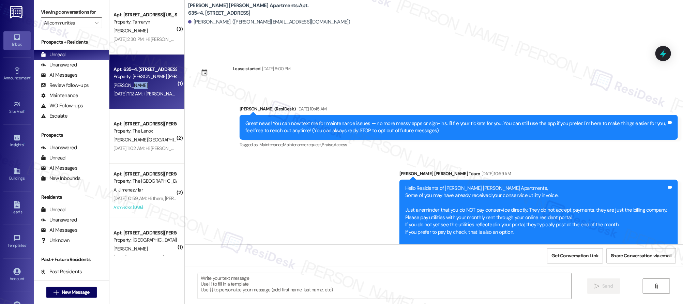
click at [152, 82] on div "[PERSON_NAME]" at bounding box center [145, 85] width 64 height 9
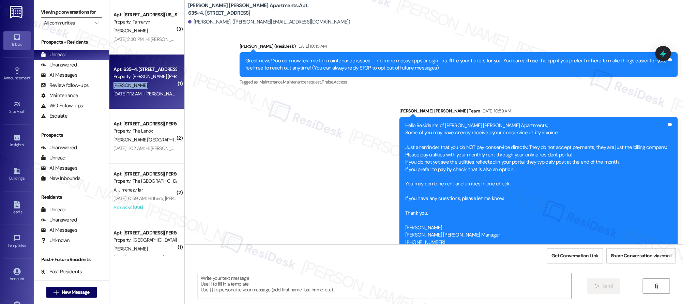
click at [152, 82] on div "[PERSON_NAME]" at bounding box center [145, 85] width 64 height 9
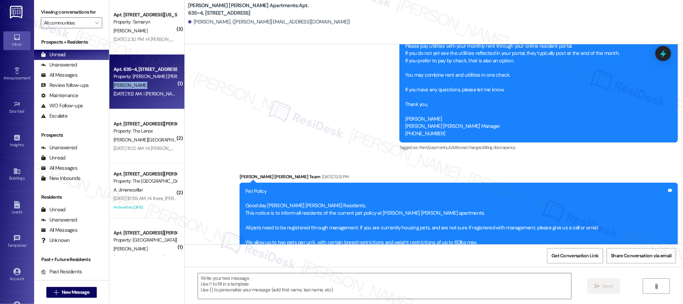
type textarea "Fetching suggested responses. Please feel free to read through the conversation…"
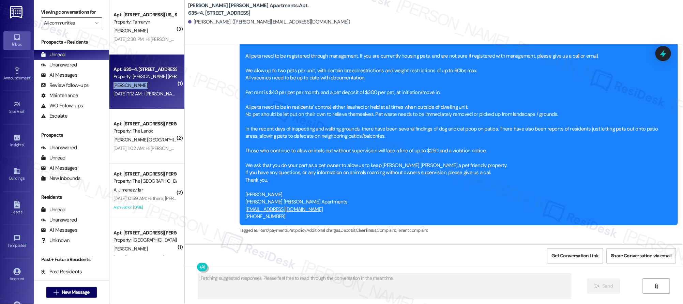
click at [152, 82] on div "[PERSON_NAME]" at bounding box center [145, 85] width 64 height 9
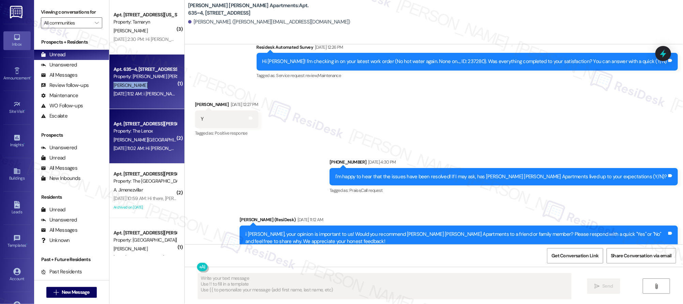
scroll to position [640, 0]
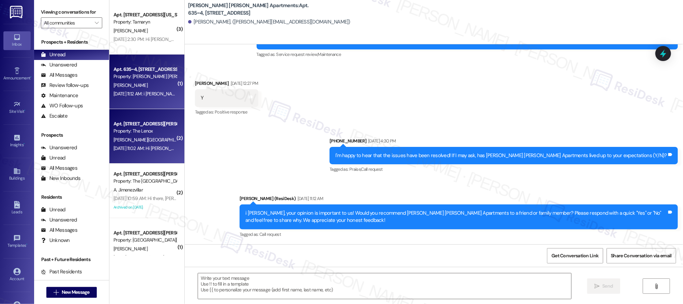
click at [146, 128] on div "Property: The Lenox" at bounding box center [145, 131] width 63 height 7
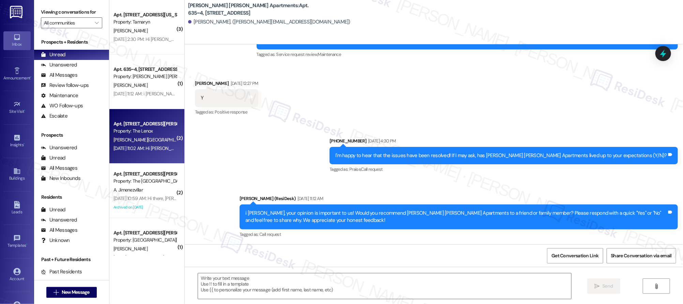
click at [146, 128] on div "Property: The Lenox" at bounding box center [145, 131] width 63 height 7
click at [147, 128] on div "Property: The Lenox" at bounding box center [145, 131] width 63 height 7
type textarea "Fetching suggested responses. Please feel free to read through the conversation…"
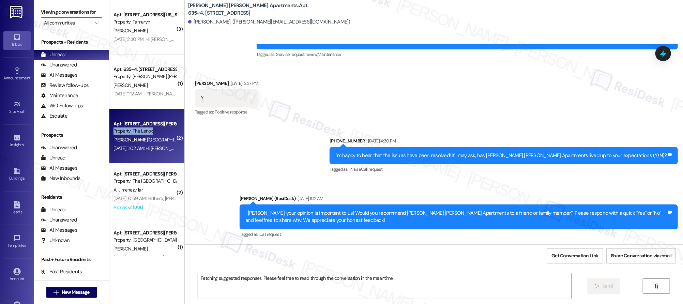
click at [147, 128] on div "Property: The Lenox" at bounding box center [145, 131] width 63 height 7
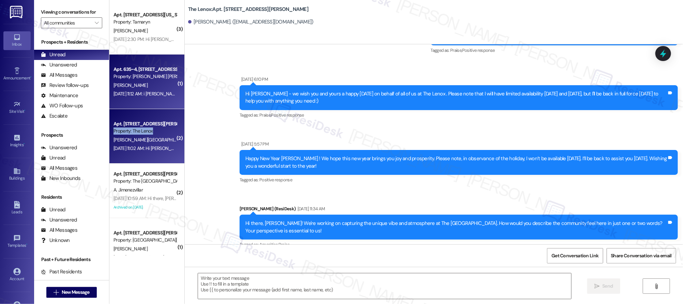
type textarea "Fetching suggested responses. Please feel free to read through the conversation…"
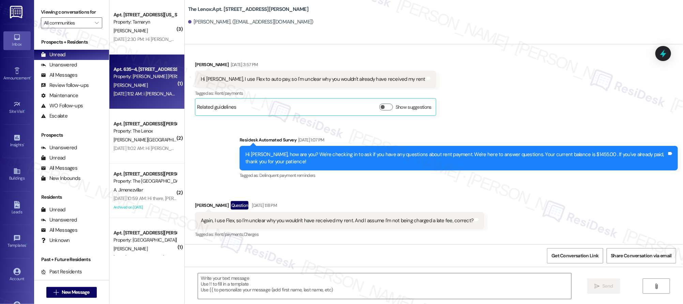
type textarea "Fetching suggested responses. Please feel free to read through the conversation…"
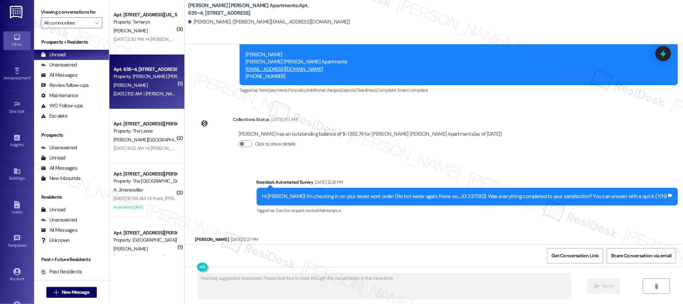
scroll to position [82, 0]
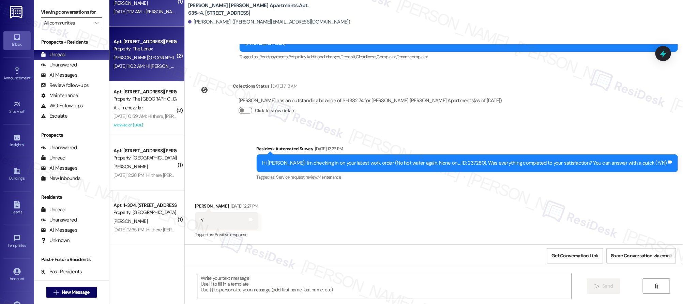
click at [152, 77] on div "Apt. [STREET_ADDRESS][PERSON_NAME] Property: The Lenox [PERSON_NAME] [DATE] 11:…" at bounding box center [146, 54] width 75 height 55
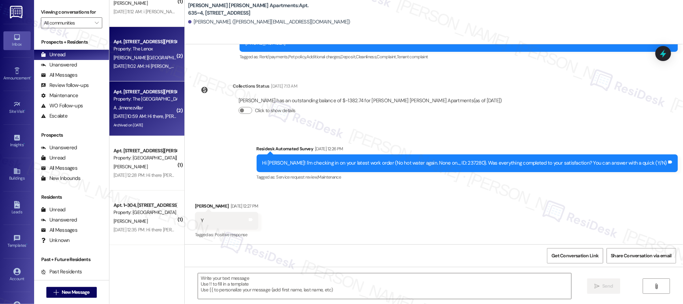
click at [146, 114] on div "[DATE] 10:59 AM: Hi there, [PERSON_NAME]! We're working on capturing the unique…" at bounding box center [357, 116] width 486 height 6
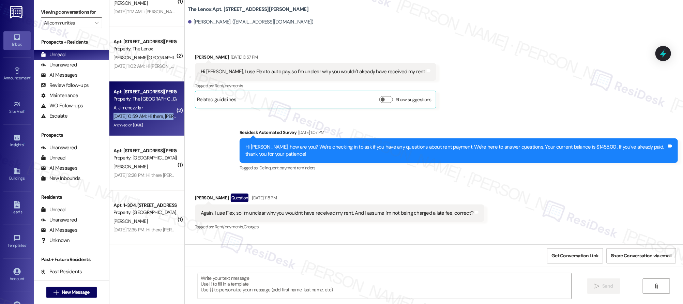
click at [146, 114] on div "[DATE] 10:59 AM: Hi there, [PERSON_NAME]! We're working on capturing the unique…" at bounding box center [357, 116] width 486 height 6
type textarea "Fetching suggested responses. Please feel free to read through the conversation…"
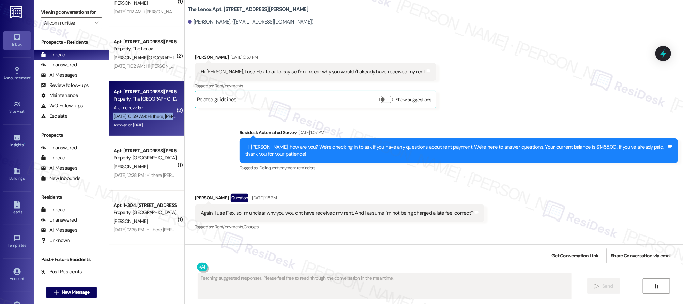
scroll to position [484, 0]
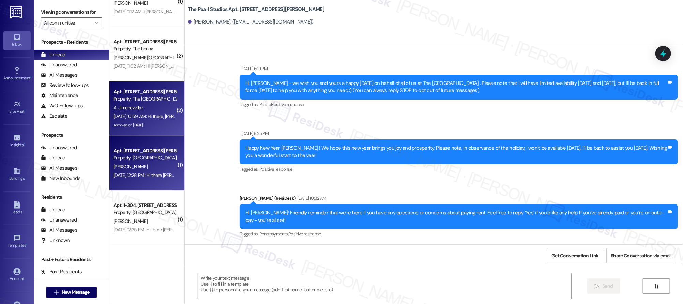
click at [144, 170] on div "[PERSON_NAME]" at bounding box center [145, 167] width 64 height 9
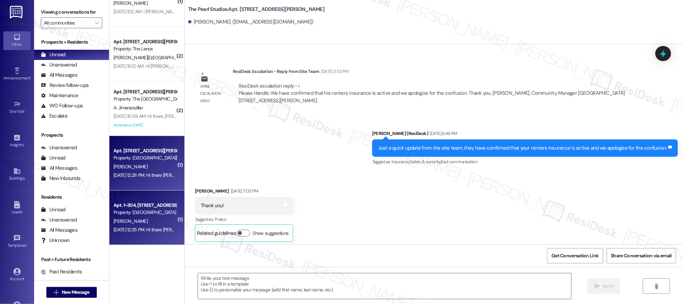
scroll to position [0, 0]
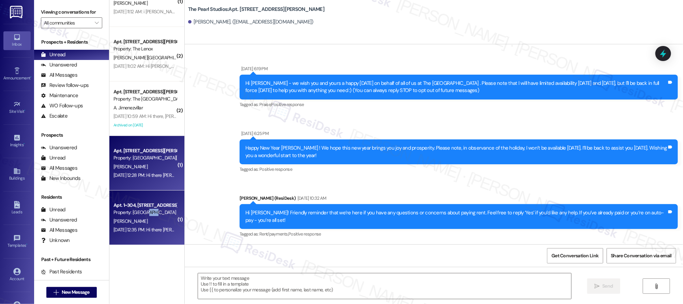
click at [140, 216] on div "Apt. 1~304, [STREET_ADDRESS][PERSON_NAME] Property: Timberview [PERSON_NAME] [D…" at bounding box center [146, 218] width 75 height 55
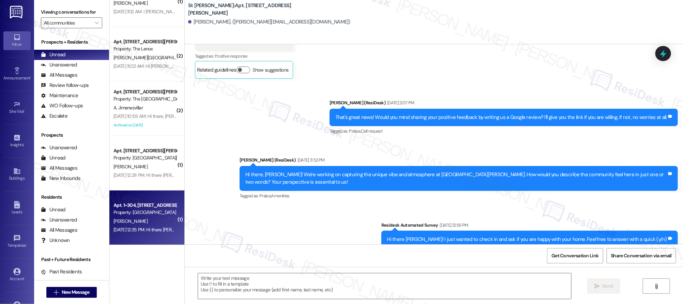
click at [140, 215] on div "Property: [GEOGRAPHIC_DATA]" at bounding box center [145, 212] width 63 height 7
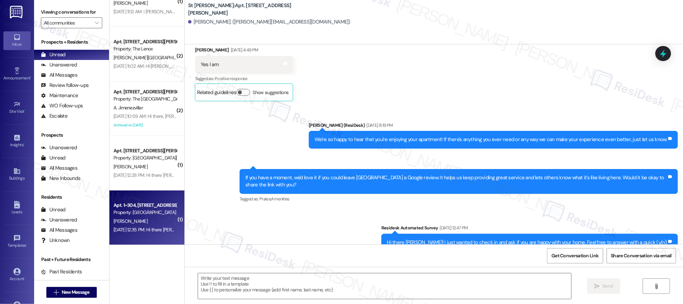
scroll to position [515, 0]
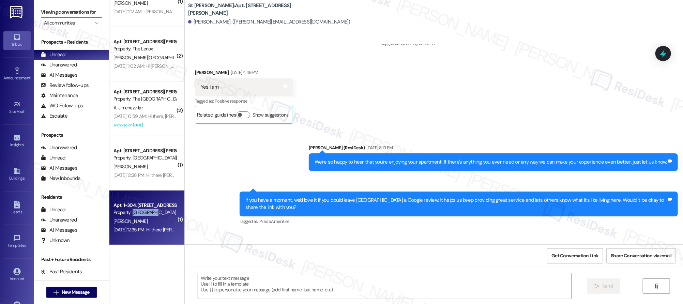
click at [140, 215] on div "Property: [GEOGRAPHIC_DATA]" at bounding box center [145, 212] width 63 height 7
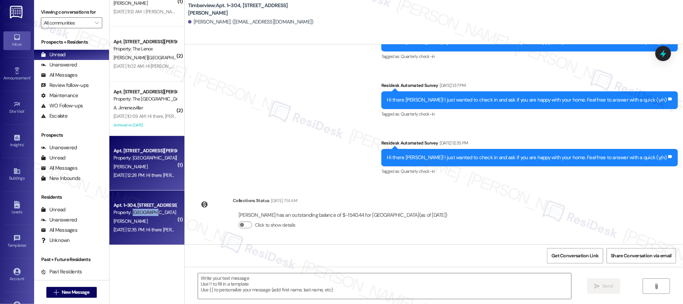
type textarea "Fetching suggested responses. Please feel free to read through the conversation…"
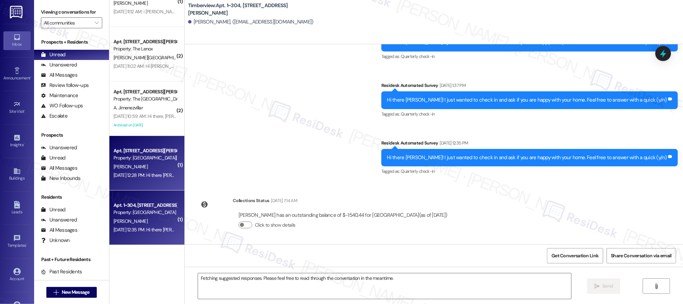
click at [148, 166] on div "[PERSON_NAME]" at bounding box center [145, 167] width 64 height 9
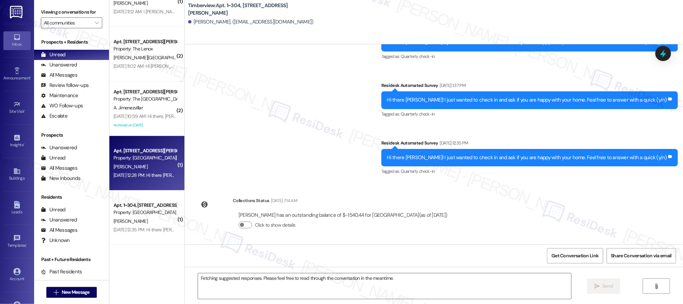
click at [148, 166] on div "[PERSON_NAME]" at bounding box center [145, 167] width 64 height 9
drag, startPoint x: 148, startPoint y: 166, endPoint x: 151, endPoint y: 143, distance: 23.3
click at [148, 166] on div "[PERSON_NAME]" at bounding box center [145, 167] width 64 height 9
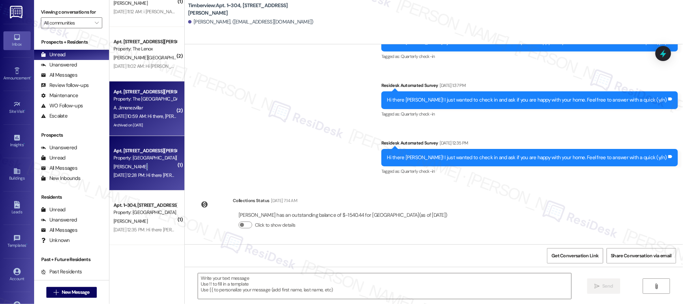
type textarea "Fetching suggested responses. Please feel free to read through the conversation…"
click at [151, 129] on div "Archived on [DATE]" at bounding box center [145, 125] width 64 height 9
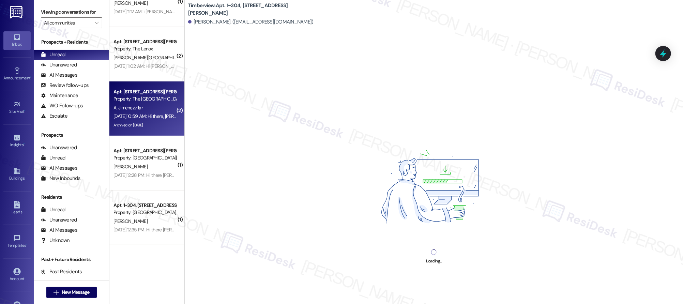
click at [151, 129] on div "Archived on [DATE]" at bounding box center [145, 125] width 64 height 9
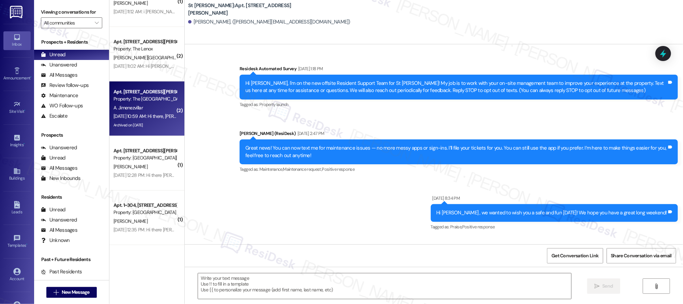
click at [151, 129] on div "Archived on [DATE]" at bounding box center [145, 125] width 64 height 9
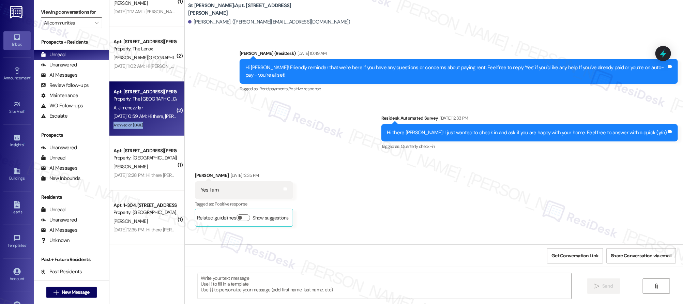
click at [151, 129] on div "Archived on [DATE]" at bounding box center [145, 125] width 64 height 9
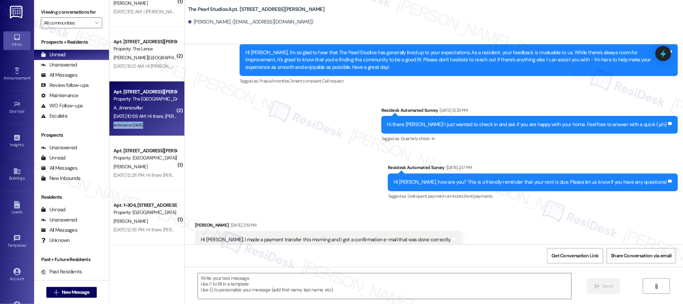
type textarea "Fetching suggested responses. Please feel free to read through the conversation…"
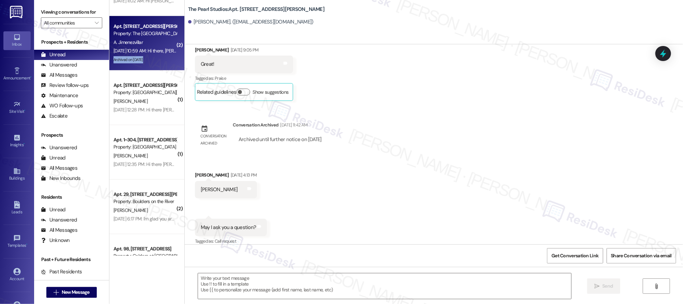
scroll to position [162, 0]
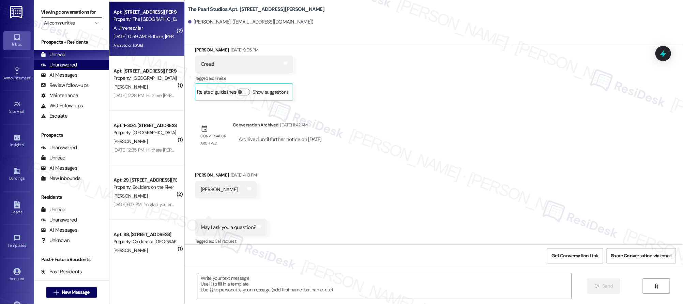
click at [58, 61] on div "Unanswered" at bounding box center [59, 64] width 36 height 7
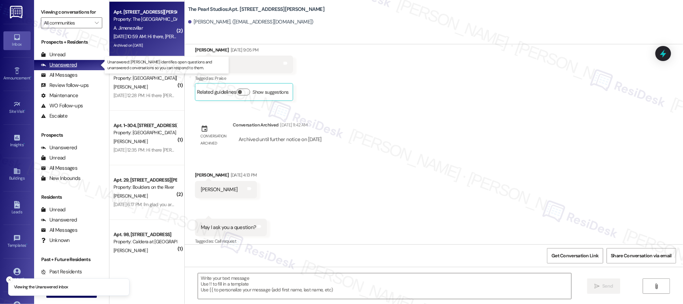
click at [58, 61] on div "Unanswered" at bounding box center [59, 64] width 36 height 7
click at [59, 61] on div "Unanswered" at bounding box center [59, 64] width 36 height 7
click at [59, 62] on div "Unanswered" at bounding box center [59, 64] width 36 height 7
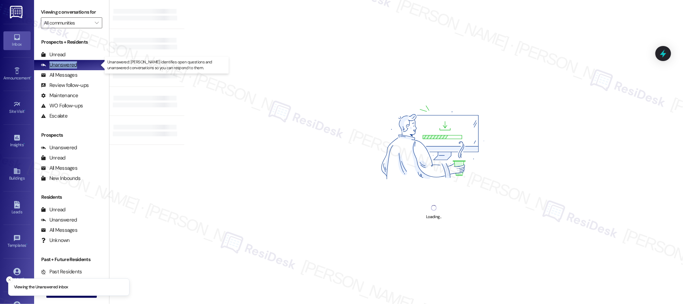
click at [59, 62] on div "Unanswered" at bounding box center [59, 64] width 36 height 7
click at [59, 63] on div "Unanswered" at bounding box center [59, 64] width 36 height 7
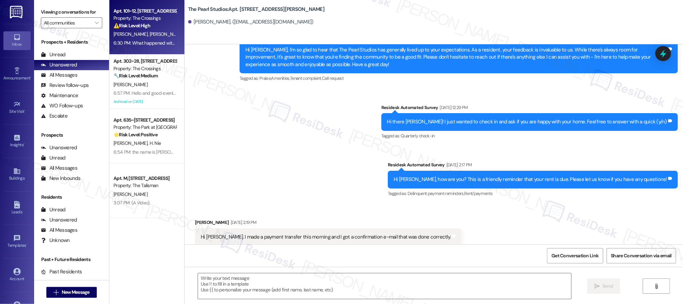
click at [151, 37] on div "[PERSON_NAME][GEOGRAPHIC_DATA][PERSON_NAME]" at bounding box center [145, 34] width 64 height 9
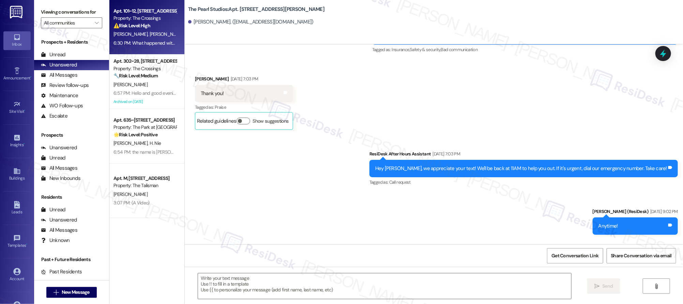
click at [151, 37] on div "[PERSON_NAME][GEOGRAPHIC_DATA][PERSON_NAME]" at bounding box center [145, 34] width 64 height 9
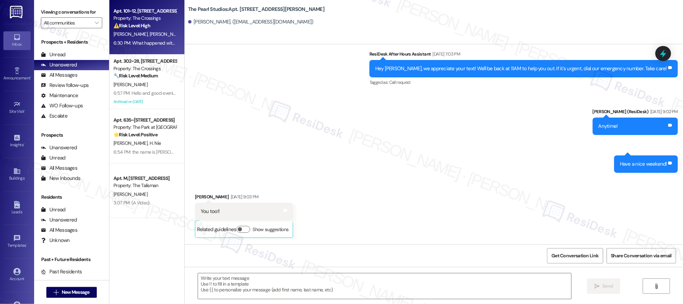
click at [151, 38] on div "[PERSON_NAME][GEOGRAPHIC_DATA][PERSON_NAME]" at bounding box center [145, 34] width 64 height 9
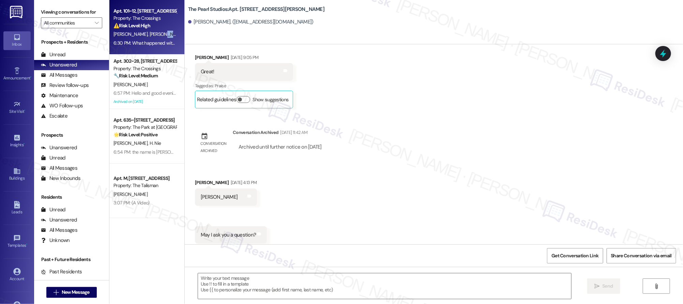
click at [151, 38] on div "Apt. 101~12, [STREET_ADDRESS] Property: The Crossings ⚠️ Risk Level: High The r…" at bounding box center [146, 27] width 75 height 55
type textarea "Fetching suggested responses. Please feel free to read through the conversation…"
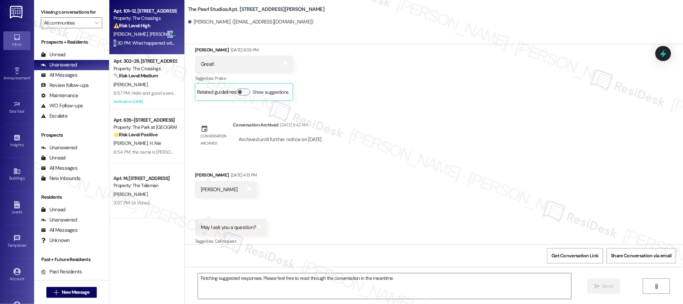
click at [151, 39] on div "6:30 PM: What happened with my stove being fixed? 6:30 PM: What happened with m…" at bounding box center [145, 43] width 64 height 9
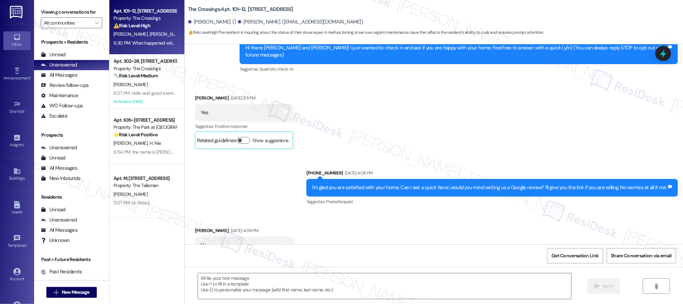
click at [150, 40] on div "6:30 PM: What happened with my stove being fixed? 6:30 PM: What happened with m…" at bounding box center [167, 43] width 106 height 6
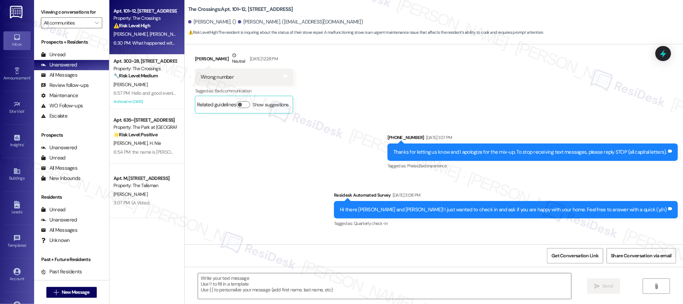
drag, startPoint x: 149, startPoint y: 41, endPoint x: 145, endPoint y: 61, distance: 20.5
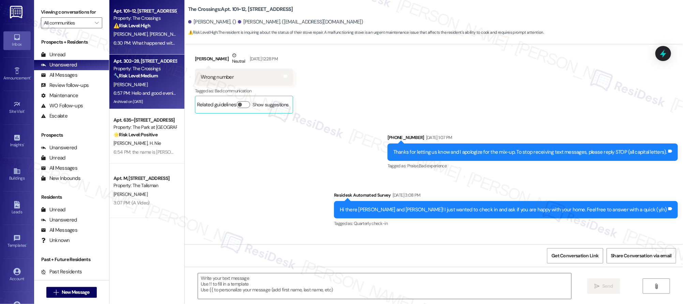
click at [149, 41] on div "6:30 PM: What happened with my stove being fixed? 6:30 PM: What happened with m…" at bounding box center [167, 43] width 106 height 6
type textarea "Fetching suggested responses. Please feel free to read through the conversation…"
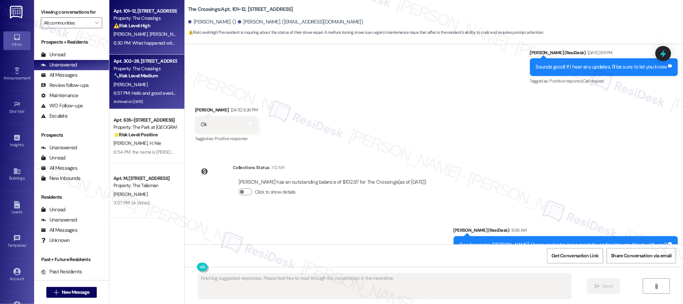
scroll to position [2133, 0]
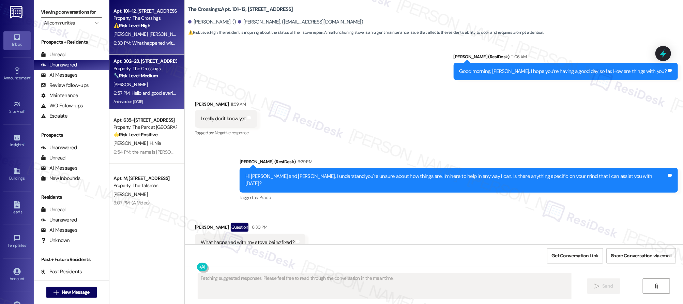
click at [147, 84] on div "[PERSON_NAME]" at bounding box center [145, 84] width 64 height 9
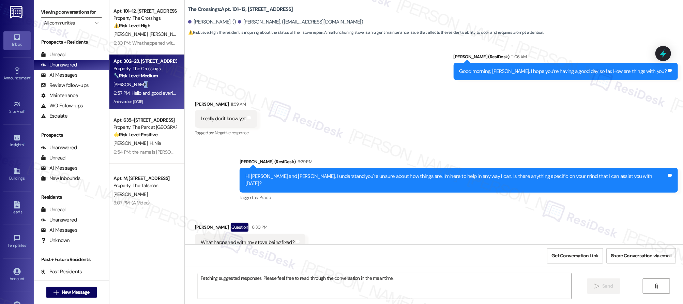
click at [147, 83] on div "[PERSON_NAME]" at bounding box center [145, 84] width 64 height 9
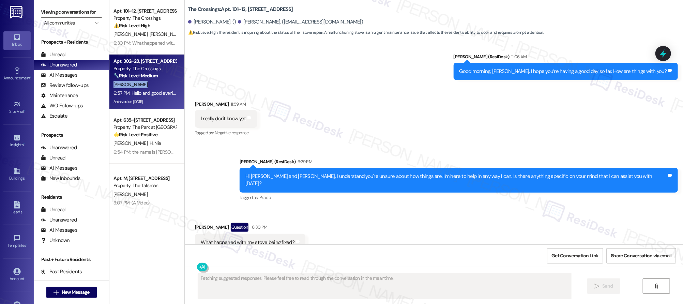
click at [148, 83] on div "[PERSON_NAME]" at bounding box center [145, 84] width 64 height 9
click at [148, 82] on div "[PERSON_NAME]" at bounding box center [145, 84] width 64 height 9
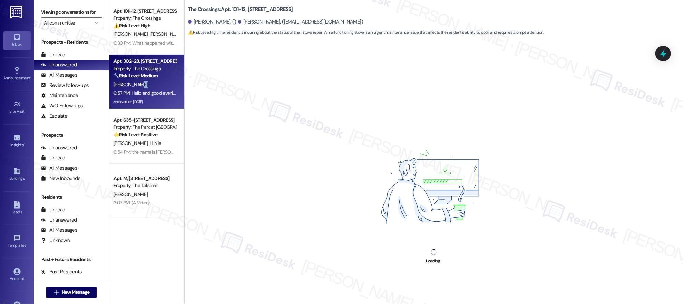
click at [149, 82] on div "[PERSON_NAME]" at bounding box center [145, 84] width 64 height 9
click at [149, 81] on div "[PERSON_NAME]" at bounding box center [145, 84] width 64 height 9
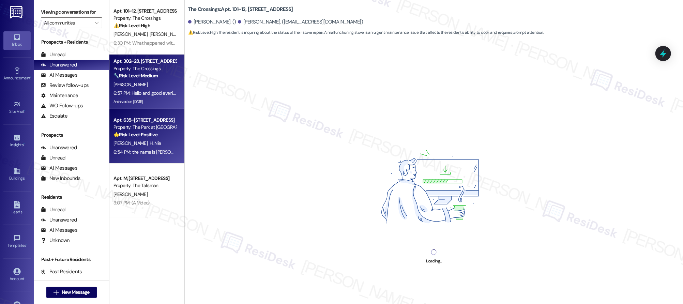
click at [140, 130] on div "Property: The Park at [GEOGRAPHIC_DATA]" at bounding box center [145, 127] width 63 height 7
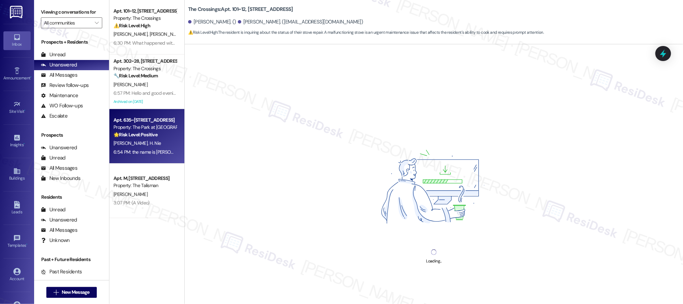
click at [141, 130] on div "Property: The Park at [GEOGRAPHIC_DATA]" at bounding box center [145, 127] width 63 height 7
click at [141, 129] on div "Property: The Park at [GEOGRAPHIC_DATA]" at bounding box center [145, 127] width 63 height 7
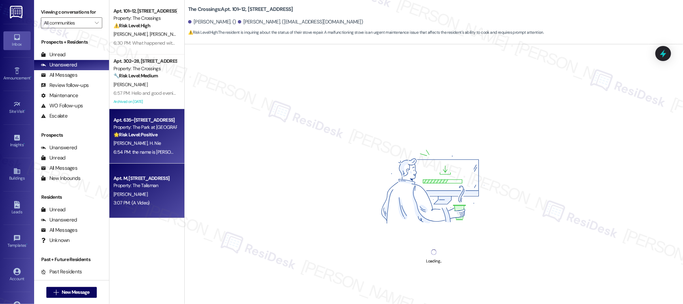
click at [156, 171] on div "Apt. M, [STREET_ADDRESS] Property: The Talisman [PERSON_NAME] 3:07 PM: (A Video…" at bounding box center [146, 191] width 75 height 55
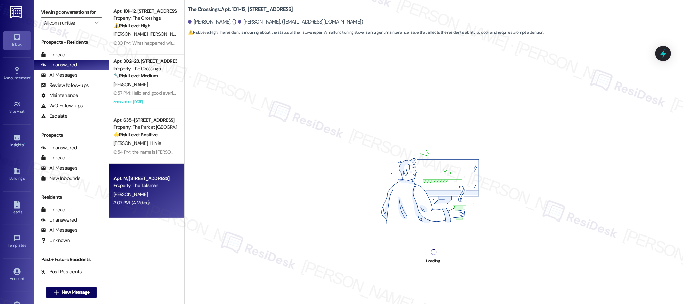
click at [156, 171] on div "Apt. M, [STREET_ADDRESS] Property: The Talisman [PERSON_NAME] 3:07 PM: (A Video…" at bounding box center [146, 191] width 75 height 55
click at [157, 171] on div "Apt. M, [STREET_ADDRESS] Property: The Talisman [PERSON_NAME] 3:07 PM: (A Video…" at bounding box center [146, 191] width 75 height 55
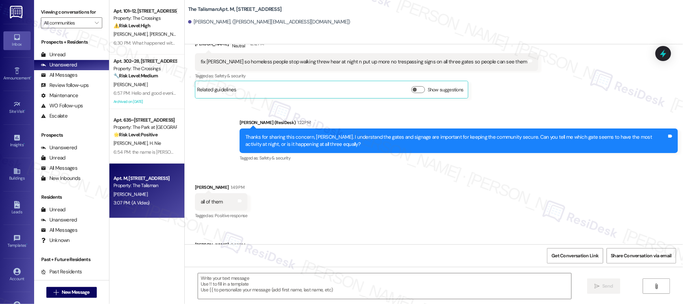
type textarea "Fetching suggested responses. Please feel free to read through the conversation…"
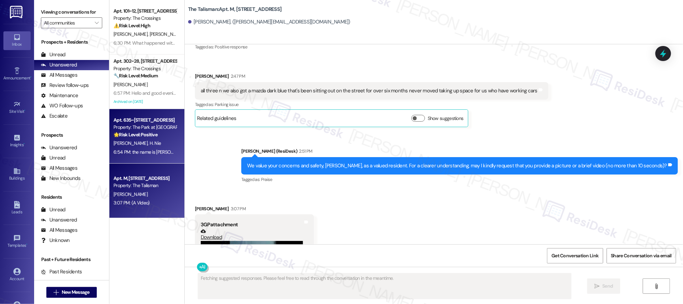
scroll to position [394, 0]
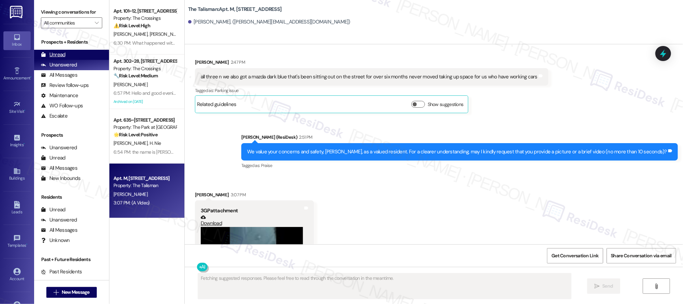
click at [63, 53] on div "Unread" at bounding box center [53, 54] width 25 height 7
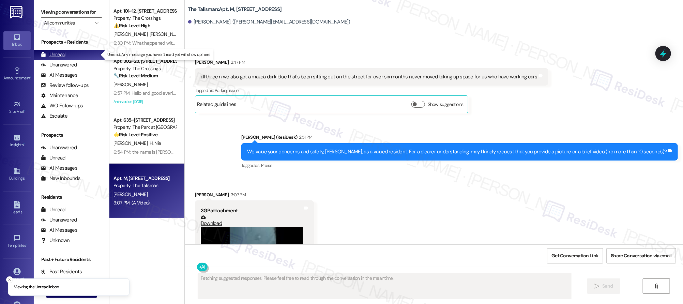
click at [63, 53] on div "Unread" at bounding box center [53, 54] width 25 height 7
click at [64, 54] on div "Unread" at bounding box center [53, 54] width 25 height 7
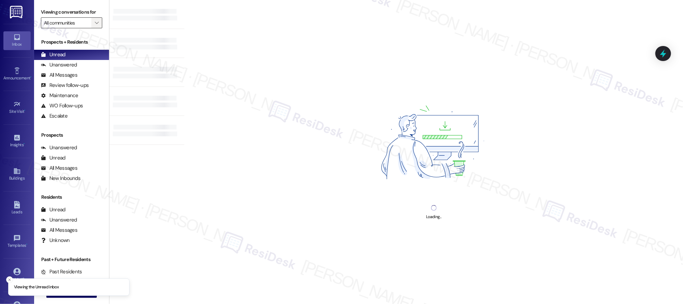
click at [94, 25] on span "" at bounding box center [96, 22] width 6 height 11
click at [93, 24] on span "" at bounding box center [96, 22] width 6 height 11
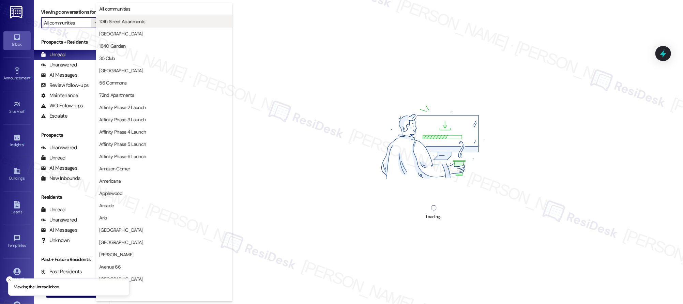
click at [134, 20] on span "10th Street Apartments" at bounding box center [122, 21] width 46 height 7
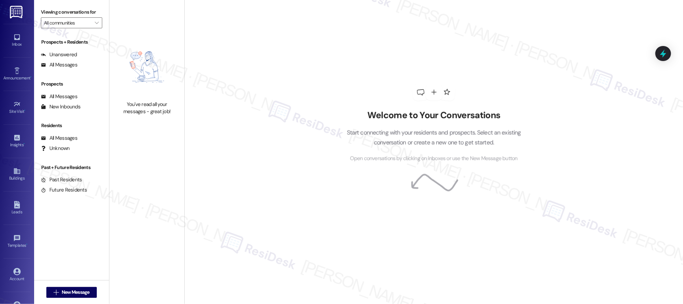
type input "10th Street Apartments"
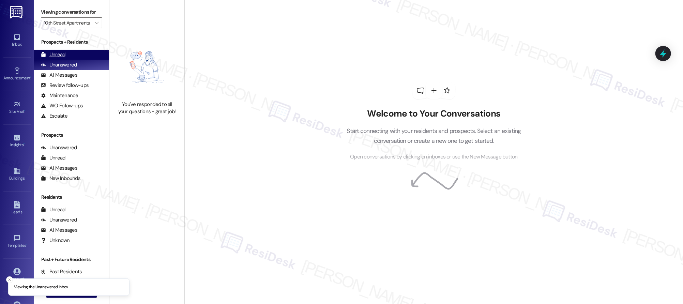
click at [70, 51] on div "Unread (0)" at bounding box center [71, 55] width 75 height 10
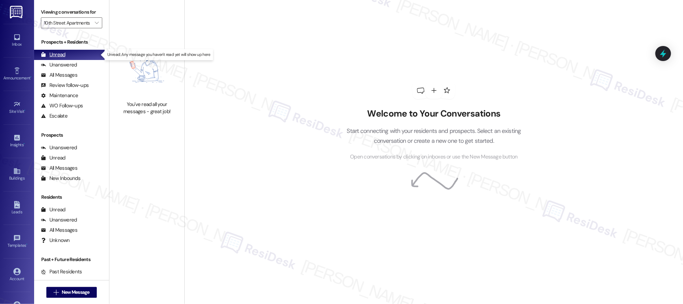
click at [69, 52] on div "Unread (0)" at bounding box center [71, 55] width 75 height 10
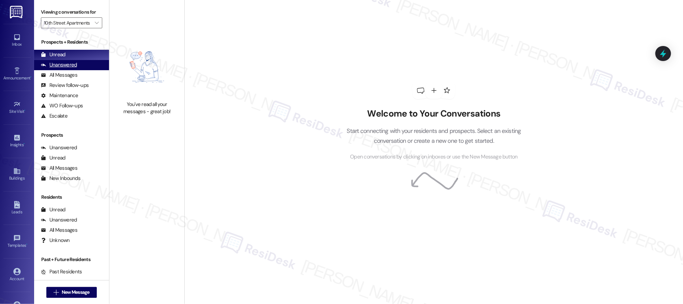
click at [79, 63] on div "Unanswered (0)" at bounding box center [71, 65] width 75 height 10
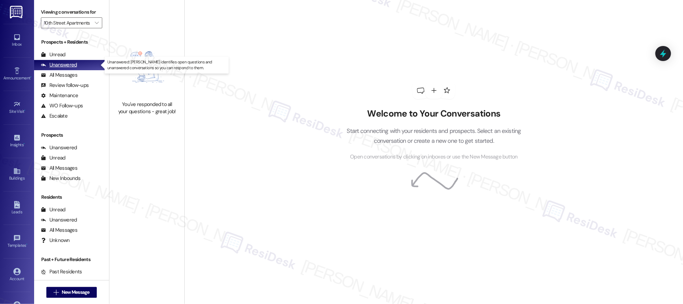
click at [79, 63] on div "Unanswered (0)" at bounding box center [71, 65] width 75 height 10
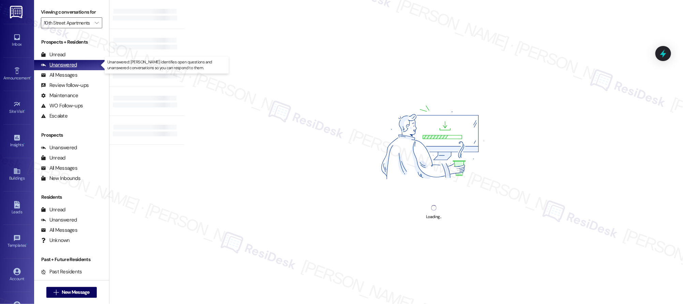
click at [79, 63] on div "Unanswered (0)" at bounding box center [71, 65] width 75 height 10
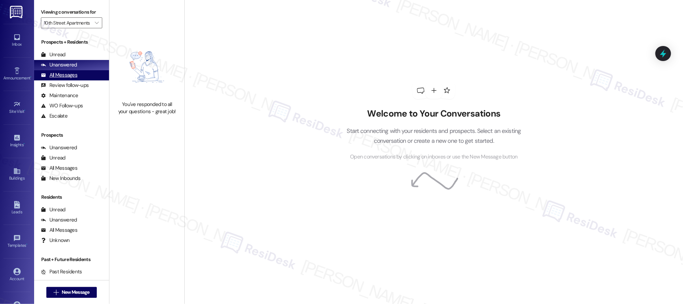
click at [76, 72] on div "All Messages" at bounding box center [59, 75] width 36 height 7
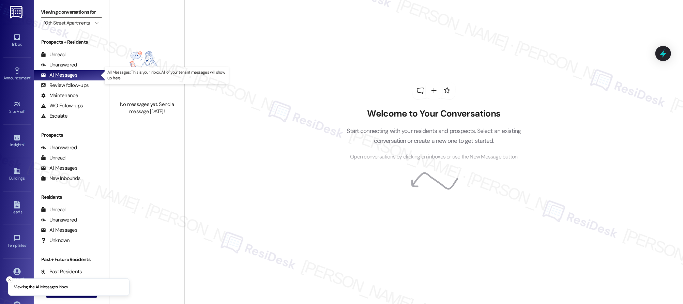
click at [76, 72] on div "All Messages" at bounding box center [59, 75] width 36 height 7
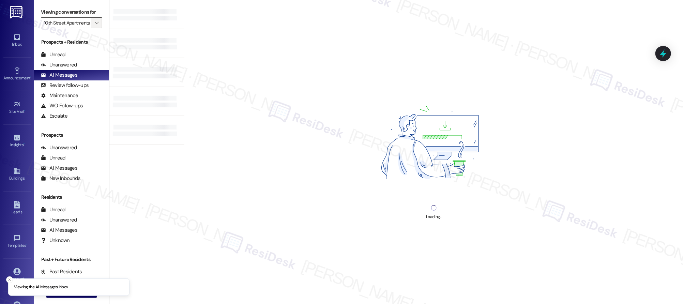
click at [95, 23] on button "" at bounding box center [96, 22] width 11 height 11
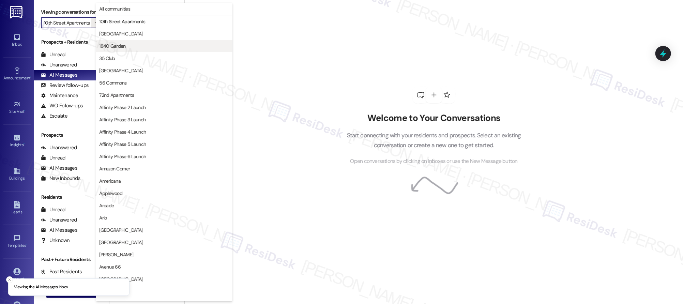
scroll to position [0, 5]
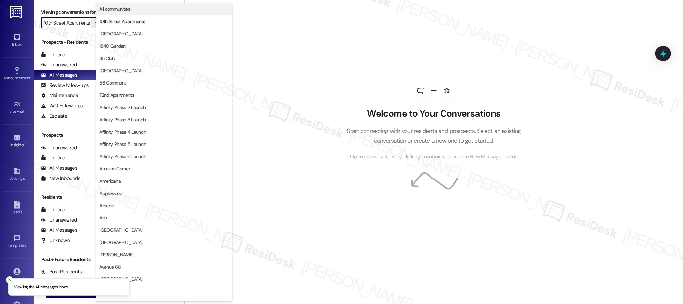
click at [134, 11] on span "All communities" at bounding box center [164, 8] width 130 height 7
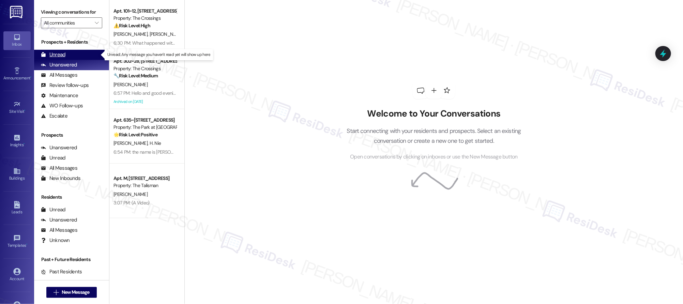
click at [62, 58] on div "Unread" at bounding box center [53, 54] width 25 height 7
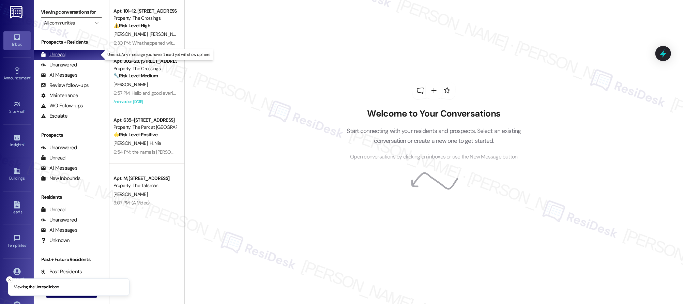
click at [61, 56] on div "Unread" at bounding box center [53, 54] width 25 height 7
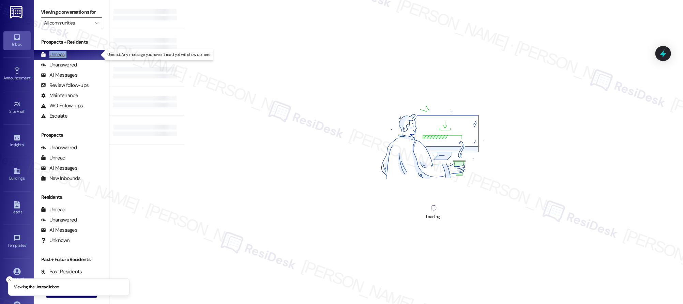
click at [62, 56] on div "Unread" at bounding box center [53, 54] width 25 height 7
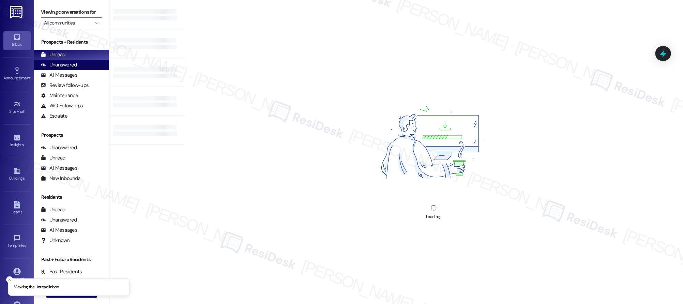
click at [70, 58] on div "Unread (0)" at bounding box center [71, 55] width 75 height 10
click at [67, 64] on div "Unanswered" at bounding box center [59, 64] width 36 height 7
click at [69, 65] on div "Unanswered" at bounding box center [59, 64] width 36 height 7
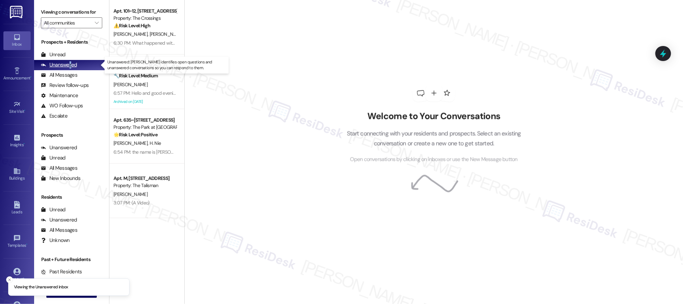
click at [70, 65] on div "Unanswered" at bounding box center [59, 64] width 36 height 7
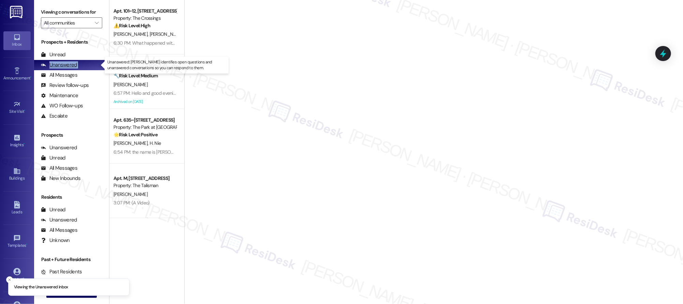
click at [70, 66] on div "Unanswered" at bounding box center [59, 64] width 36 height 7
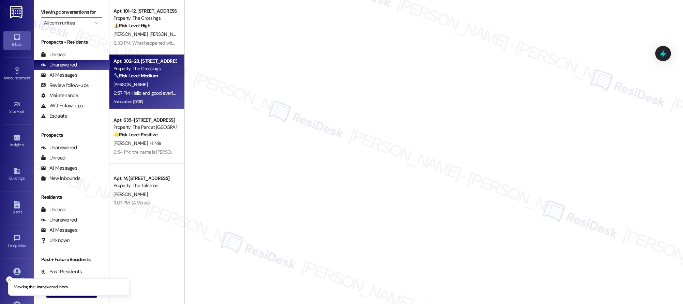
click at [128, 80] on div "[PERSON_NAME]" at bounding box center [145, 84] width 64 height 9
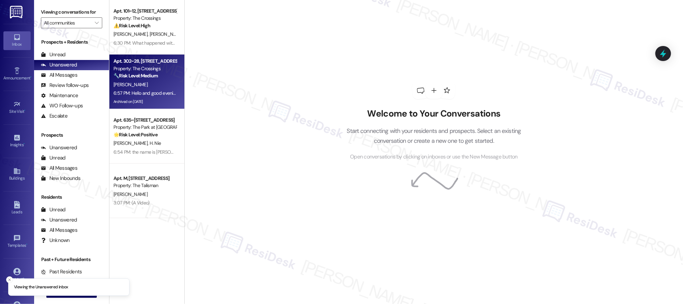
click at [129, 80] on div "[PERSON_NAME]" at bounding box center [145, 84] width 64 height 9
click at [130, 80] on div "[PERSON_NAME]" at bounding box center [145, 84] width 64 height 9
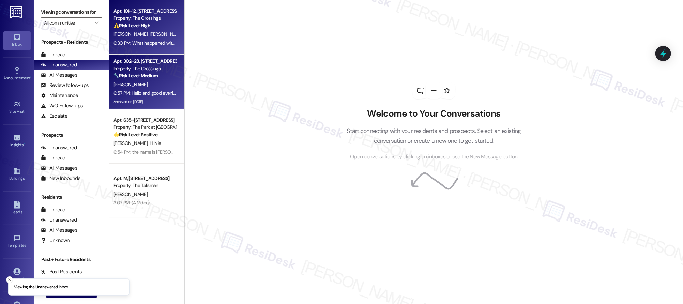
click at [150, 40] on div "6:30 PM: What happened with my stove being fixed? 6:30 PM: What happened with m…" at bounding box center [167, 43] width 106 height 6
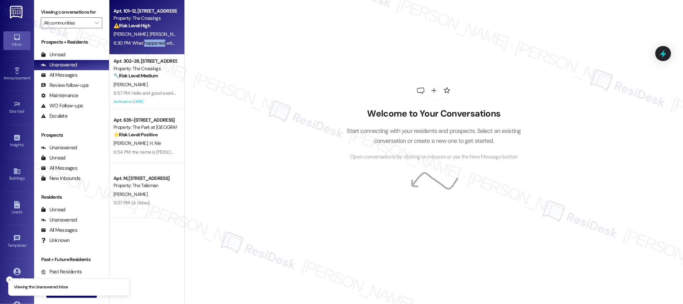
click at [151, 40] on div "6:30 PM: What happened with my stove being fixed? 6:30 PM: What happened with m…" at bounding box center [167, 43] width 106 height 6
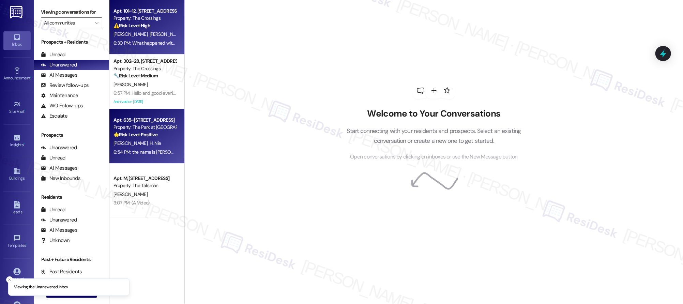
click at [132, 124] on div "Property: The Park at [GEOGRAPHIC_DATA]" at bounding box center [145, 127] width 63 height 7
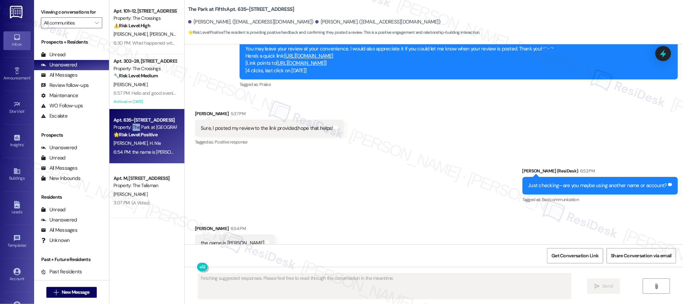
scroll to position [1207, 0]
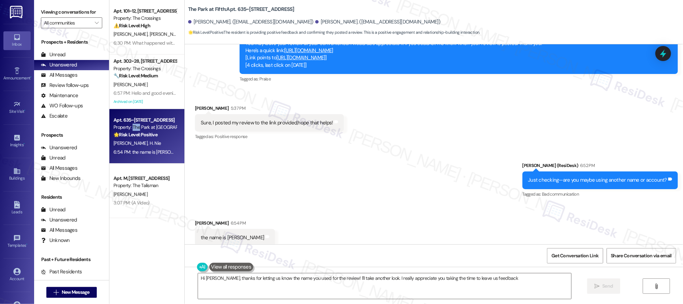
type textarea "Hi [PERSON_NAME], thanks for letting us know the name you used for the review! …"
click at [154, 110] on div "Apt. 635~13, [STREET_ADDRESS] Property: The Park at Fifth 🌟 Risk Level: Positiv…" at bounding box center [146, 136] width 75 height 55
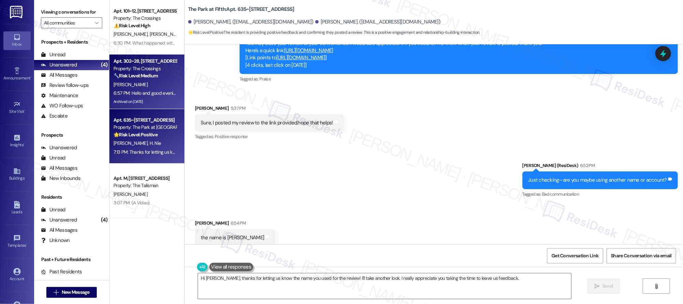
click at [145, 91] on div "6:57 PM: Hello and good evening, I received this letter on my door. I am sendin…" at bounding box center [589, 93] width 950 height 6
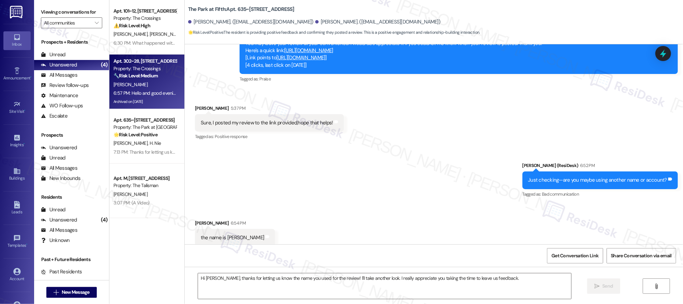
click at [145, 92] on div "6:57 PM: Hello and good evening, I received this letter on my door. I am sendin…" at bounding box center [589, 93] width 950 height 6
type textarea "Fetching suggested responses. Please feel free to read through the conversation…"
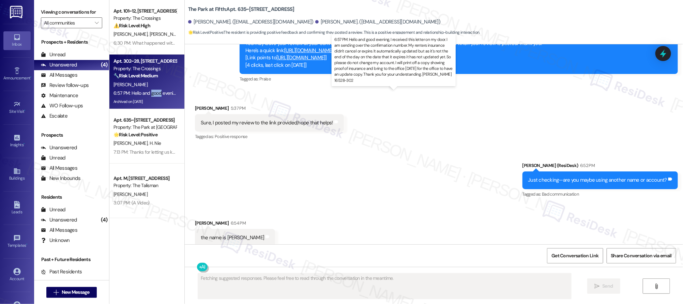
click at [145, 92] on div "6:57 PM: Hello and good evening, I received this letter on my door. I am sendin…" at bounding box center [589, 93] width 950 height 6
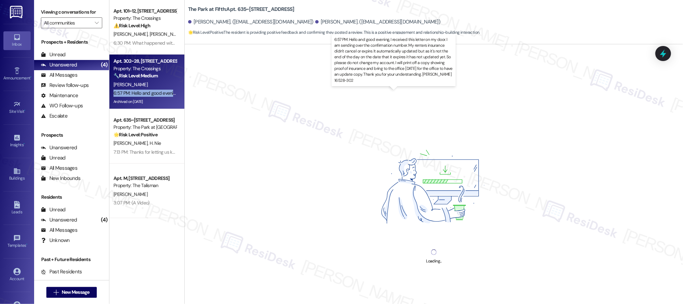
click at [145, 92] on div "6:57 PM: Hello and good evening, I received this letter on my door. I am sendin…" at bounding box center [589, 93] width 950 height 6
click at [145, 91] on div "6:57 PM: Hello and good evening, I received this letter on my door. I am sendin…" at bounding box center [589, 93] width 950 height 6
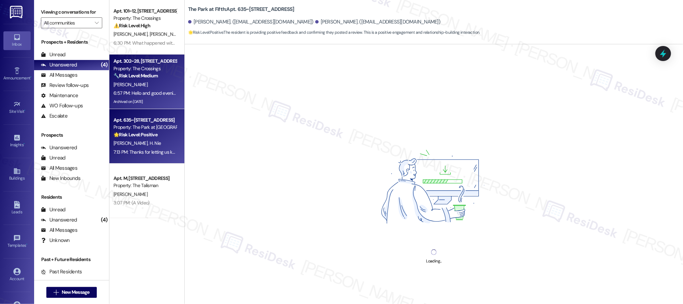
click at [144, 138] on div "Apt. 635~13, [STREET_ADDRESS] Property: The Park at Fifth 🌟 Risk Level: Positiv…" at bounding box center [145, 127] width 64 height 23
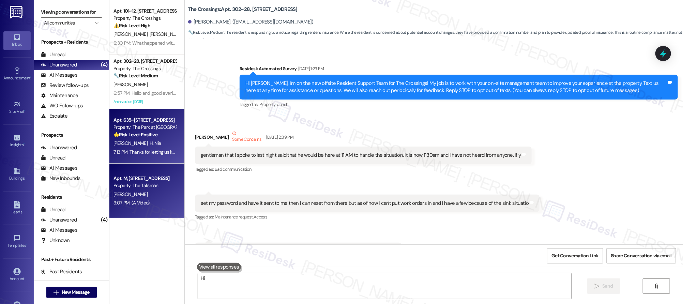
click at [145, 139] on div "[PERSON_NAME] [PERSON_NAME]" at bounding box center [145, 143] width 64 height 9
click at [148, 163] on div "Apt. 101~12, [STREET_ADDRESS] Property: The Crossings ⚠️ Risk Level: High The r…" at bounding box center [146, 109] width 75 height 218
click at [149, 192] on div "[PERSON_NAME]" at bounding box center [145, 194] width 64 height 9
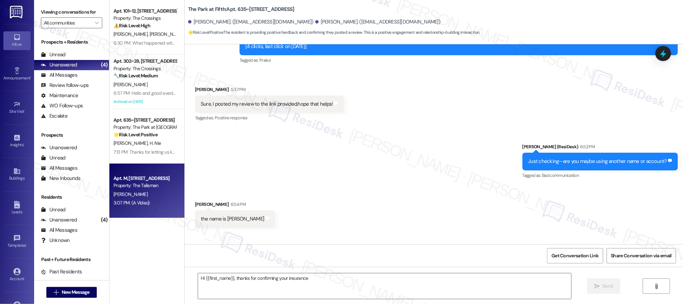
click at [149, 192] on div "[PERSON_NAME]" at bounding box center [145, 194] width 64 height 9
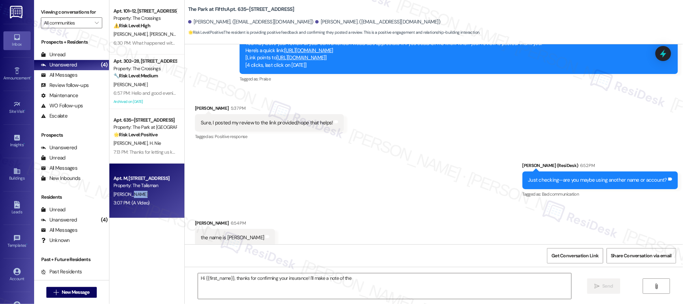
click at [149, 192] on div "[PERSON_NAME]" at bounding box center [145, 194] width 64 height 9
type textarea "Hi {{first_name}}, thanks for confirming your insurance! I'll make a note of th…"
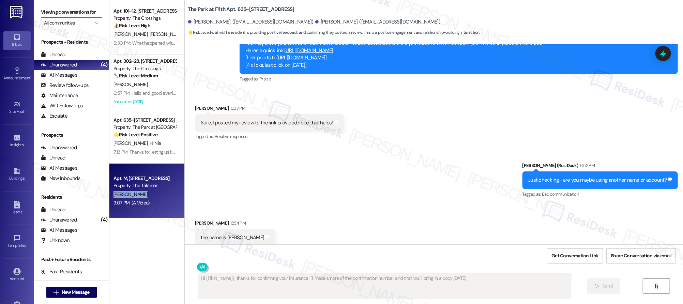
click at [149, 192] on div "[PERSON_NAME]" at bounding box center [145, 194] width 64 height 9
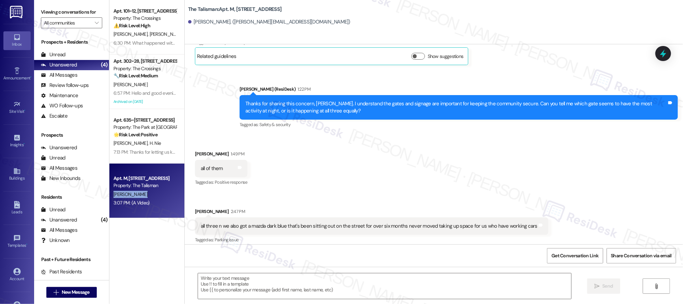
click at [149, 192] on div "[PERSON_NAME]" at bounding box center [145, 194] width 64 height 9
type textarea "Fetching suggested responses. Please feel free to read through the conversation…"
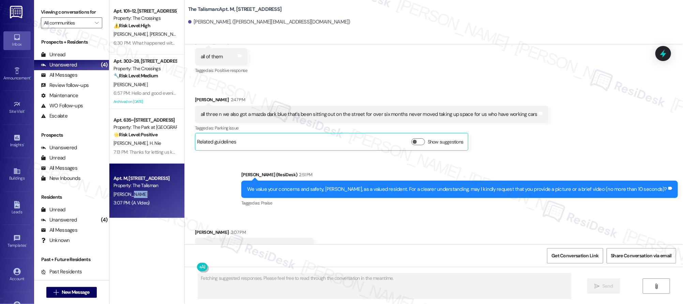
click at [149, 192] on div "[PERSON_NAME]" at bounding box center [145, 194] width 64 height 9
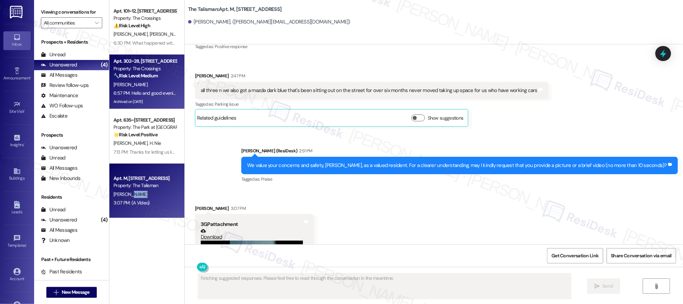
scroll to position [394, 0]
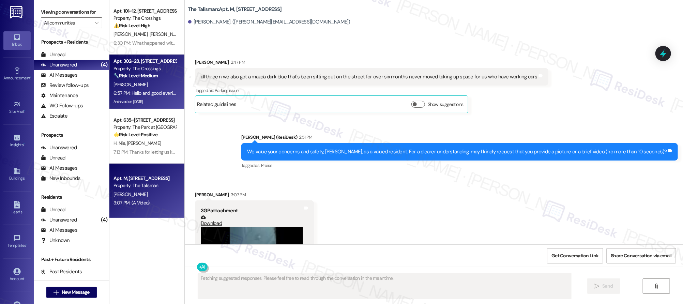
click at [136, 99] on div "Archived on [DATE]" at bounding box center [145, 102] width 64 height 9
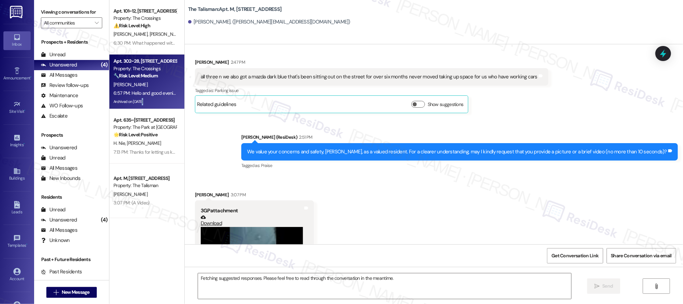
click at [136, 98] on div "Archived on [DATE]" at bounding box center [145, 102] width 64 height 9
click at [137, 98] on div "Archived on [DATE]" at bounding box center [145, 102] width 64 height 9
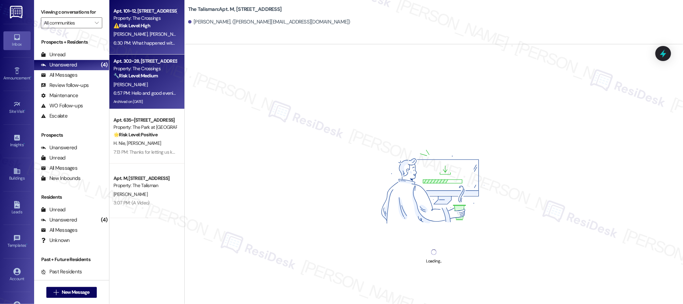
click at [136, 42] on div "6:30 PM: What happened with my stove being fixed? 6:30 PM: What happened with m…" at bounding box center [167, 43] width 106 height 6
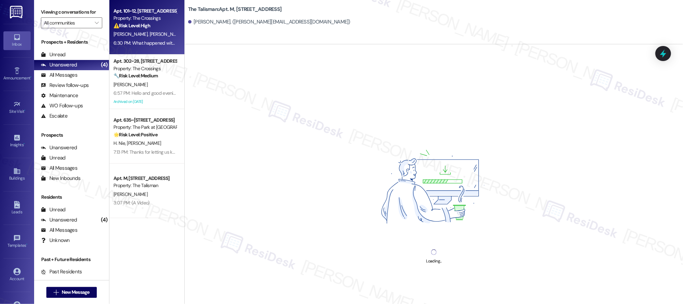
click at [136, 42] on div "6:30 PM: What happened with my stove being fixed? 6:30 PM: What happened with m…" at bounding box center [167, 43] width 106 height 6
click at [136, 41] on div "6:30 PM: What happened with my stove being fixed? 6:30 PM: What happened with m…" at bounding box center [167, 43] width 106 height 6
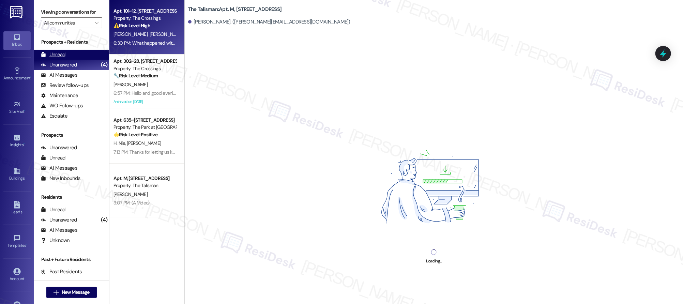
click at [67, 53] on div "Unread (0)" at bounding box center [71, 55] width 75 height 10
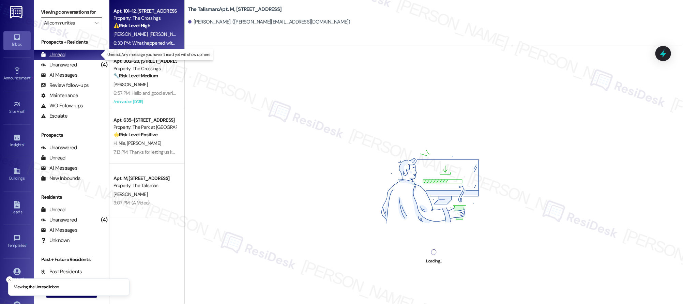
click at [67, 53] on div "Unread (0)" at bounding box center [71, 55] width 75 height 10
click at [68, 53] on div "Unread (0)" at bounding box center [71, 55] width 75 height 10
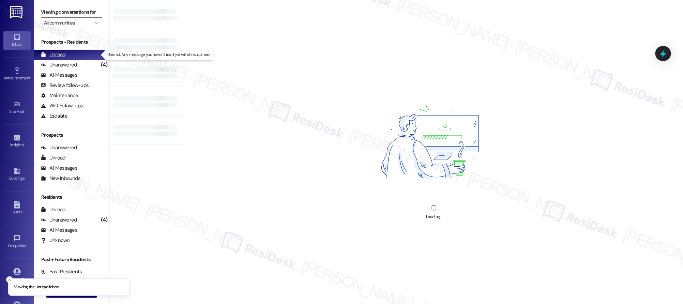
click at [68, 53] on div "Unread (0)" at bounding box center [71, 55] width 75 height 10
click at [69, 53] on div "Unread (0)" at bounding box center [71, 55] width 75 height 10
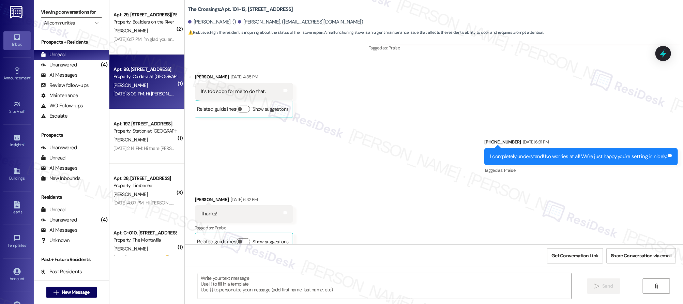
type textarea "Fetching suggested responses. Please feel free to read through the conversation…"
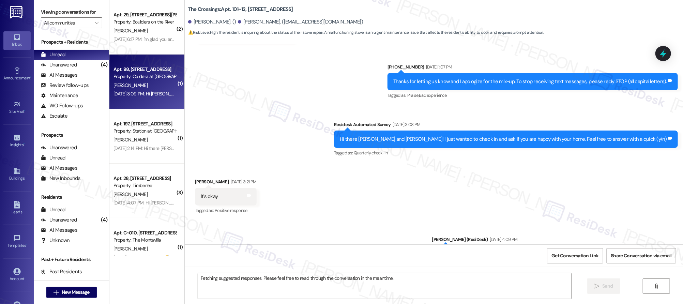
click at [156, 83] on div "[PERSON_NAME]" at bounding box center [145, 85] width 64 height 9
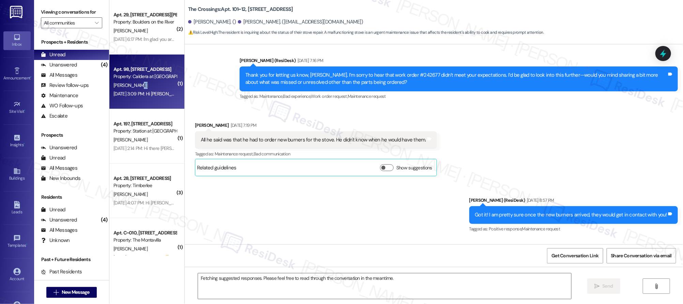
click at [156, 83] on div "[PERSON_NAME]" at bounding box center [145, 85] width 64 height 9
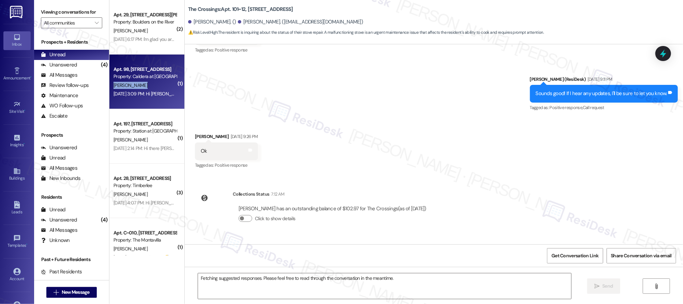
click at [156, 83] on div "[PERSON_NAME]" at bounding box center [145, 85] width 64 height 9
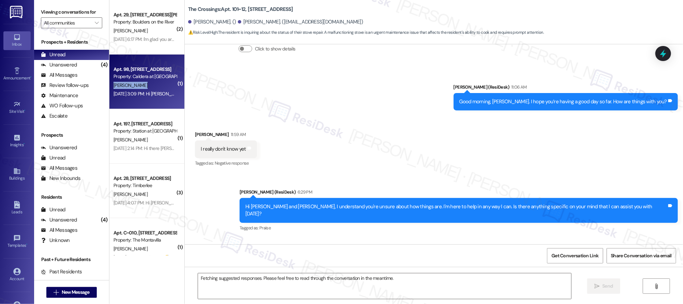
click at [156, 83] on div "[PERSON_NAME]" at bounding box center [145, 85] width 64 height 9
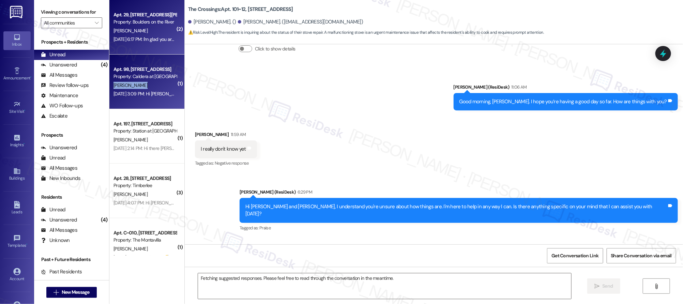
scroll to position [2133, 0]
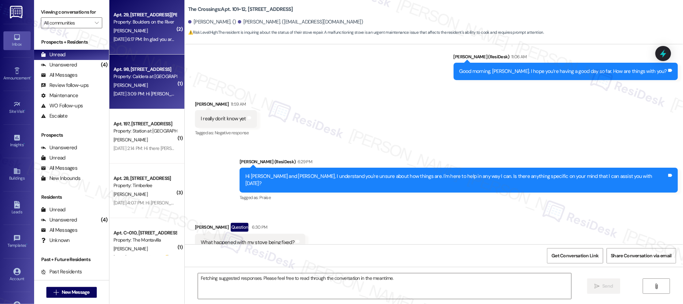
click at [161, 43] on div "[DATE] 6:17 PM: I'm glad you are satisfied with your home. Can I ask a quick fa…" at bounding box center [145, 39] width 64 height 9
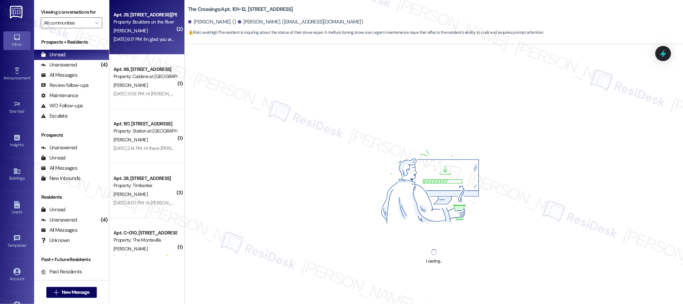
click at [161, 43] on div "[DATE] 6:17 PM: I'm glad you are satisfied with your home. Can I ask a quick fa…" at bounding box center [145, 39] width 64 height 9
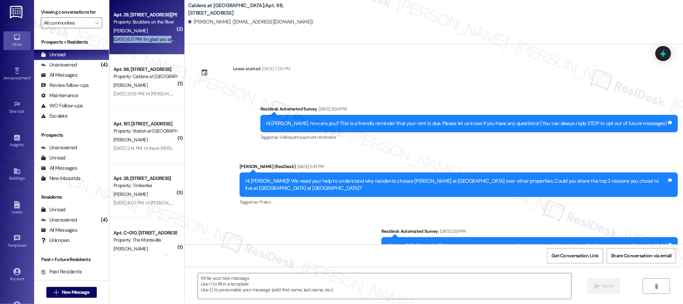
click at [161, 43] on div "[DATE] 6:17 PM: I'm glad you are satisfied with your home. Can I ask a quick fa…" at bounding box center [145, 39] width 64 height 9
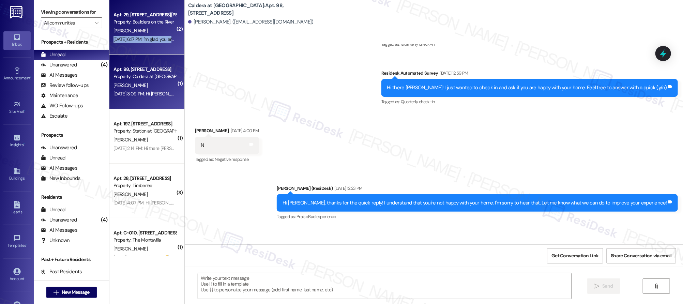
scroll to position [459, 0]
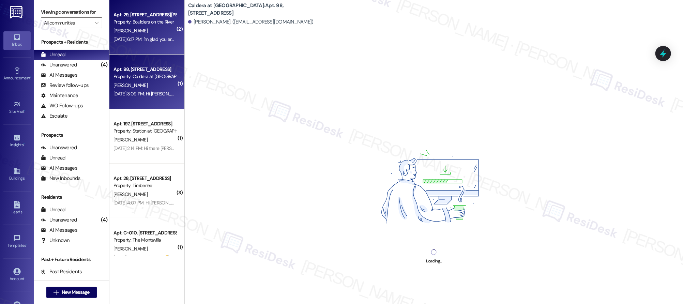
click at [149, 105] on div "Apt. 98, [STREET_ADDRESS] Property: Caldera at [GEOGRAPHIC_DATA] [PERSON_NAME] …" at bounding box center [146, 82] width 75 height 55
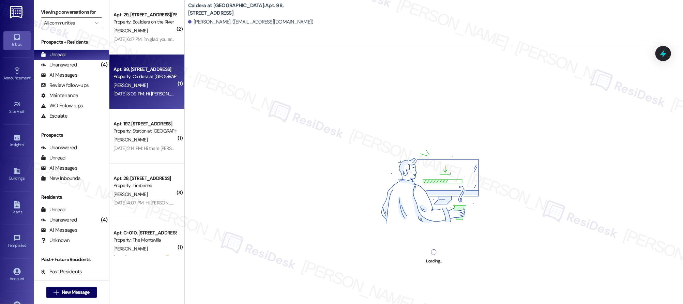
click at [149, 104] on div "Apt. 98, [STREET_ADDRESS] Property: Caldera at [GEOGRAPHIC_DATA] [PERSON_NAME] …" at bounding box center [146, 82] width 75 height 55
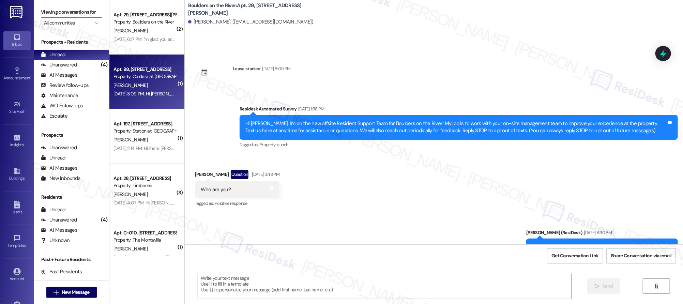
scroll to position [945, 0]
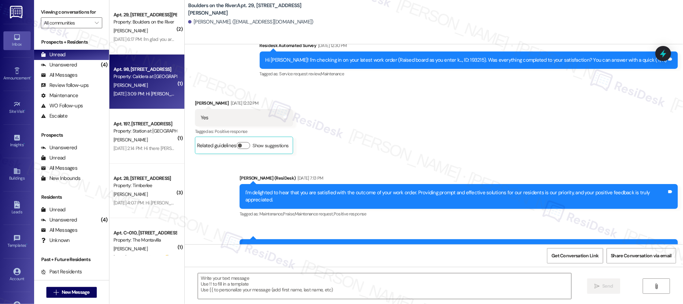
type textarea "Fetching suggested responses. Please feel free to read through the conversation…"
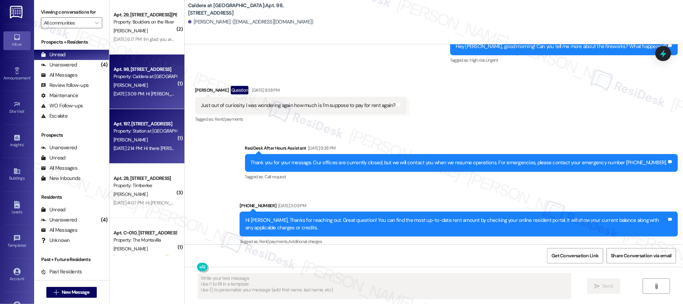
click at [146, 138] on div "[PERSON_NAME]" at bounding box center [145, 140] width 64 height 9
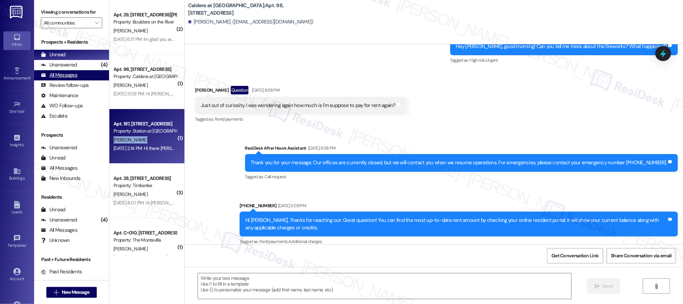
drag, startPoint x: 146, startPoint y: 138, endPoint x: 97, endPoint y: 72, distance: 82.5
click at [146, 138] on div "[PERSON_NAME]" at bounding box center [145, 140] width 64 height 9
type textarea "Fetching suggested responses. Please feel free to read through the conversation…"
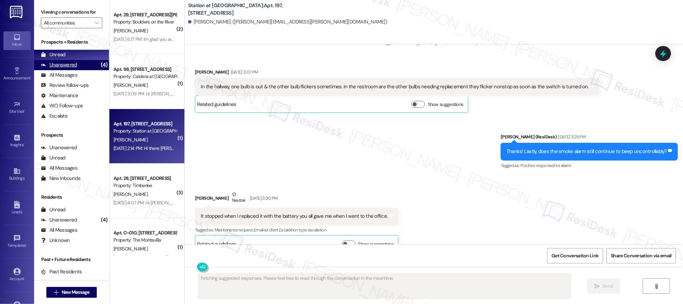
click at [99, 68] on div "(4)" at bounding box center [104, 65] width 10 height 11
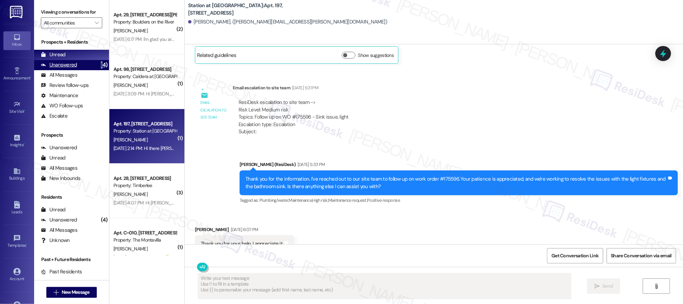
click at [99, 68] on div "(4)" at bounding box center [104, 65] width 10 height 11
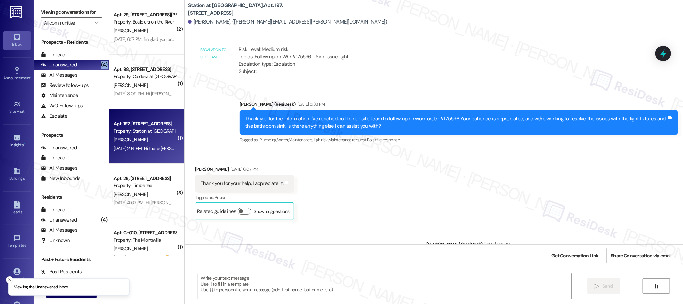
click at [99, 68] on div "(4)" at bounding box center [104, 65] width 10 height 11
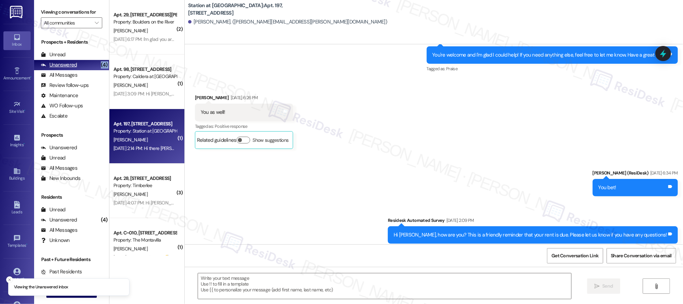
click at [99, 68] on div "(4)" at bounding box center [104, 65] width 10 height 11
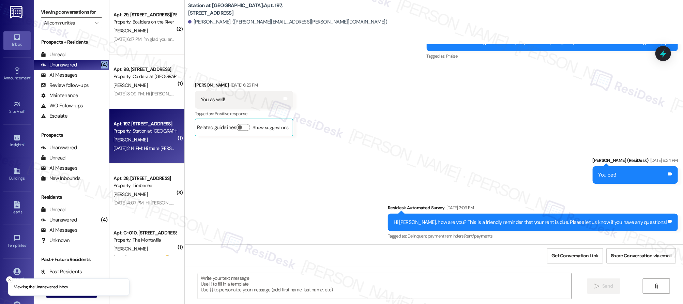
scroll to position [1368, 0]
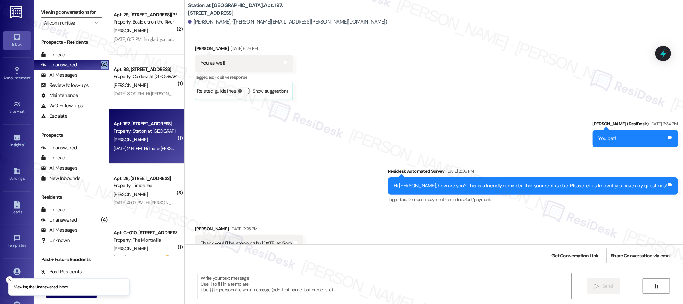
click at [99, 68] on div "(4)" at bounding box center [104, 65] width 10 height 11
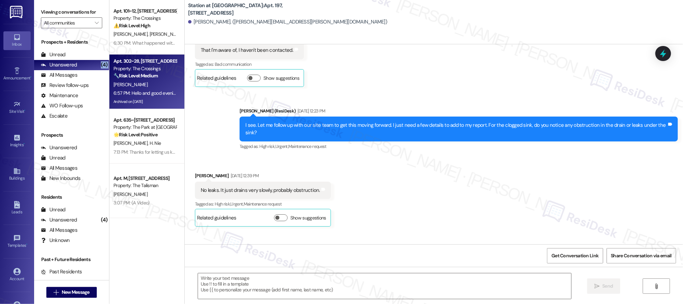
type textarea "Fetching suggested responses. Please feel free to read through the conversation…"
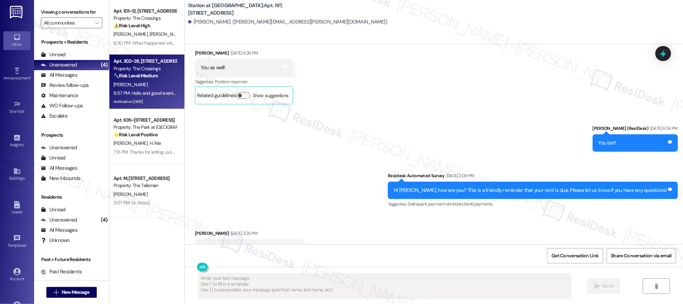
click at [154, 88] on div "[PERSON_NAME]" at bounding box center [145, 84] width 64 height 9
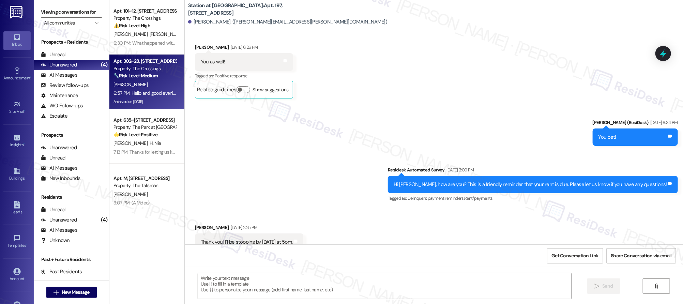
type textarea "Fetching suggested responses. Please feel free to read through the conversation…"
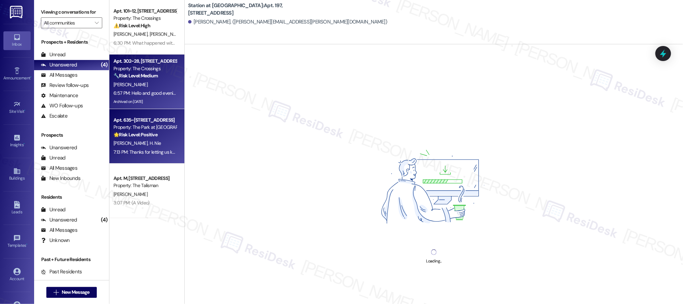
click at [146, 127] on div "Property: The Park at [GEOGRAPHIC_DATA]" at bounding box center [145, 127] width 63 height 7
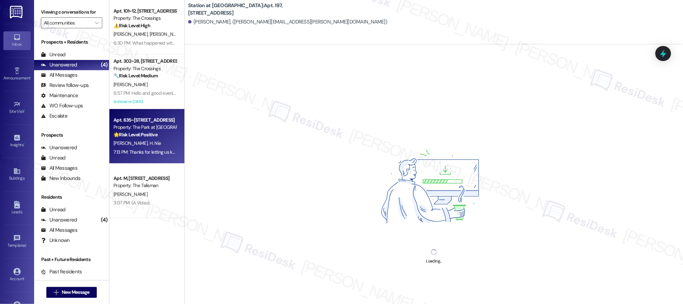
click at [146, 128] on div "Property: The Park at [GEOGRAPHIC_DATA]" at bounding box center [145, 127] width 63 height 7
click at [66, 56] on div "Unread (0)" at bounding box center [71, 55] width 75 height 10
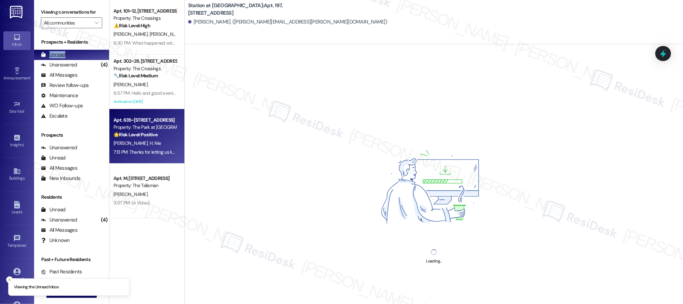
click at [66, 56] on div "Unread (0)" at bounding box center [71, 55] width 75 height 10
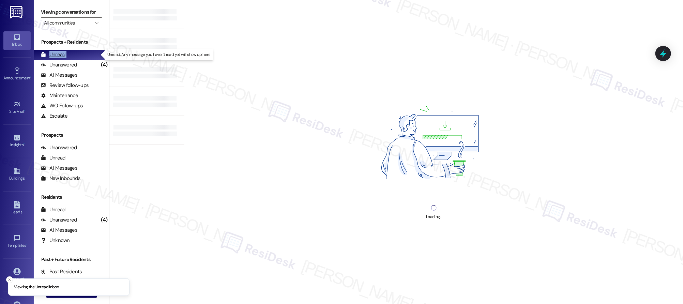
click at [66, 56] on div "Unread (0)" at bounding box center [71, 55] width 75 height 10
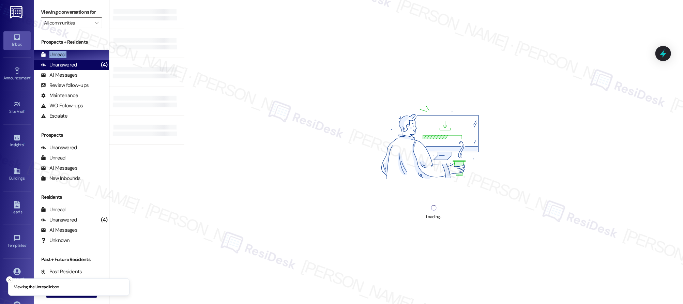
click at [67, 60] on div "Unanswered (4)" at bounding box center [71, 65] width 75 height 10
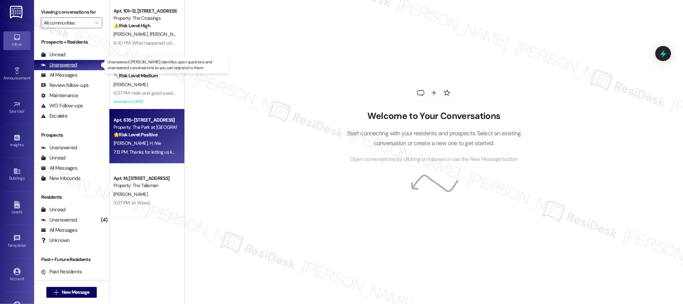
click at [67, 60] on div "Unanswered (4)" at bounding box center [71, 65] width 75 height 10
click at [69, 61] on div "Unanswered (4)" at bounding box center [71, 65] width 75 height 10
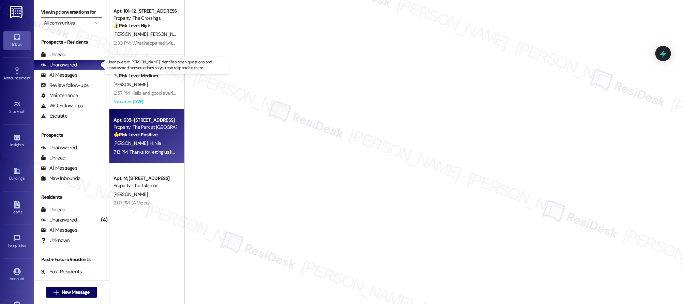
click at [70, 62] on div "Unanswered" at bounding box center [59, 64] width 36 height 7
click at [71, 62] on div "Unanswered" at bounding box center [59, 64] width 36 height 7
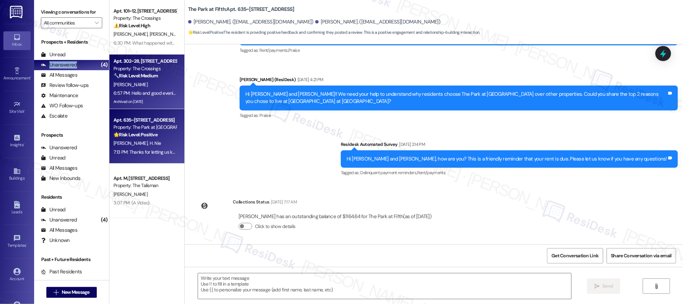
type textarea "Fetching suggested responses. Please feel free to read through the conversation…"
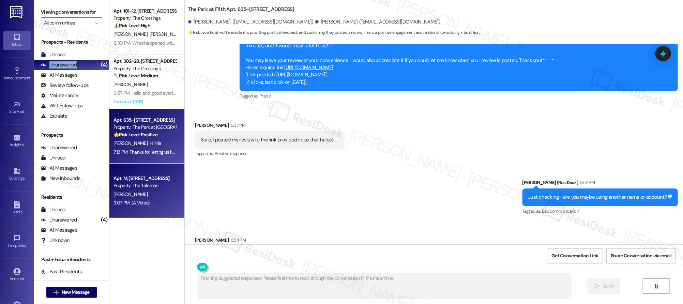
scroll to position [1207, 0]
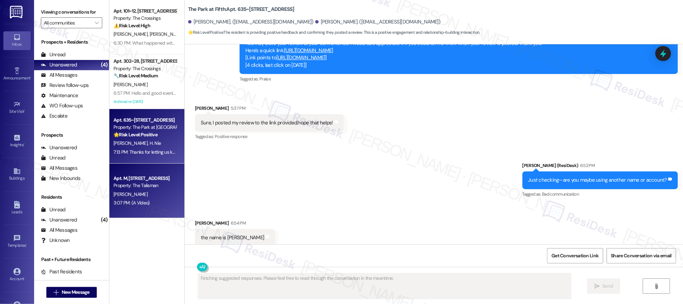
click at [141, 175] on div "Apt. M, [STREET_ADDRESS]" at bounding box center [145, 178] width 63 height 7
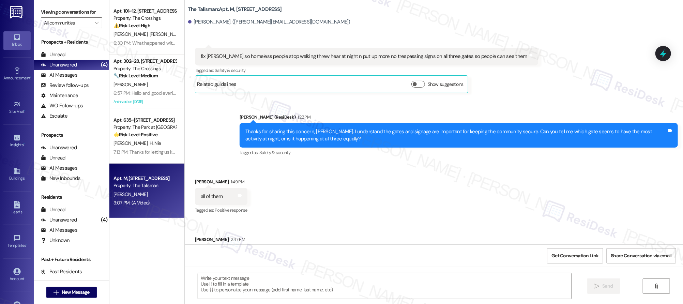
type textarea "Fetching suggested responses. Please feel free to read through the conversation…"
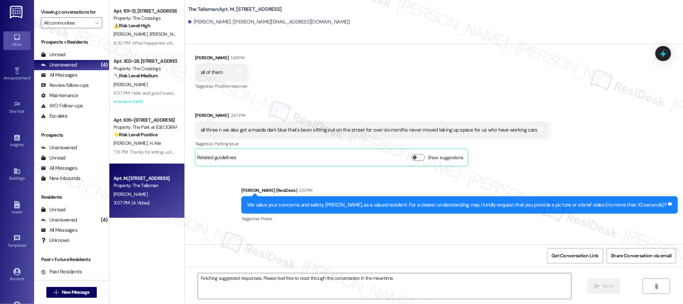
click at [142, 178] on div "Apt. M, [STREET_ADDRESS]" at bounding box center [145, 178] width 63 height 7
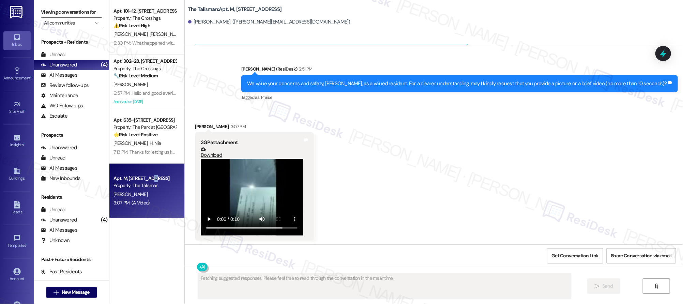
click at [142, 178] on div "Apt. M, [STREET_ADDRESS]" at bounding box center [145, 178] width 63 height 7
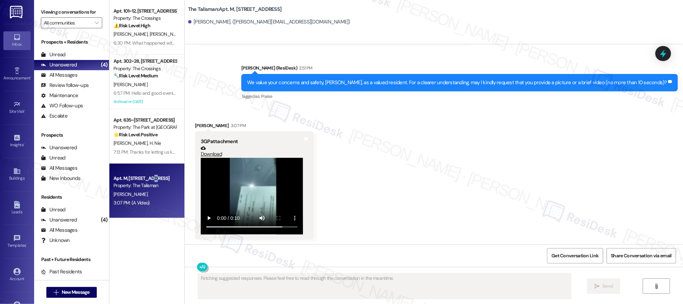
click at [142, 178] on div "Apt. M, [STREET_ADDRESS]" at bounding box center [145, 178] width 63 height 7
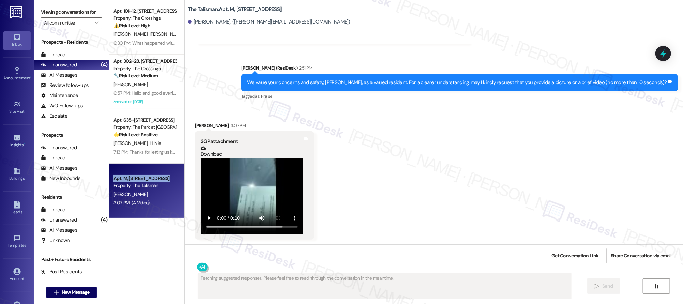
click at [142, 179] on div "Apt. M, [STREET_ADDRESS]" at bounding box center [145, 178] width 63 height 7
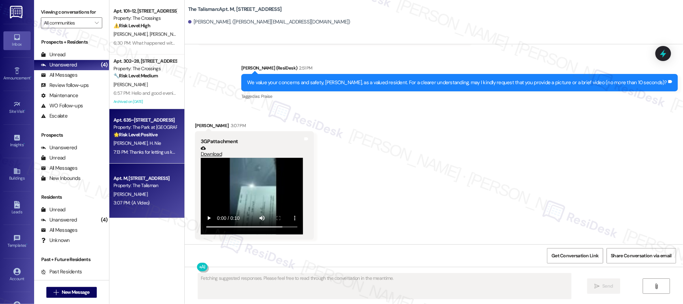
click at [144, 148] on div "7:13 PM: Thanks for letting us know the review is under the name [PERSON_NAME].…" at bounding box center [145, 152] width 64 height 9
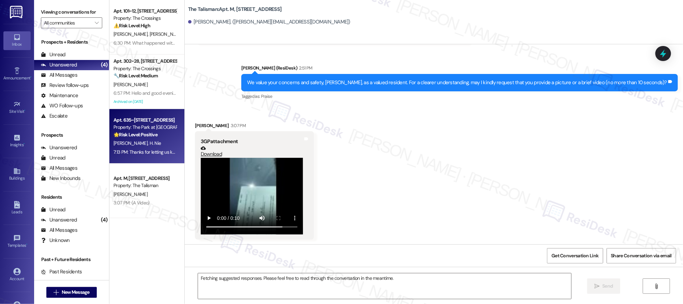
click at [144, 148] on div "7:13 PM: Thanks for letting us know the review is under the name [PERSON_NAME].…" at bounding box center [145, 152] width 64 height 9
click at [144, 147] on div "Apt. 635~13, [STREET_ADDRESS] Property: The Park at Fifth 🌟 Risk Level: Positiv…" at bounding box center [146, 136] width 75 height 55
click at [145, 147] on div "[PERSON_NAME] [PERSON_NAME]" at bounding box center [145, 143] width 64 height 9
click at [145, 147] on div "Apt. 635~13, [STREET_ADDRESS] Property: The Park at Fifth 🌟 Risk Level: Positiv…" at bounding box center [146, 136] width 75 height 55
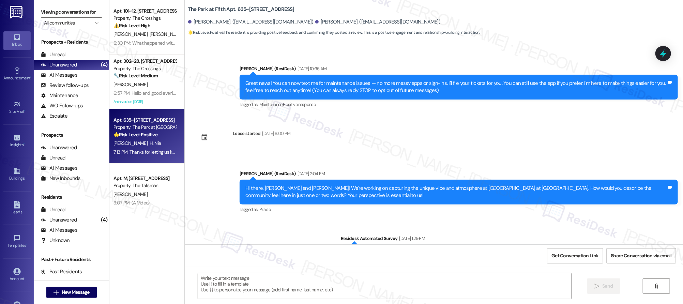
click at [146, 147] on div "[PERSON_NAME] [PERSON_NAME]" at bounding box center [145, 143] width 64 height 9
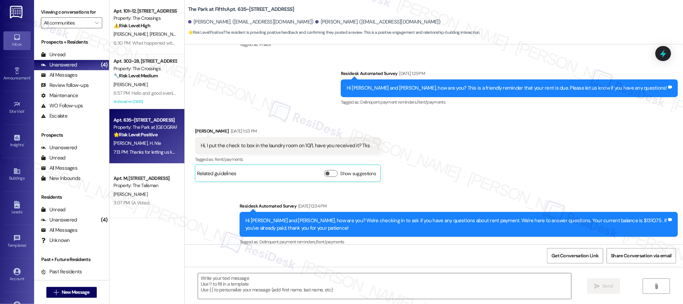
click at [146, 147] on div "[PERSON_NAME] [PERSON_NAME]" at bounding box center [145, 143] width 64 height 9
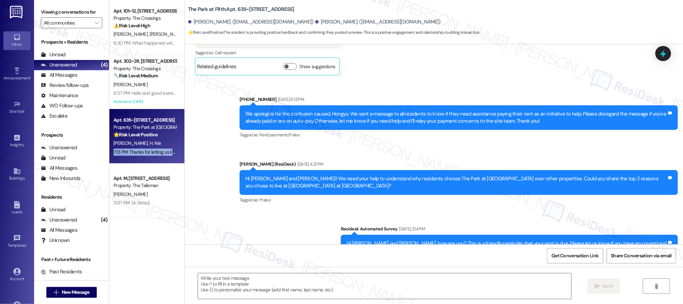
click at [146, 148] on div "7:13 PM: Thanks for letting us know the review is under the name [PERSON_NAME].…" at bounding box center [145, 152] width 64 height 9
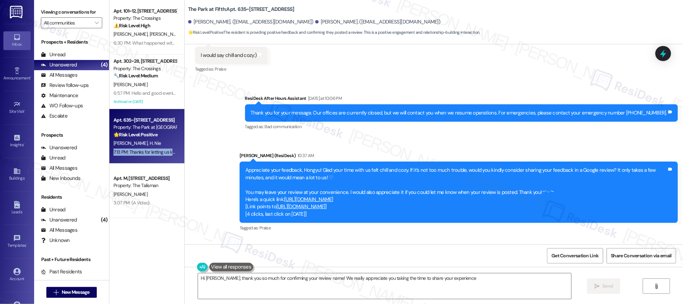
scroll to position [1210, 0]
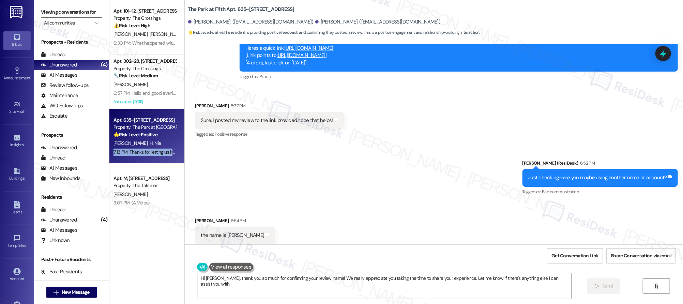
type textarea "Hi [PERSON_NAME], thank you so much for confirming your review name! We really …"
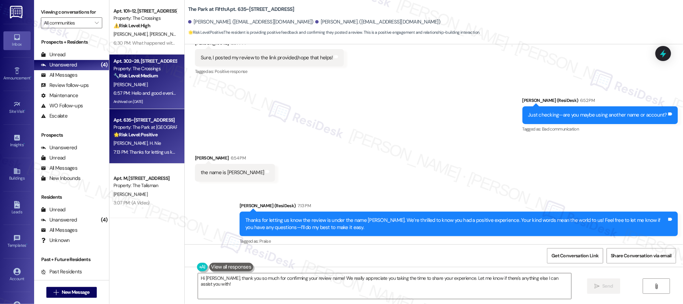
click at [150, 75] on strong "🔧 Risk Level: Medium" at bounding box center [136, 76] width 44 height 6
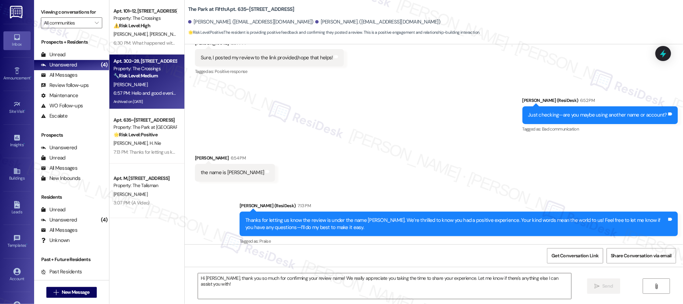
click at [150, 75] on strong "🔧 Risk Level: Medium" at bounding box center [136, 76] width 44 height 6
type textarea "Fetching suggested responses. Please feel free to read through the conversation…"
click at [149, 75] on strong "🔧 Risk Level: Medium" at bounding box center [136, 76] width 44 height 6
click at [150, 76] on strong "🔧 Risk Level: Medium" at bounding box center [136, 76] width 44 height 6
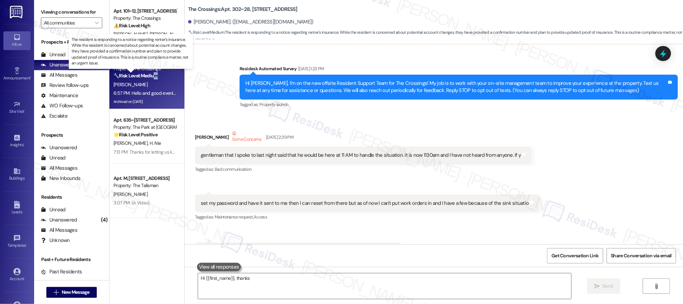
scroll to position [39524, 0]
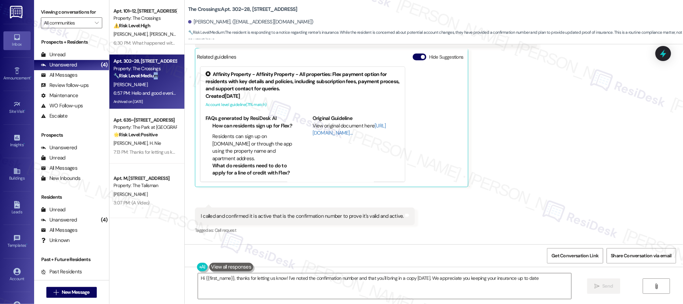
type textarea "Hi {{first_name}}, thanks for letting us know! I've noted the confirmation numb…"
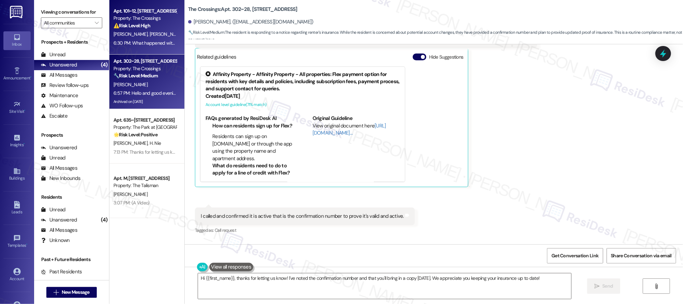
click at [157, 33] on div "[PERSON_NAME][GEOGRAPHIC_DATA][PERSON_NAME]" at bounding box center [145, 34] width 64 height 9
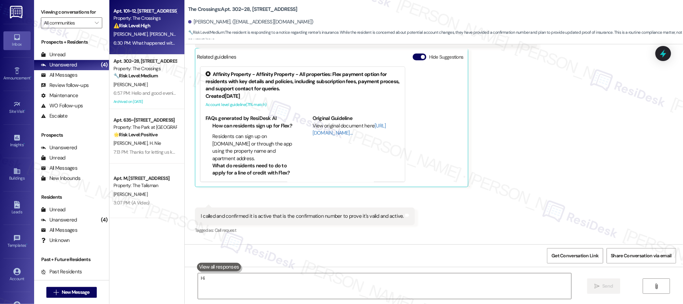
click at [157, 35] on div "[PERSON_NAME][GEOGRAPHIC_DATA][PERSON_NAME]" at bounding box center [145, 34] width 64 height 9
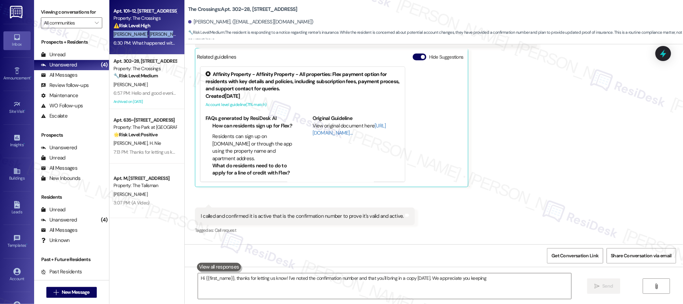
click at [156, 38] on div "[PERSON_NAME][GEOGRAPHIC_DATA][PERSON_NAME]" at bounding box center [145, 34] width 64 height 9
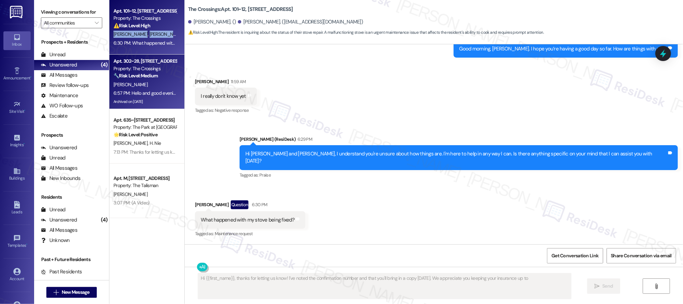
scroll to position [2134, 0]
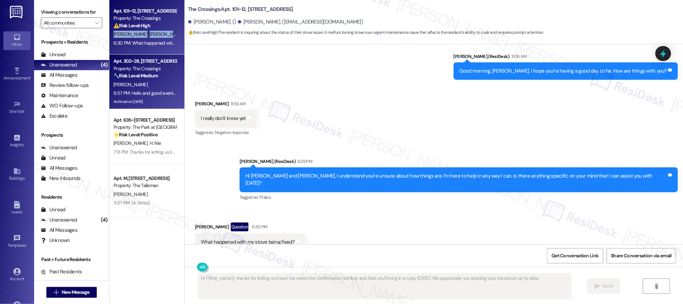
type textarea "Hi {{first_name}}, thanks for letting us know! I've noted the confirmation numb…"
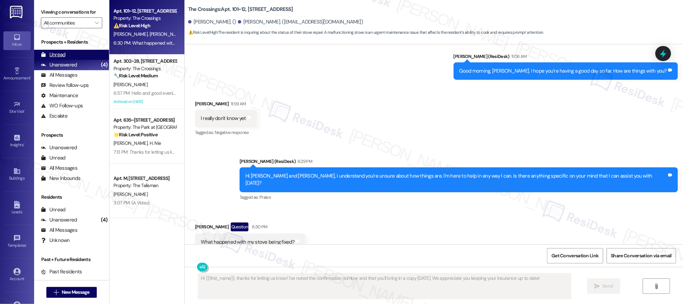
click at [68, 55] on div "Unread (0)" at bounding box center [71, 55] width 75 height 10
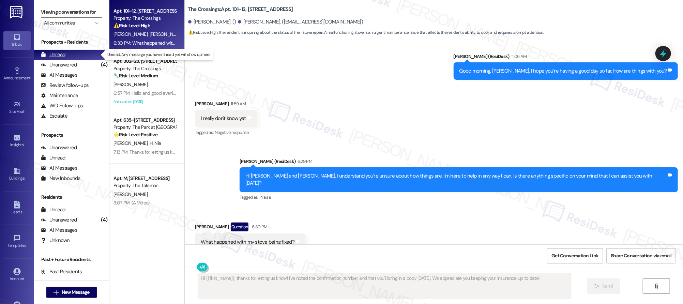
click at [65, 56] on div "Unread (0)" at bounding box center [71, 55] width 75 height 10
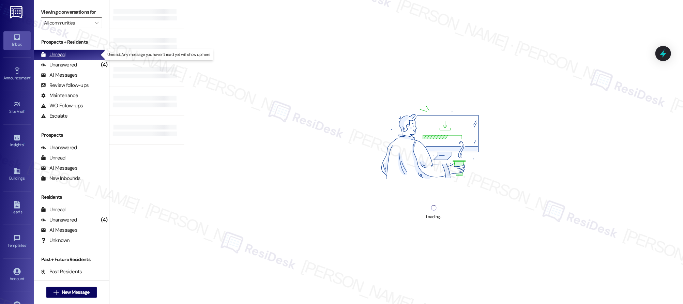
click at [65, 56] on div "Unread (0)" at bounding box center [71, 55] width 75 height 10
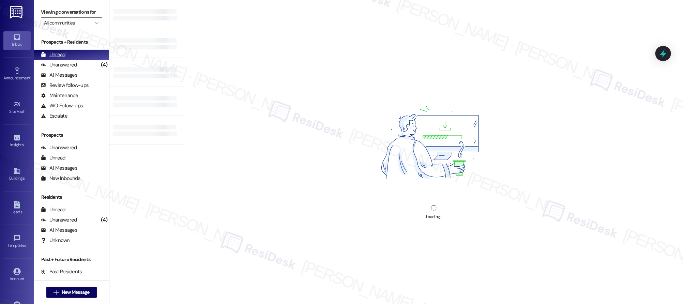
click at [84, 58] on div "Unread (0)" at bounding box center [71, 55] width 75 height 10
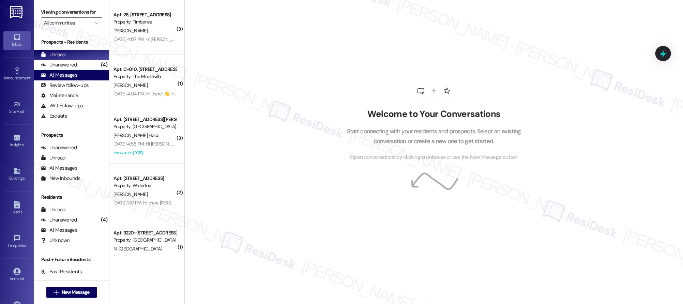
click at [80, 71] on div "All Messages (undefined)" at bounding box center [71, 75] width 75 height 10
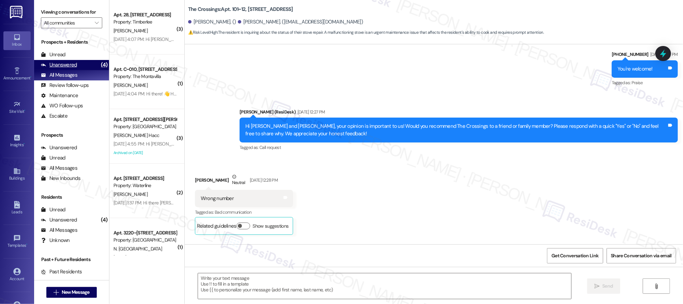
type textarea "Fetching suggested responses. Please feel free to read through the conversation…"
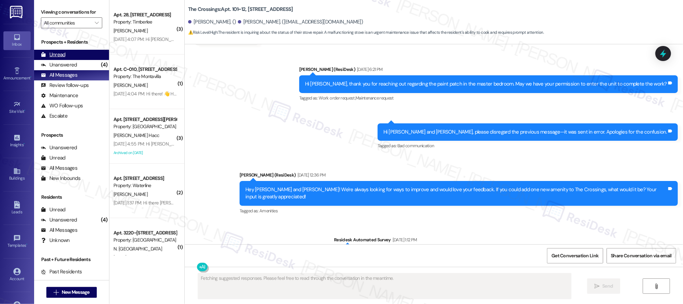
scroll to position [0, 0]
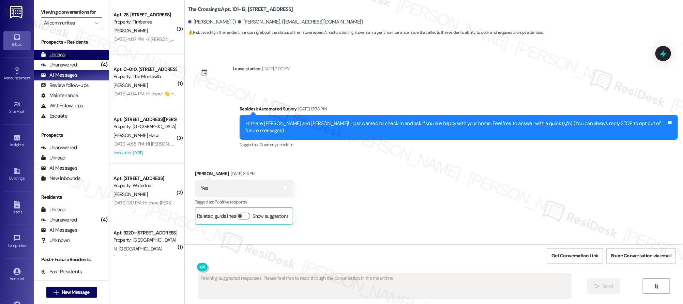
click at [82, 59] on div "Unread (0)" at bounding box center [71, 55] width 75 height 10
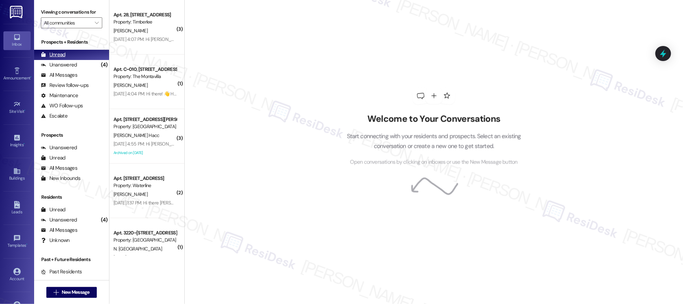
click at [82, 59] on div "Unread (0)" at bounding box center [71, 55] width 75 height 10
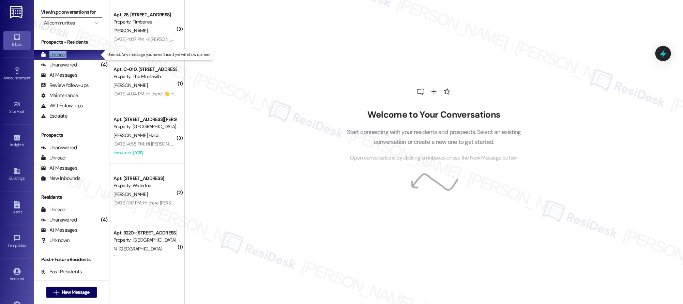
click at [82, 59] on div "Unread (0)" at bounding box center [71, 55] width 75 height 10
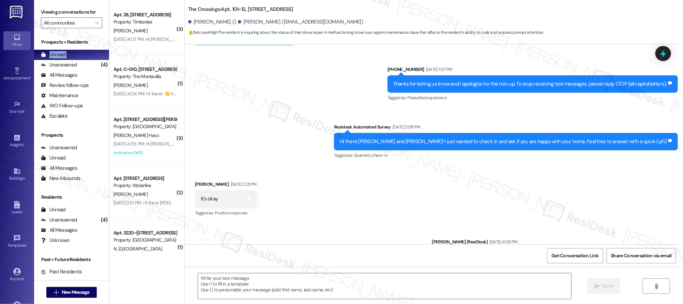
type textarea "Fetching suggested responses. Please feel free to read through the conversation…"
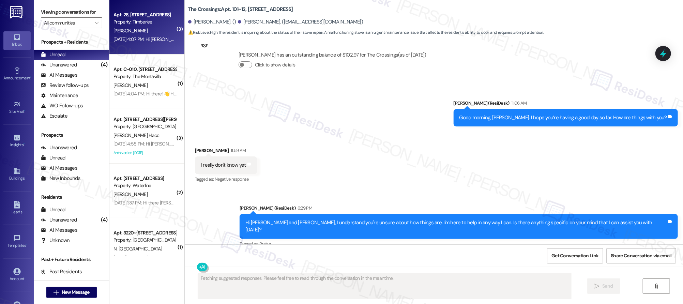
click at [170, 30] on div "Apt. 28, [STREET_ADDRESS] Property: [PERSON_NAME] [DATE] 4:07 PM: Hi [PERSON_NA…" at bounding box center [146, 27] width 75 height 55
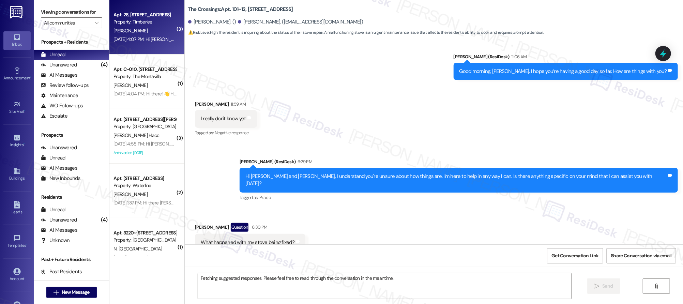
click at [170, 33] on div "Apt. 28, [STREET_ADDRESS] Property: [PERSON_NAME] [DATE] 4:07 PM: Hi [PERSON_NA…" at bounding box center [146, 27] width 75 height 55
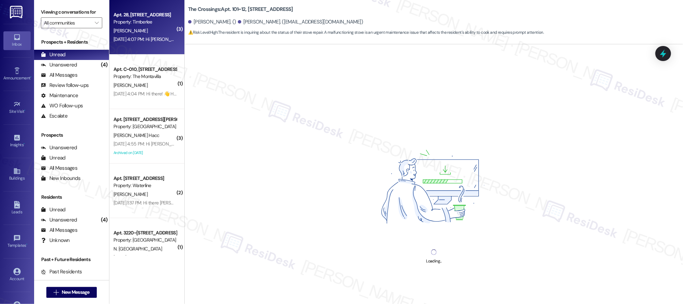
drag, startPoint x: 170, startPoint y: 33, endPoint x: 166, endPoint y: 35, distance: 4.0
click at [169, 33] on div "Apt. 28, [STREET_ADDRESS] Property: [PERSON_NAME] [DATE] 4:07 PM: Hi [PERSON_NA…" at bounding box center [146, 27] width 75 height 55
click at [166, 35] on div "[DATE] 4:07 PM: Hi [PERSON_NAME]! We care about your comfort at [GEOGRAPHIC_DAT…" at bounding box center [145, 39] width 64 height 9
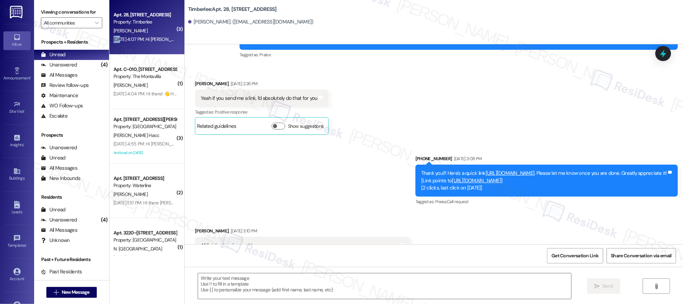
type textarea "Fetching suggested responses. Please feel free to read through the conversation…"
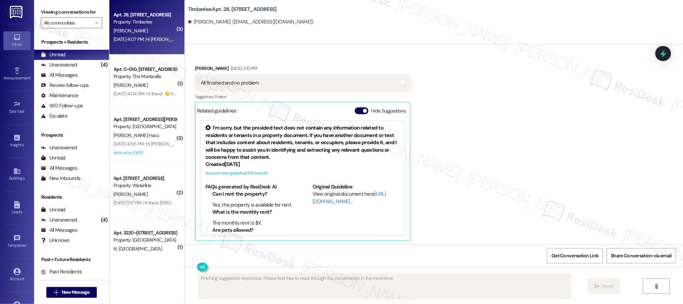
scroll to position [466, 0]
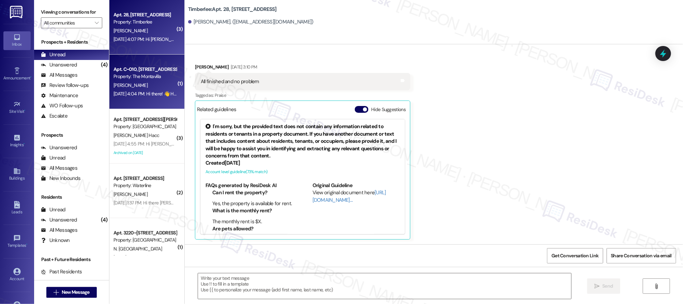
click at [142, 75] on div "Property: The Montavilla" at bounding box center [145, 76] width 63 height 7
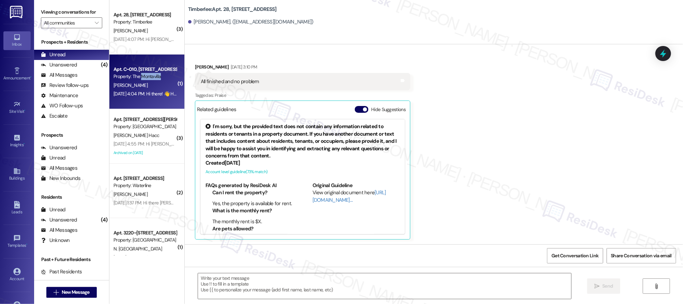
click at [142, 75] on div "Property: The Montavilla" at bounding box center [145, 76] width 63 height 7
type textarea "Fetching suggested responses. Please feel free to read through the conversation…"
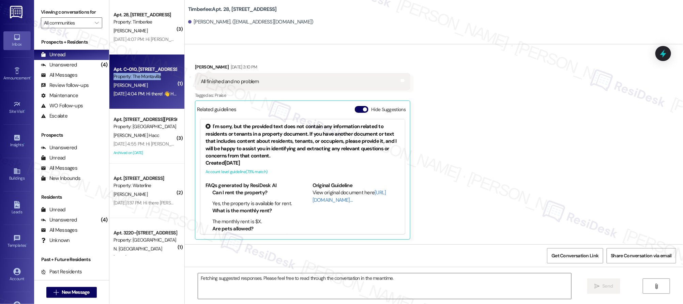
click at [142, 75] on div "Property: The Montavilla" at bounding box center [145, 76] width 63 height 7
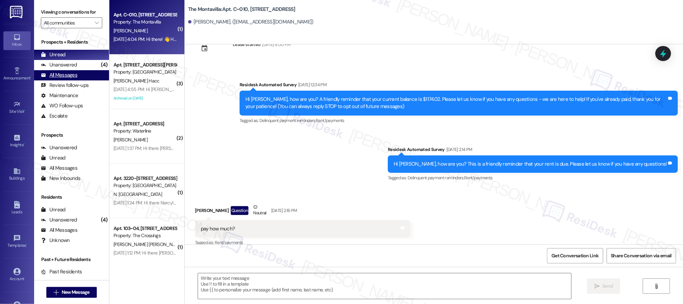
click at [95, 72] on div "All Messages (undefined)" at bounding box center [71, 75] width 75 height 10
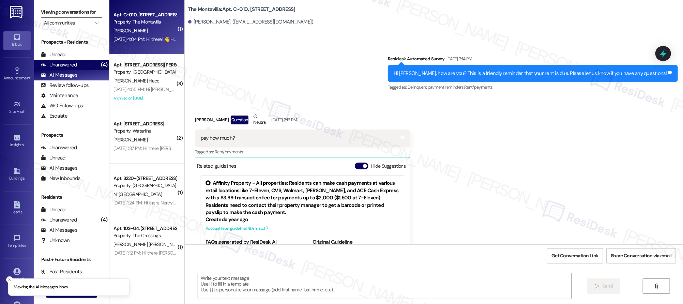
scroll to position [172, 0]
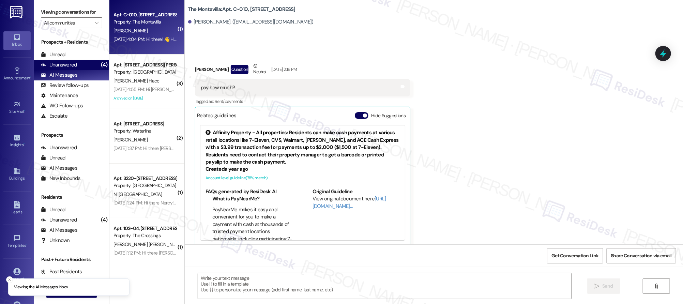
type textarea "Fetching suggested responses. Please feel free to read through the conversation…"
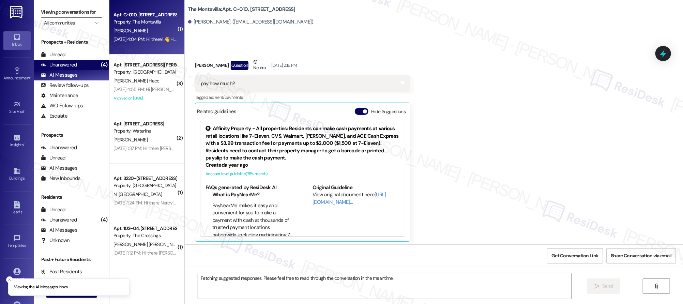
click at [99, 69] on div "(4)" at bounding box center [104, 65] width 10 height 11
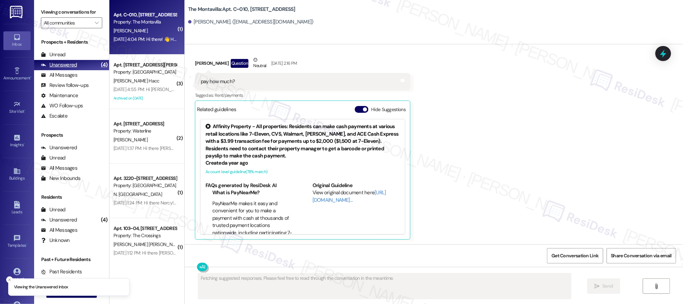
click at [100, 60] on div "(4)" at bounding box center [104, 65] width 10 height 11
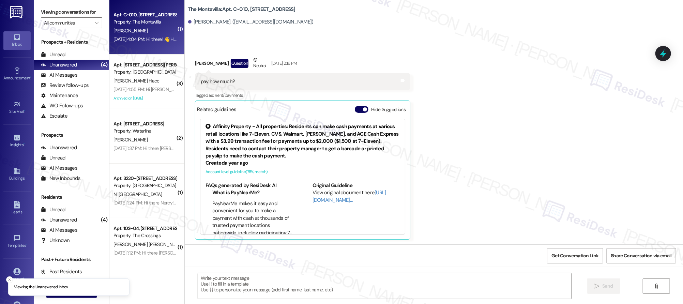
click at [100, 61] on div "(4)" at bounding box center [104, 65] width 10 height 11
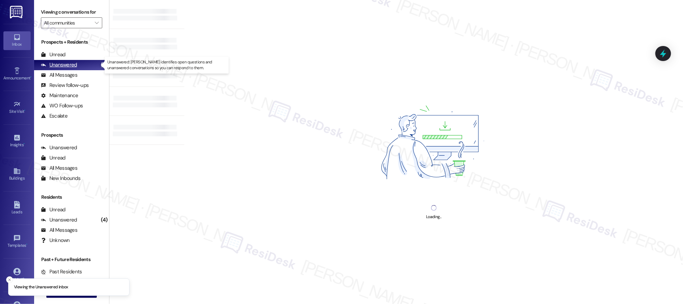
click at [99, 63] on div "(4)" at bounding box center [104, 65] width 10 height 11
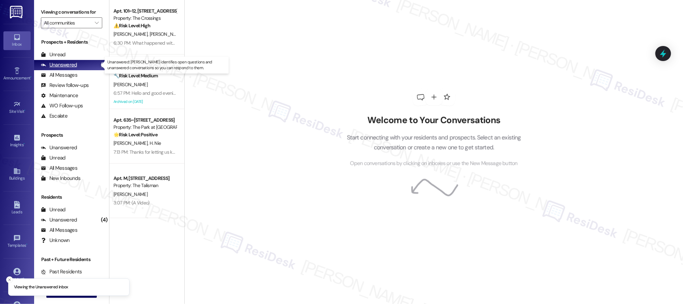
click at [99, 63] on div "(4)" at bounding box center [104, 65] width 10 height 11
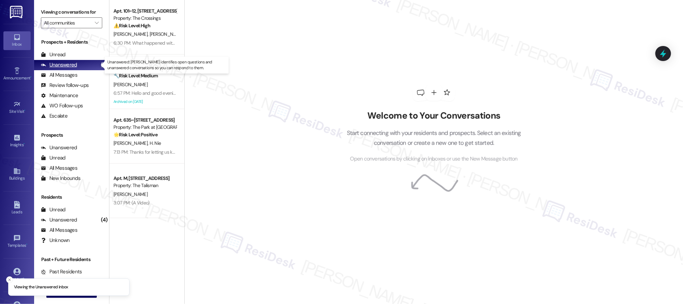
click at [99, 63] on div "(4)" at bounding box center [104, 65] width 10 height 11
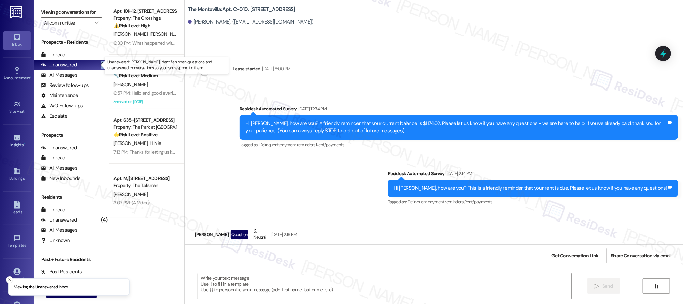
click at [99, 63] on div "(4)" at bounding box center [104, 65] width 10 height 11
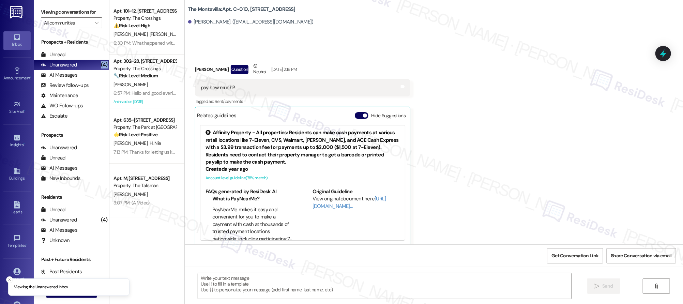
type textarea "Fetching suggested responses. Please feel free to read through the conversation…"
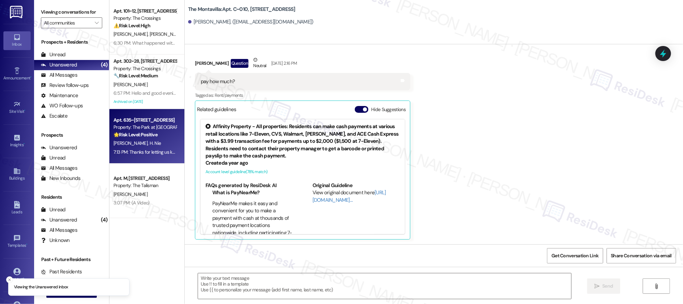
click at [134, 132] on strong "🌟 Risk Level: Positive" at bounding box center [136, 135] width 44 height 6
click at [135, 132] on strong "🌟 Risk Level: Positive" at bounding box center [136, 135] width 44 height 6
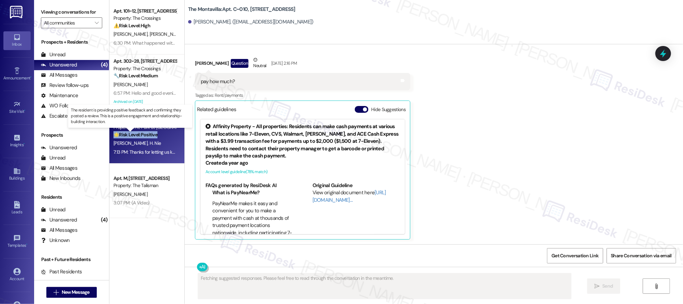
click at [135, 132] on strong "🌟 Risk Level: Positive" at bounding box center [136, 135] width 44 height 6
click at [135, 130] on div "Apt. 635~13, [STREET_ADDRESS] Property: The Park at Fifth 🌟 Risk Level: Positiv…" at bounding box center [145, 127] width 64 height 23
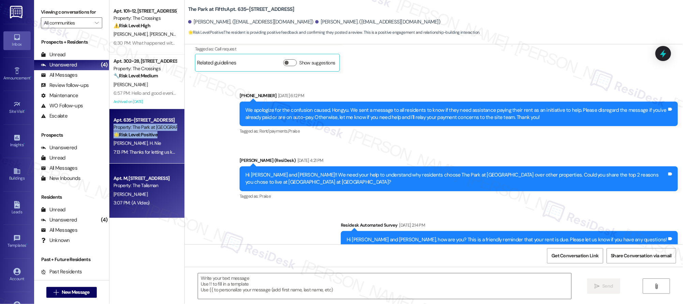
type textarea "Fetching suggested responses. Please feel free to read through the conversation…"
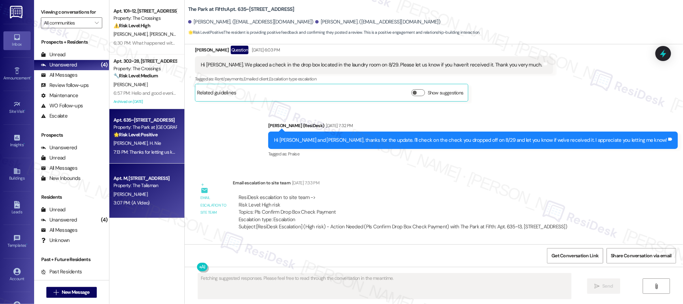
click at [132, 174] on div "Apt. M, [STREET_ADDRESS] Property: The Talisman" at bounding box center [145, 182] width 64 height 16
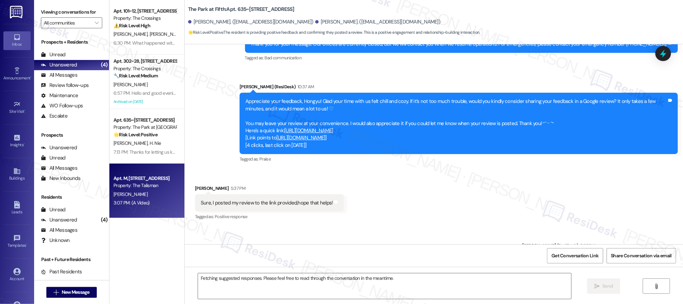
click at [132, 174] on div "Apt. M, [STREET_ADDRESS] Property: The Talisman" at bounding box center [145, 182] width 64 height 16
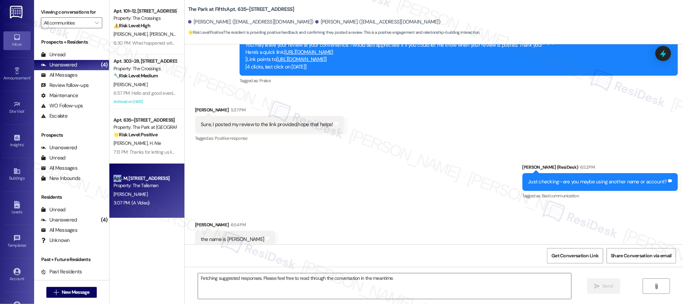
click at [132, 174] on div "Apt. M, [STREET_ADDRESS] Property: The Talisman" at bounding box center [145, 182] width 64 height 16
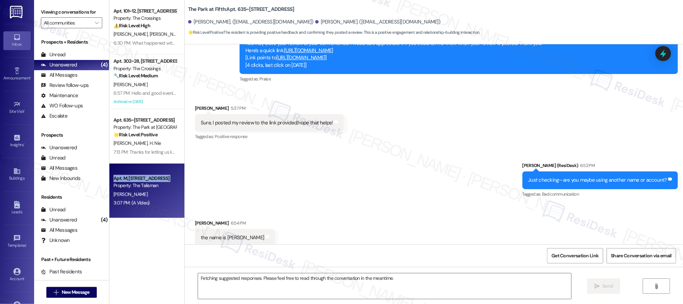
click at [132, 174] on div "Apt. M, [STREET_ADDRESS] Property: The Talisman" at bounding box center [145, 182] width 64 height 16
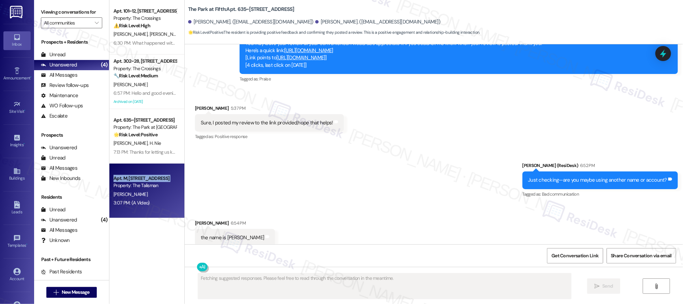
click at [132, 175] on div "Apt. M, [STREET_ADDRESS]" at bounding box center [145, 178] width 63 height 7
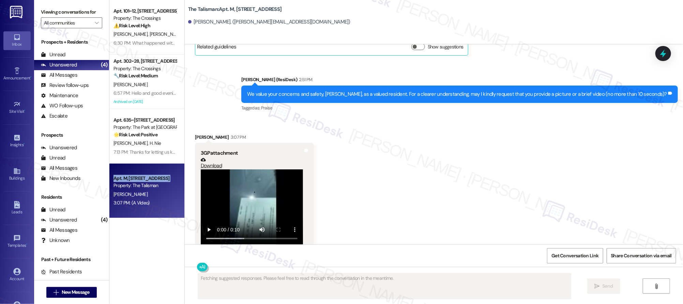
scroll to position [463, 0]
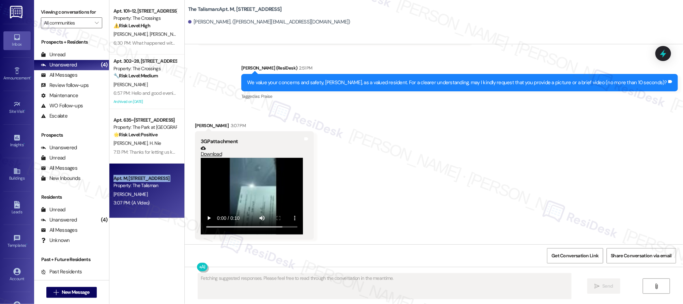
click at [132, 175] on div "Apt. M, [STREET_ADDRESS]" at bounding box center [145, 178] width 63 height 7
click at [132, 174] on div "Apt. M, [STREET_ADDRESS] Property: The Talisman" at bounding box center [145, 182] width 64 height 16
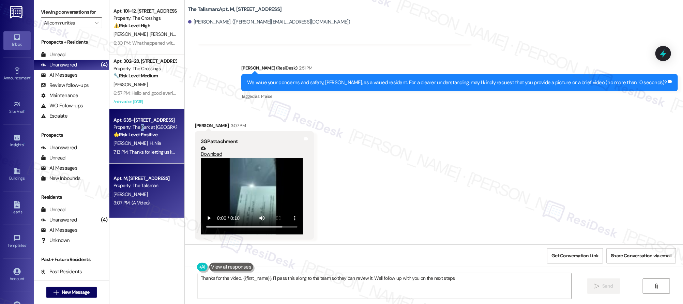
type textarea "Thanks for the video, {{first_name}}. I'll pass this along to the team so they …"
click at [136, 127] on div "Property: The Park at [GEOGRAPHIC_DATA]" at bounding box center [145, 127] width 63 height 7
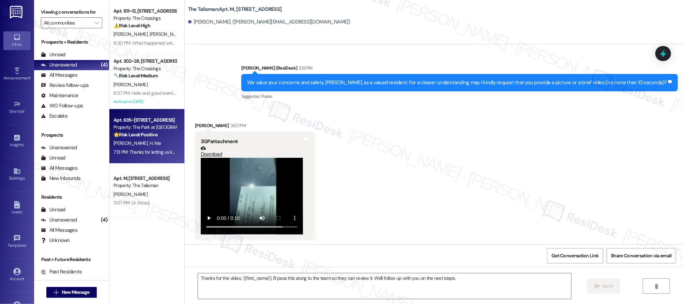
type textarea "Fetching suggested responses. Please feel free to read through the conversation…"
click at [137, 126] on div "Property: The Park at [GEOGRAPHIC_DATA]" at bounding box center [145, 127] width 63 height 7
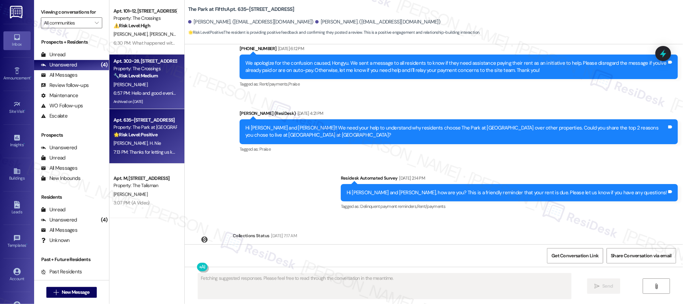
drag, startPoint x: 137, startPoint y: 126, endPoint x: 151, endPoint y: 105, distance: 25.0
click at [137, 126] on div "Property: The Park at [GEOGRAPHIC_DATA]" at bounding box center [145, 127] width 63 height 7
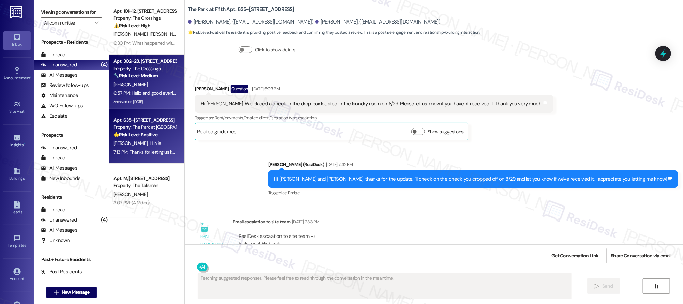
click at [158, 81] on div "[PERSON_NAME]" at bounding box center [145, 84] width 64 height 9
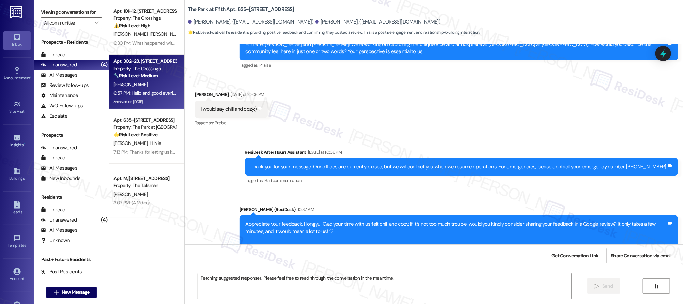
click at [158, 81] on div "[PERSON_NAME]" at bounding box center [145, 84] width 64 height 9
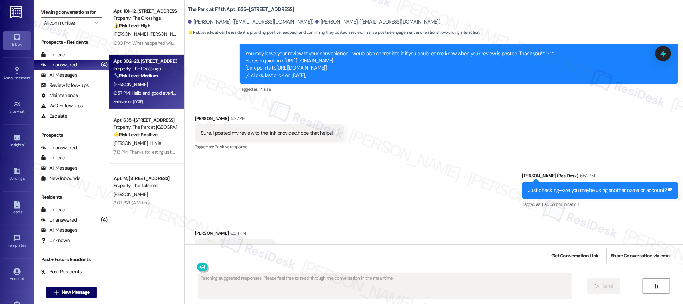
scroll to position [1207, 0]
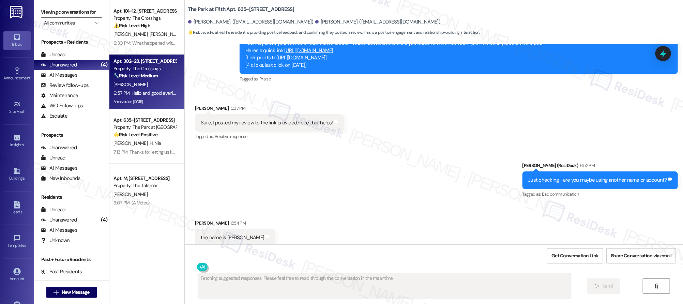
click at [160, 79] on div "Apt. 302~28, [STREET_ADDRESS] Property: The Crossings 🔧 Risk Level: Medium The …" at bounding box center [146, 82] width 75 height 55
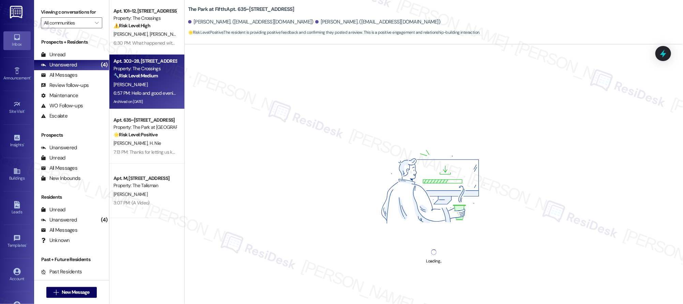
drag, startPoint x: 161, startPoint y: 62, endPoint x: 154, endPoint y: 65, distance: 7.0
click at [162, 62] on div "Apt. 302~28, [STREET_ADDRESS]" at bounding box center [145, 61] width 63 height 7
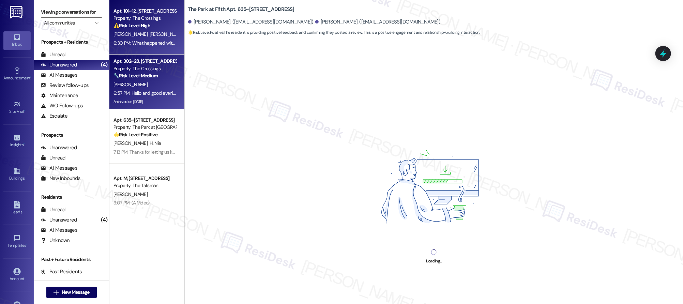
click at [161, 26] on div "⚠️ Risk Level: High The resident is inquiring about the status of their stove r…" at bounding box center [145, 25] width 63 height 7
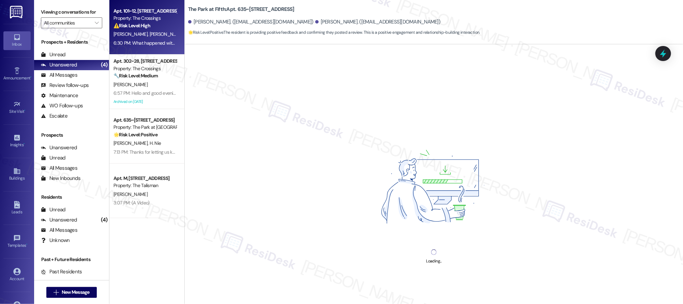
click at [161, 26] on div "⚠️ Risk Level: High The resident is inquiring about the status of their stove r…" at bounding box center [145, 25] width 63 height 7
click at [160, 27] on div "⚠️ Risk Level: High The resident is inquiring about the status of their stove r…" at bounding box center [145, 25] width 63 height 7
click at [160, 28] on div "⚠️ Risk Level: High The resident is inquiring about the status of their stove r…" at bounding box center [145, 25] width 63 height 7
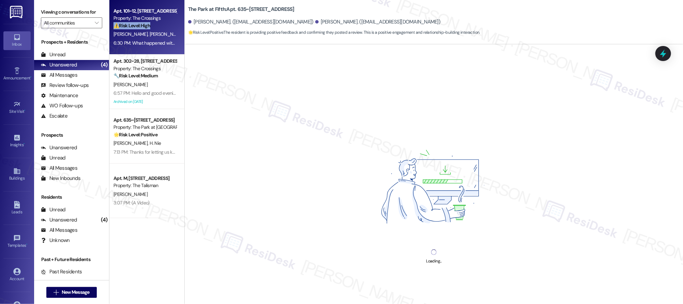
click at [160, 28] on div "⚠️ Risk Level: High The resident is inquiring about the status of their stove r…" at bounding box center [145, 25] width 63 height 7
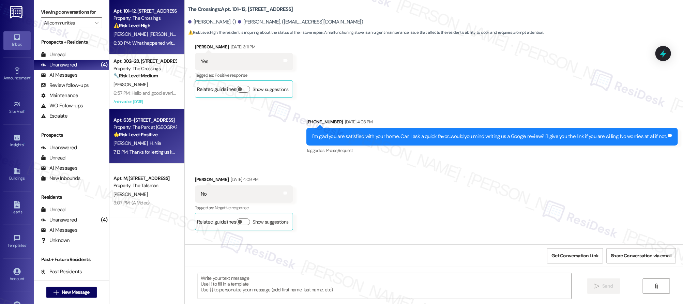
click at [153, 161] on div "Apt. 635~13, [STREET_ADDRESS] Property: The Park at Fifth 🌟 Risk Level: Positiv…" at bounding box center [146, 136] width 75 height 55
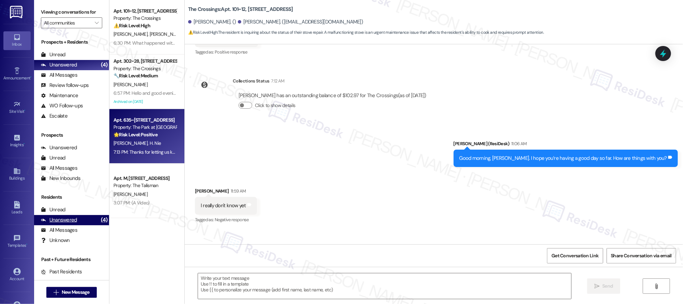
type textarea "Fetching suggested responses. Please feel free to read through the conversation…"
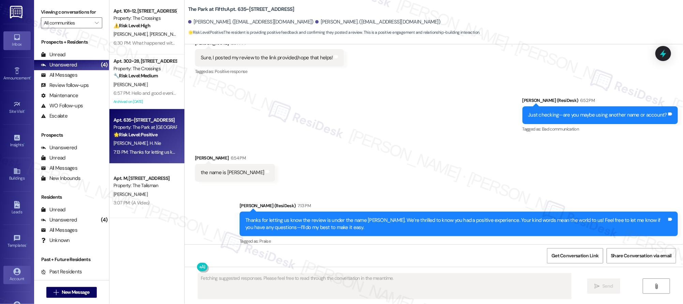
click at [23, 280] on div "Account" at bounding box center [17, 279] width 34 height 7
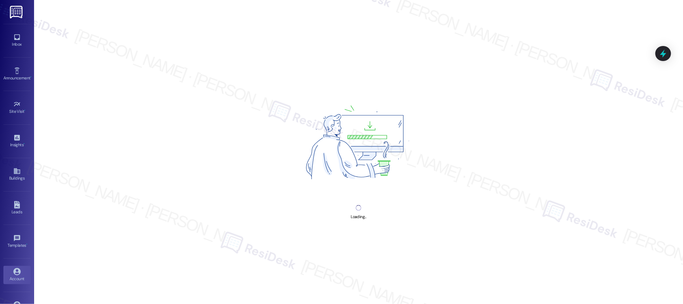
drag, startPoint x: 23, startPoint y: 280, endPoint x: 26, endPoint y: 270, distance: 10.5
click at [22, 280] on div "Account" at bounding box center [17, 279] width 34 height 7
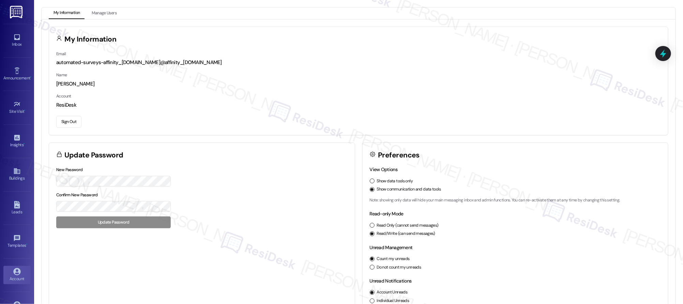
drag, startPoint x: 77, startPoint y: 120, endPoint x: 76, endPoint y: 124, distance: 4.2
click at [77, 121] on button "Sign Out" at bounding box center [68, 122] width 25 height 12
click at [76, 124] on button "Sign Out" at bounding box center [68, 122] width 25 height 12
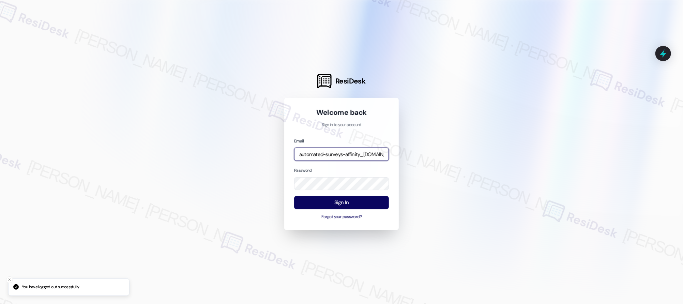
click at [364, 153] on input "automated-surveys-affinity_[DOMAIN_NAME]@affinity_[DOMAIN_NAME]" at bounding box center [341, 154] width 95 height 13
type input "automated-surveys-birchstone_[DOMAIN_NAME]@birchstone_[DOMAIN_NAME]"
click at [355, 204] on button "Sign In" at bounding box center [341, 202] width 95 height 13
click at [354, 203] on button "Sign In" at bounding box center [341, 202] width 95 height 13
click at [355, 203] on button "Sign In" at bounding box center [341, 202] width 95 height 13
